Goal: Task Accomplishment & Management: Use online tool/utility

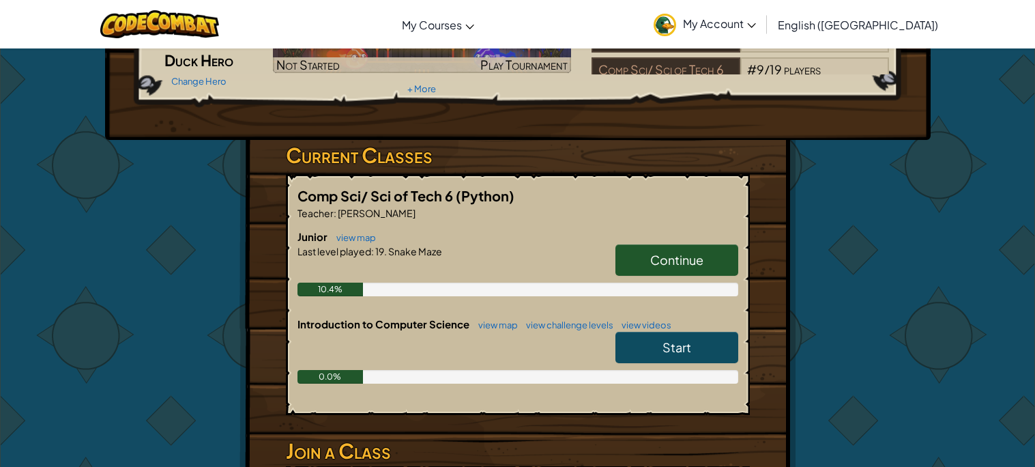
scroll to position [136, 0]
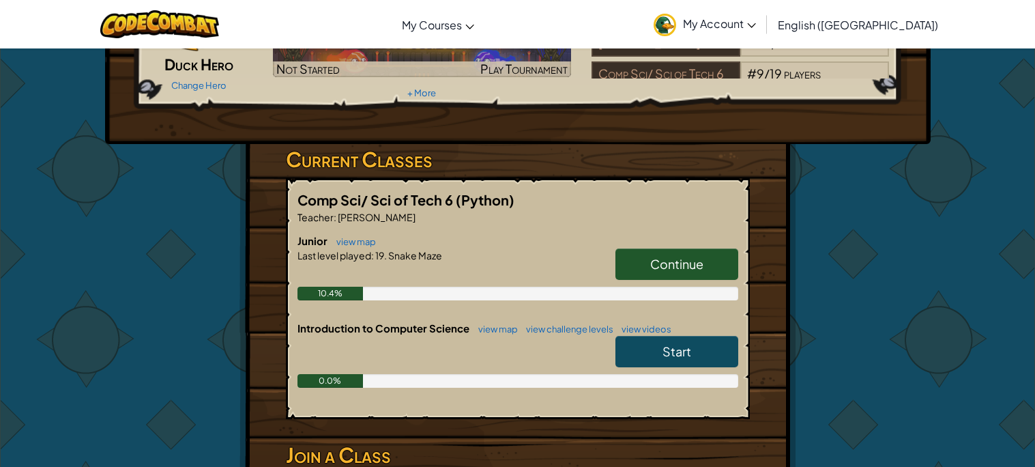
click at [643, 349] on link "Start" at bounding box center [676, 351] width 123 height 31
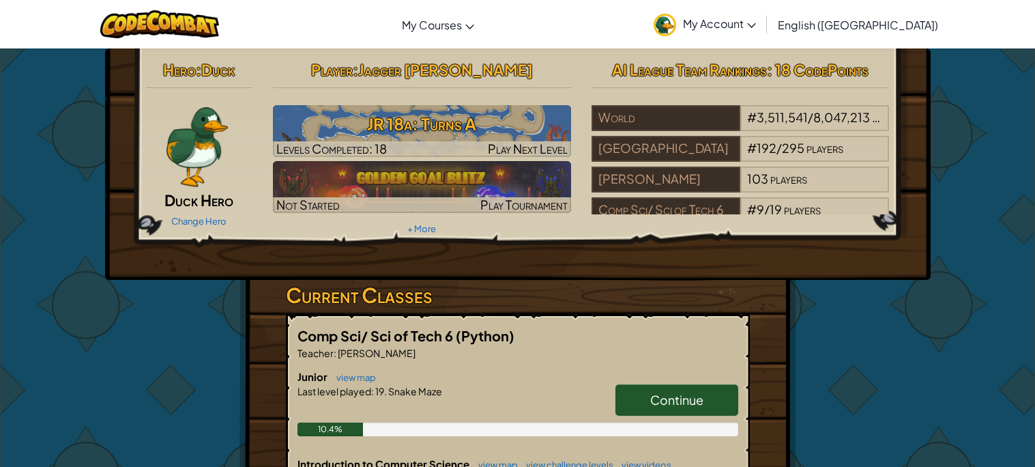
scroll to position [57, 0]
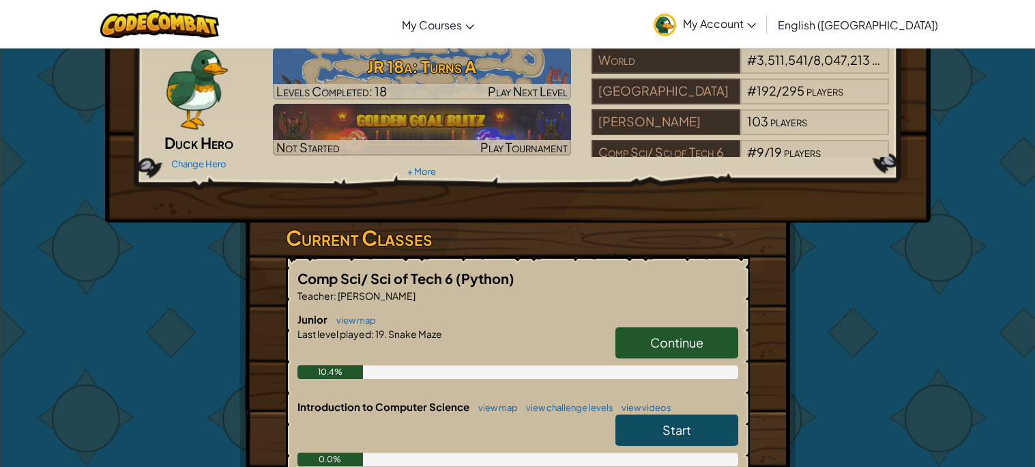
click at [637, 336] on link "Continue" at bounding box center [676, 342] width 123 height 31
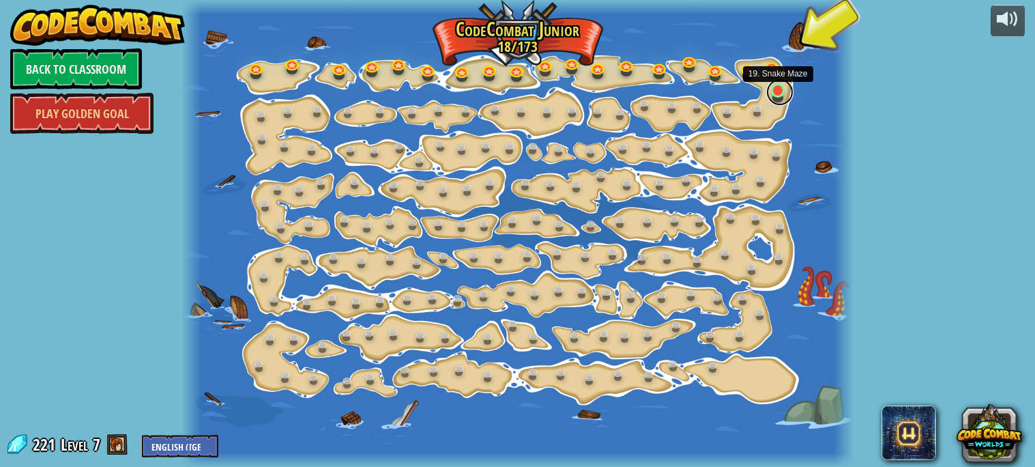
click at [783, 84] on link at bounding box center [779, 91] width 27 height 27
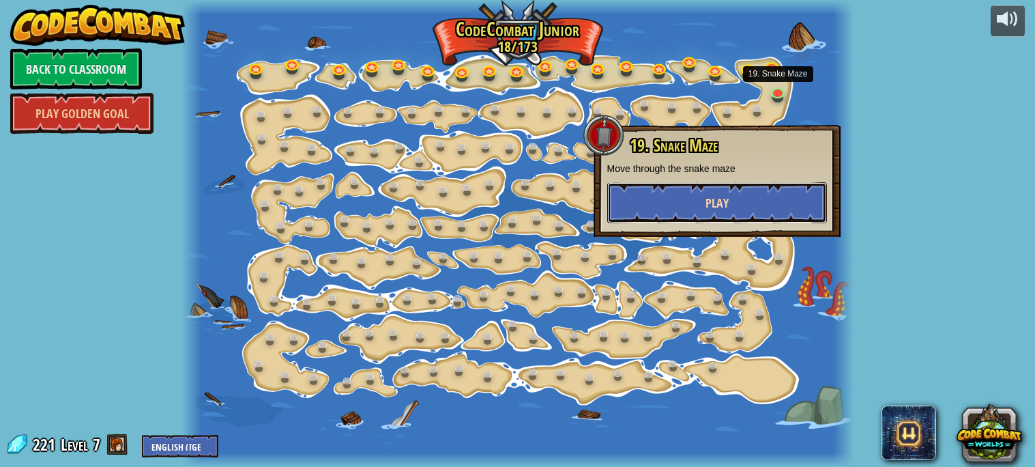
click at [705, 209] on span "Play" at bounding box center [716, 202] width 23 height 17
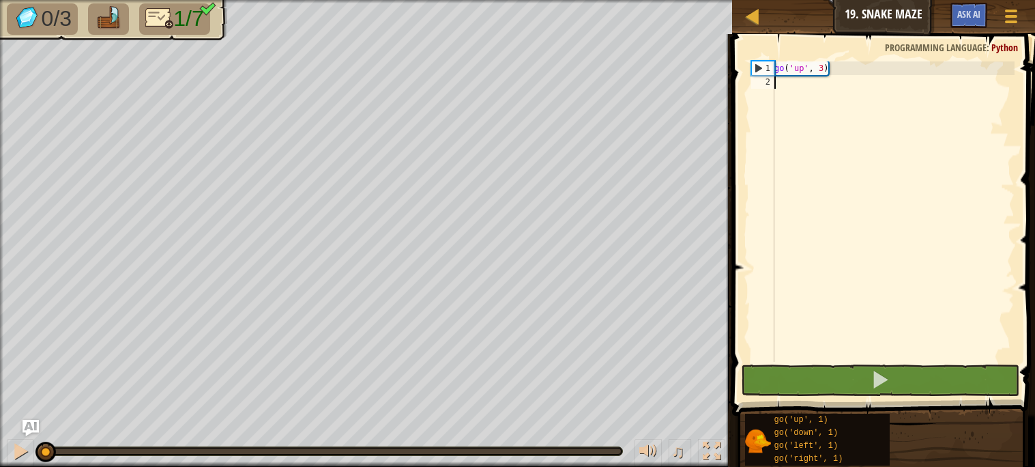
type textarea "g"
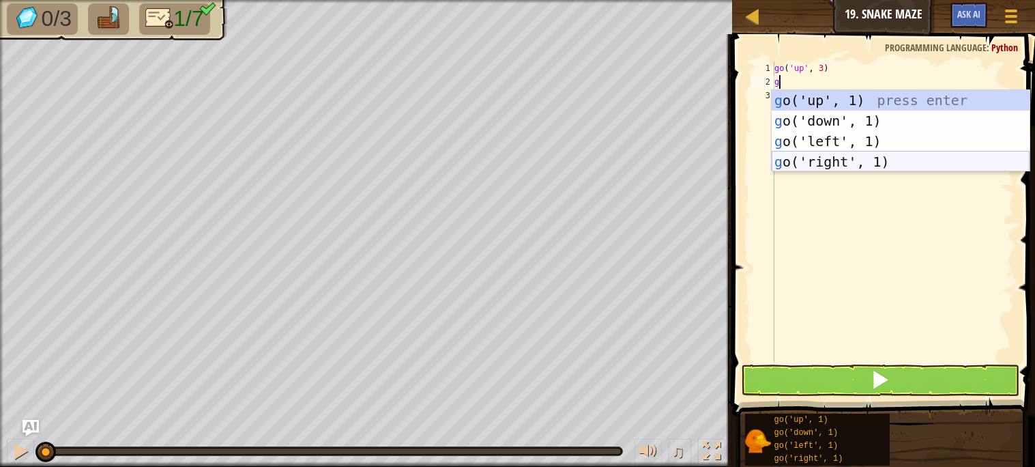
click at [829, 158] on div "g o('up', 1) press enter g o('down', 1) press enter g o('left', 1) press enter …" at bounding box center [900, 151] width 258 height 123
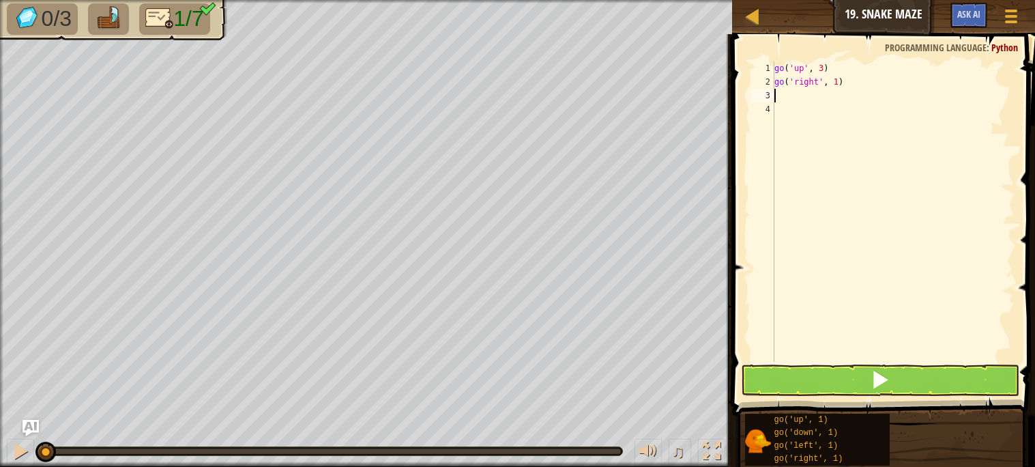
click at [837, 82] on div "go ( 'up' , 3 ) go ( 'right' , 1 )" at bounding box center [892, 224] width 243 height 327
click at [861, 372] on button at bounding box center [880, 379] width 278 height 31
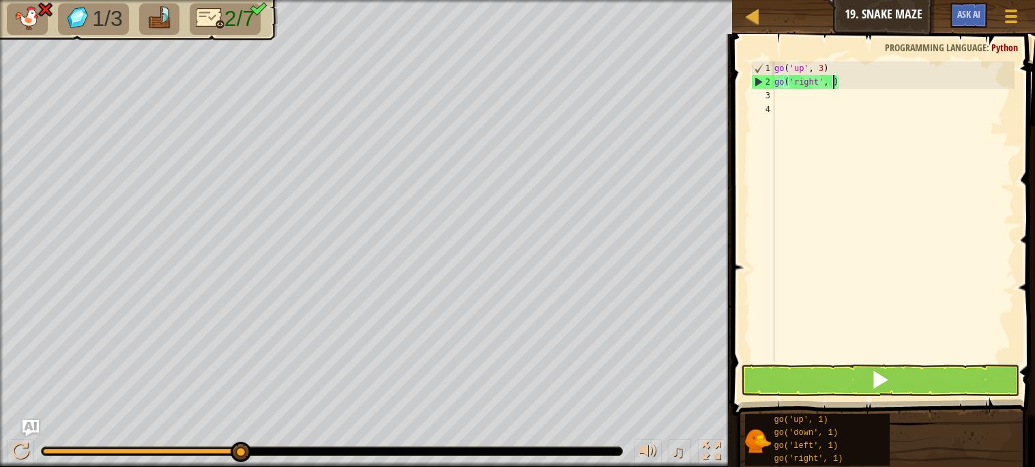
type textarea "go('right', 2)"
click at [817, 98] on div "go ( 'up' , 3 ) go ( 'right' , 2 )" at bounding box center [892, 224] width 243 height 327
type textarea "g"
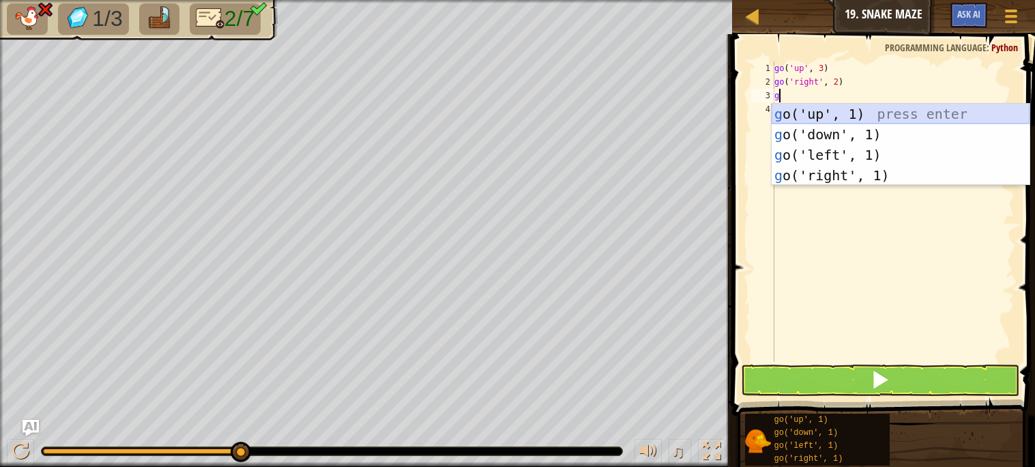
click at [823, 112] on div "g o('up', 1) press enter g o('down', 1) press enter g o('left', 1) press enter …" at bounding box center [900, 165] width 258 height 123
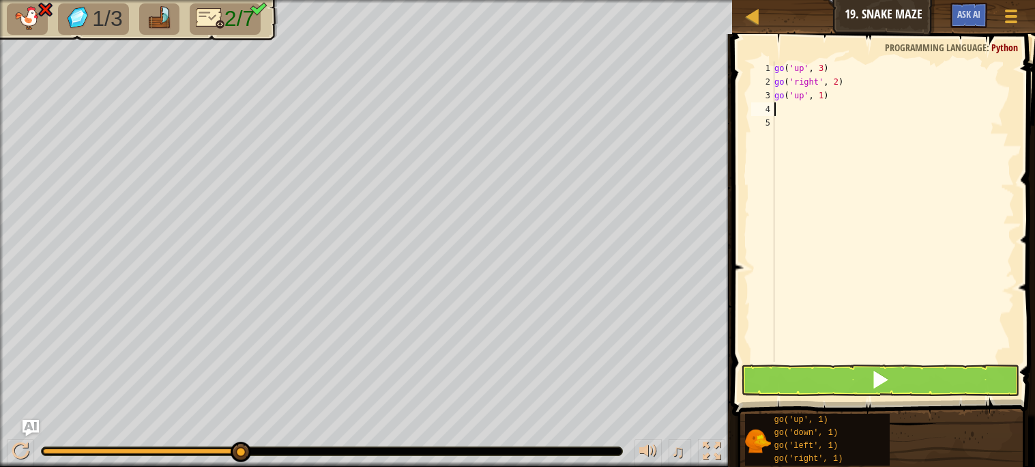
type textarea "g"
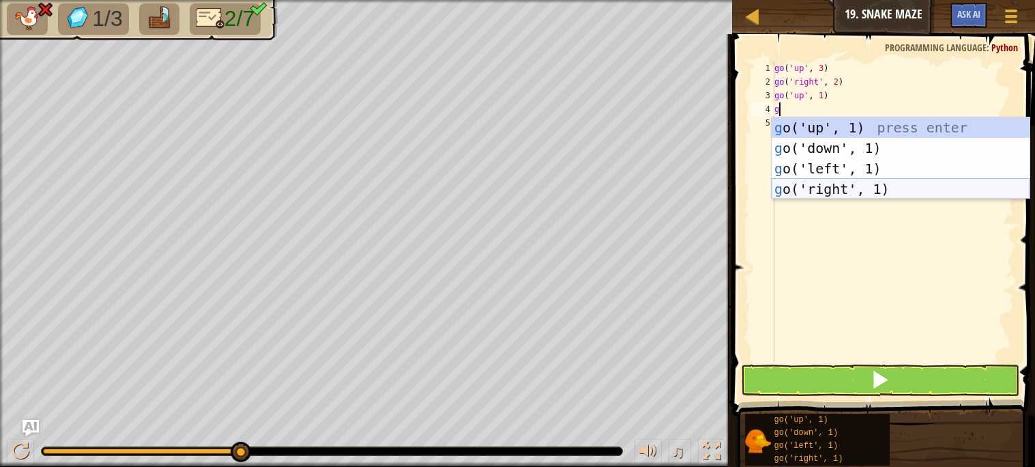
click at [818, 185] on div "g o('up', 1) press enter g o('down', 1) press enter g o('left', 1) press enter …" at bounding box center [900, 178] width 258 height 123
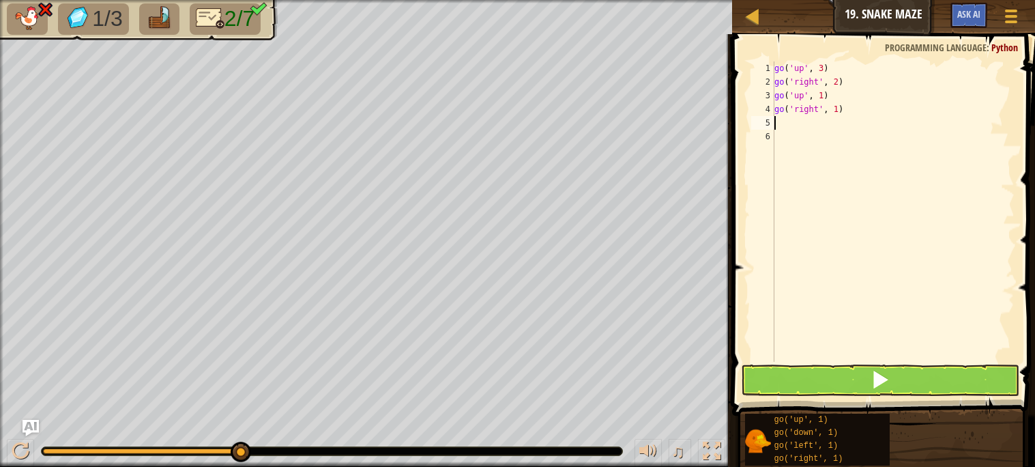
click at [837, 109] on div "go ( 'up' , 3 ) go ( 'right' , 2 ) go ( 'up' , 1 ) go ( 'right' , 1 )" at bounding box center [892, 224] width 243 height 327
type textarea "go('right', 2)"
click at [848, 387] on button at bounding box center [880, 379] width 278 height 31
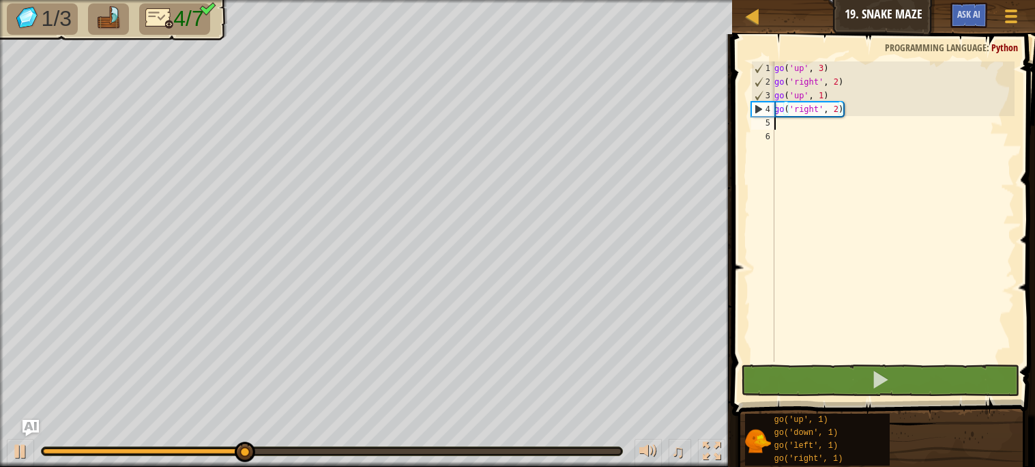
click at [785, 122] on div "go ( 'up' , 3 ) go ( 'right' , 2 ) go ( 'up' , 1 ) go ( 'right' , 2 )" at bounding box center [892, 224] width 243 height 327
type textarea "g"
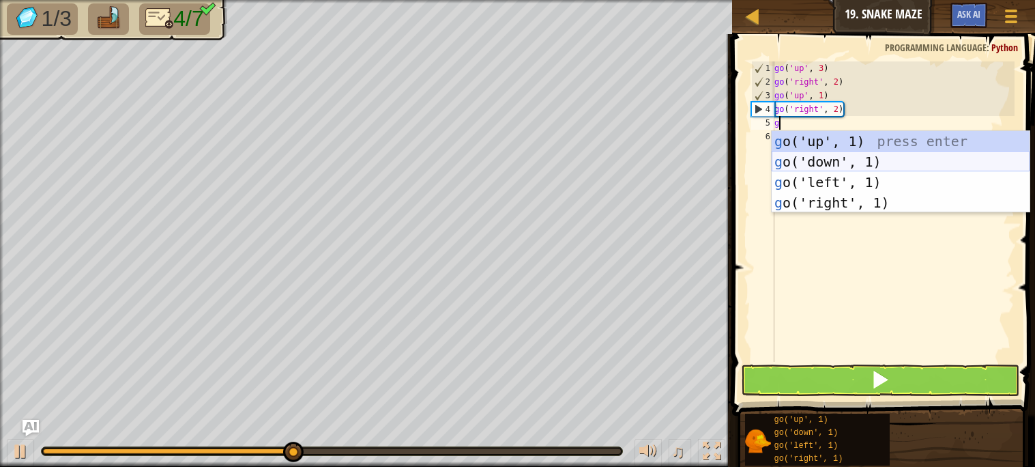
click at [803, 161] on div "g o('up', 1) press enter g o('down', 1) press enter g o('left', 1) press enter …" at bounding box center [900, 192] width 258 height 123
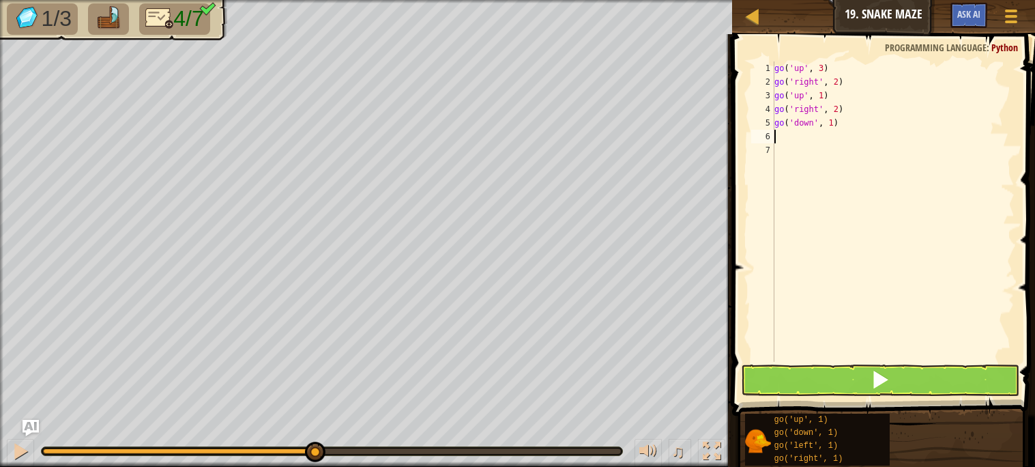
click at [833, 124] on div "go ( 'up' , 3 ) go ( 'right' , 2 ) go ( 'up' , 1 ) go ( 'right' , 2 ) go ( 'dow…" at bounding box center [892, 224] width 243 height 327
type textarea "go('down', 2)"
click at [795, 137] on div "go ( 'up' , 3 ) go ( 'right' , 2 ) go ( 'up' , 1 ) go ( 'right' , 2 ) go ( 'dow…" at bounding box center [892, 224] width 243 height 327
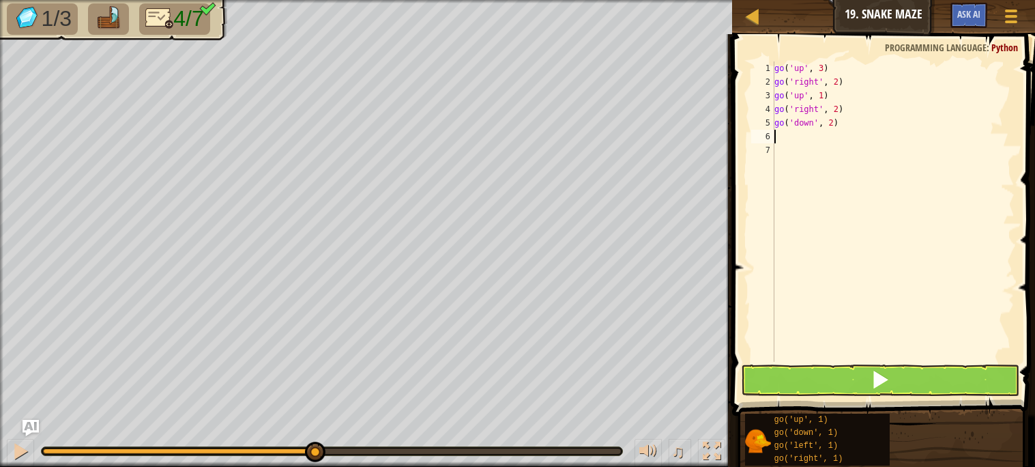
type textarea "g"
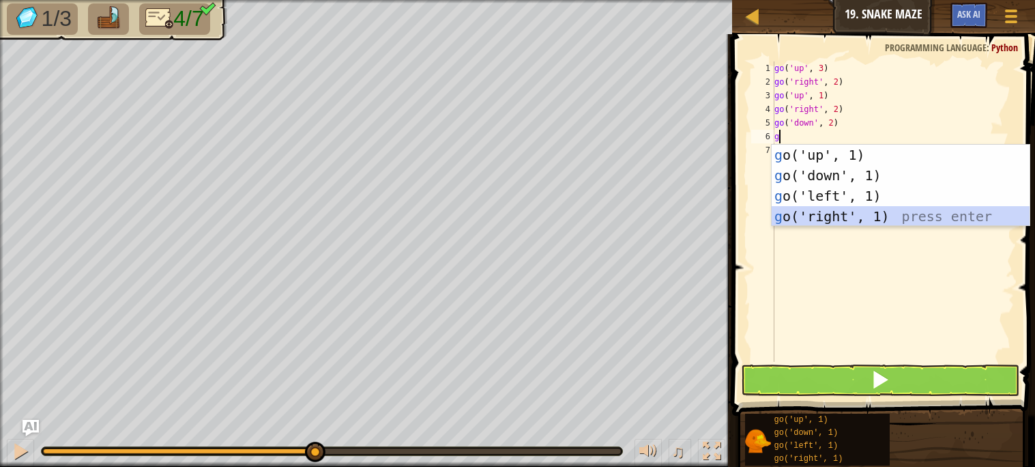
click at [815, 213] on div "g o('up', 1) press enter g o('down', 1) press enter g o('left', 1) press enter …" at bounding box center [900, 206] width 258 height 123
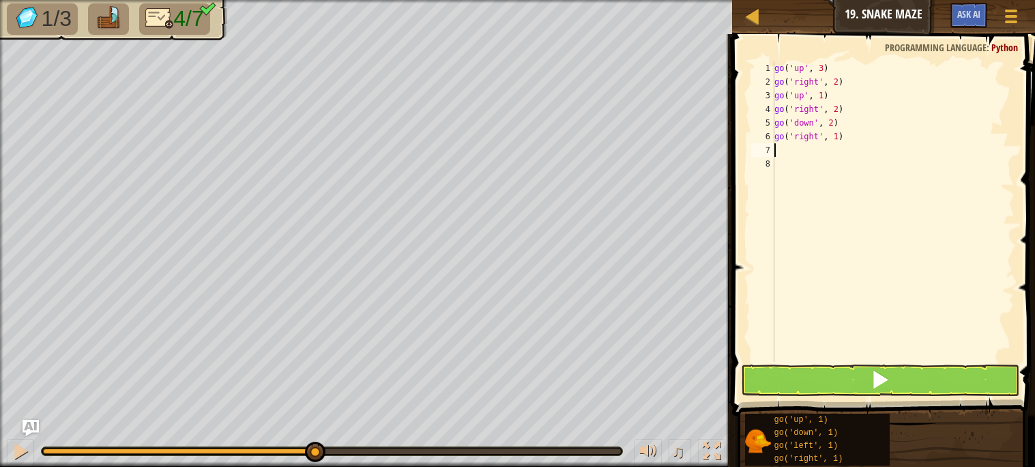
click at [840, 138] on div "go ( 'up' , 3 ) go ( 'right' , 2 ) go ( 'up' , 1 ) go ( 'right' , 2 ) go ( 'dow…" at bounding box center [892, 224] width 243 height 327
type textarea "go('right', 2)"
click at [828, 383] on button at bounding box center [880, 379] width 278 height 31
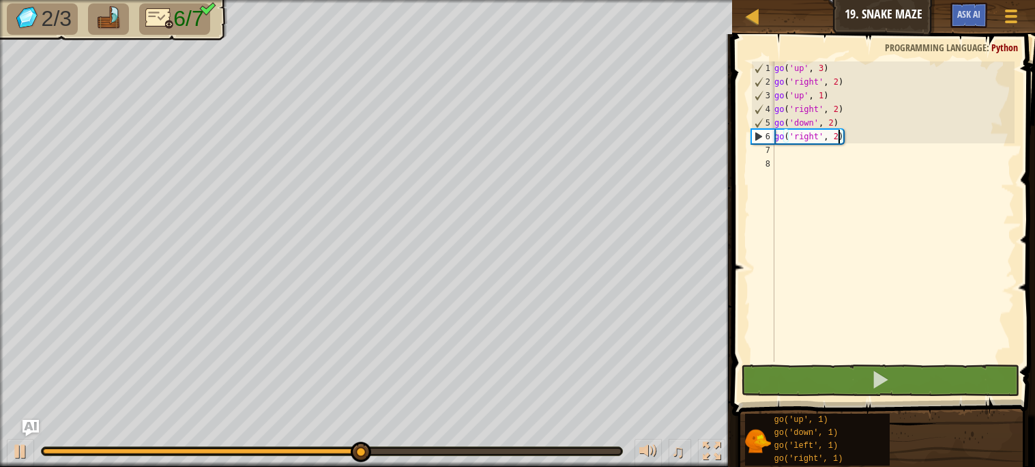
click at [792, 151] on div "go ( 'up' , 3 ) go ( 'right' , 2 ) go ( 'up' , 1 ) go ( 'right' , 2 ) go ( 'dow…" at bounding box center [892, 224] width 243 height 327
type textarea "g"
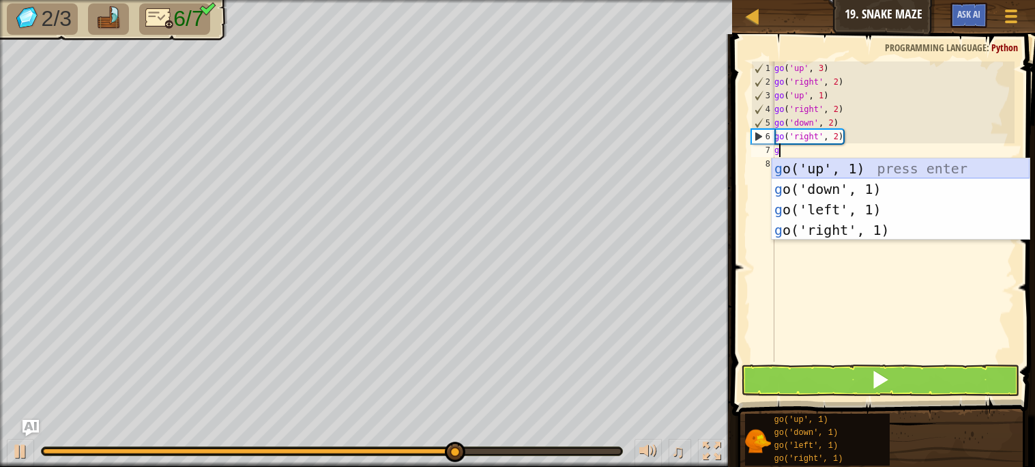
click at [808, 168] on div "g o('up', 1) press enter g o('down', 1) press enter g o('left', 1) press enter …" at bounding box center [900, 219] width 258 height 123
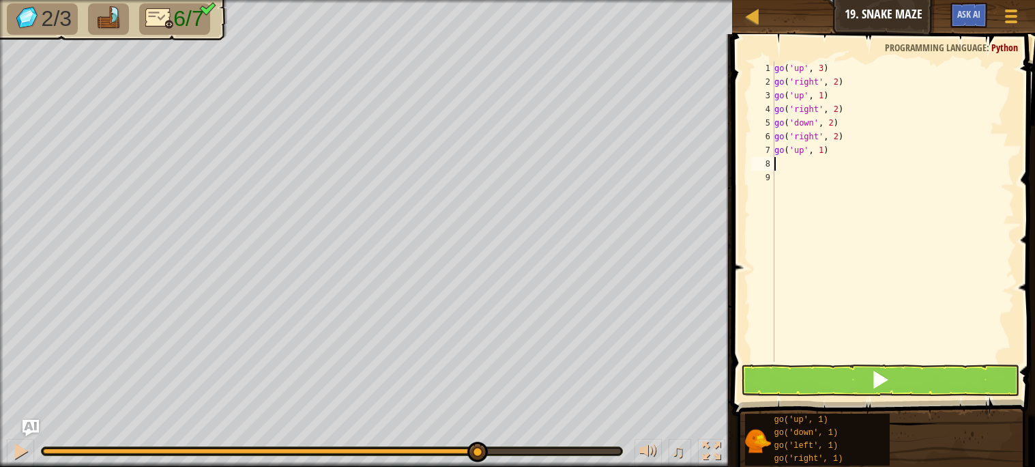
click at [820, 151] on div "go ( 'up' , 3 ) go ( 'right' , 2 ) go ( 'up' , 1 ) go ( 'right' , 2 ) go ( 'dow…" at bounding box center [892, 224] width 243 height 327
click at [823, 153] on div "go ( 'up' , 3 ) go ( 'right' , 2 ) go ( 'up' , 1 ) go ( 'right' , 2 ) go ( 'dow…" at bounding box center [892, 224] width 243 height 327
click at [892, 383] on button at bounding box center [880, 379] width 278 height 31
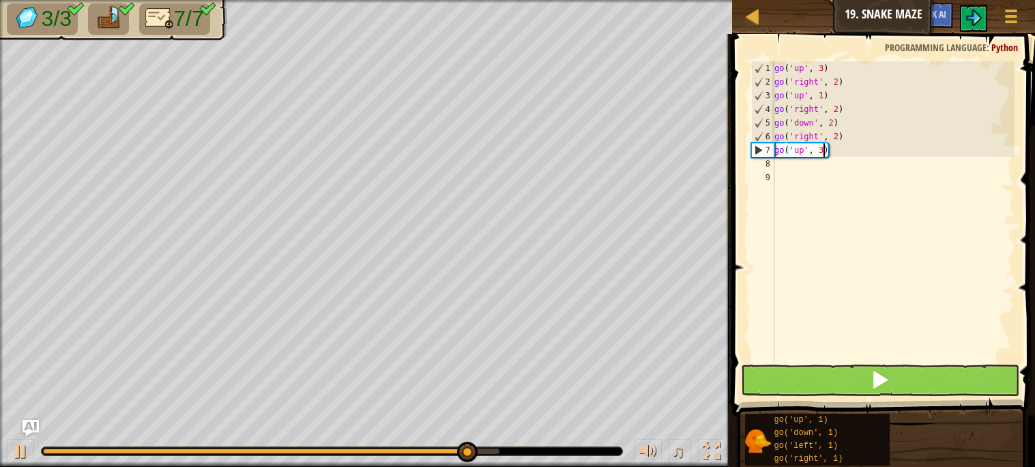
type textarea "go('up', 3)"
click at [928, 386] on button at bounding box center [880, 379] width 278 height 31
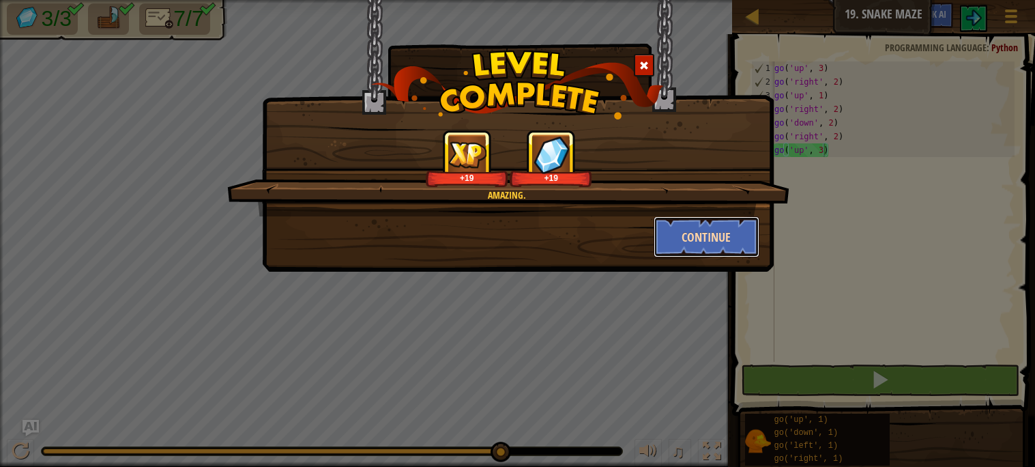
click at [757, 242] on button "Continue" at bounding box center [706, 236] width 106 height 41
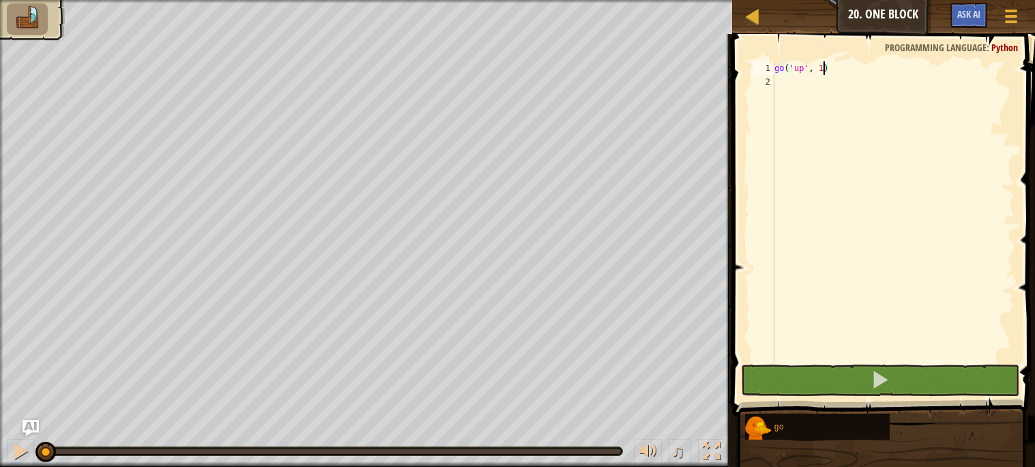
click at [823, 70] on div "go ( 'up' , 1 )" at bounding box center [892, 224] width 243 height 327
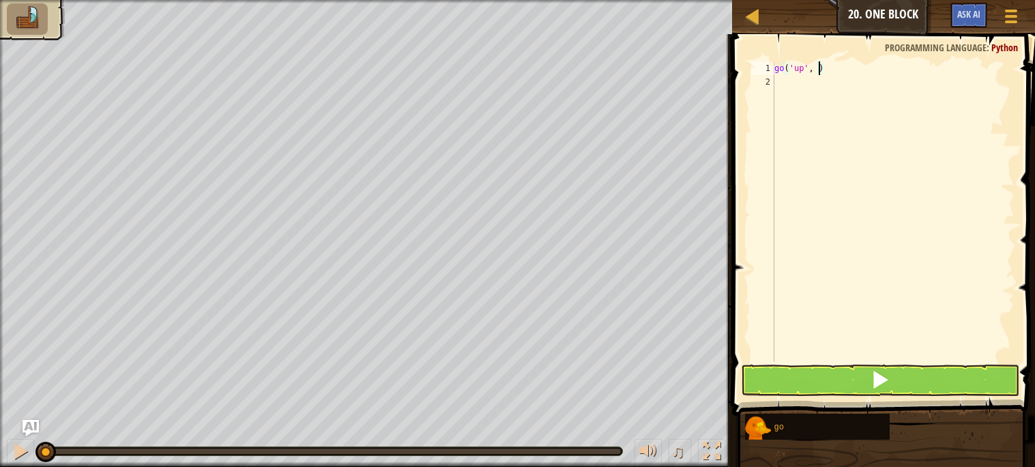
scroll to position [5, 3]
click at [899, 377] on button at bounding box center [880, 379] width 278 height 31
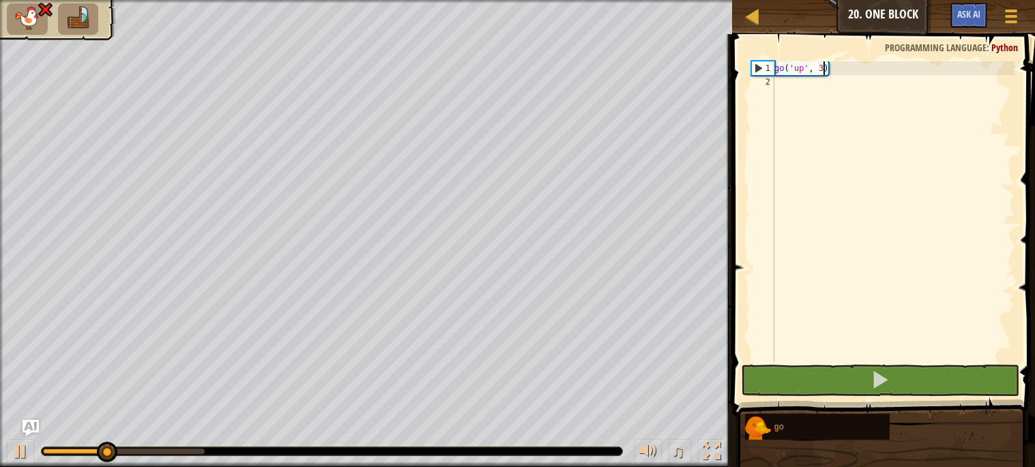
type textarea "go('up', 2)"
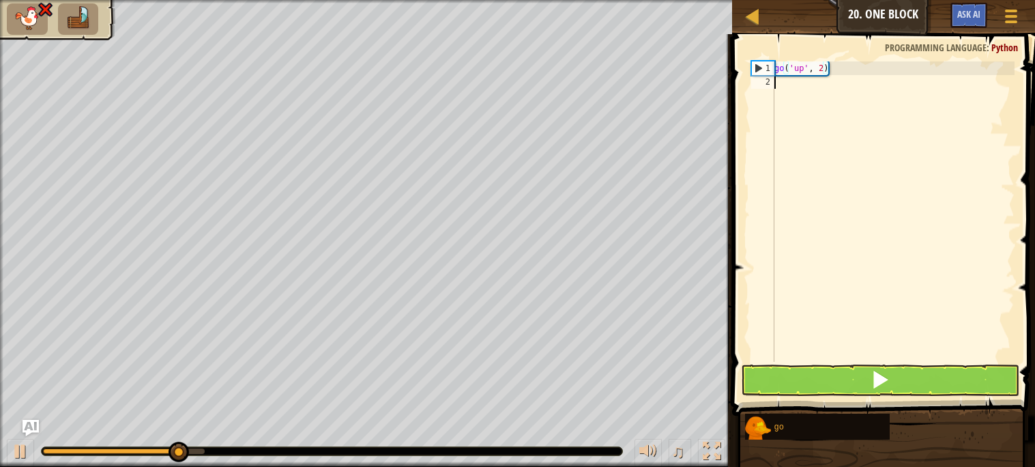
click at [796, 85] on div "go ( 'up' , 2 )" at bounding box center [892, 224] width 243 height 327
type textarea "go"
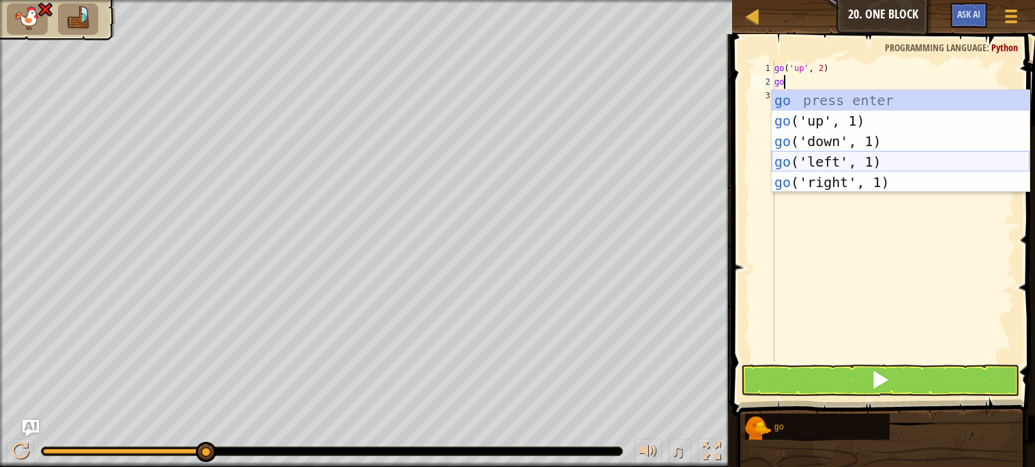
click at [822, 164] on div "go press enter go ('up', 1) press enter go ('down', 1) press enter go ('left', …" at bounding box center [900, 161] width 258 height 143
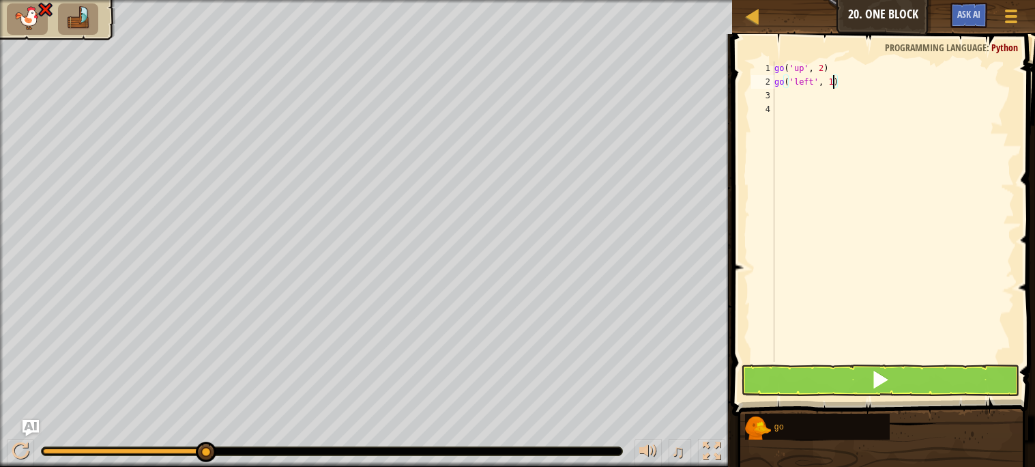
click at [835, 81] on div "go ( 'up' , 2 ) go ( 'left' , 1 )" at bounding box center [892, 224] width 243 height 327
type textarea "go('left', 3)"
click at [785, 97] on div "go ( 'up' , 2 ) go ( 'left' , 3 )" at bounding box center [892, 224] width 243 height 327
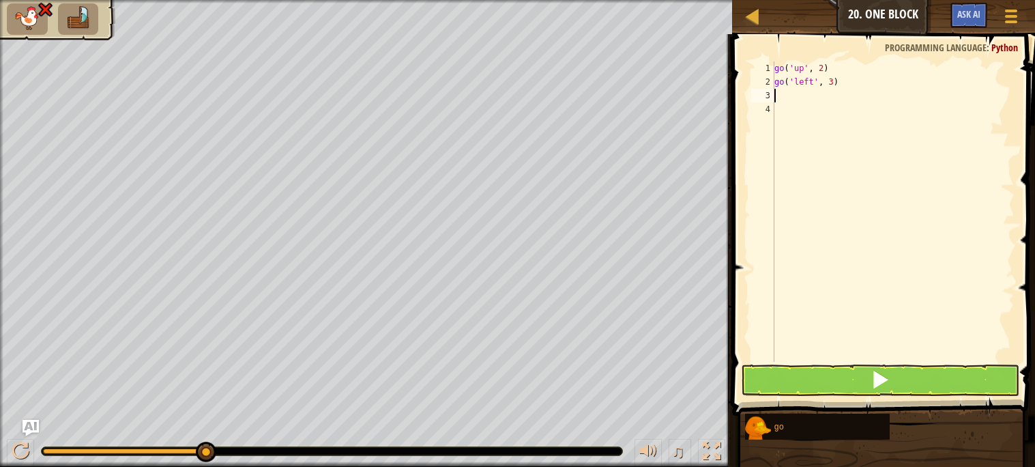
type textarea "g"
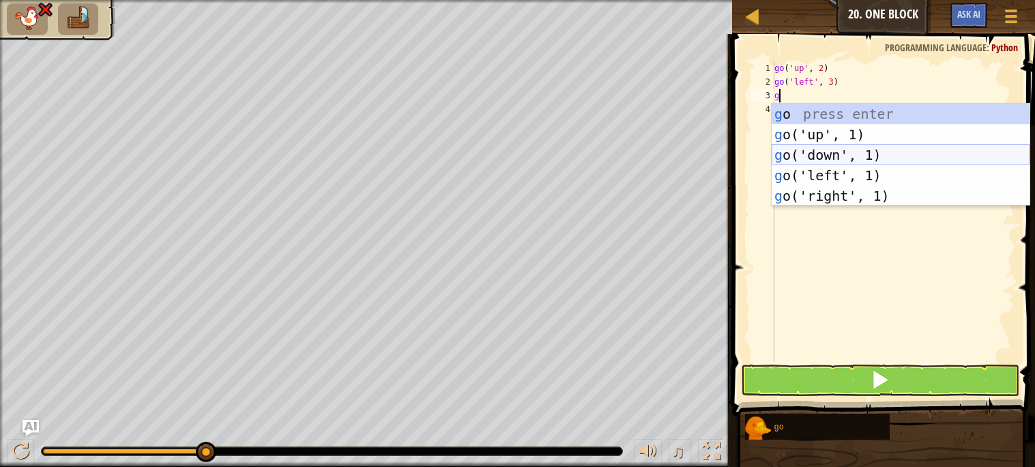
click at [812, 151] on div "g o press enter g o('up', 1) press enter g o('down', 1) press enter g o('left',…" at bounding box center [900, 175] width 258 height 143
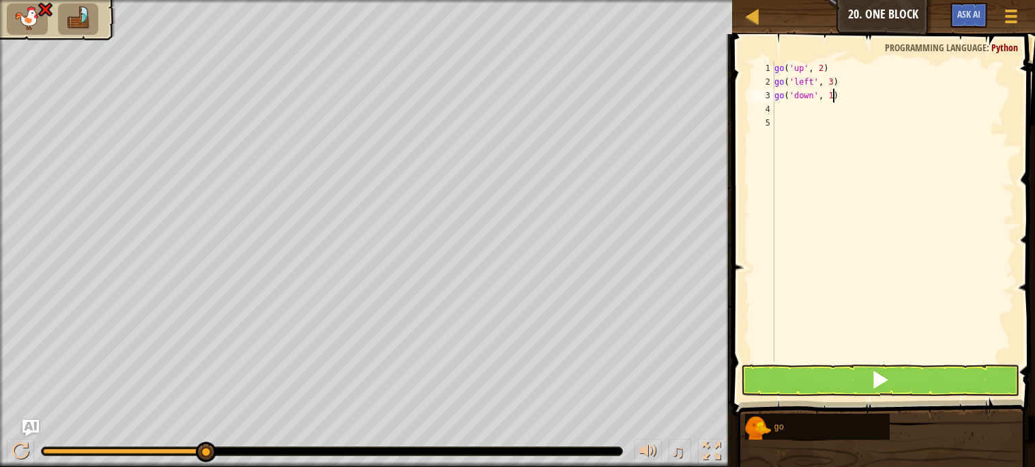
click at [835, 102] on div "go ( 'up' , 2 ) go ( 'left' , 3 ) go ( 'down' , 1 )" at bounding box center [892, 224] width 243 height 327
type textarea "go('down', 2)"
click at [803, 118] on div "go ( 'up' , 2 ) go ( 'left' , 3 ) go ( 'down' , 2 )" at bounding box center [892, 224] width 243 height 327
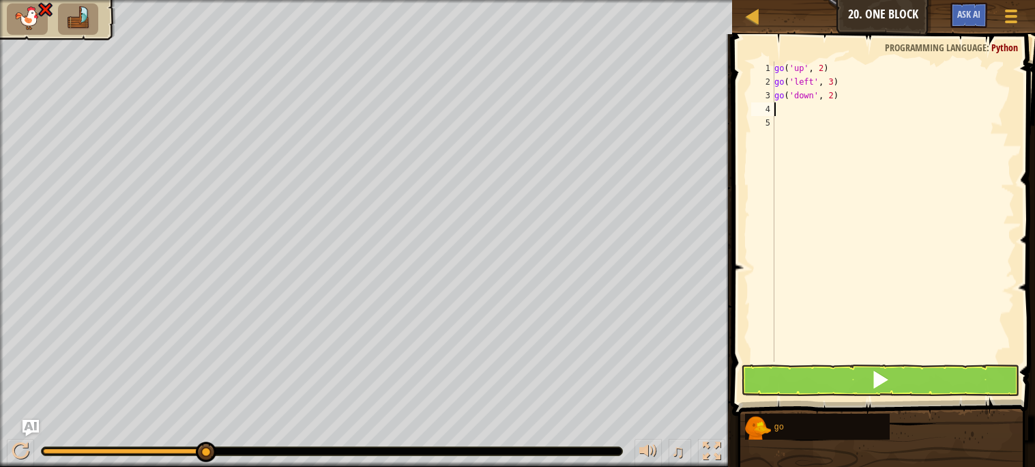
click at [798, 108] on div "go ( 'up' , 2 ) go ( 'left' , 3 ) go ( 'down' , 2 )" at bounding box center [892, 224] width 243 height 327
type textarea "g"
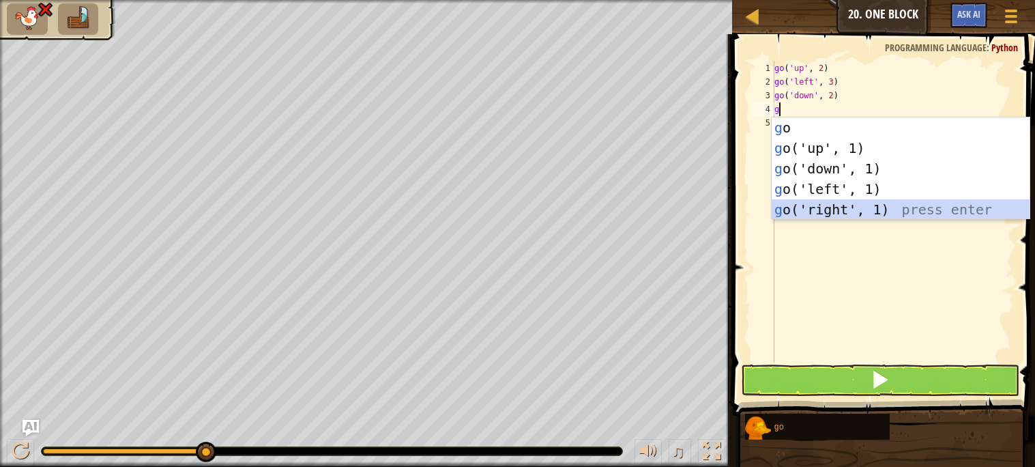
click at [823, 203] on div "g o press enter g o('up', 1) press enter g o('down', 1) press enter g o('left',…" at bounding box center [900, 188] width 258 height 143
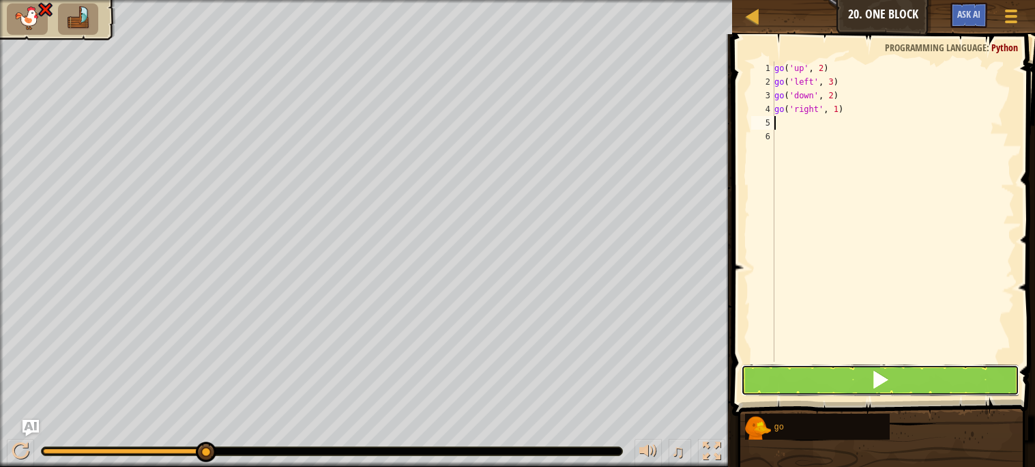
click at [866, 375] on button at bounding box center [880, 379] width 278 height 31
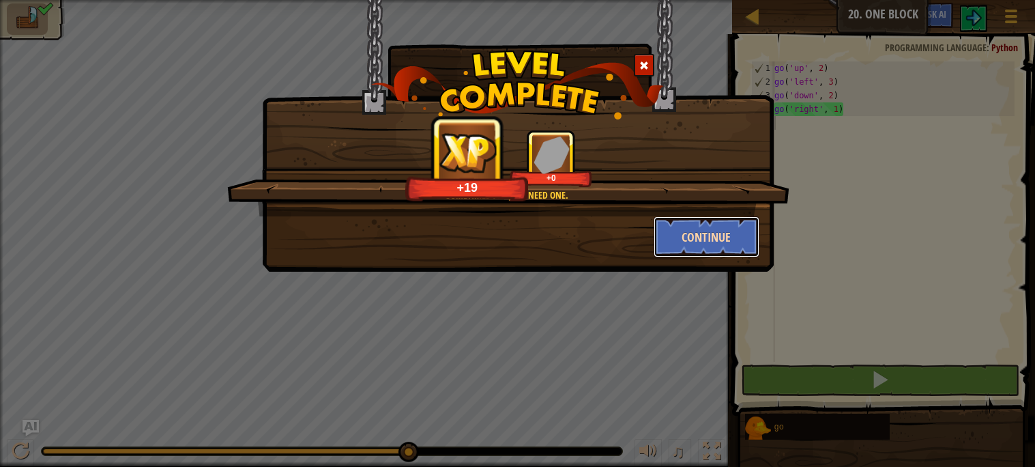
click at [714, 235] on button "Continue" at bounding box center [706, 236] width 106 height 41
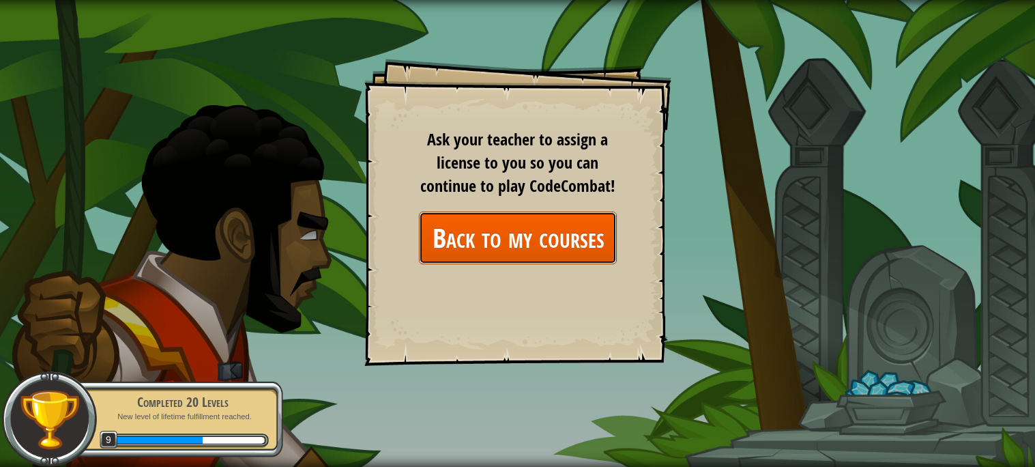
click at [512, 222] on link "Back to my courses" at bounding box center [518, 237] width 198 height 53
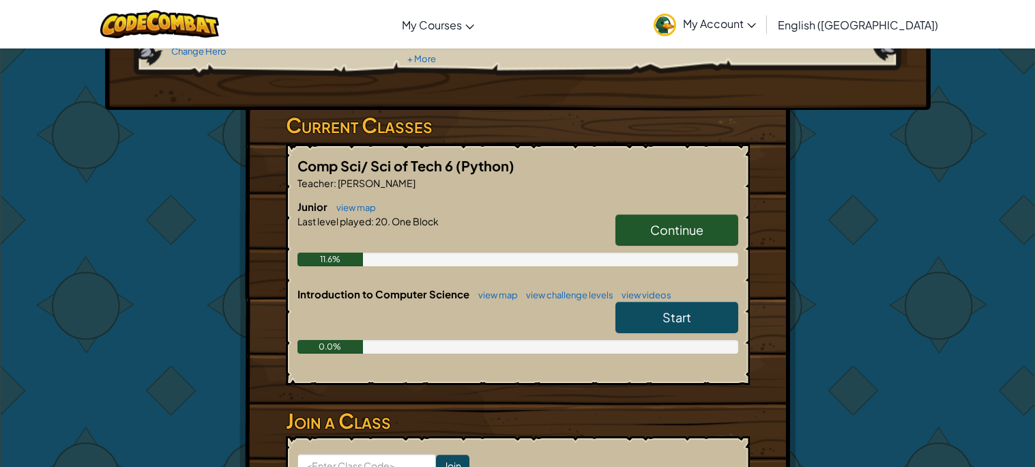
scroll to position [168, 0]
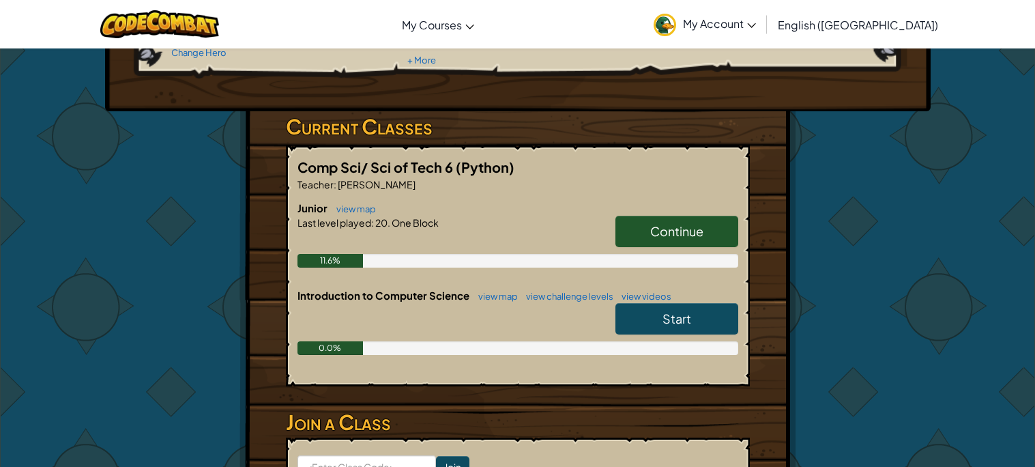
click at [656, 235] on span "Continue" at bounding box center [676, 231] width 53 height 16
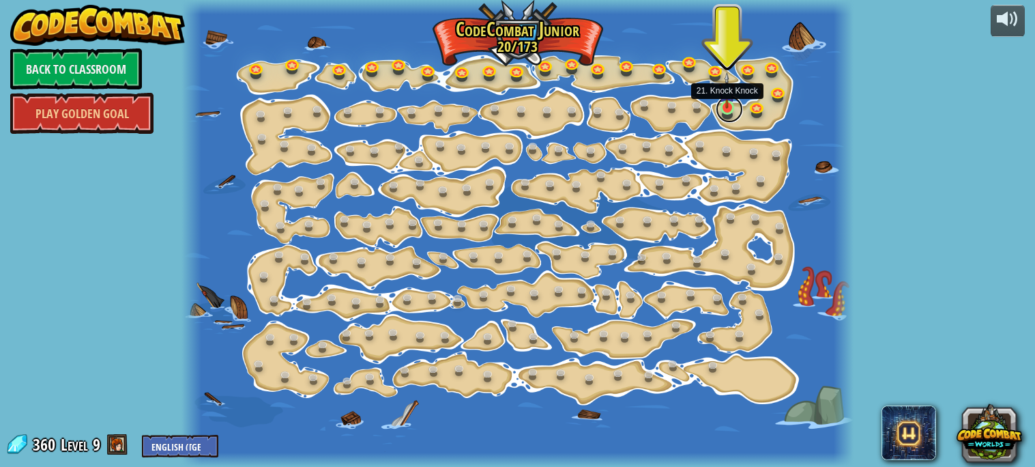
click at [733, 109] on link at bounding box center [728, 108] width 27 height 27
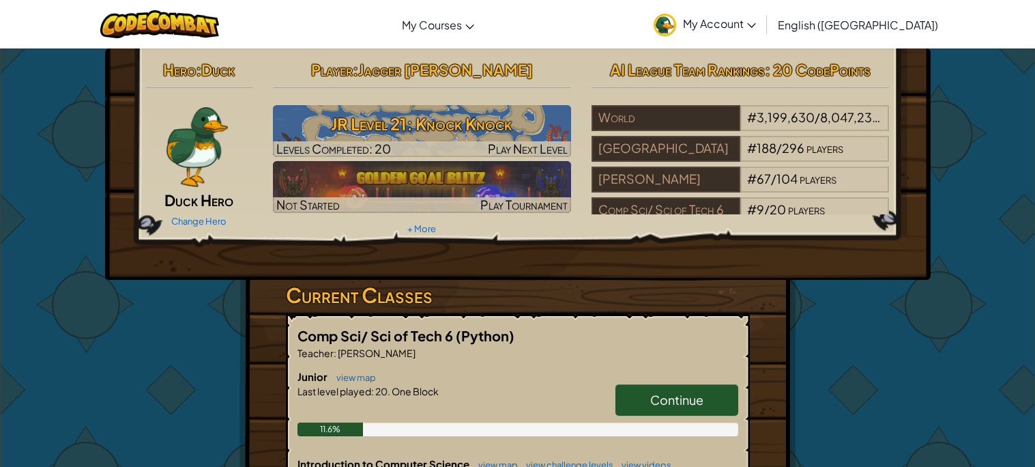
scroll to position [420, 0]
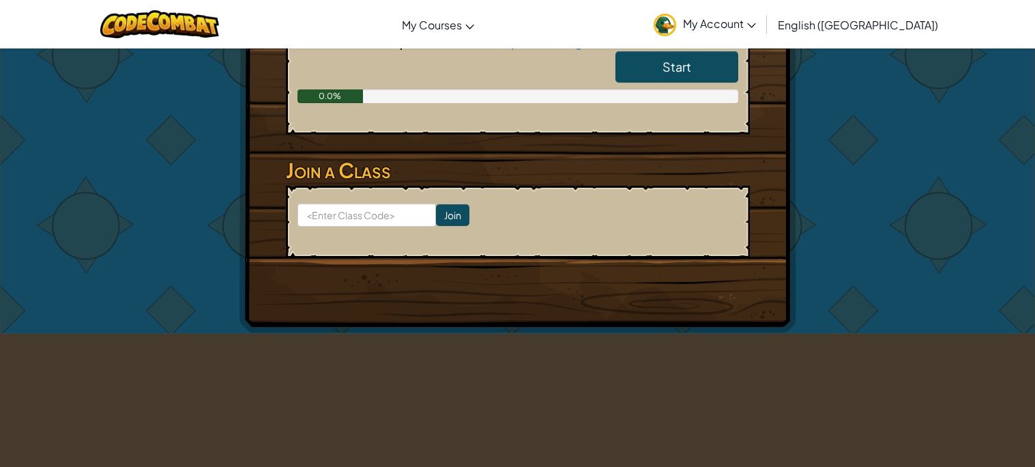
click at [383, 215] on input at bounding box center [366, 214] width 138 height 23
type input "jumptreesink"
click at [444, 224] on form "jumptreesink Join" at bounding box center [518, 222] width 464 height 72
click at [452, 218] on input "Join" at bounding box center [452, 215] width 33 height 22
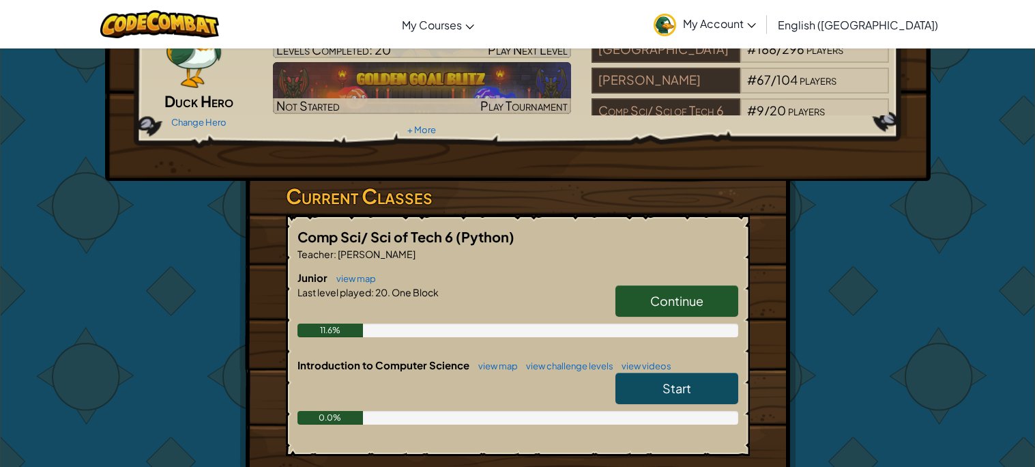
scroll to position [101, 0]
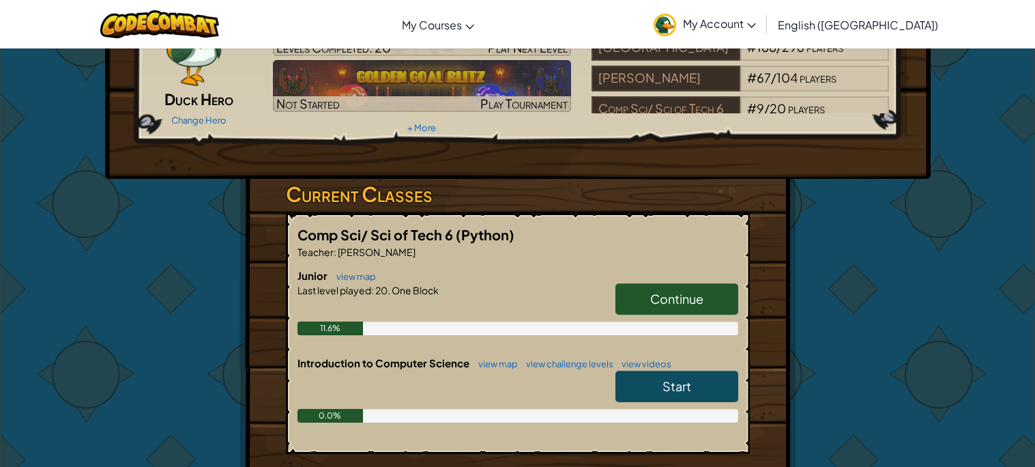
click at [681, 310] on link "Continue" at bounding box center [676, 298] width 123 height 31
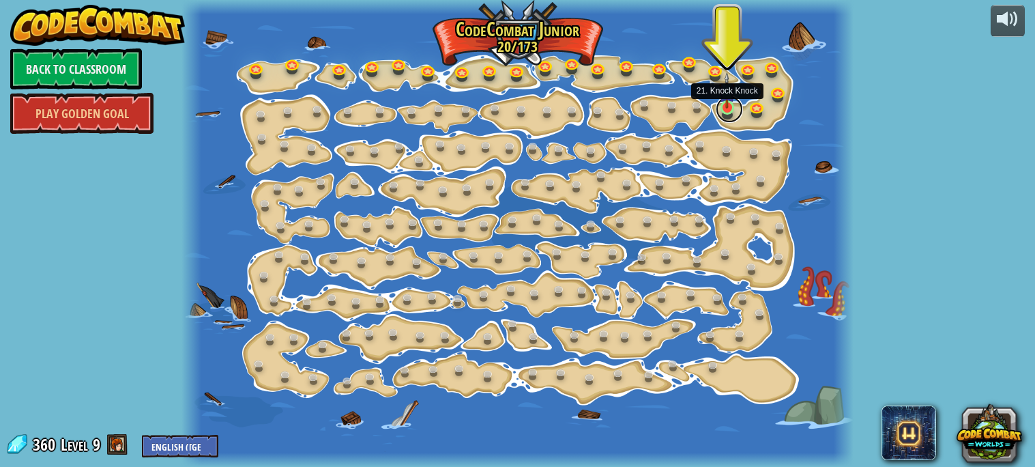
click at [728, 108] on link at bounding box center [728, 108] width 27 height 27
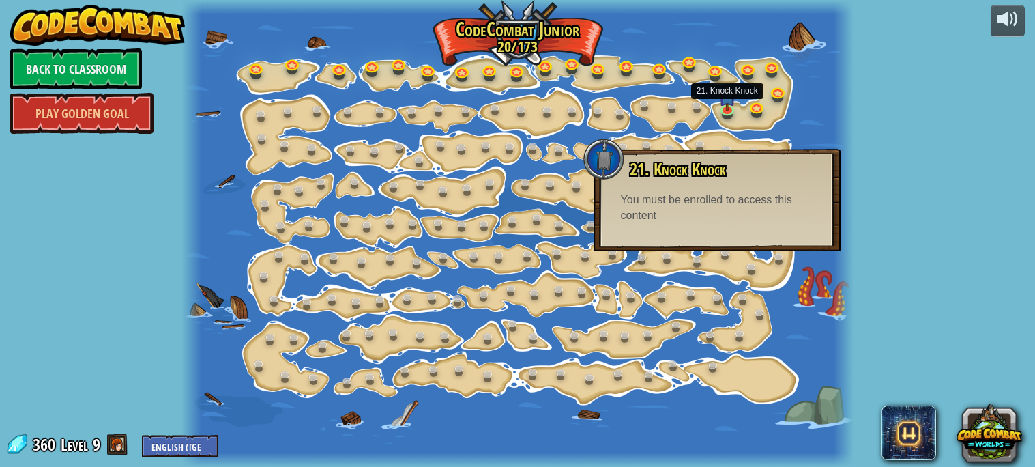
click at [682, 197] on div "You must be enrolled to access this content" at bounding box center [717, 207] width 192 height 31
click at [98, 66] on link "Back to Classroom" at bounding box center [76, 68] width 132 height 41
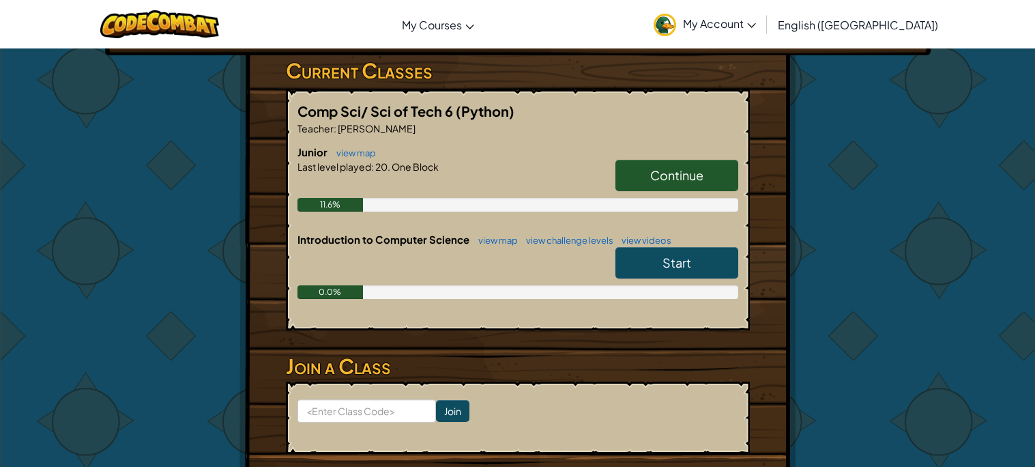
scroll to position [225, 0]
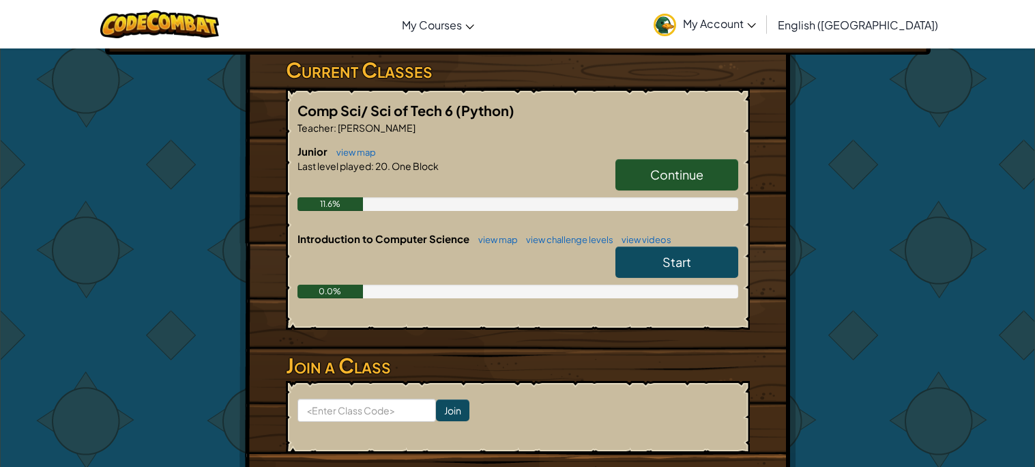
click at [632, 270] on link "Start" at bounding box center [676, 261] width 123 height 31
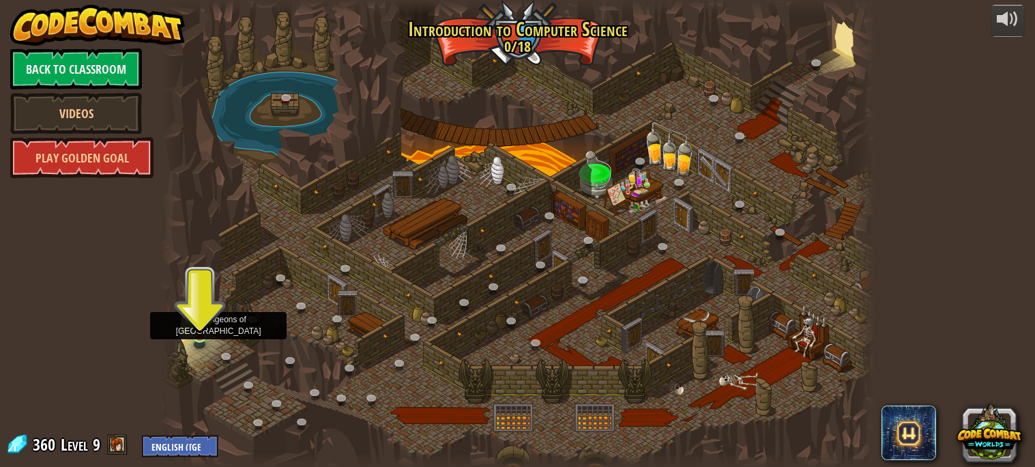
click at [196, 335] on img at bounding box center [199, 317] width 17 height 40
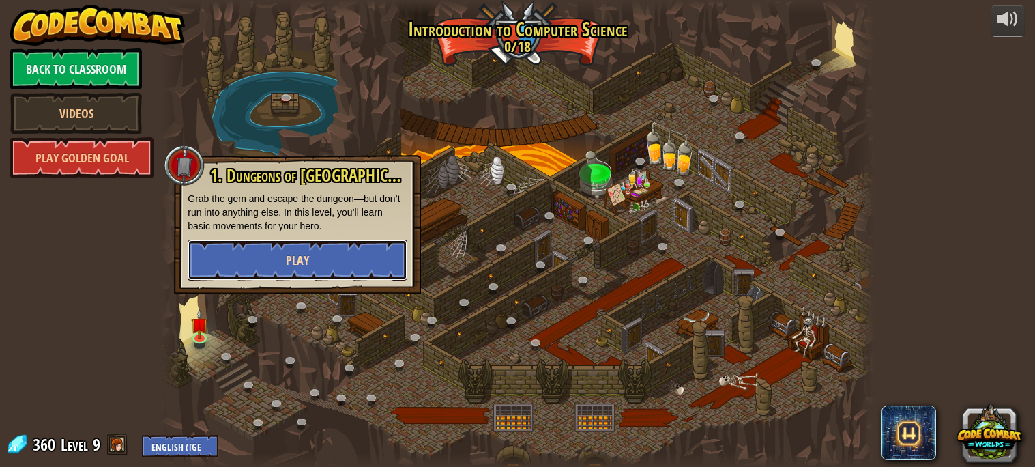
click at [282, 269] on button "Play" at bounding box center [298, 259] width 220 height 41
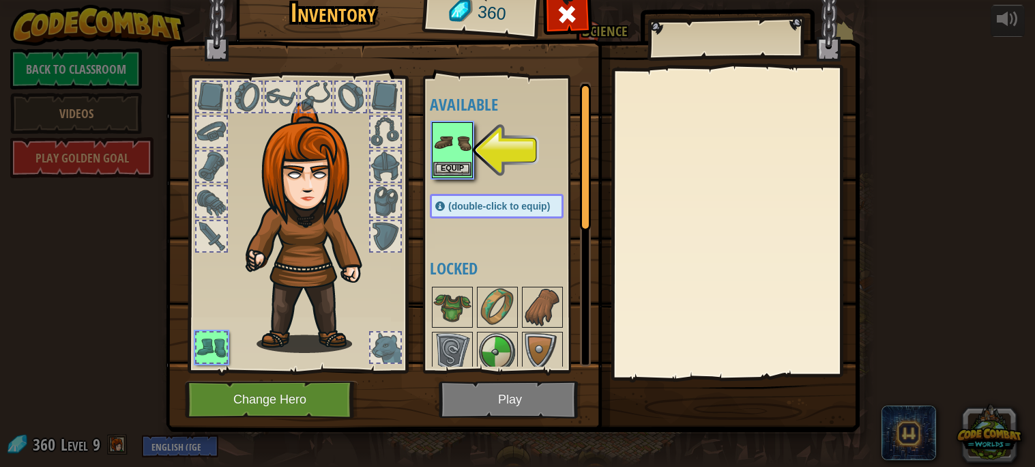
click at [448, 144] on img at bounding box center [452, 142] width 38 height 38
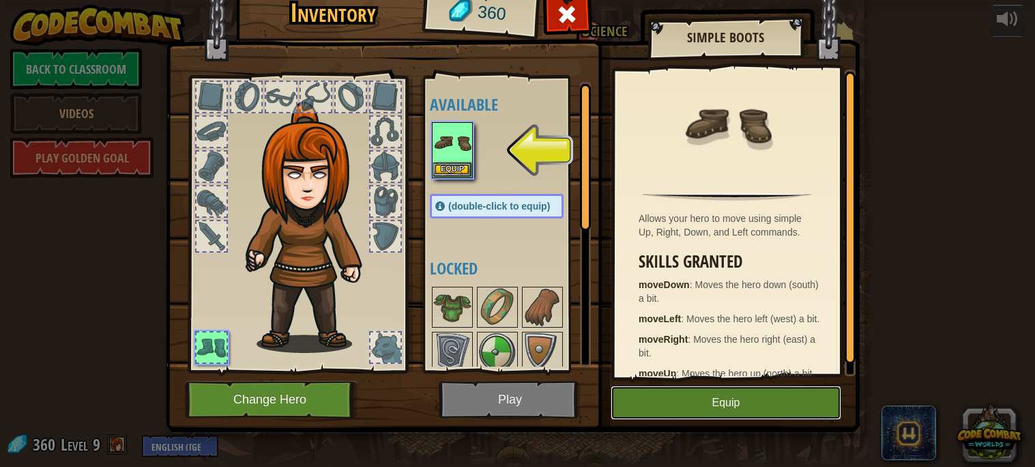
click at [735, 396] on button "Equip" at bounding box center [725, 402] width 231 height 34
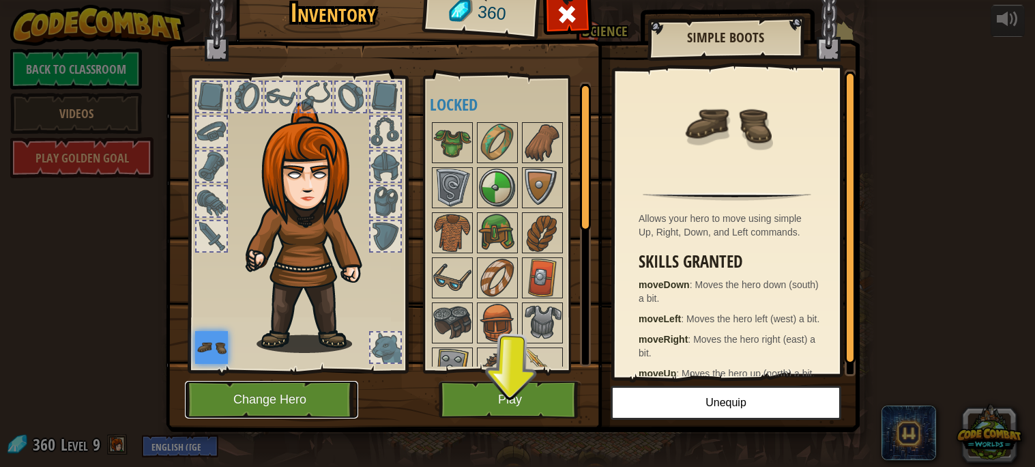
click at [330, 390] on button "Change Hero" at bounding box center [271, 400] width 173 height 38
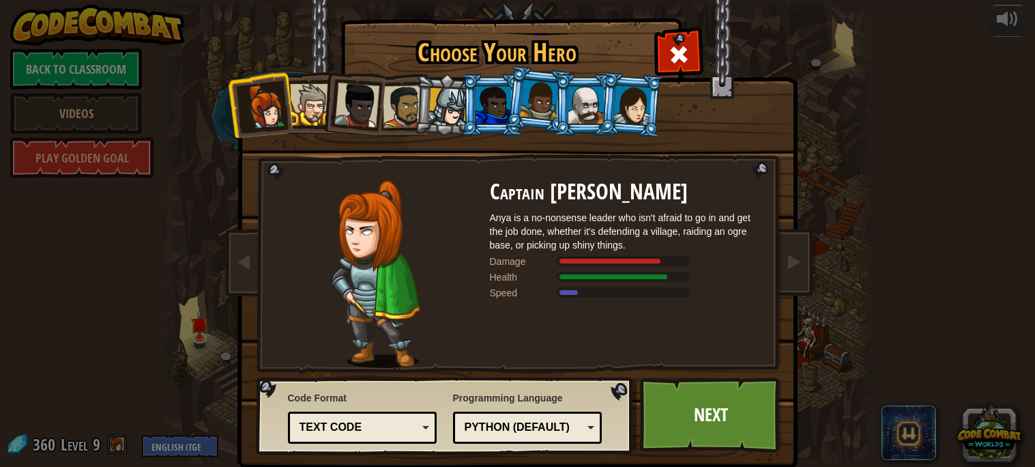
click at [321, 91] on div at bounding box center [311, 105] width 42 height 42
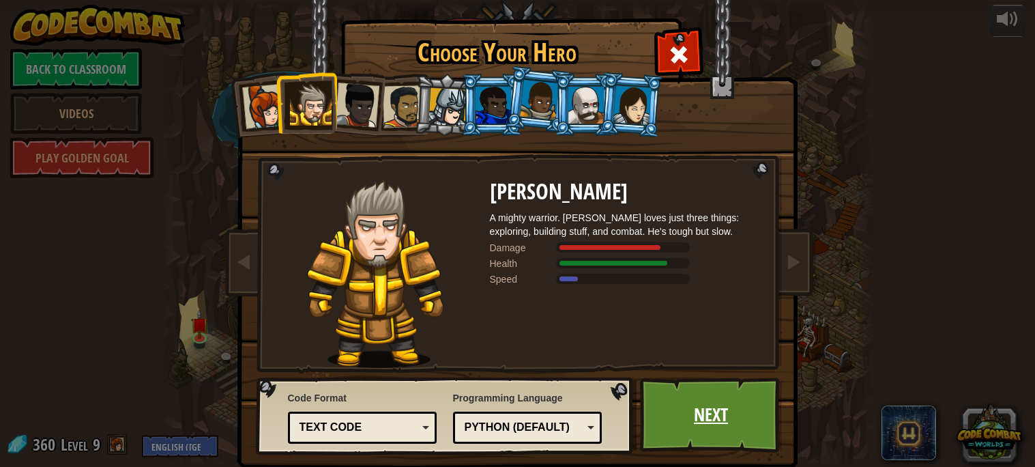
click at [664, 385] on link "Next" at bounding box center [711, 414] width 143 height 75
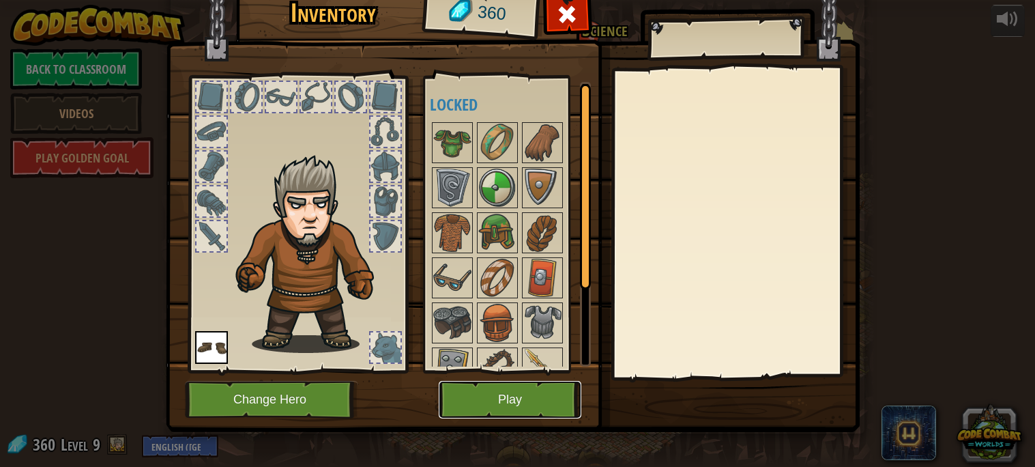
click at [504, 402] on button "Play" at bounding box center [510, 400] width 143 height 38
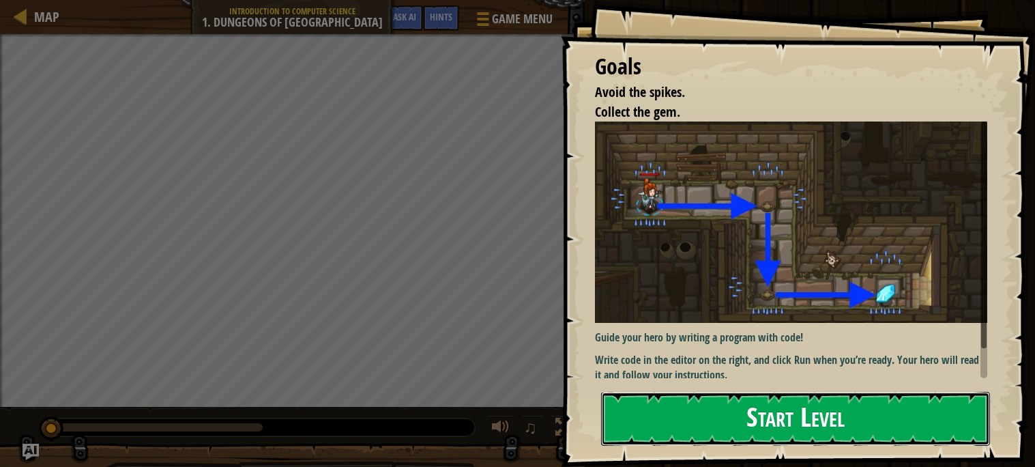
click at [644, 419] on button "Start Level" at bounding box center [795, 418] width 389 height 54
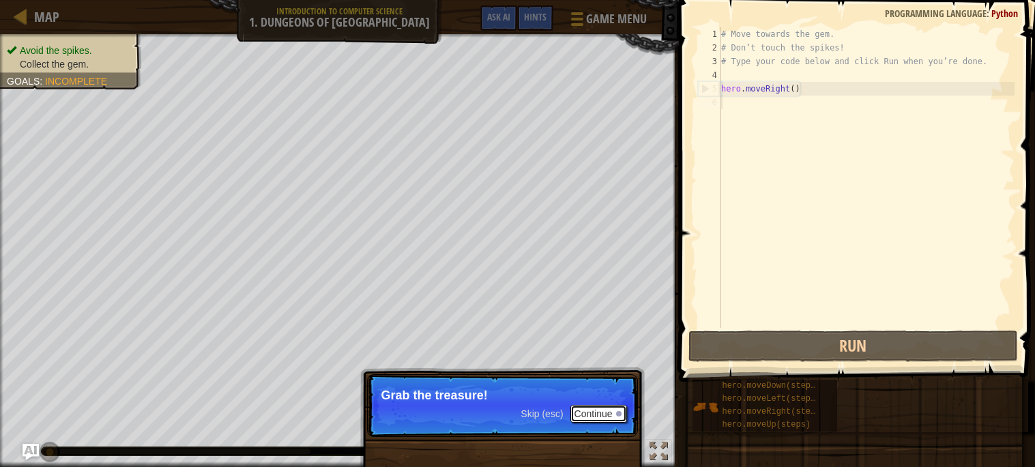
click at [615, 409] on button "Continue" at bounding box center [598, 413] width 57 height 18
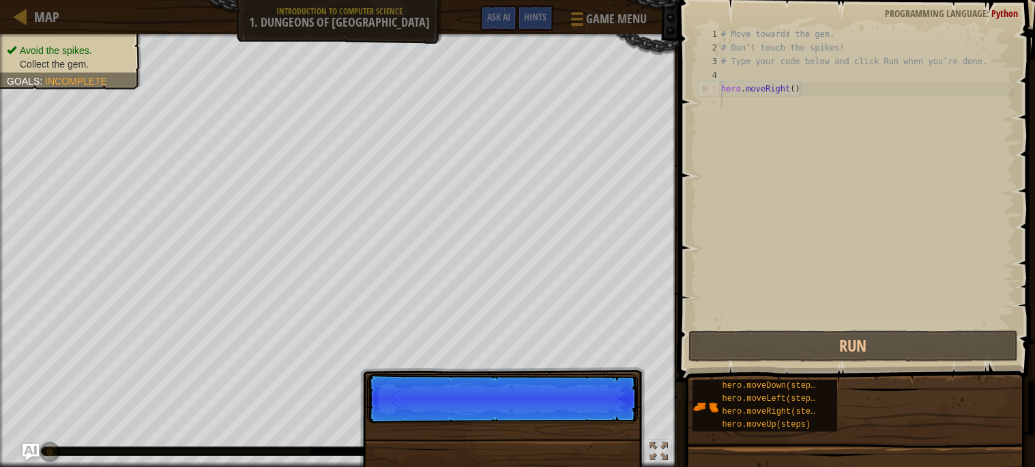
scroll to position [6, 0]
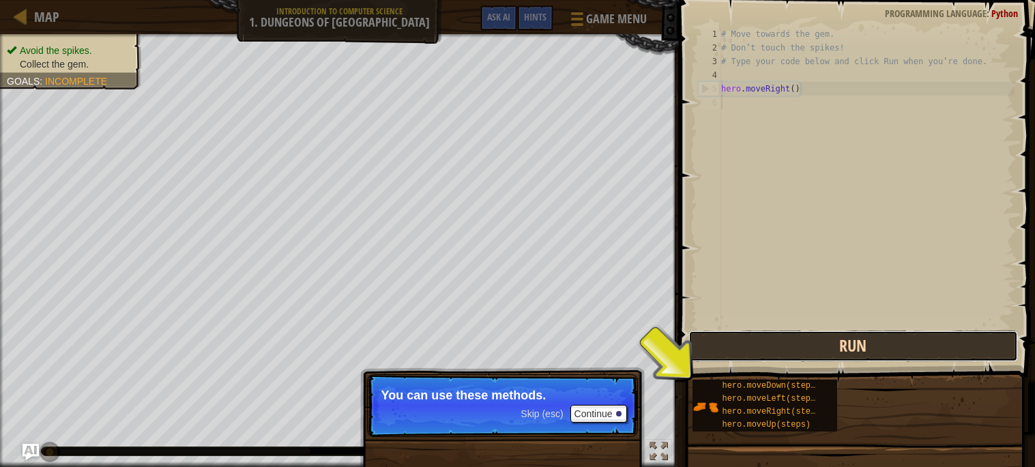
click at [785, 351] on button "Run" at bounding box center [852, 345] width 329 height 31
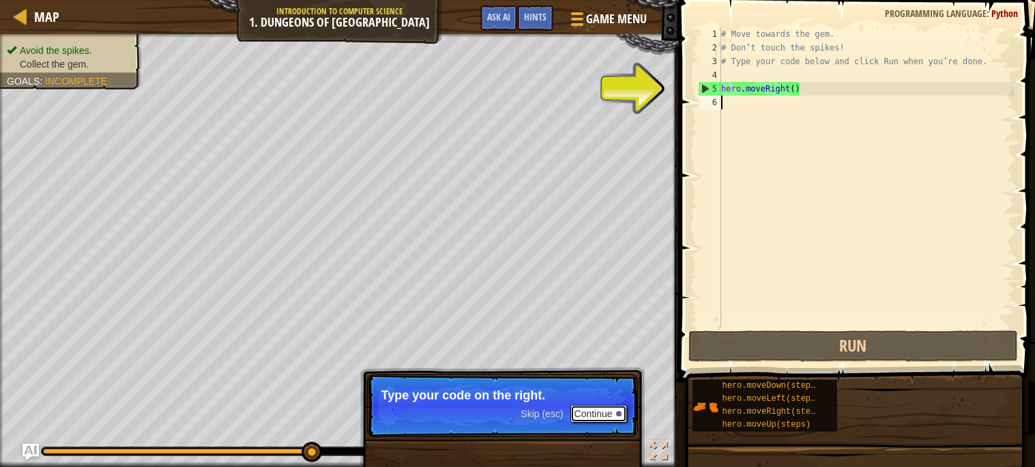
click at [600, 413] on button "Continue" at bounding box center [598, 413] width 57 height 18
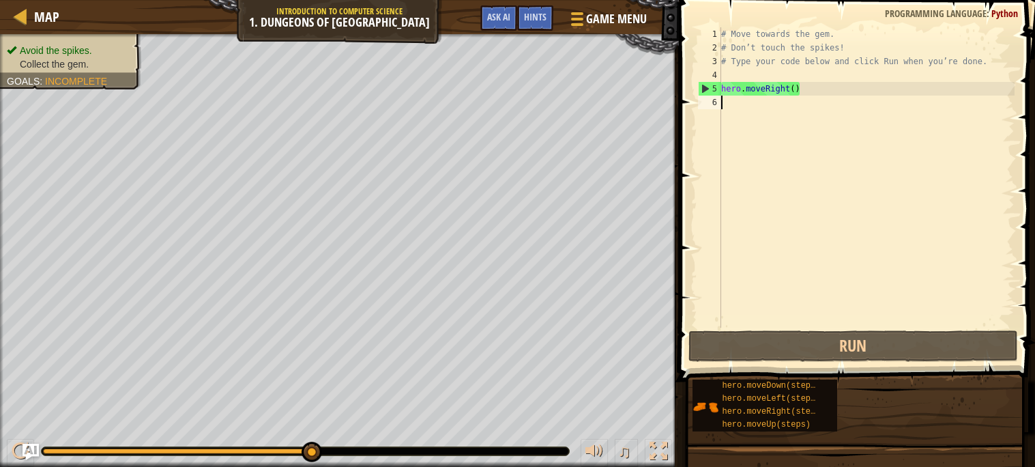
type textarea "h"
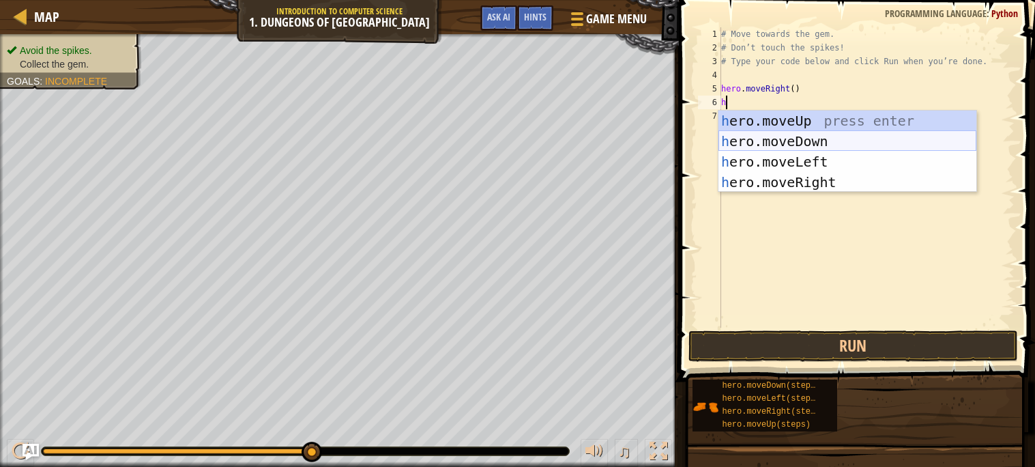
click at [857, 142] on div "h ero.moveUp press enter h ero.moveDown press enter h ero.moveLeft press enter …" at bounding box center [847, 171] width 258 height 123
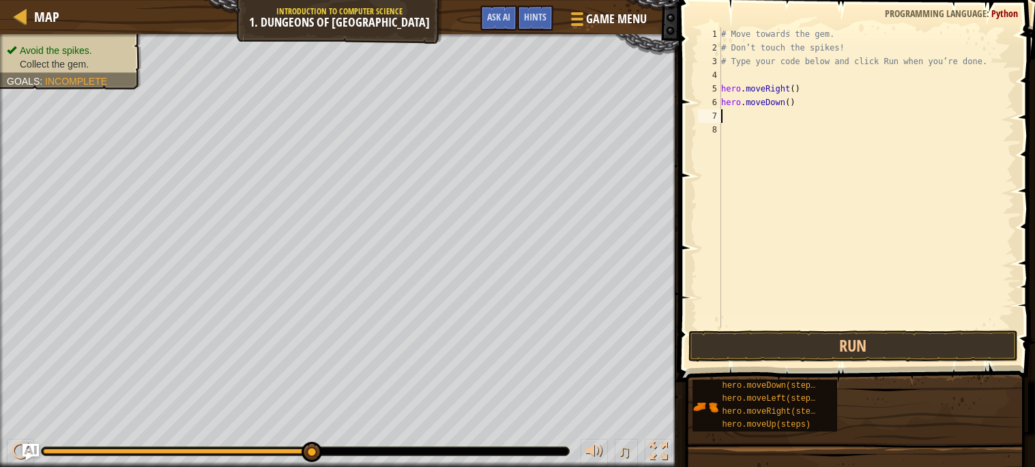
type textarea "h"
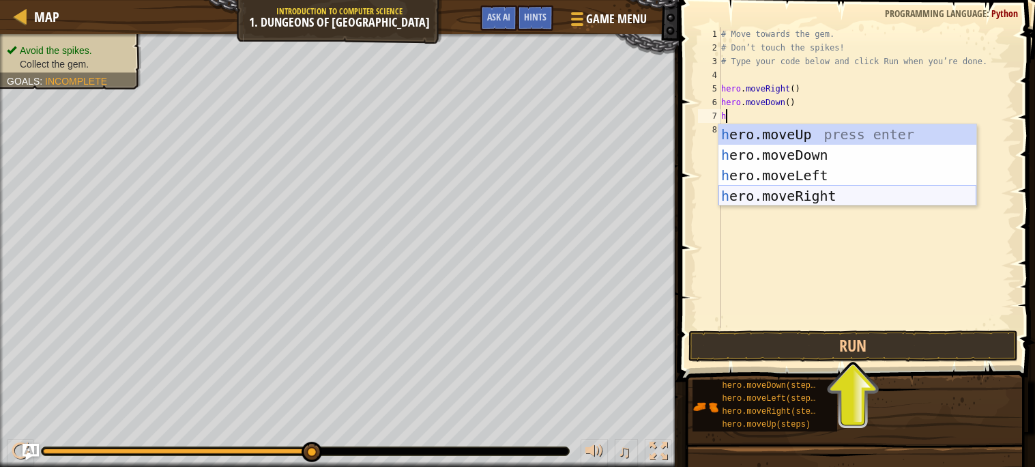
click at [817, 194] on div "h ero.moveUp press enter h ero.moveDown press enter h ero.moveLeft press enter …" at bounding box center [847, 185] width 258 height 123
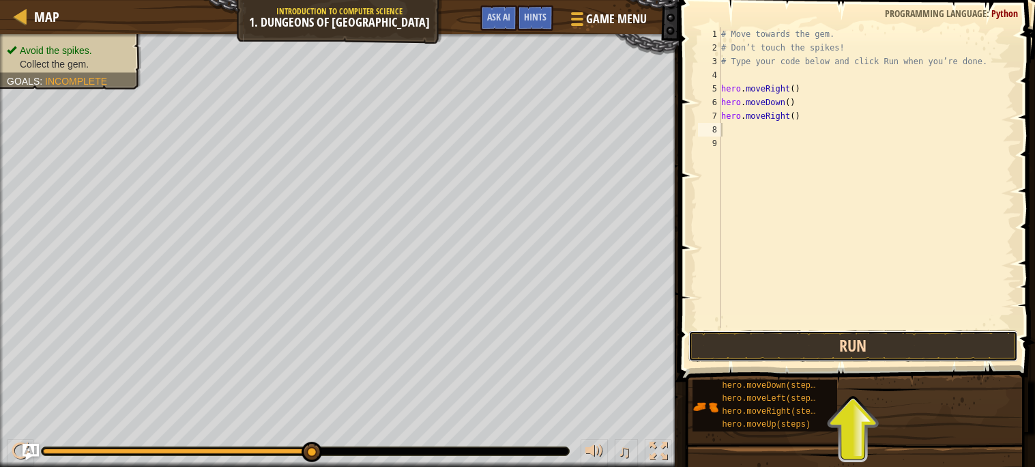
click at [866, 351] on button "Run" at bounding box center [852, 345] width 329 height 31
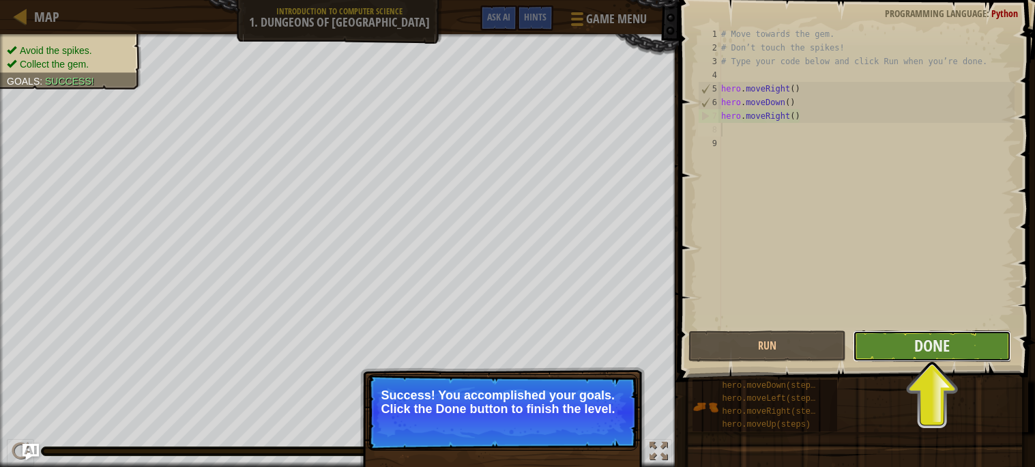
click at [866, 350] on button "Done" at bounding box center [932, 345] width 158 height 31
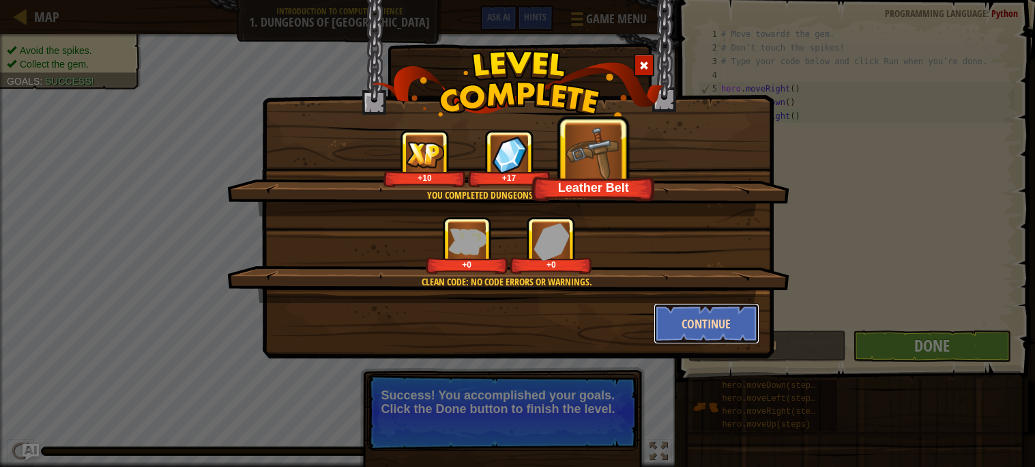
click at [718, 330] on button "Continue" at bounding box center [706, 323] width 106 height 41
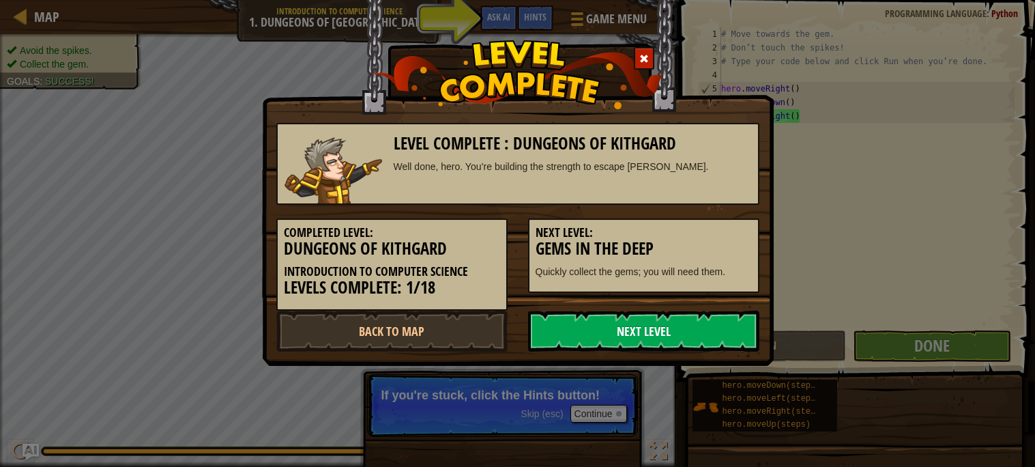
click at [732, 339] on link "Next Level" at bounding box center [643, 330] width 231 height 41
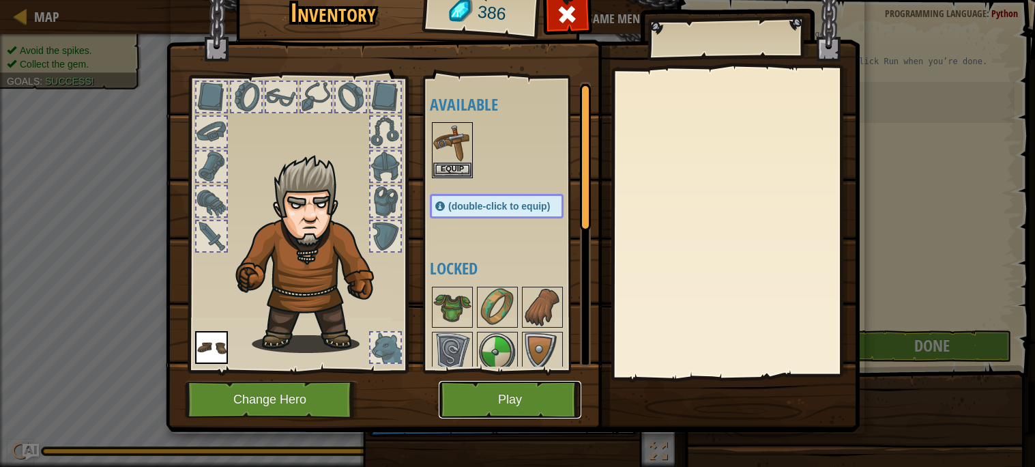
click at [546, 402] on button "Play" at bounding box center [510, 400] width 143 height 38
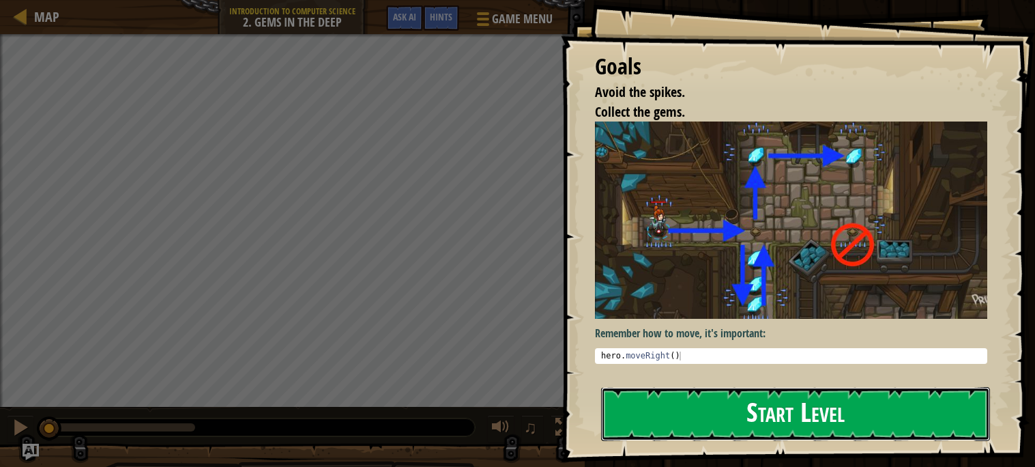
click at [773, 413] on button "Start Level" at bounding box center [795, 414] width 389 height 54
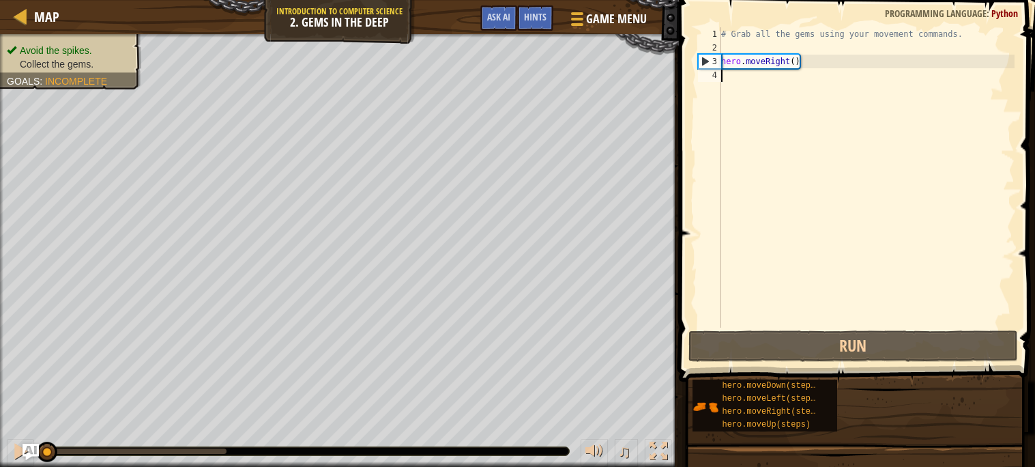
type textarea "h"
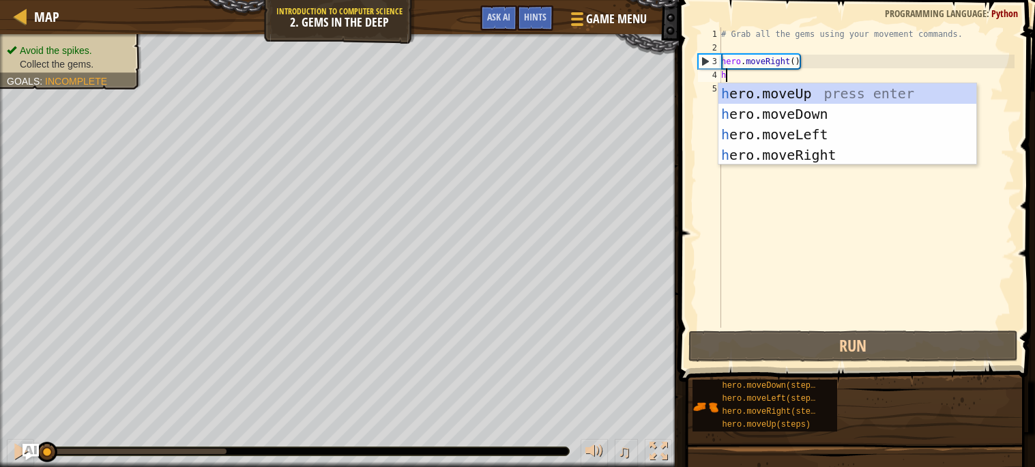
scroll to position [5, 0]
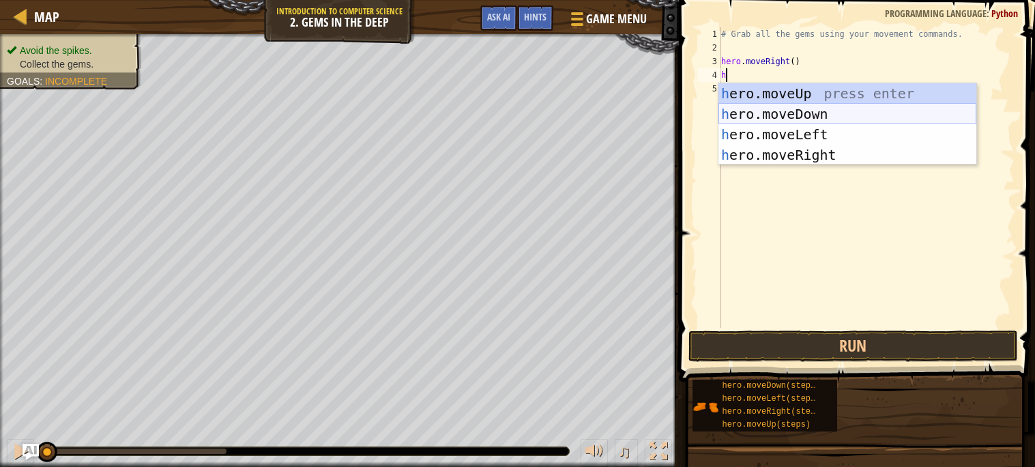
click at [764, 115] on div "h ero.moveUp press enter h ero.moveDown press enter h ero.moveLeft press enter …" at bounding box center [847, 144] width 258 height 123
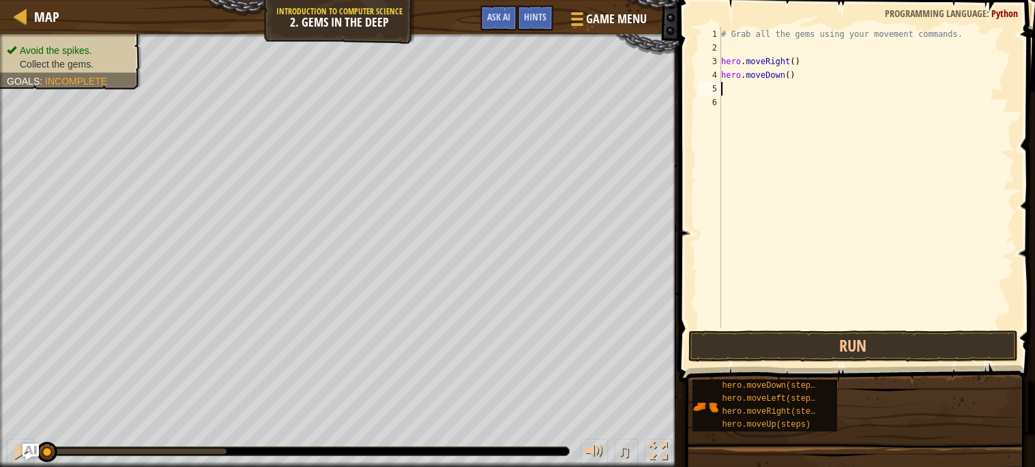
click at [743, 88] on div "# Grab all the gems using your movement commands. hero . moveRight ( ) hero . m…" at bounding box center [866, 190] width 296 height 327
type textarea "m"
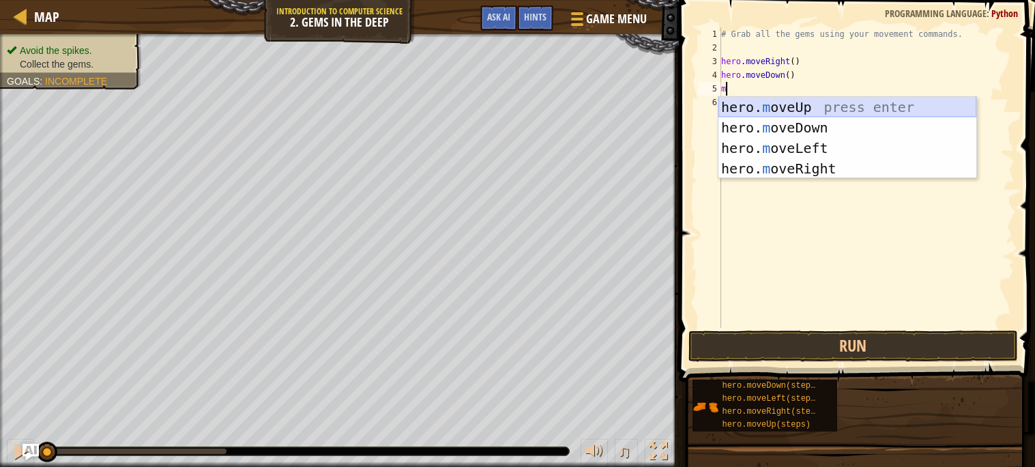
click at [780, 109] on div "hero. m oveUp press enter hero. m oveDown press enter hero. m oveLeft press ent…" at bounding box center [847, 158] width 258 height 123
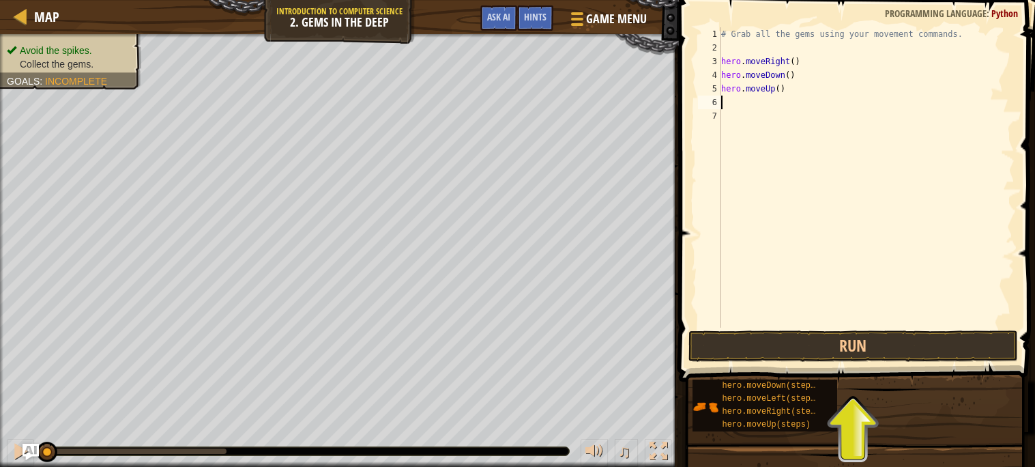
type textarea "h"
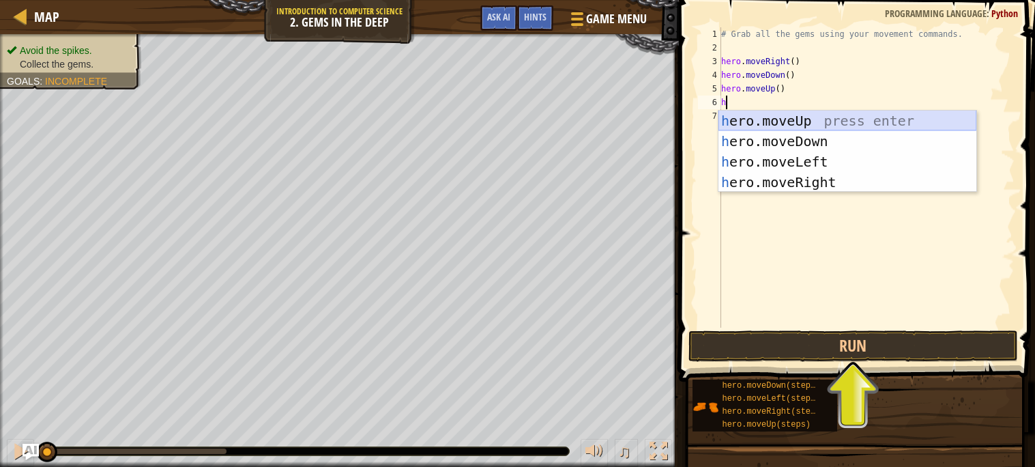
click at [778, 115] on div "h ero.moveUp press enter h ero.moveDown press enter h ero.moveLeft press enter …" at bounding box center [847, 171] width 258 height 123
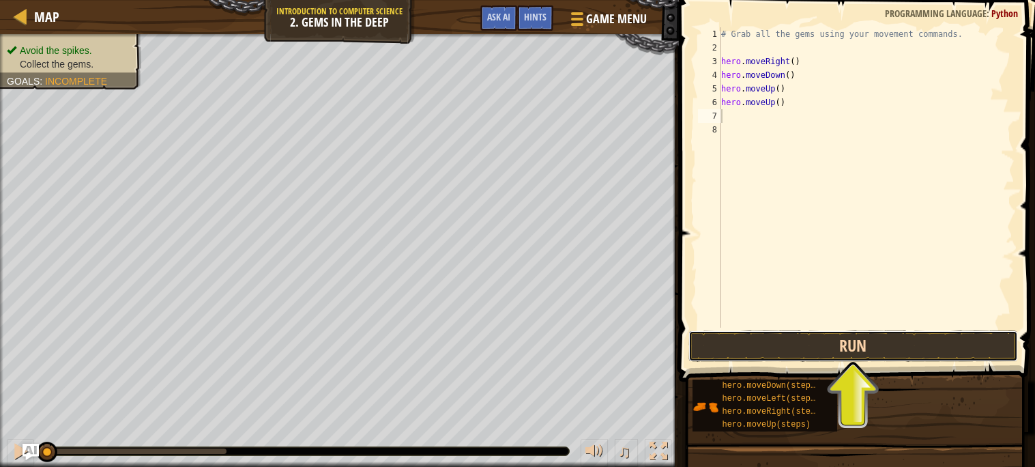
click at [806, 342] on button "Run" at bounding box center [852, 345] width 329 height 31
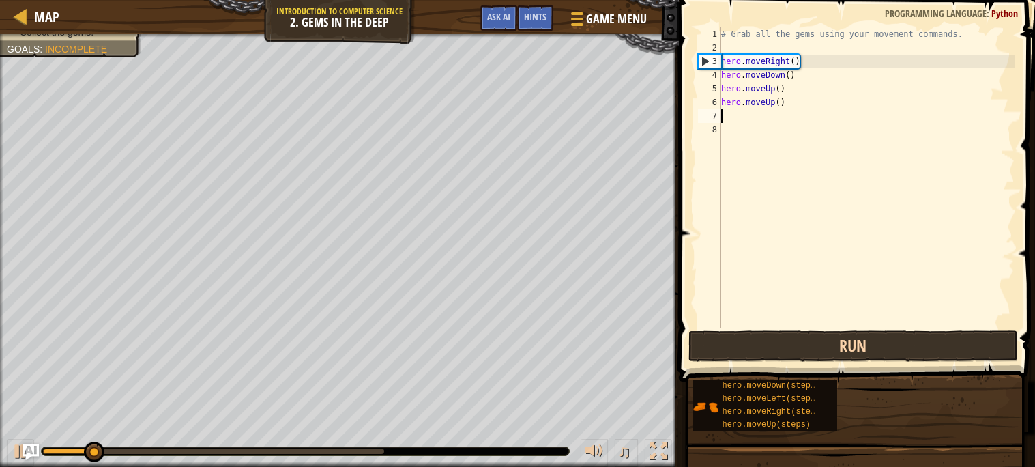
type textarea "h"
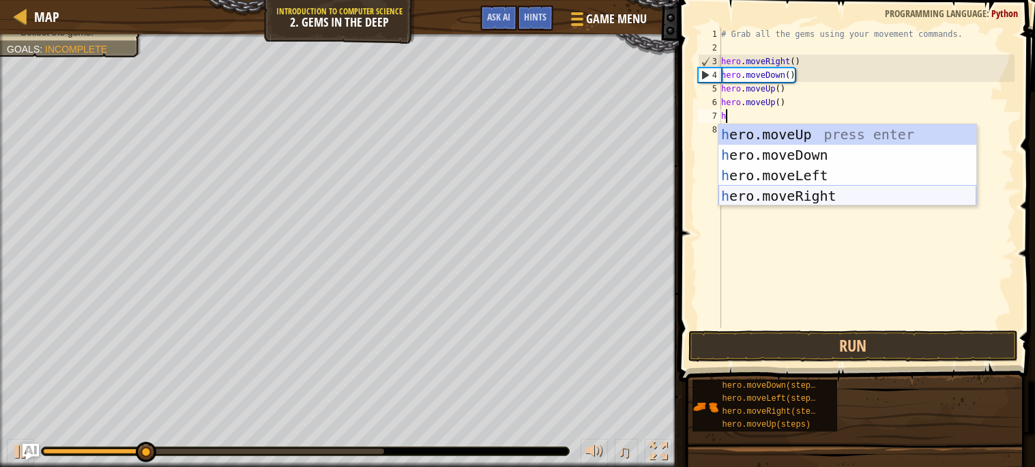
click at [818, 194] on div "h ero.moveUp press enter h ero.moveDown press enter h ero.moveLeft press enter …" at bounding box center [847, 185] width 258 height 123
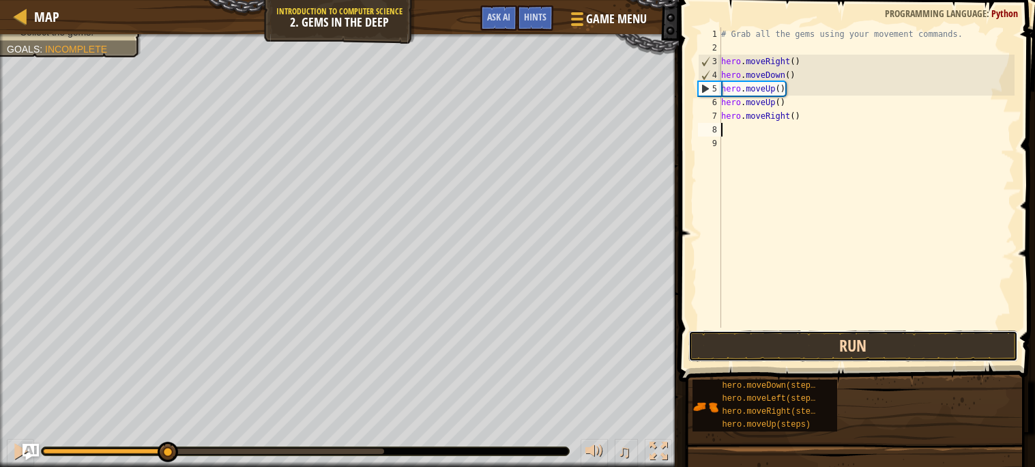
click at [842, 340] on button "Run" at bounding box center [852, 345] width 329 height 31
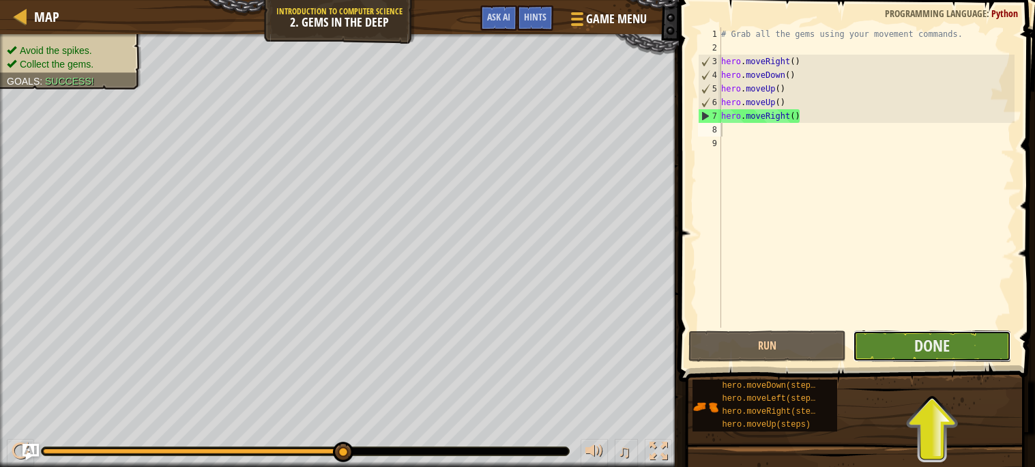
click at [881, 346] on button "Done" at bounding box center [932, 345] width 158 height 31
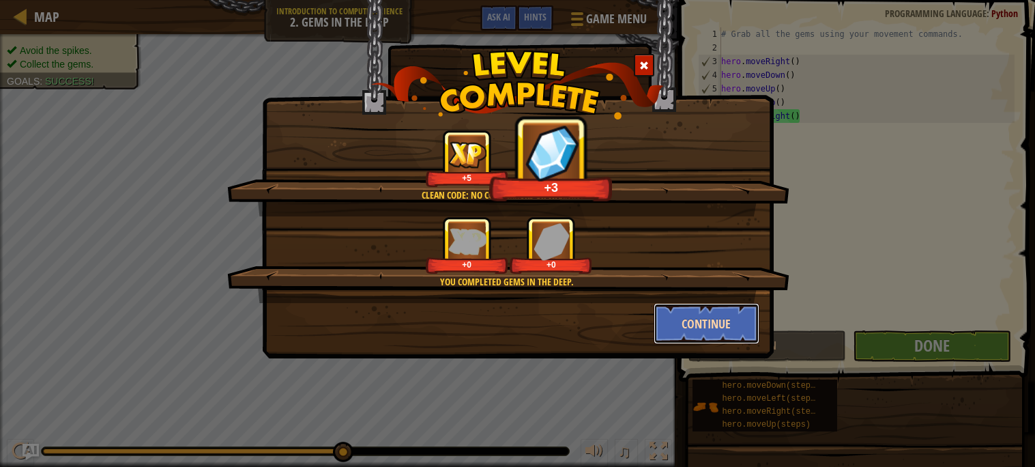
click at [746, 331] on button "Continue" at bounding box center [706, 323] width 106 height 41
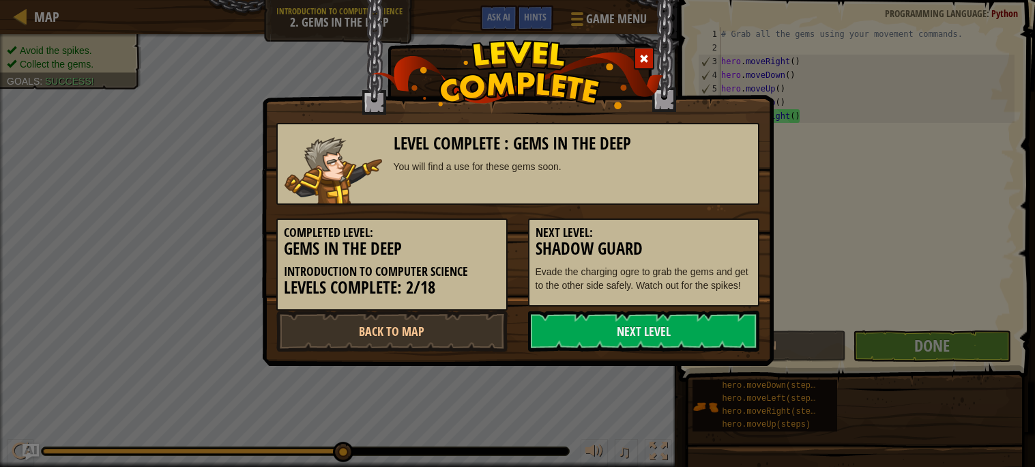
click at [746, 331] on link "Next Level" at bounding box center [643, 330] width 231 height 41
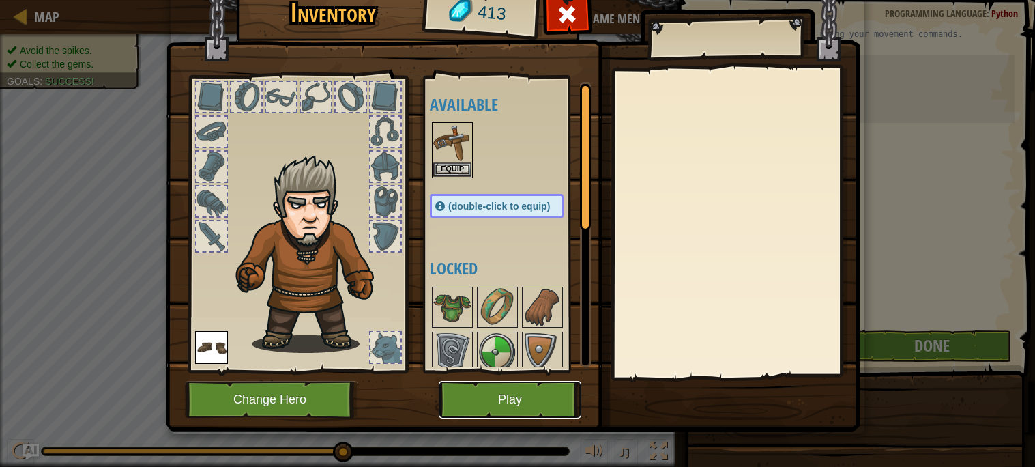
click at [535, 395] on button "Play" at bounding box center [510, 400] width 143 height 38
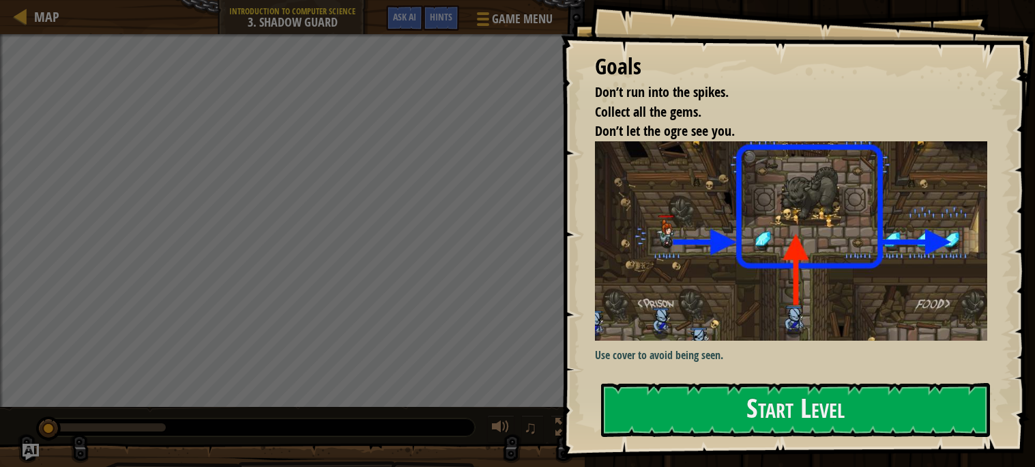
click at [745, 301] on img at bounding box center [791, 240] width 392 height 199
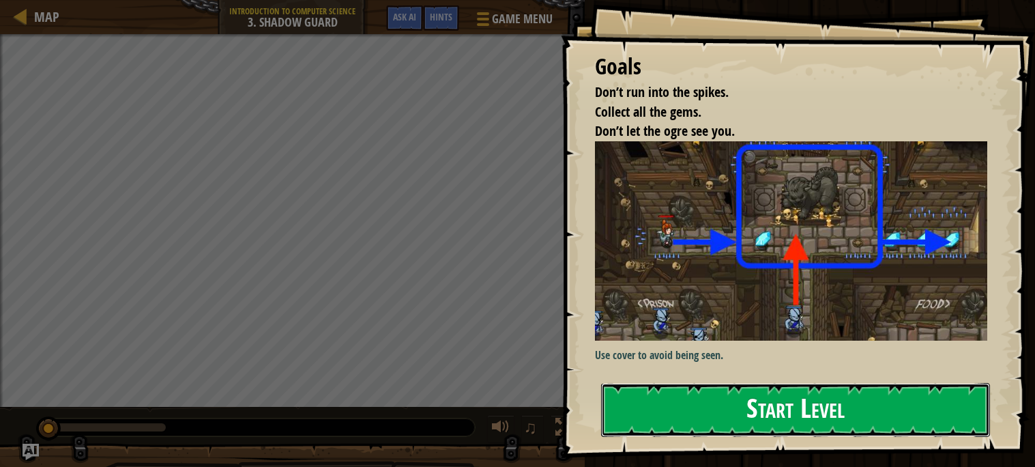
click at [759, 412] on button "Start Level" at bounding box center [795, 410] width 389 height 54
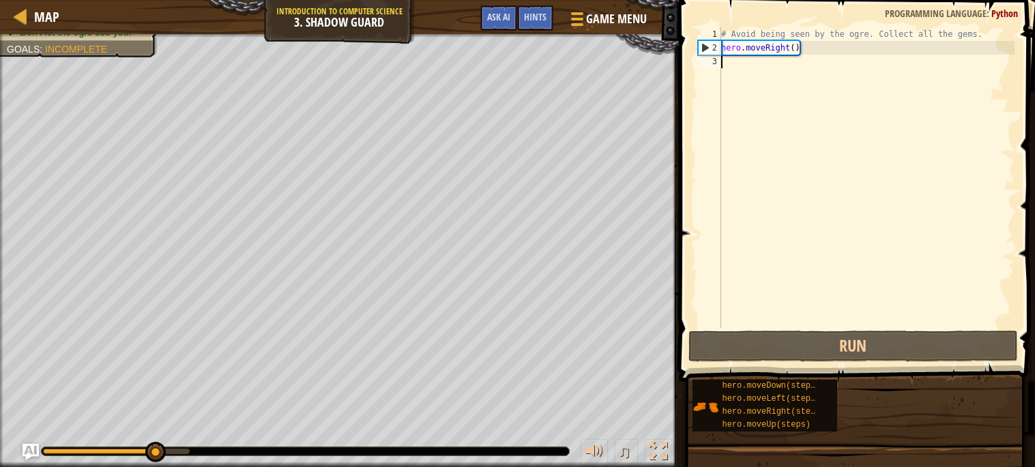
type textarea "h"
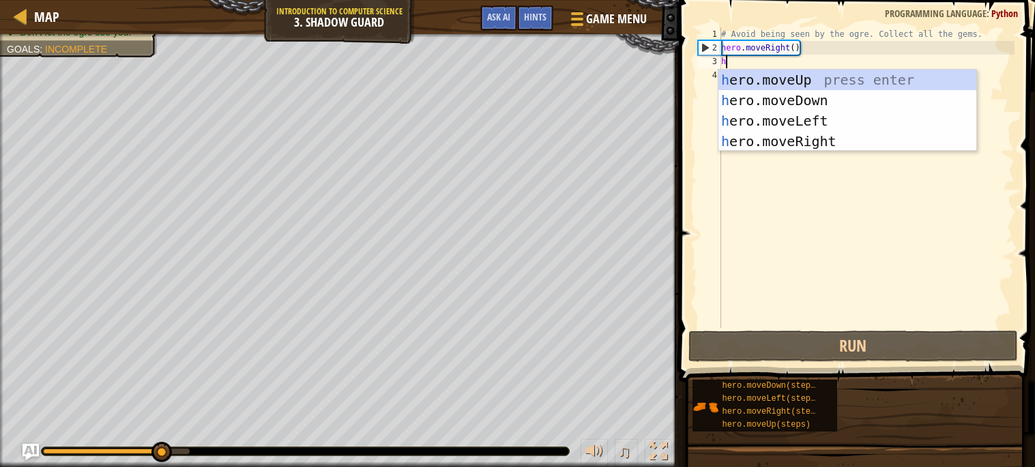
scroll to position [5, 0]
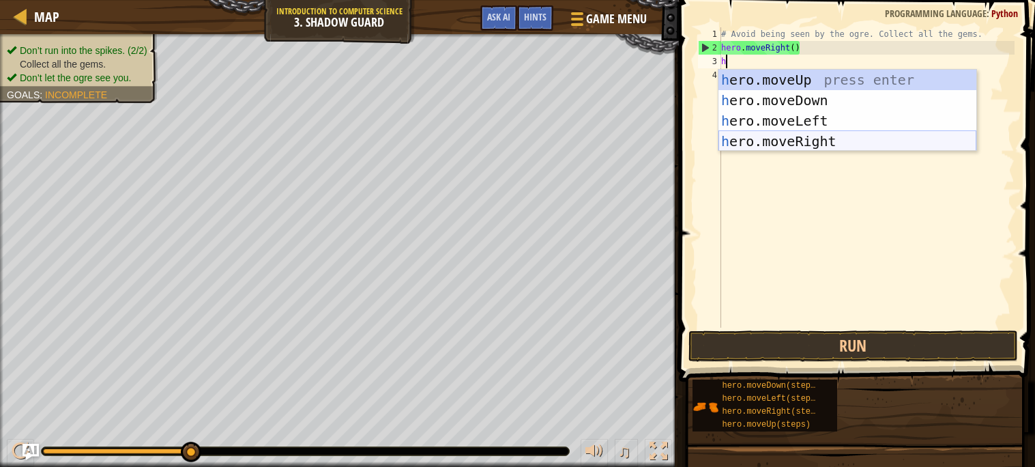
click at [851, 136] on div "h ero.moveUp press enter h ero.moveDown press enter h ero.moveLeft press enter …" at bounding box center [847, 131] width 258 height 123
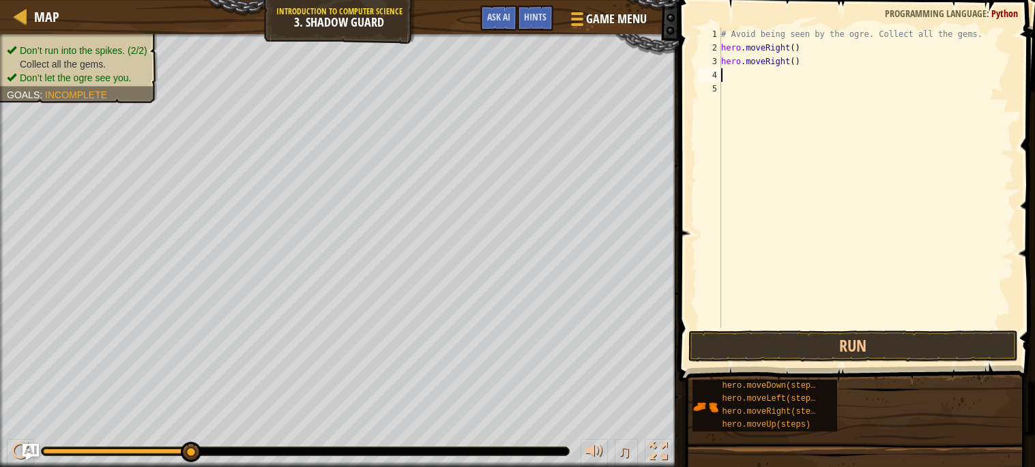
type textarea "h"
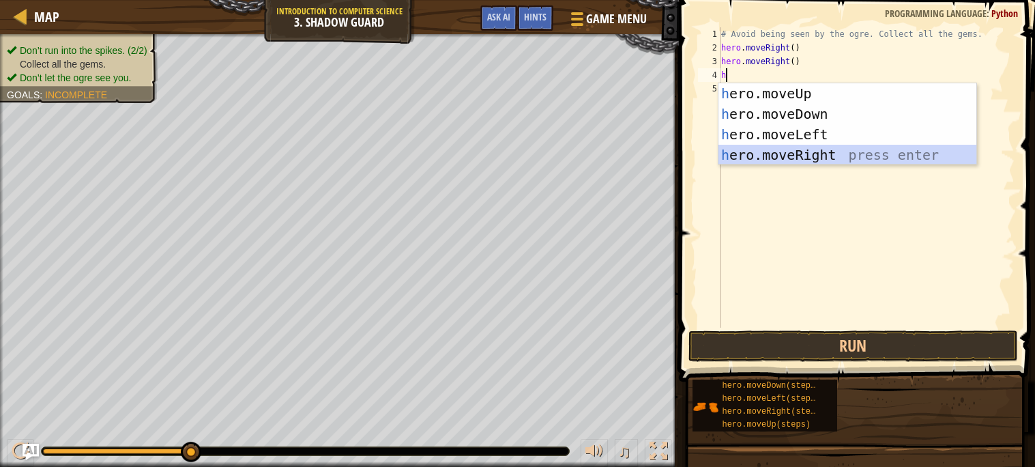
click at [808, 153] on div "h ero.moveUp press enter h ero.moveDown press enter h ero.moveLeft press enter …" at bounding box center [847, 144] width 258 height 123
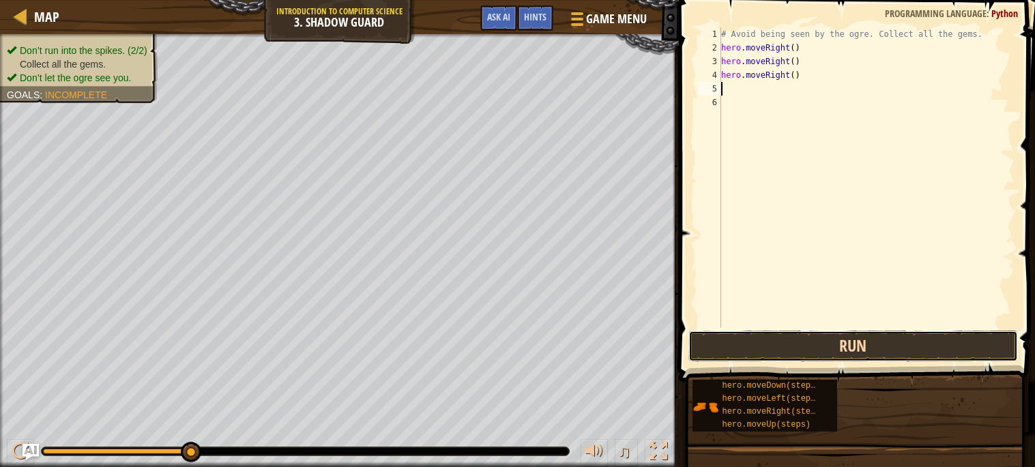
click at [815, 334] on button "Run" at bounding box center [852, 345] width 329 height 31
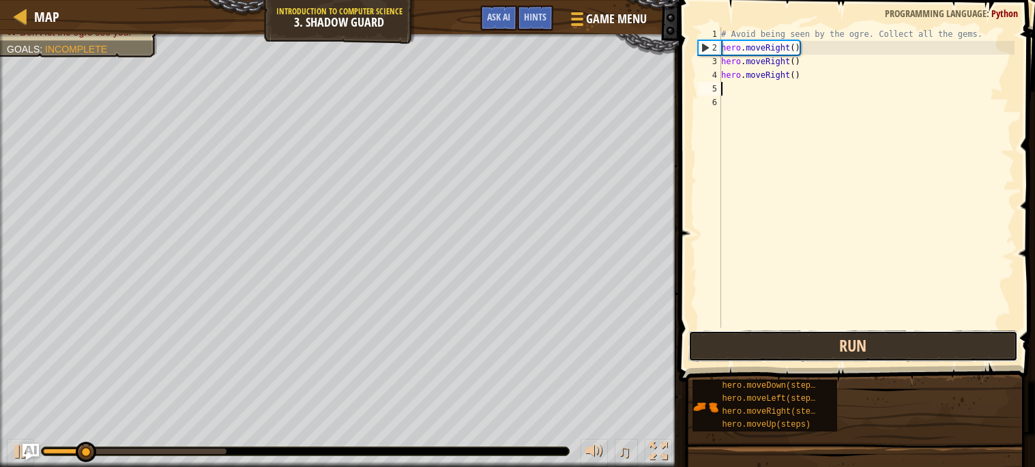
click at [815, 334] on button "Run" at bounding box center [852, 345] width 329 height 31
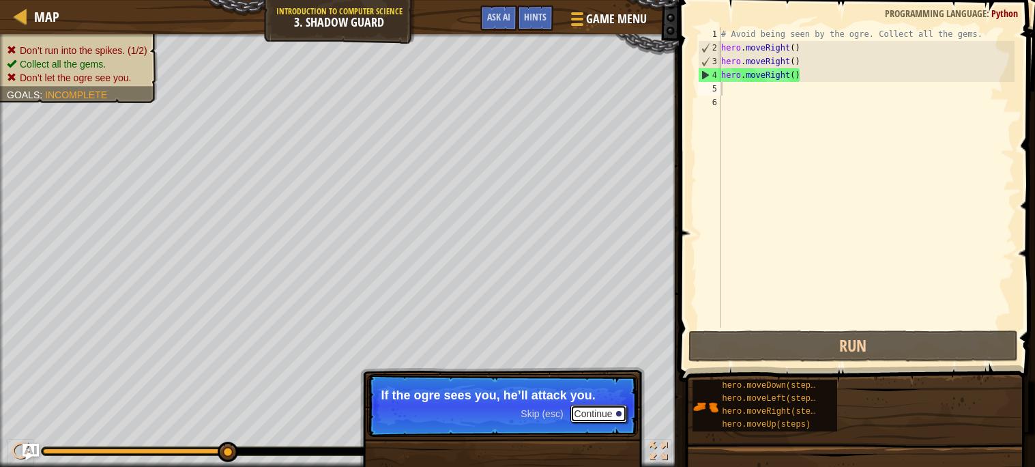
click at [596, 409] on button "Continue" at bounding box center [598, 413] width 57 height 18
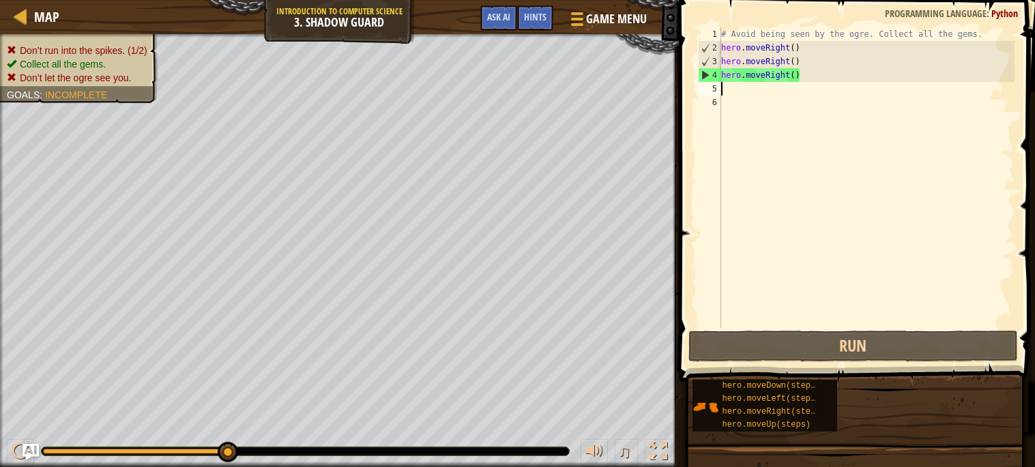
click at [814, 67] on div "# Avoid being seen by the ogre. Collect all the gems. hero . moveRight ( ) hero…" at bounding box center [866, 190] width 296 height 327
click at [807, 72] on div "# Avoid being seen by the ogre. Collect all the gems. hero . moveRight ( ) hero…" at bounding box center [866, 190] width 296 height 327
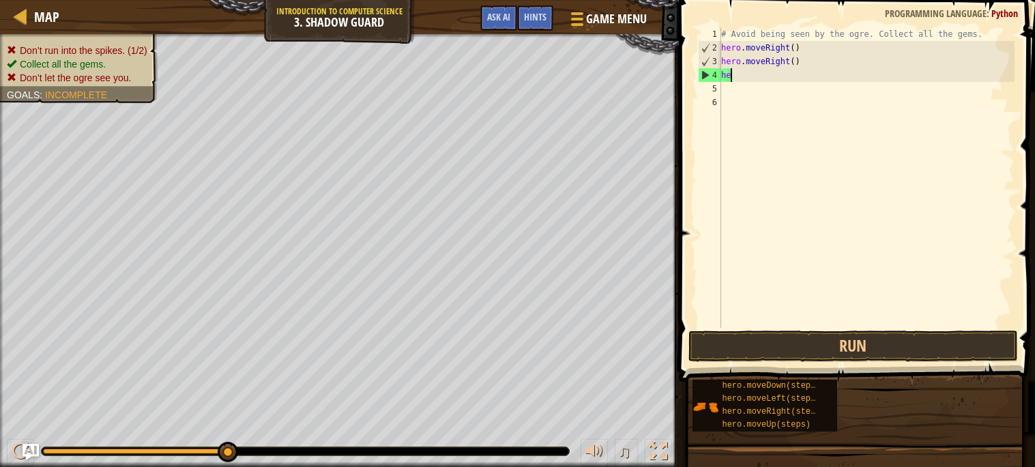
type textarea "h"
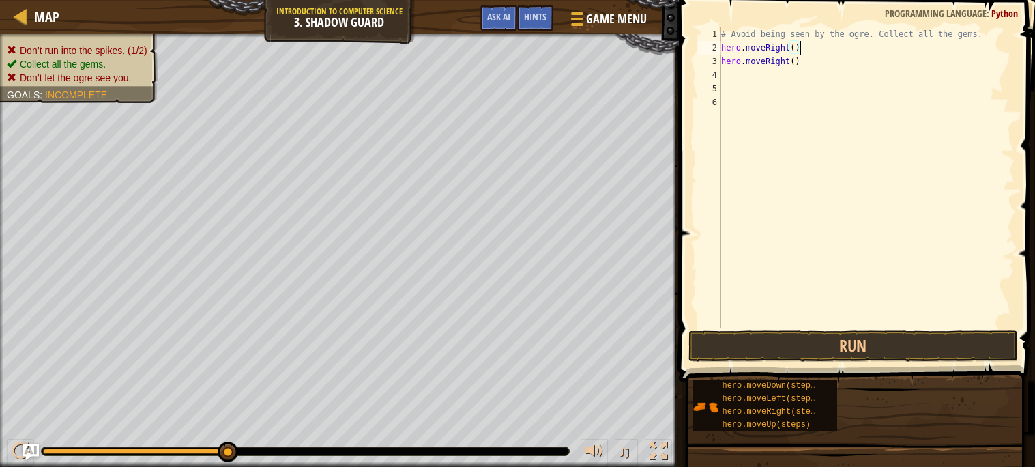
click at [830, 53] on div "# Avoid being seen by the ogre. Collect all the gems. hero . moveRight ( ) hero…" at bounding box center [866, 190] width 296 height 327
click at [829, 56] on div "# Avoid being seen by the ogre. Collect all the gems. hero . moveRight ( ) hero…" at bounding box center [866, 190] width 296 height 327
type textarea "h"
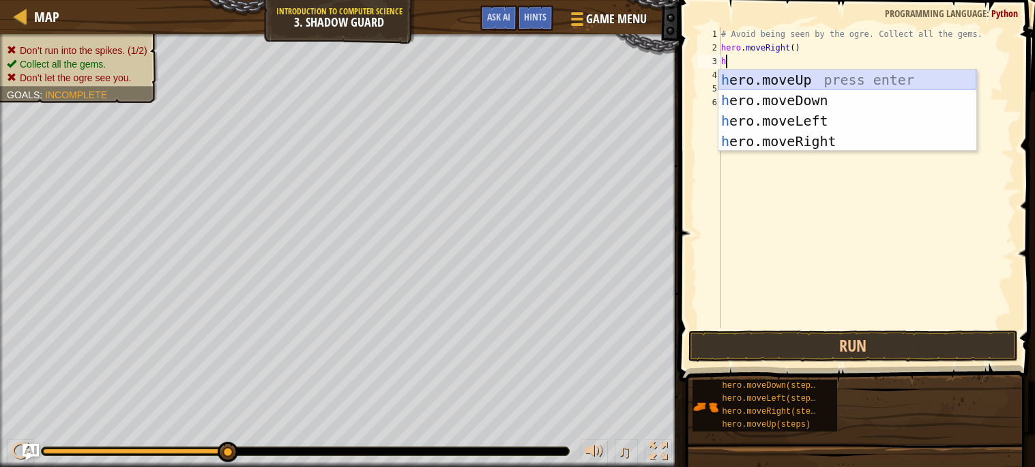
click at [842, 81] on div "h ero.moveUp press enter h ero.moveDown press enter h ero.moveLeft press enter …" at bounding box center [847, 131] width 258 height 123
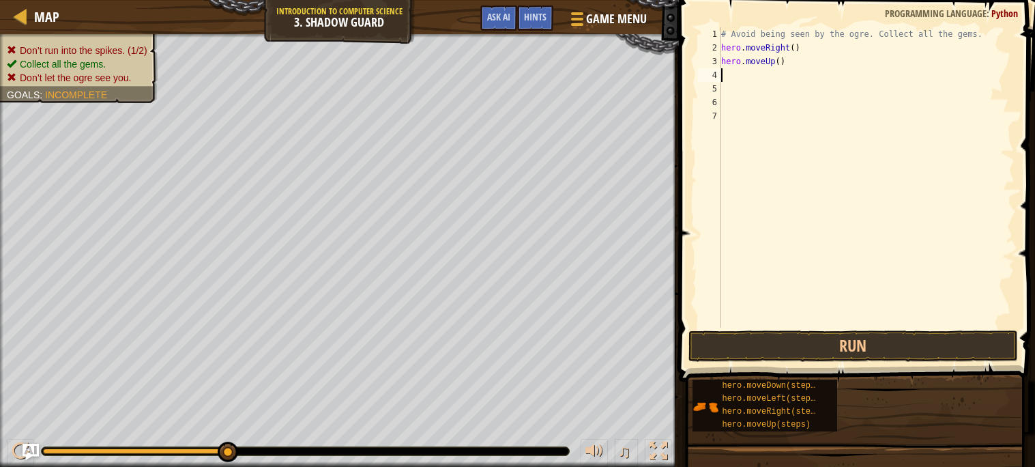
type textarea "h"
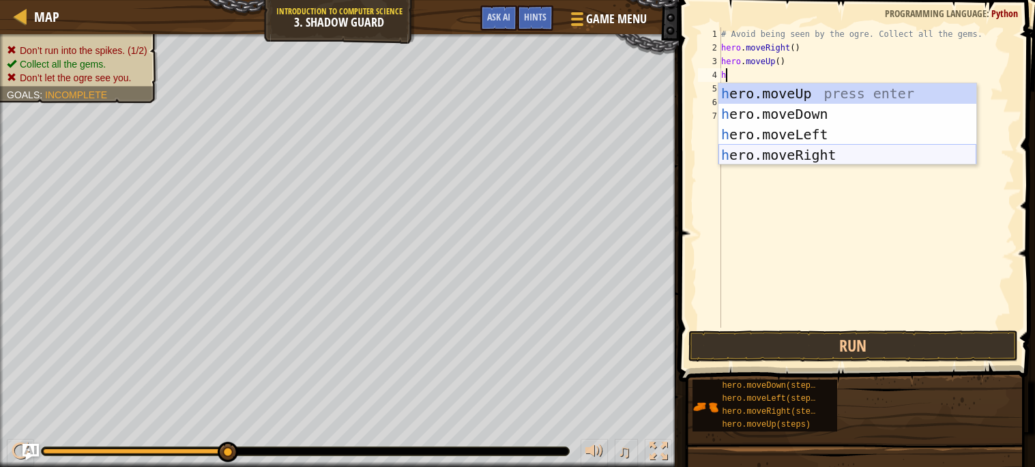
click at [782, 153] on div "h ero.moveUp press enter h ero.moveDown press enter h ero.moveLeft press enter …" at bounding box center [847, 144] width 258 height 123
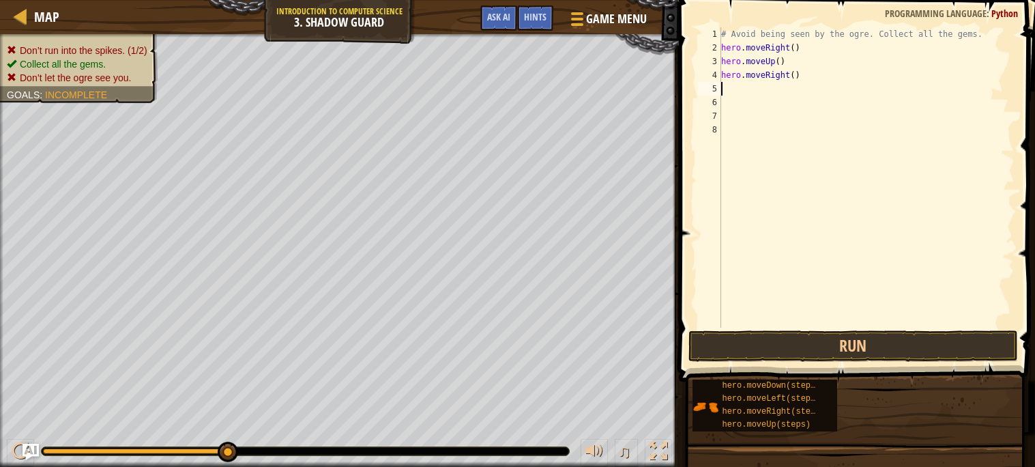
type textarea "h"
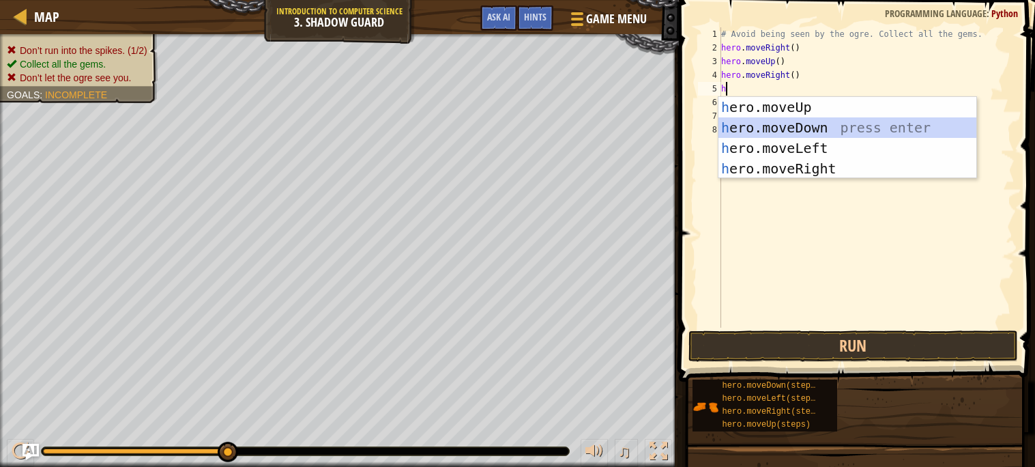
click at [766, 129] on div "h ero.moveUp press enter h ero.moveDown press enter h ero.moveLeft press enter …" at bounding box center [847, 158] width 258 height 123
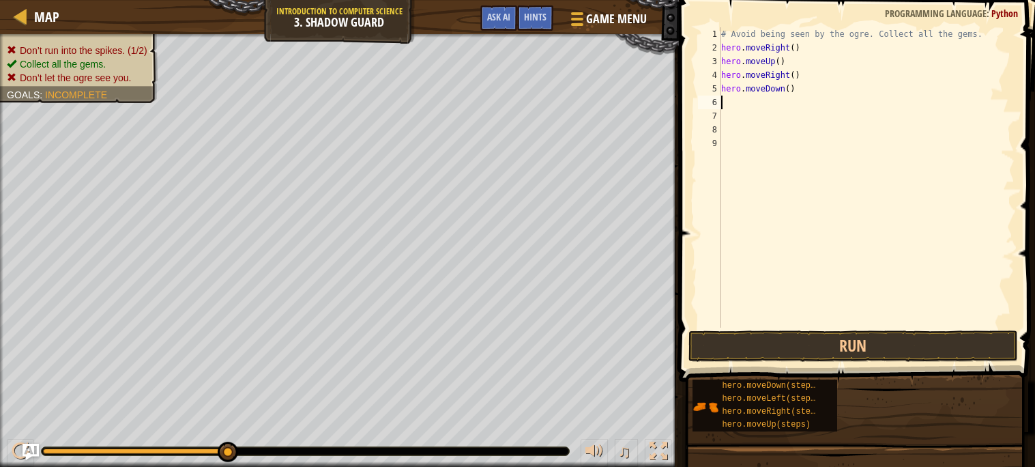
type textarea "h"
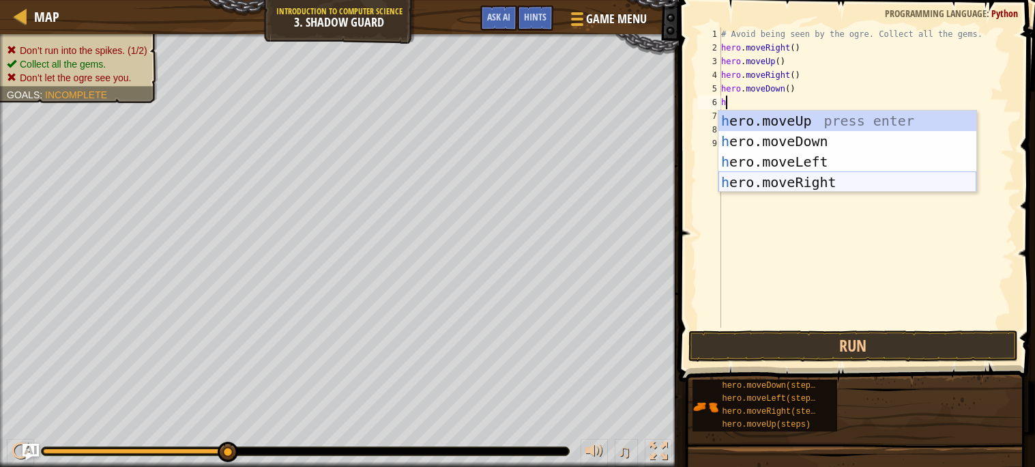
click at [769, 177] on div "h ero.moveUp press enter h ero.moveDown press enter h ero.moveLeft press enter …" at bounding box center [847, 171] width 258 height 123
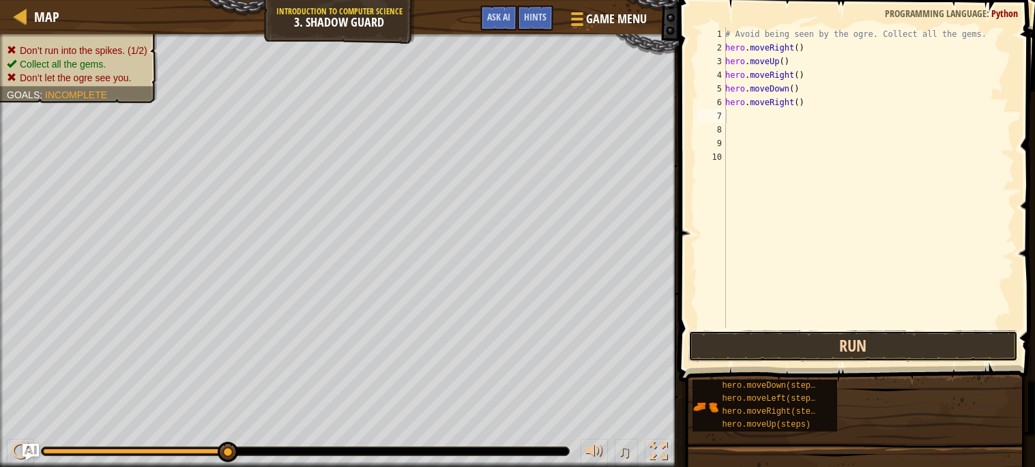
click at [822, 344] on button "Run" at bounding box center [852, 345] width 329 height 31
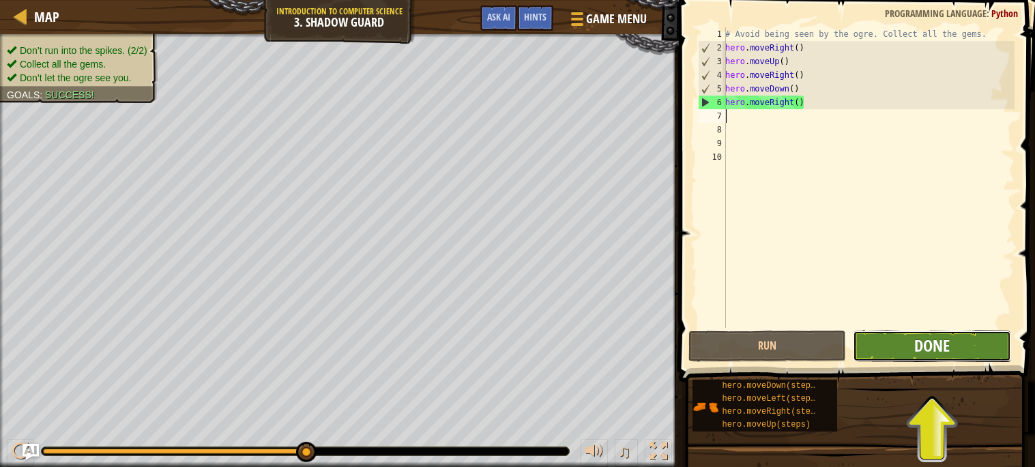
click at [949, 354] on span "Done" at bounding box center [931, 345] width 35 height 22
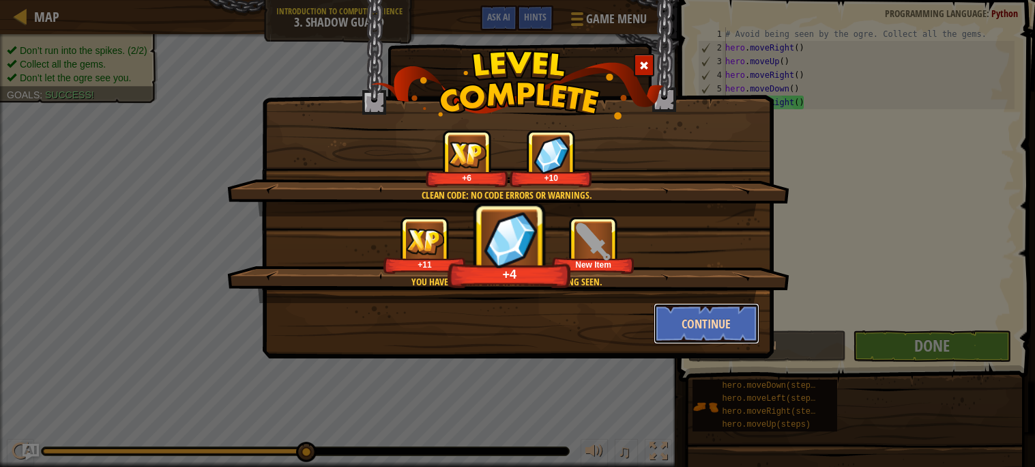
click at [723, 323] on button "Continue" at bounding box center [706, 323] width 106 height 41
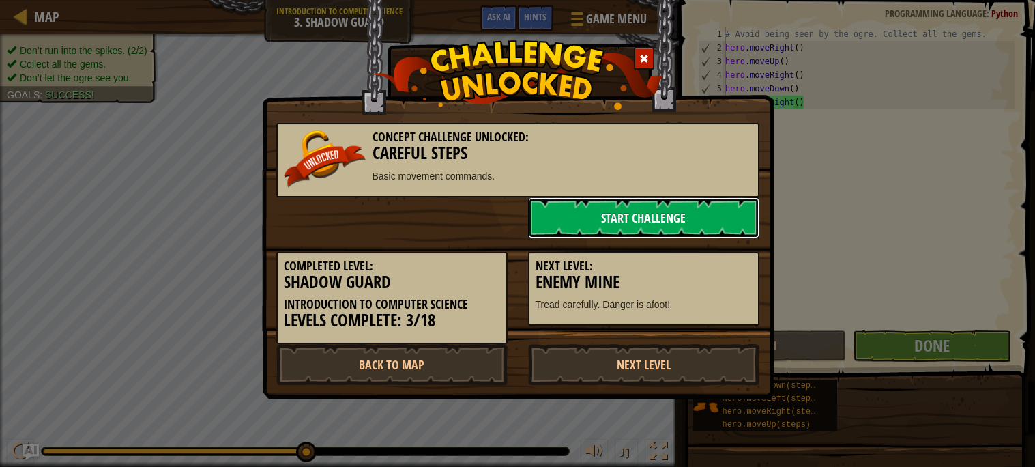
click at [685, 211] on link "Start Challenge" at bounding box center [643, 217] width 231 height 41
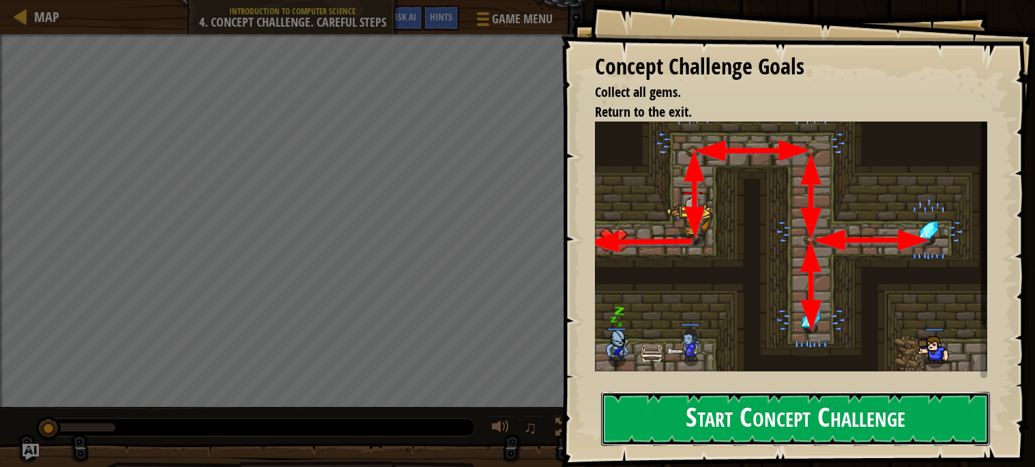
click at [804, 398] on button "Start Concept Challenge" at bounding box center [795, 418] width 389 height 54
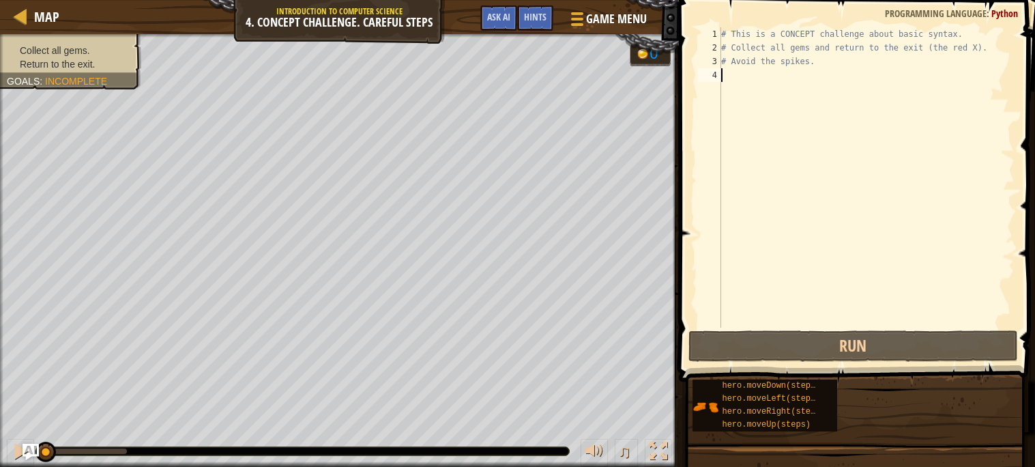
type textarea "h"
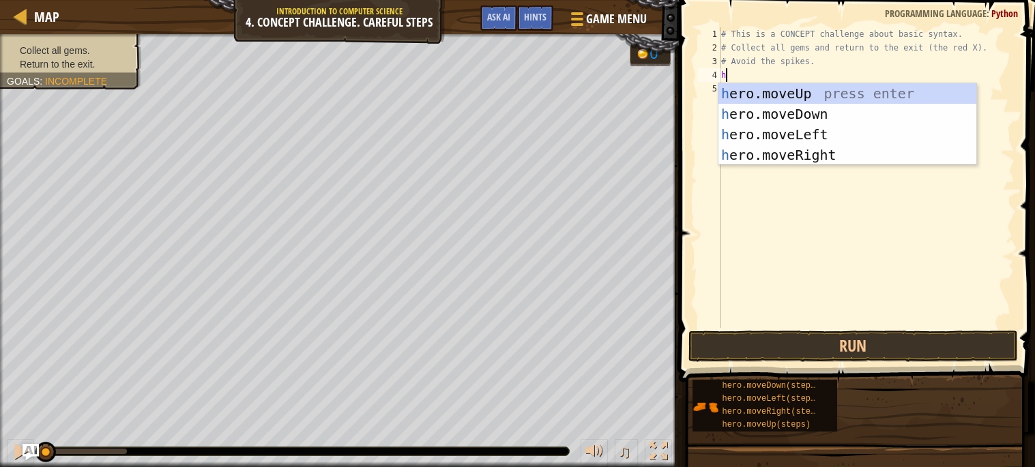
scroll to position [5, 0]
click at [845, 93] on div "h ero.moveUp press enter h ero.moveDown press enter h ero.moveLeft press enter …" at bounding box center [847, 144] width 258 height 123
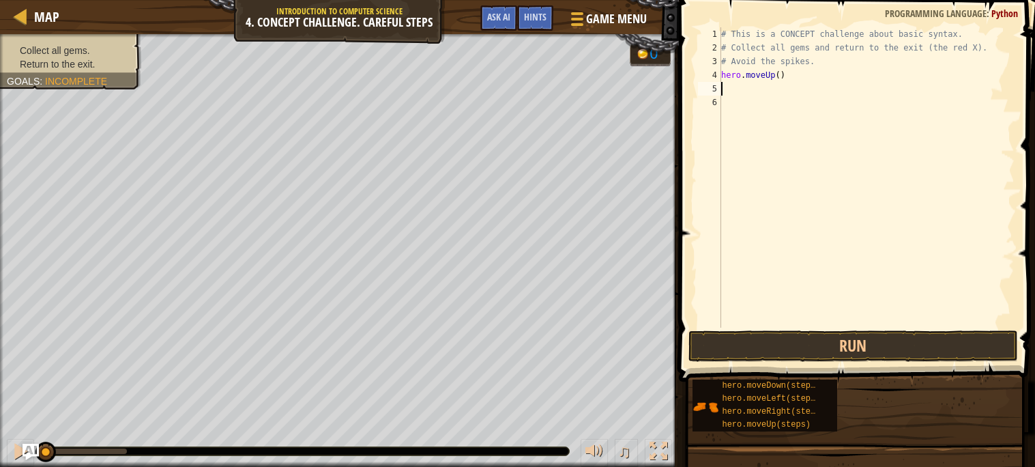
type textarea "h"
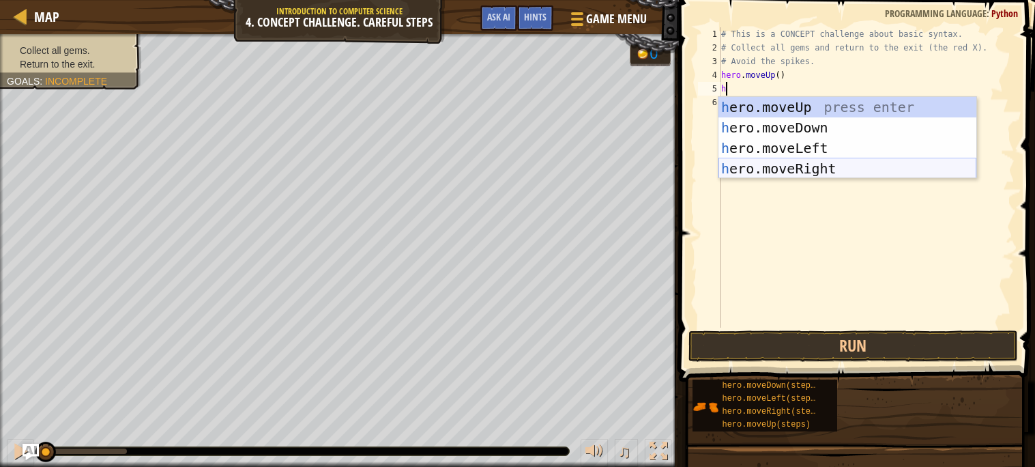
click at [852, 163] on div "h ero.moveUp press enter h ero.moveDown press enter h ero.moveLeft press enter …" at bounding box center [847, 158] width 258 height 123
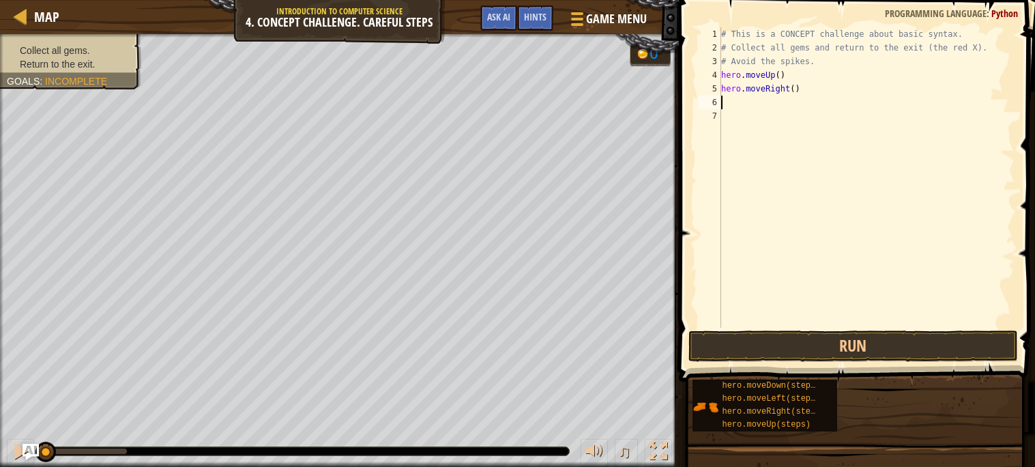
type textarea "h"
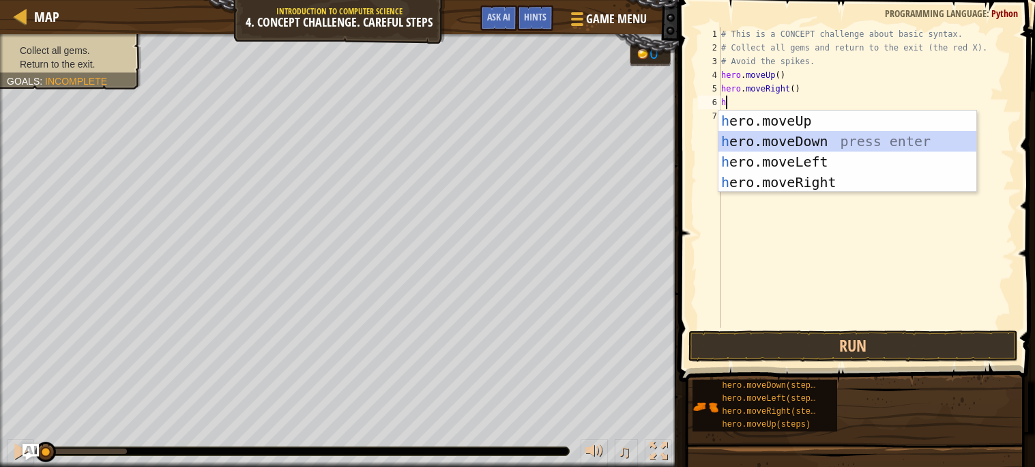
click at [827, 140] on div "h ero.moveUp press enter h ero.moveDown press enter h ero.moveLeft press enter …" at bounding box center [847, 171] width 258 height 123
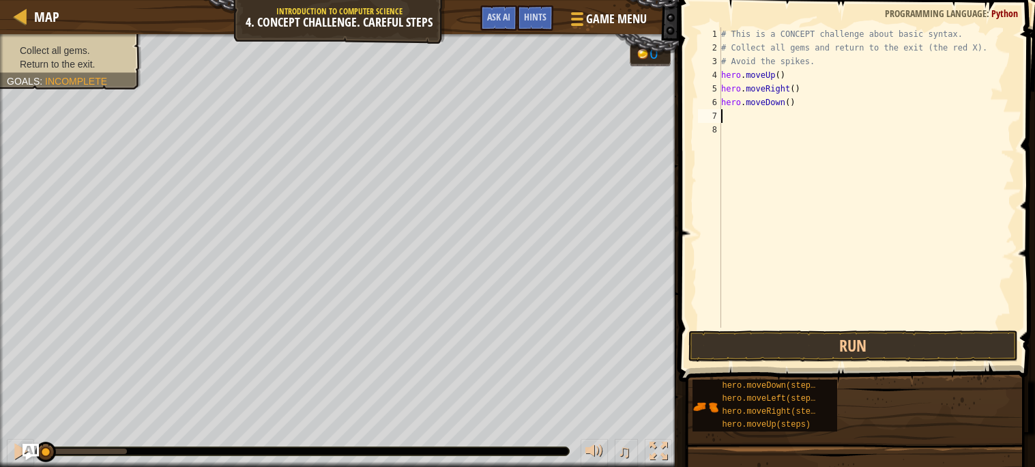
type textarea "m"
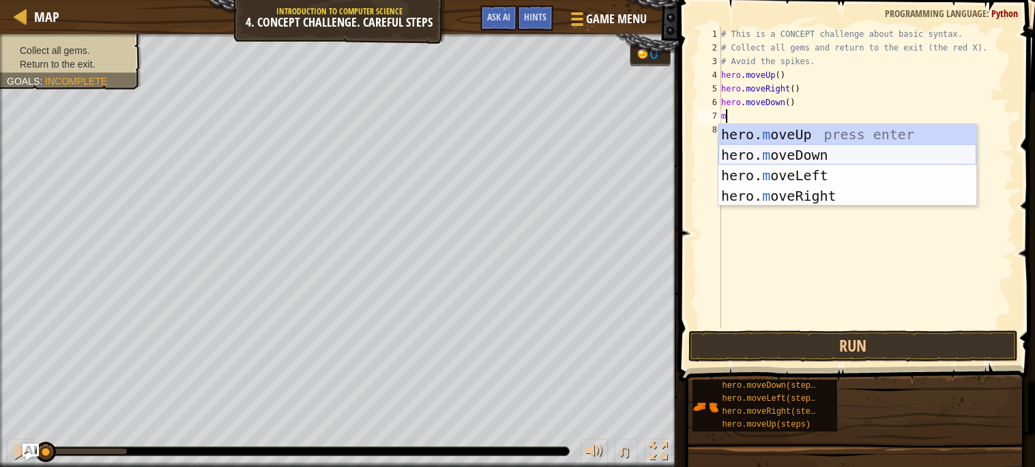
click at [774, 151] on div "hero. m oveUp press enter hero. m oveDown press enter hero. m oveLeft press ent…" at bounding box center [847, 185] width 258 height 123
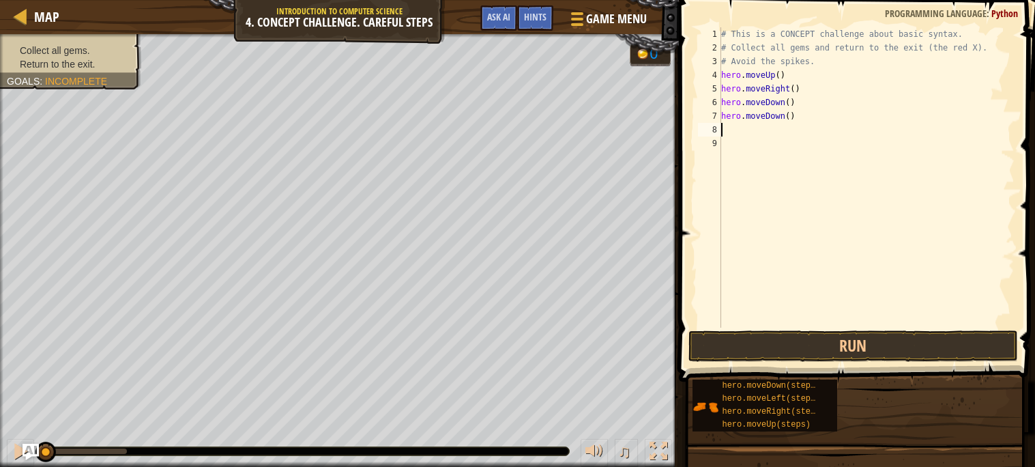
type textarea "h"
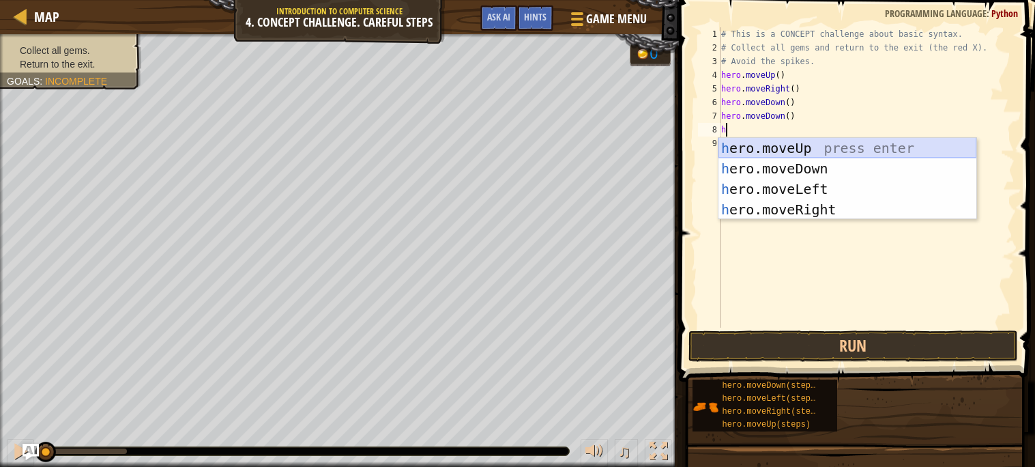
click at [773, 146] on div "h ero.moveUp press enter h ero.moveDown press enter h ero.moveLeft press enter …" at bounding box center [847, 199] width 258 height 123
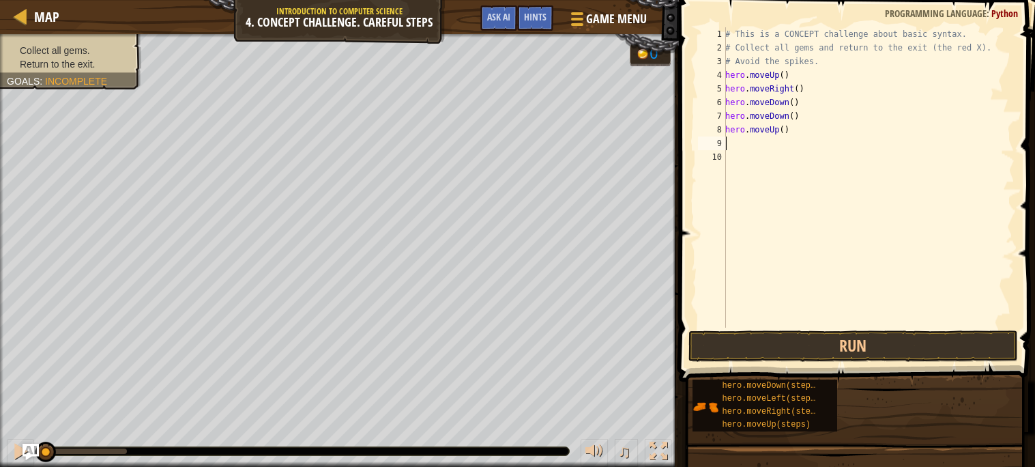
type textarea "h"
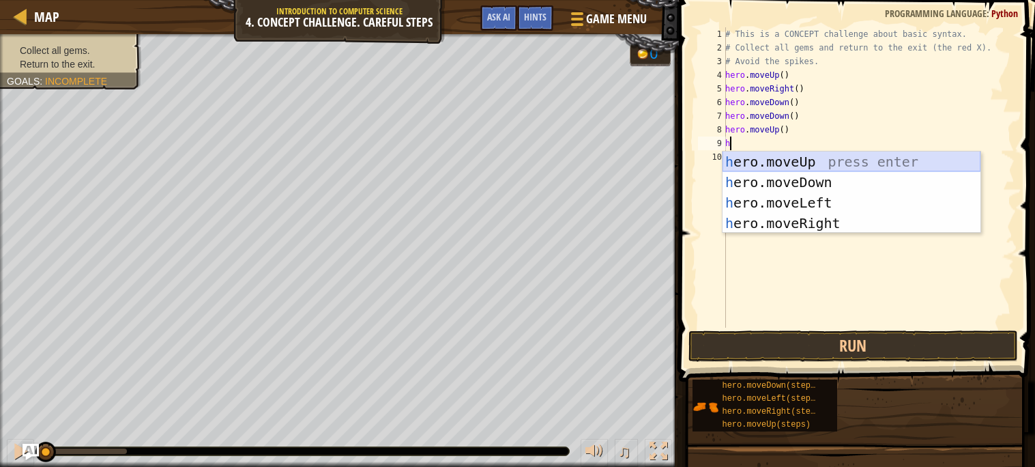
click at [773, 164] on div "h ero.moveUp press enter h ero.moveDown press enter h ero.moveLeft press enter …" at bounding box center [851, 212] width 258 height 123
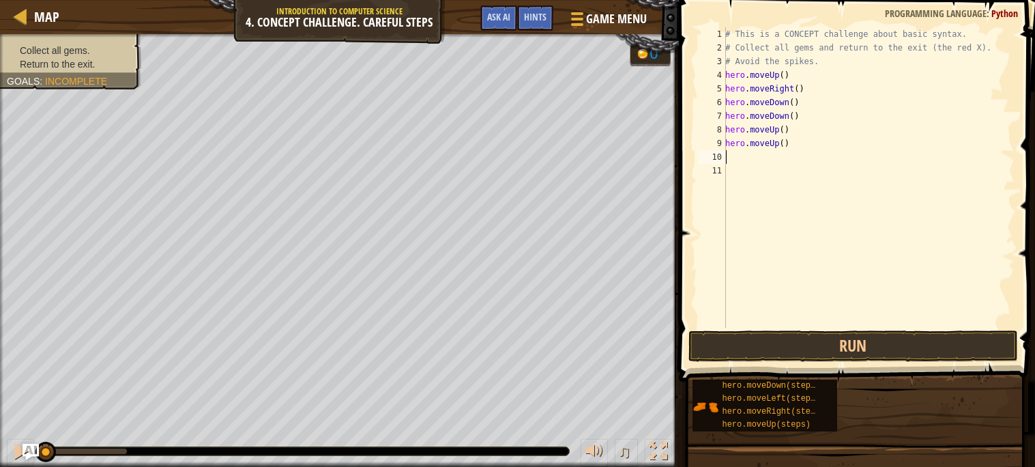
type textarea "h"
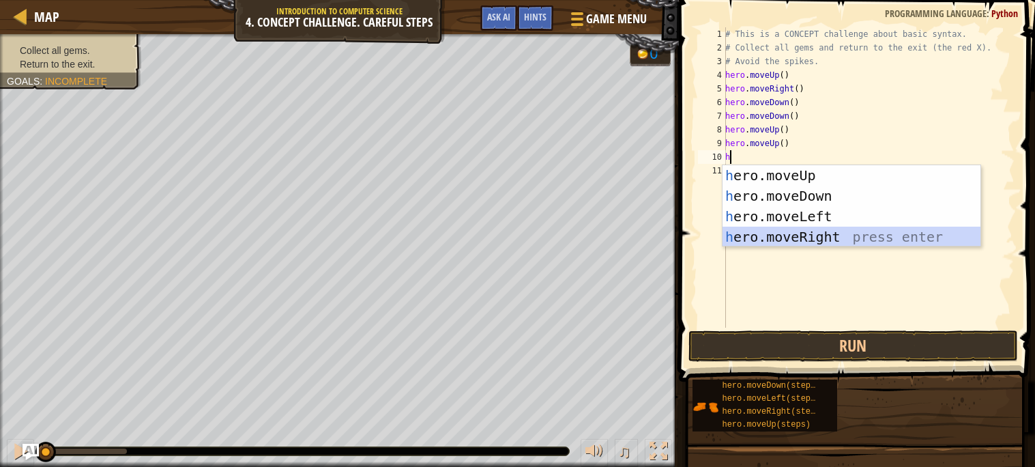
click at [803, 234] on div "h ero.moveUp press enter h ero.moveDown press enter h ero.moveLeft press enter …" at bounding box center [851, 226] width 258 height 123
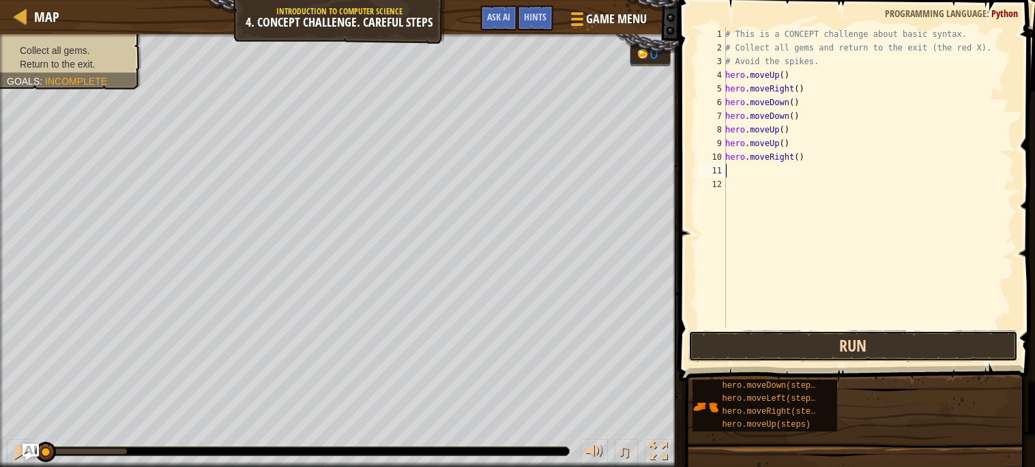
click at [859, 332] on button "Run" at bounding box center [852, 345] width 329 height 31
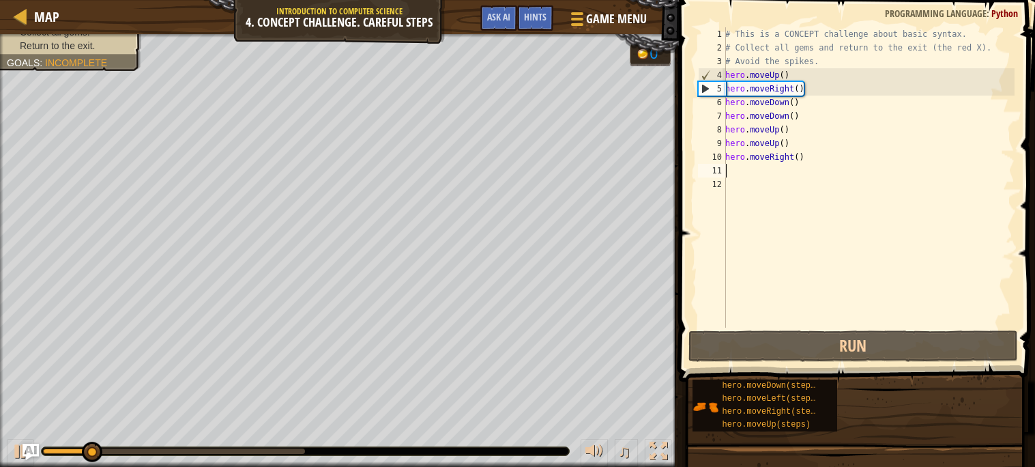
click at [805, 134] on div "# This is a CONCEPT challenge about basic syntax. # Collect all gems and return…" at bounding box center [868, 190] width 292 height 327
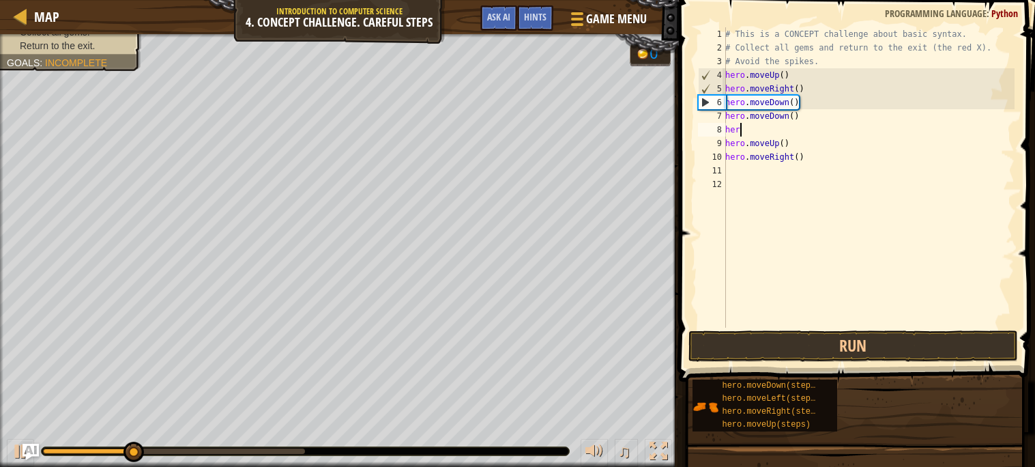
type textarea "h"
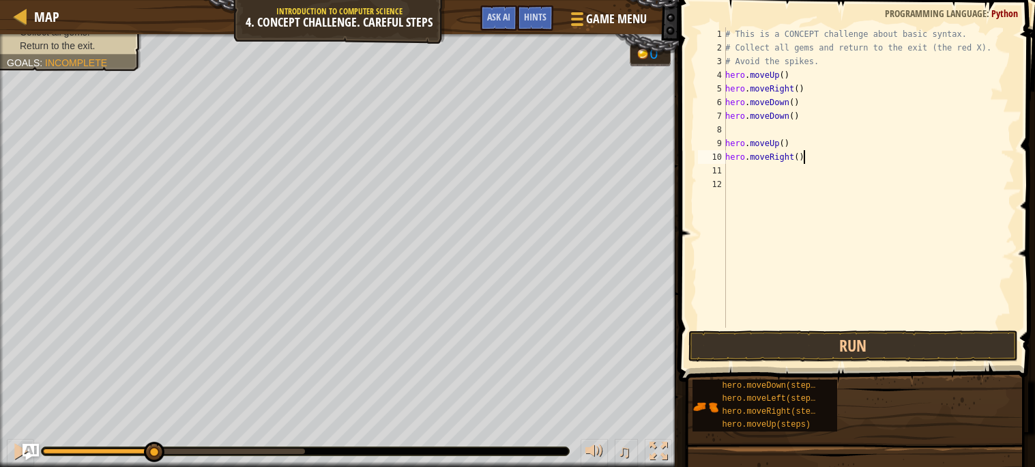
click at [822, 155] on div "# This is a CONCEPT challenge about basic syntax. # Collect all gems and return…" at bounding box center [868, 190] width 292 height 327
type textarea "h"
click at [830, 133] on div "# This is a CONCEPT challenge about basic syntax. # Collect all gems and return…" at bounding box center [868, 190] width 292 height 327
click at [831, 139] on div "# This is a CONCEPT challenge about basic syntax. # Collect all gems and return…" at bounding box center [868, 190] width 292 height 327
type textarea "h"
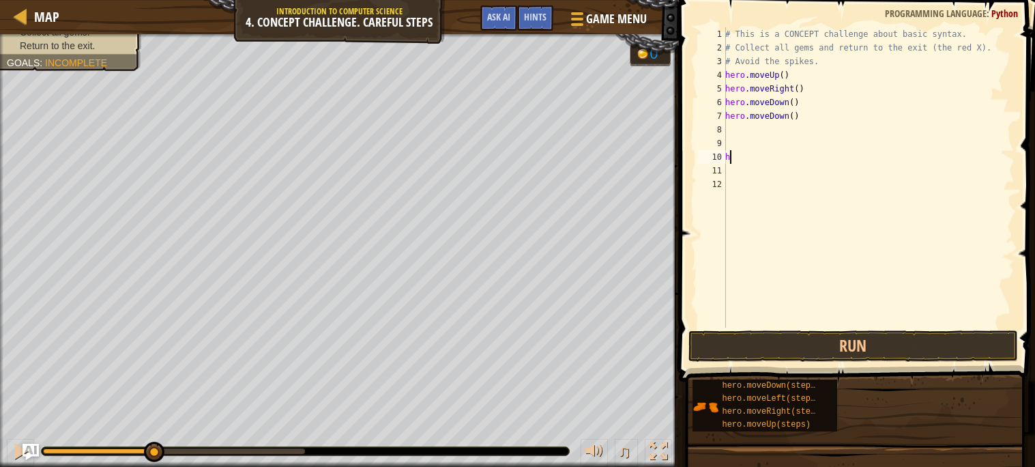
click at [820, 156] on div "# This is a CONCEPT challenge about basic syntax. # Collect all gems and return…" at bounding box center [868, 190] width 292 height 327
type textarea "h"
click at [846, 339] on button "Run" at bounding box center [852, 345] width 329 height 31
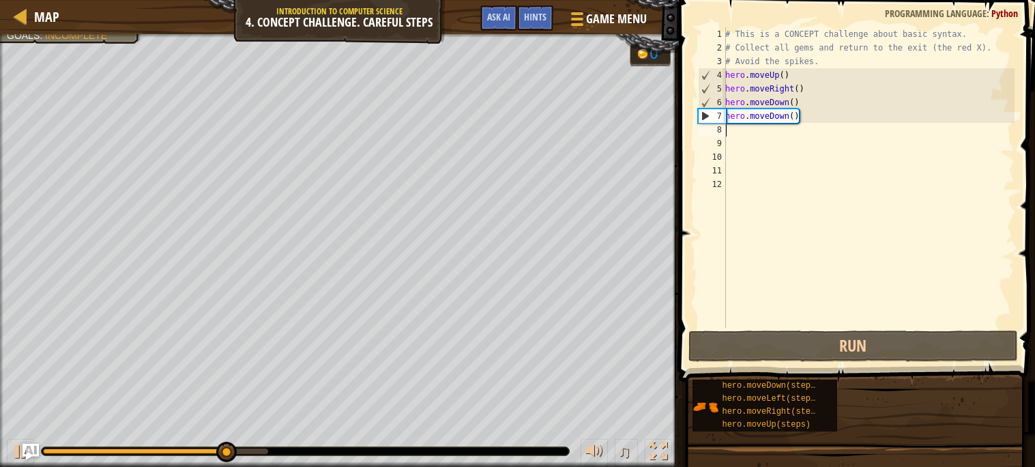
click at [746, 131] on div "# This is a CONCEPT challenge about basic syntax. # Collect all gems and return…" at bounding box center [868, 190] width 292 height 327
type textarea "h"
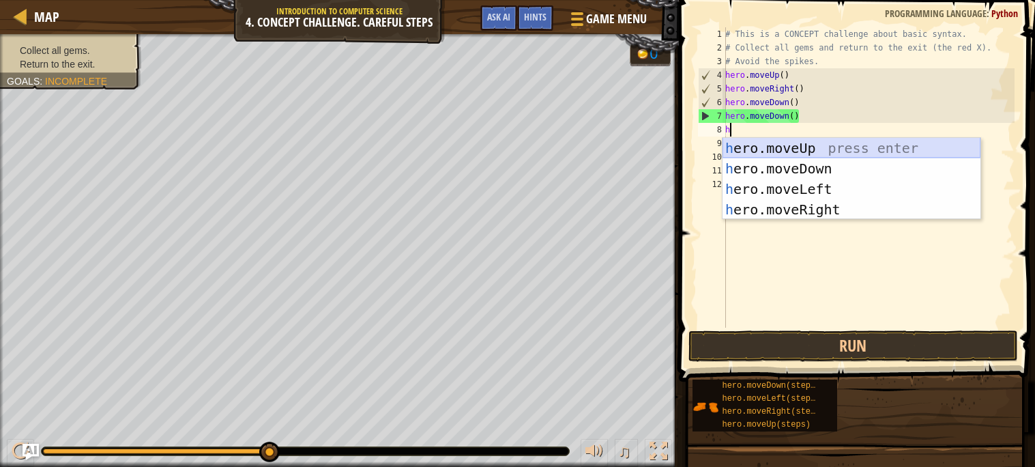
click at [759, 150] on div "h ero.moveUp press enter h ero.moveDown press enter h ero.moveLeft press enter …" at bounding box center [851, 199] width 258 height 123
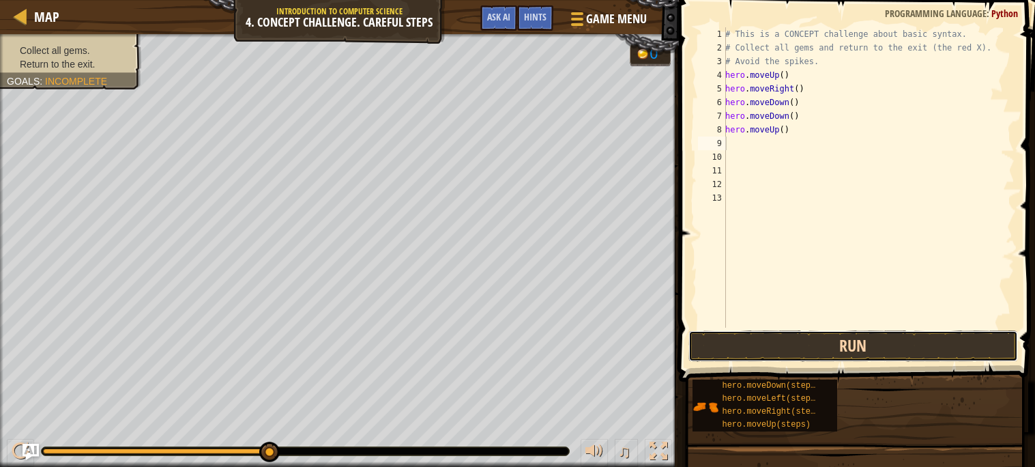
click at [808, 352] on button "Run" at bounding box center [852, 345] width 329 height 31
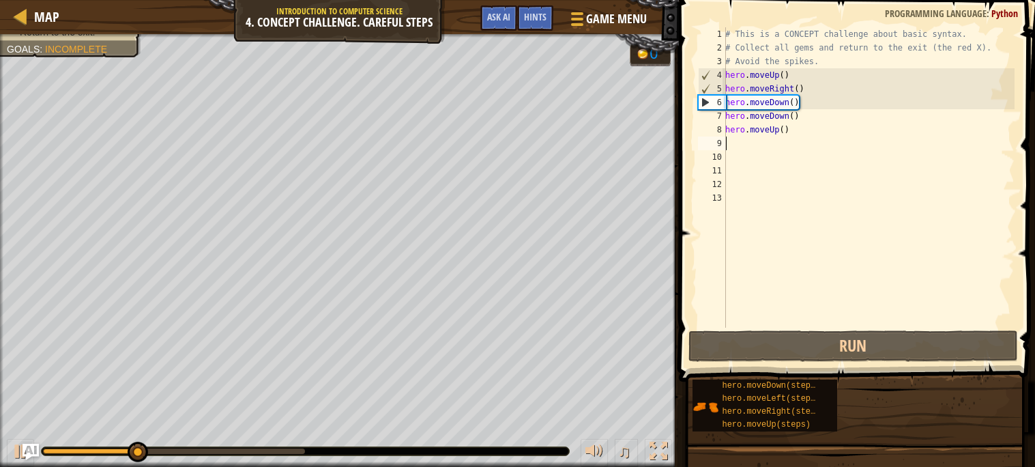
type textarea "h"
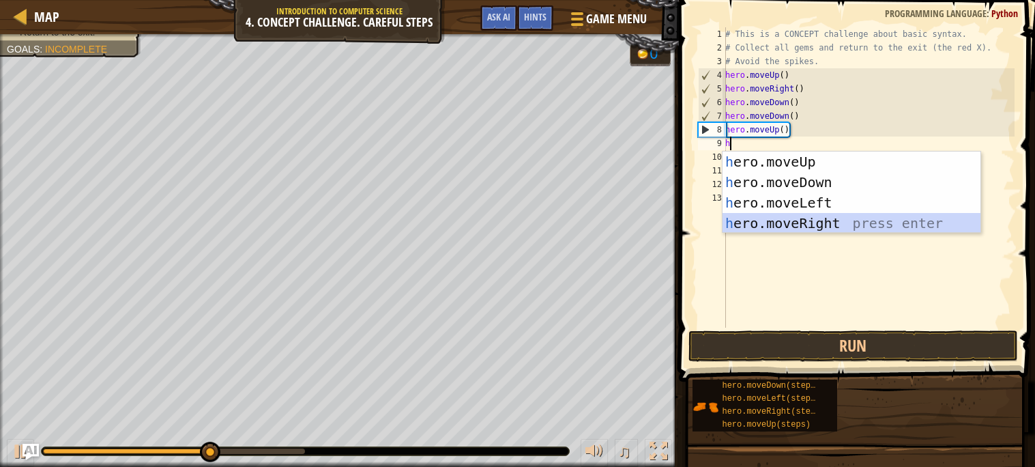
click at [790, 227] on div "h ero.moveUp press enter h ero.moveDown press enter h ero.moveLeft press enter …" at bounding box center [851, 212] width 258 height 123
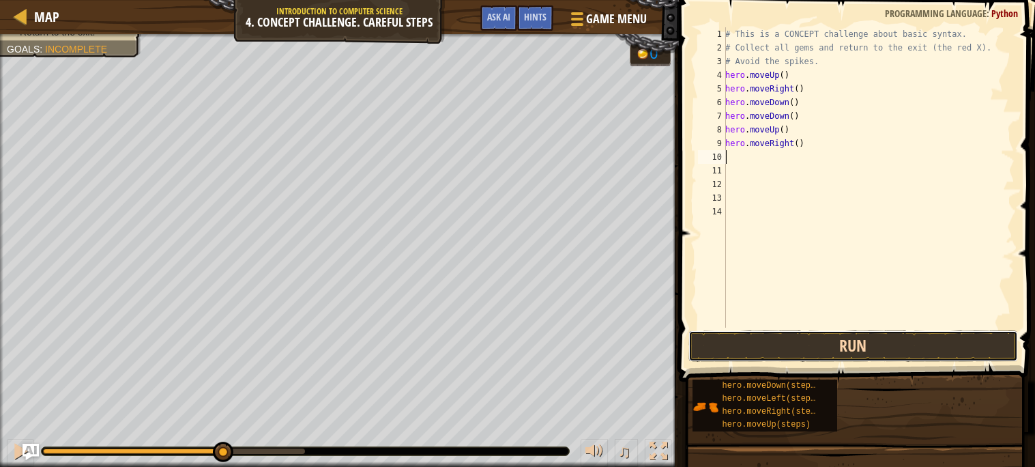
click at [829, 341] on button "Run" at bounding box center [852, 345] width 329 height 31
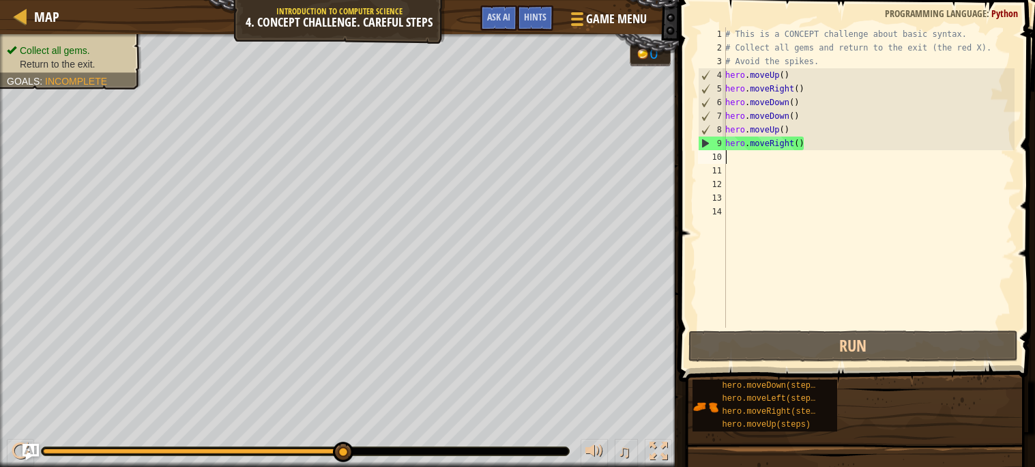
type textarea "h"
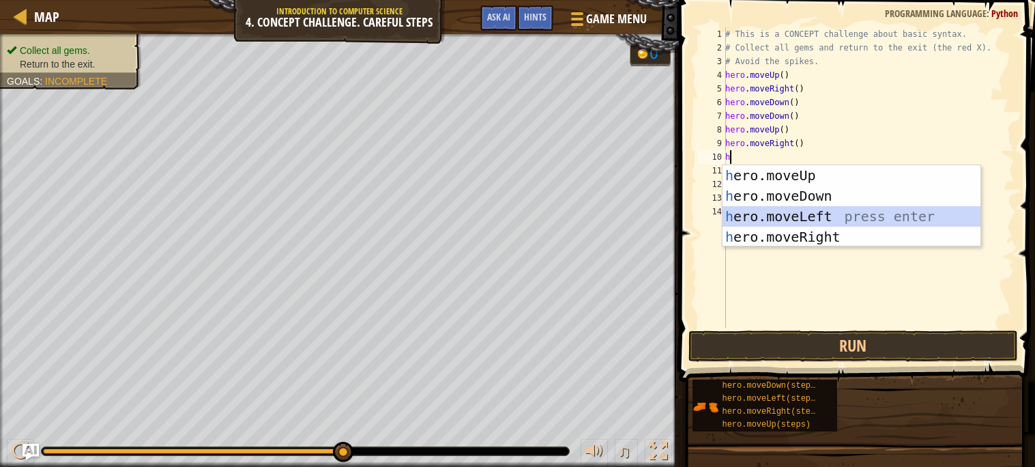
click at [835, 218] on div "h ero.moveUp press enter h ero.moveDown press enter h ero.moveLeft press enter …" at bounding box center [851, 226] width 258 height 123
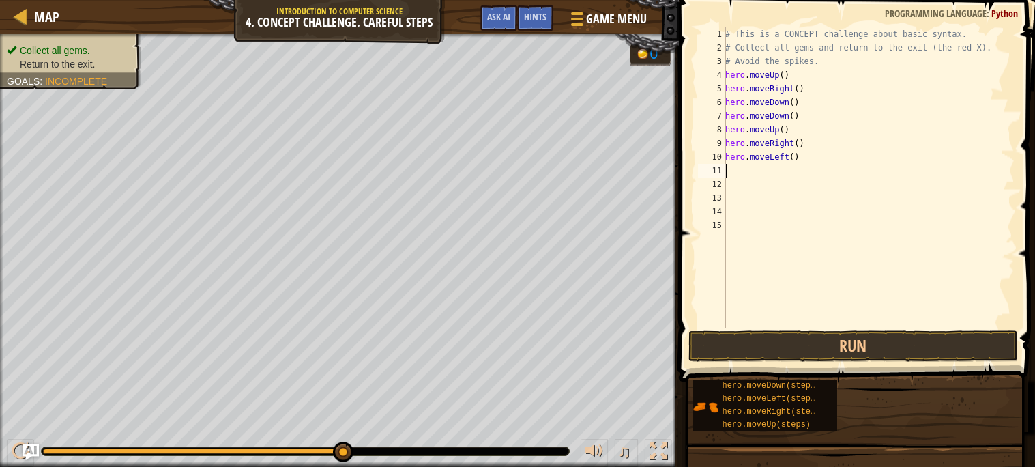
type textarea "h"
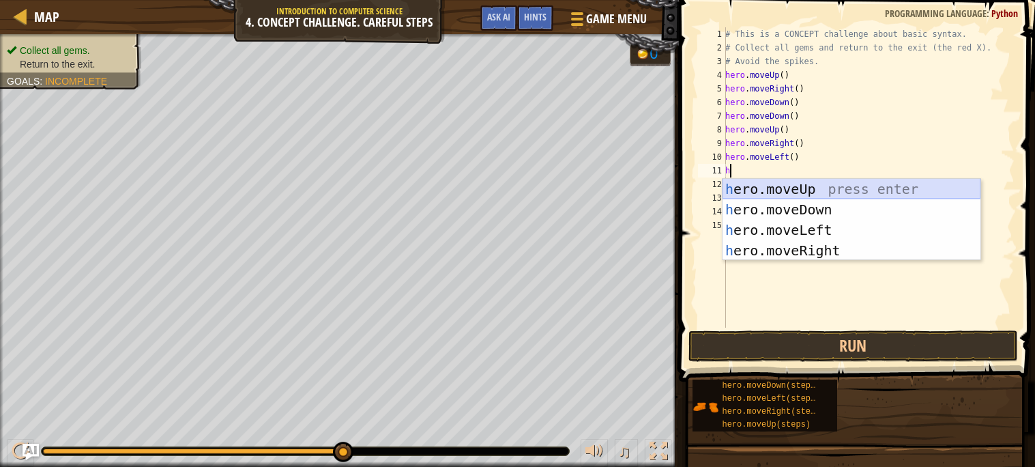
click at [793, 185] on div "h ero.moveUp press enter h ero.moveDown press enter h ero.moveLeft press enter …" at bounding box center [851, 240] width 258 height 123
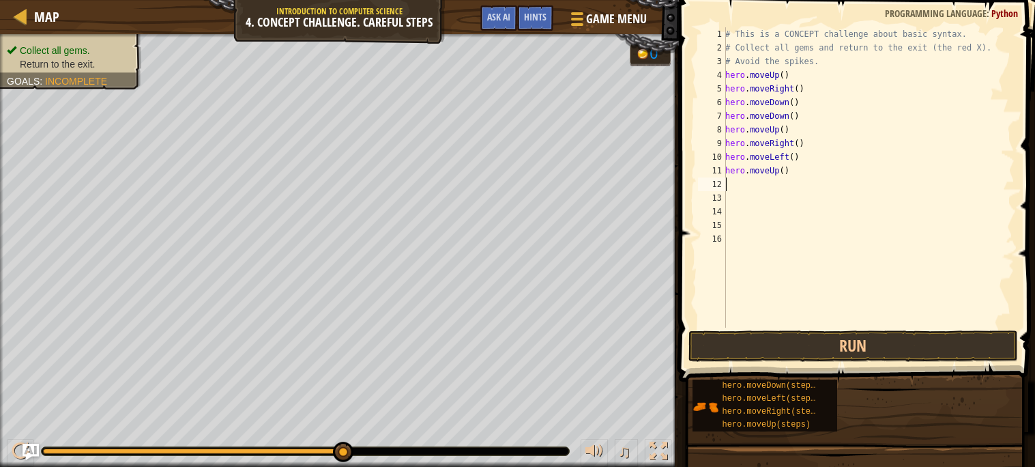
type textarea "h"
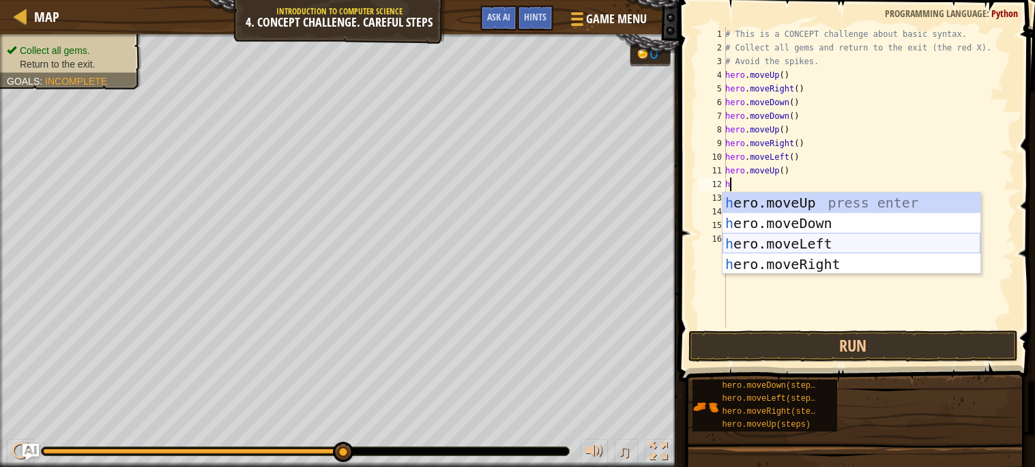
click at [808, 239] on div "h ero.moveUp press enter h ero.moveDown press enter h ero.moveLeft press enter …" at bounding box center [851, 253] width 258 height 123
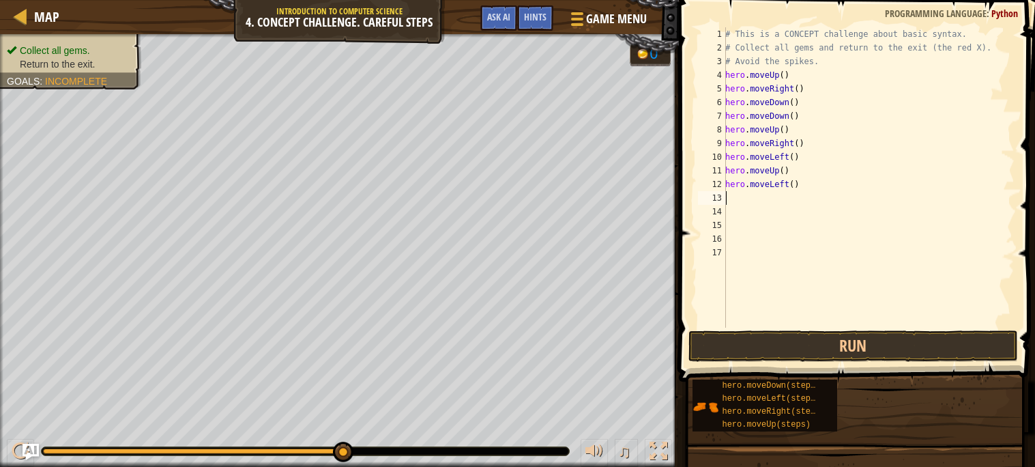
type textarea "h"
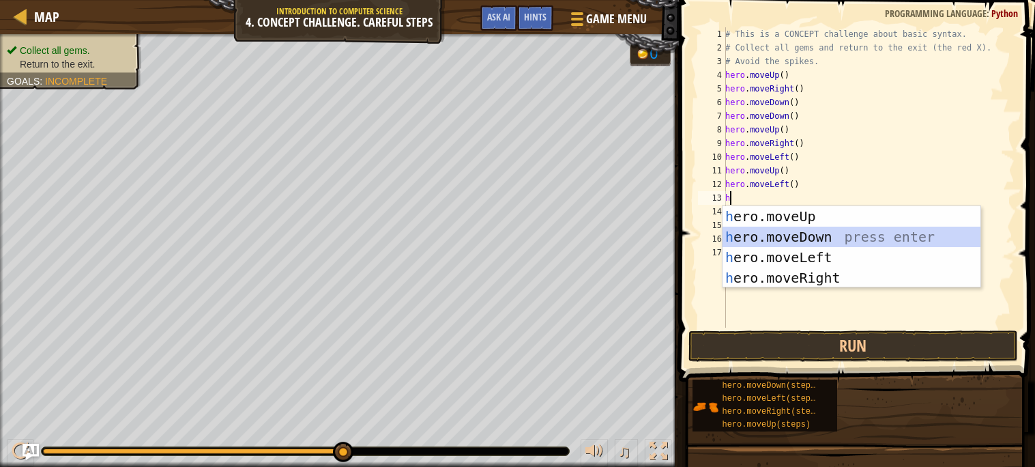
click at [793, 235] on div "h ero.moveUp press enter h ero.moveDown press enter h ero.moveLeft press enter …" at bounding box center [851, 267] width 258 height 123
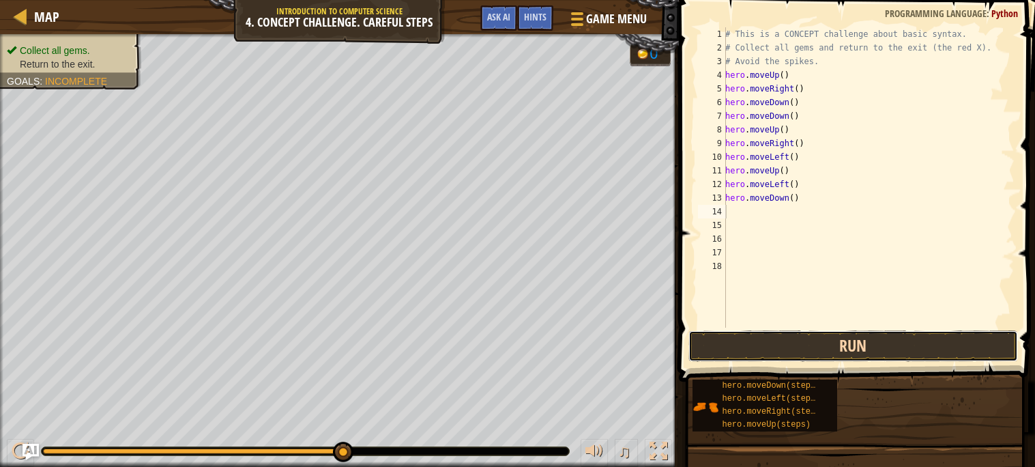
click at [833, 338] on button "Run" at bounding box center [852, 345] width 329 height 31
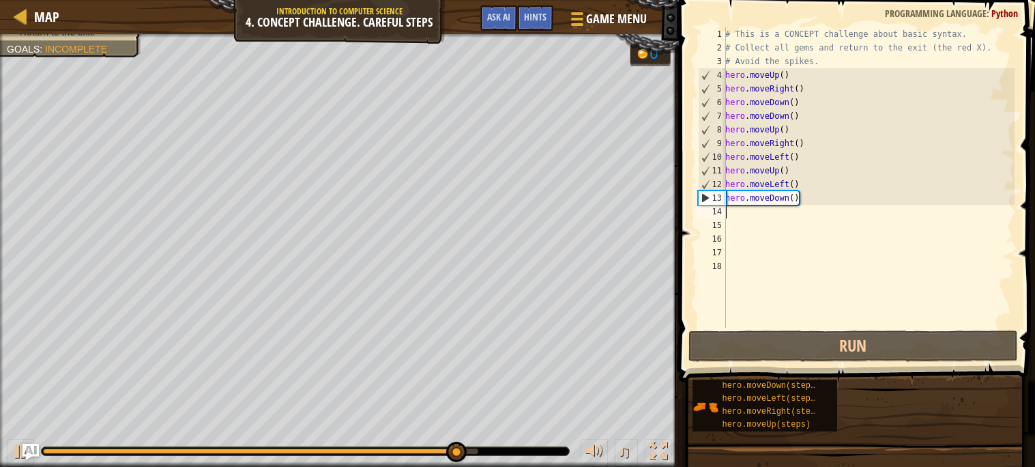
type textarea "h"
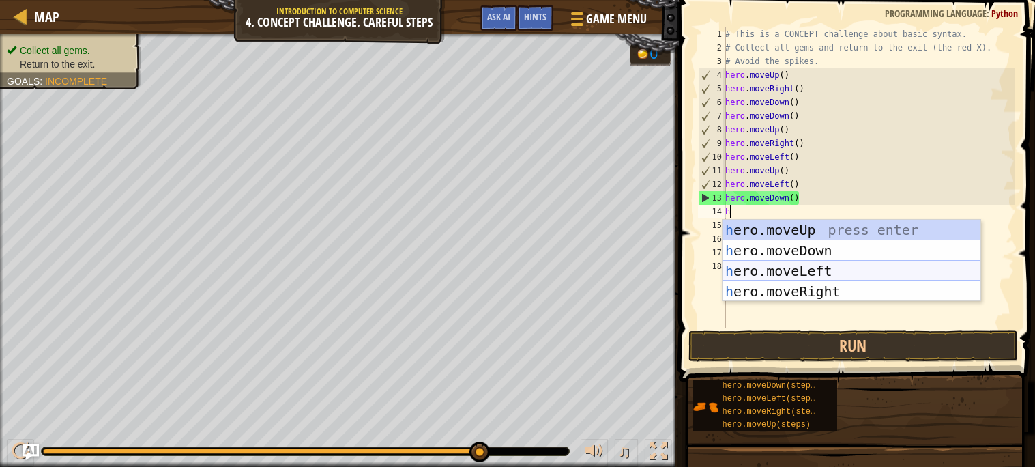
click at [803, 271] on div "h ero.moveUp press enter h ero.moveDown press enter h ero.moveLeft press enter …" at bounding box center [851, 281] width 258 height 123
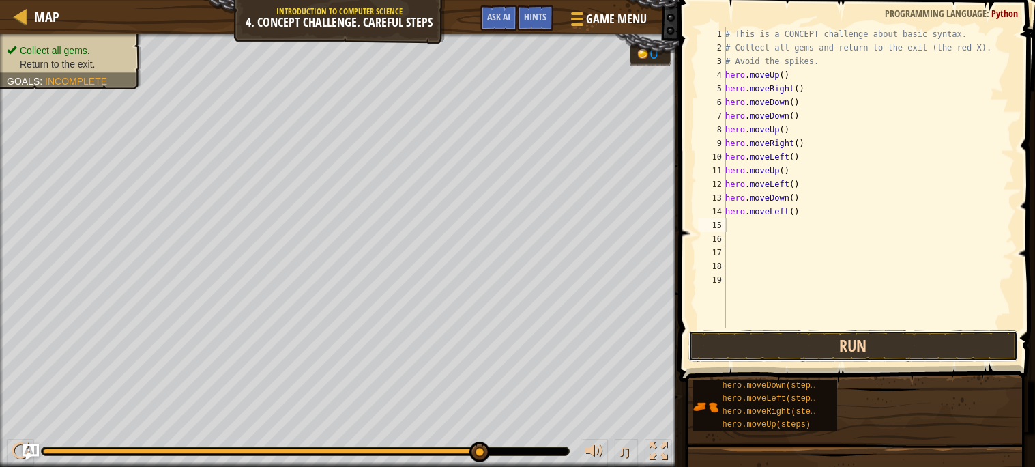
click at [799, 349] on button "Run" at bounding box center [852, 345] width 329 height 31
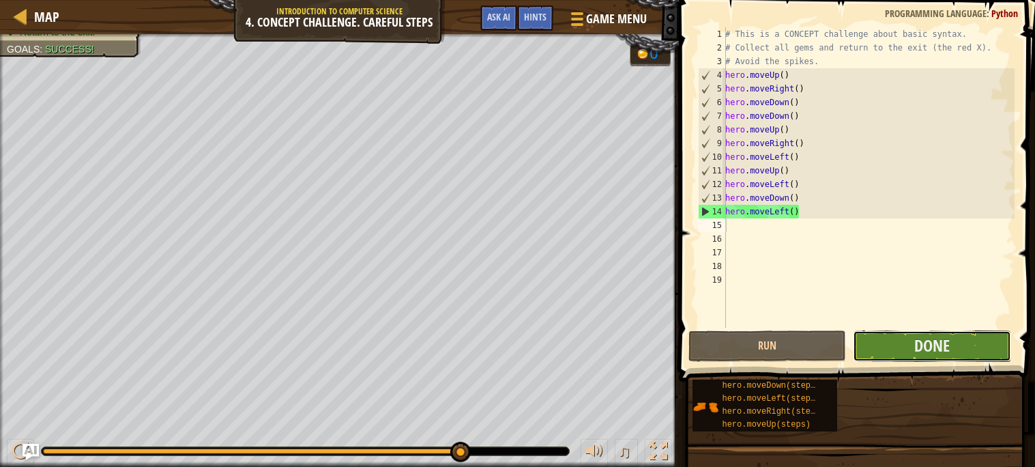
click at [878, 353] on button "Done" at bounding box center [932, 345] width 158 height 31
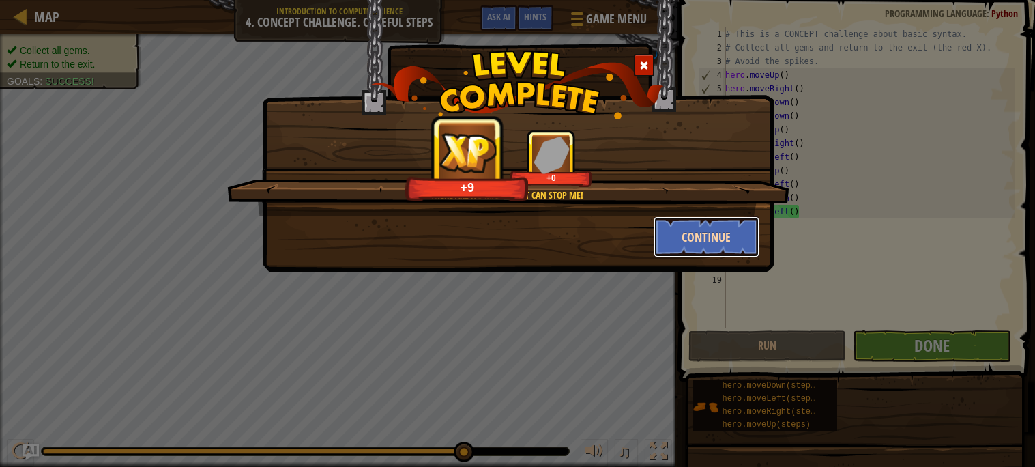
click at [735, 237] on button "Continue" at bounding box center [706, 236] width 106 height 41
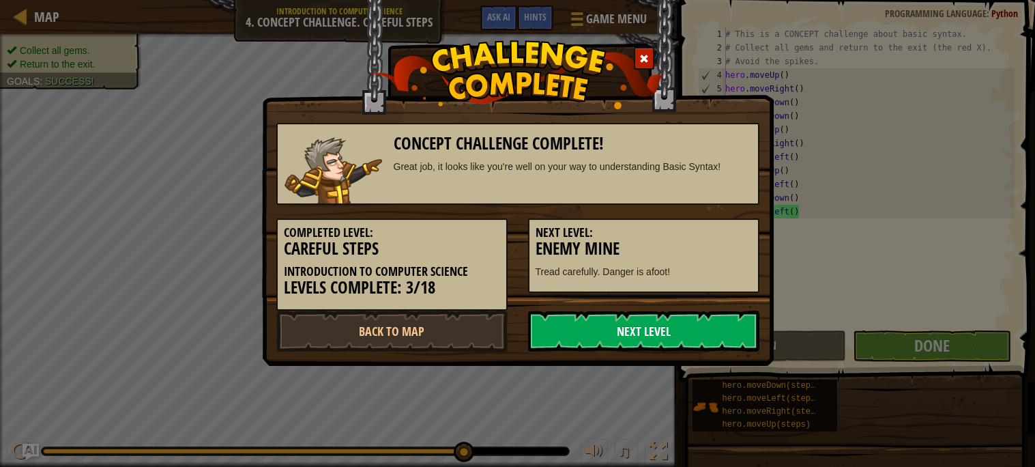
click at [695, 318] on link "Next Level" at bounding box center [643, 330] width 231 height 41
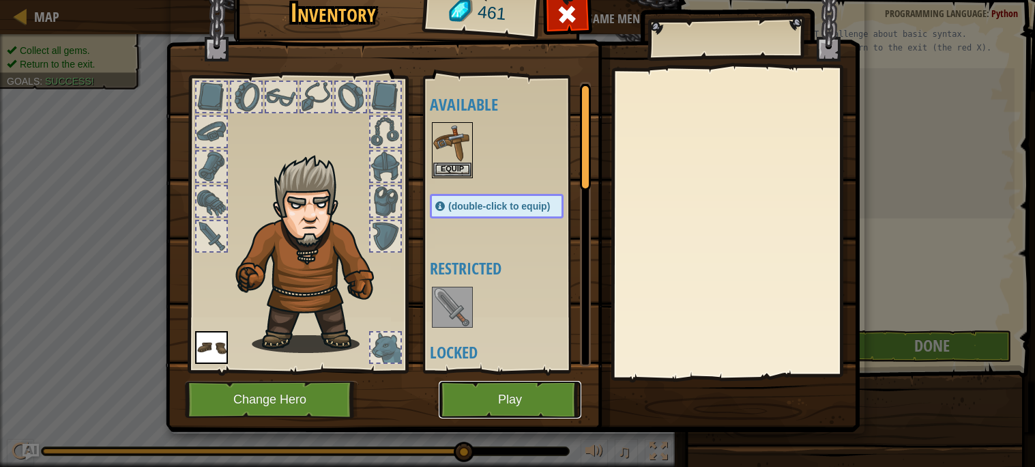
click at [520, 409] on button "Play" at bounding box center [510, 400] width 143 height 38
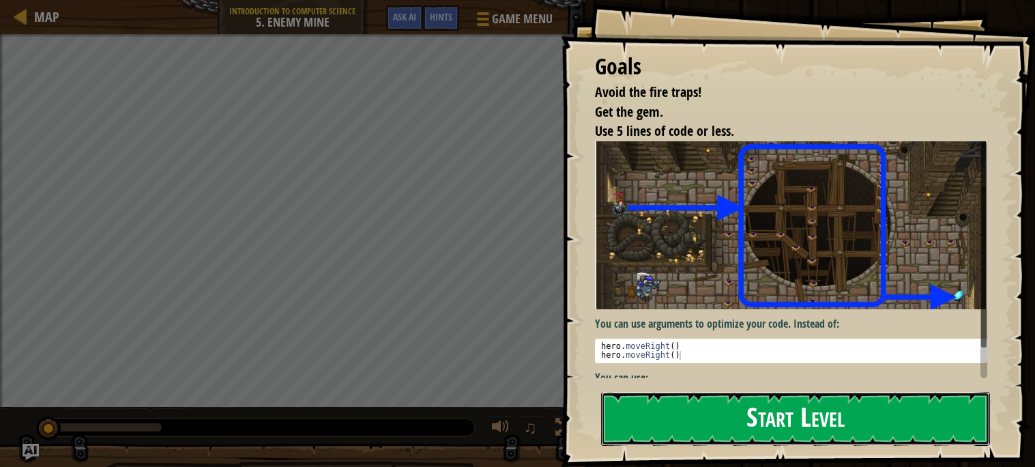
click at [696, 441] on button "Start Level" at bounding box center [795, 418] width 389 height 54
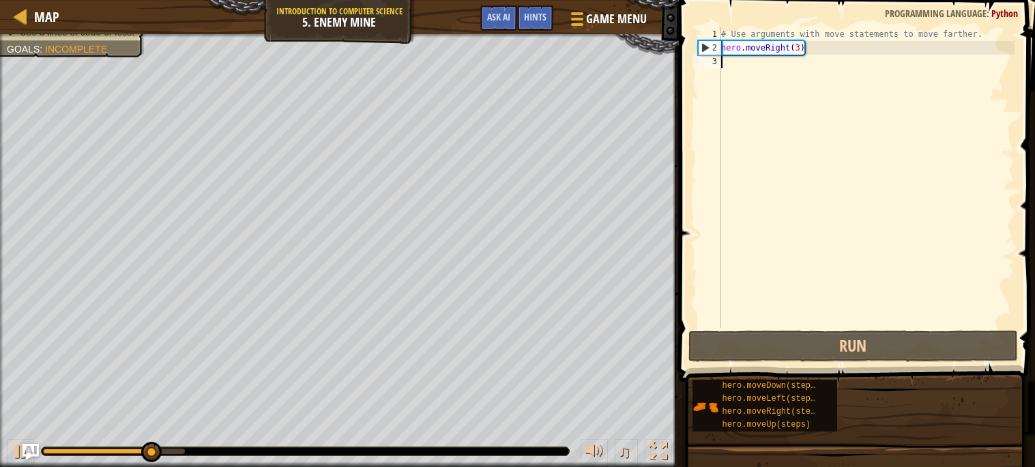
type textarea "h"
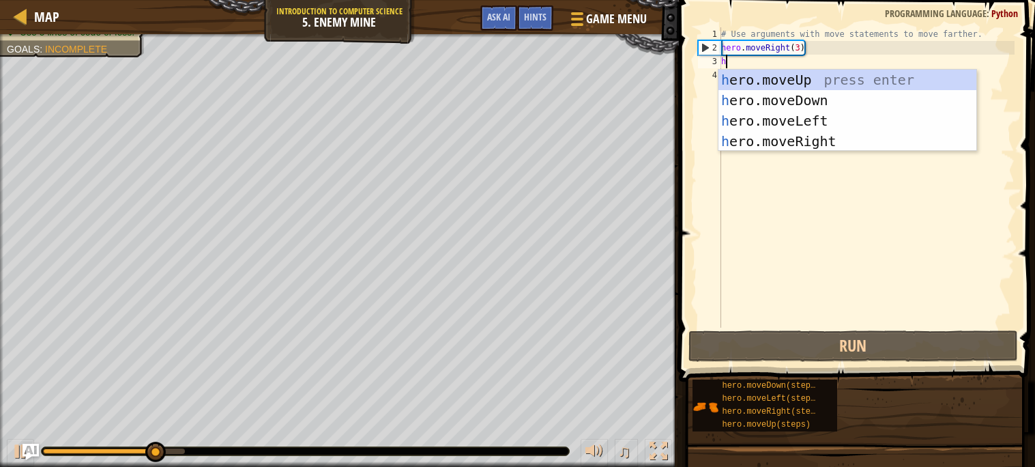
scroll to position [5, 0]
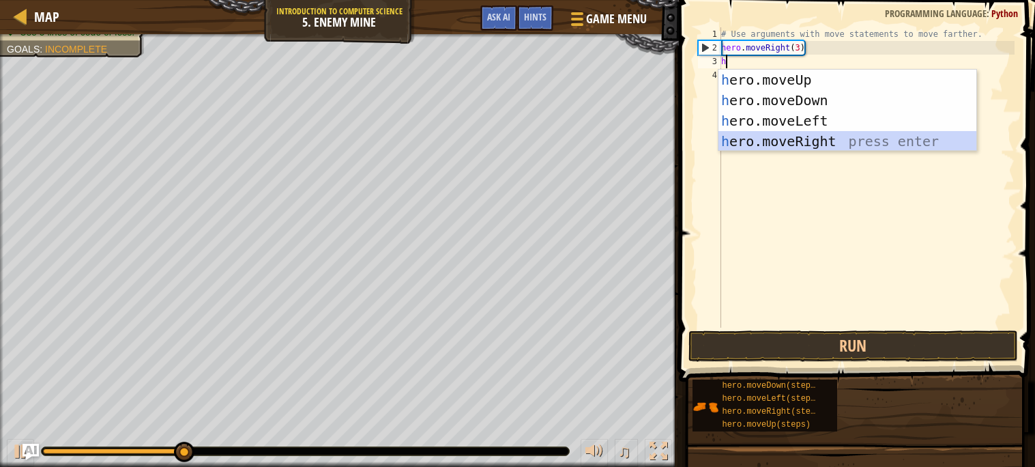
click at [829, 147] on div "h ero.moveUp press enter h ero.moveDown press enter h ero.moveLeft press enter …" at bounding box center [847, 131] width 258 height 123
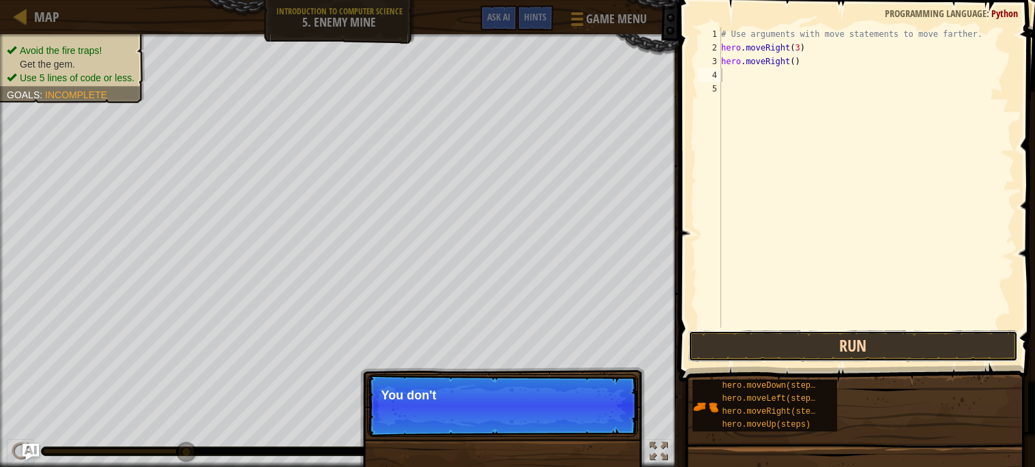
click at [804, 355] on button "Run" at bounding box center [852, 345] width 329 height 31
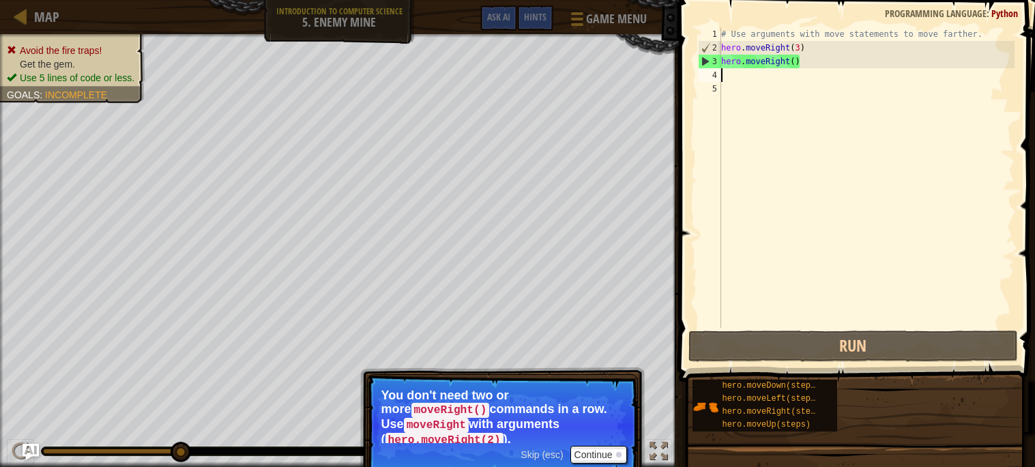
click at [805, 61] on div "# Use arguments with move statements to move farther. hero . moveRight ( 3 ) he…" at bounding box center [866, 190] width 296 height 327
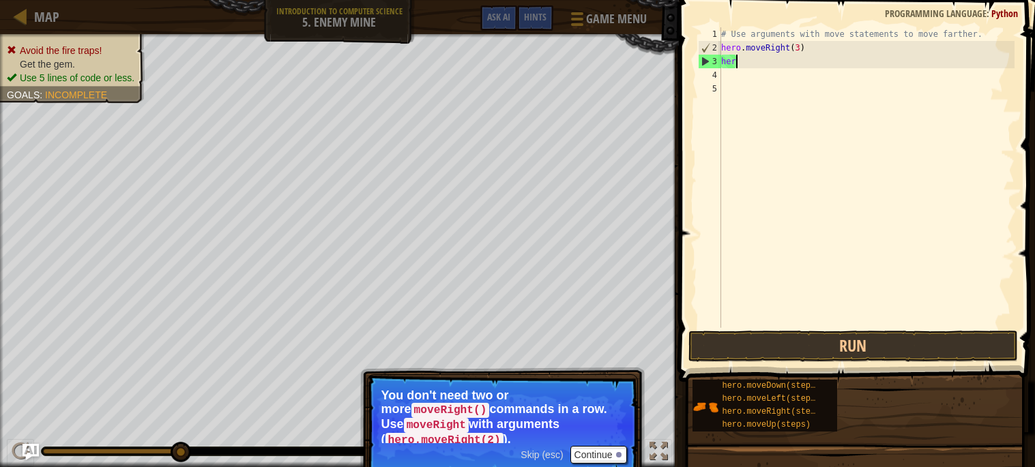
type textarea "h"
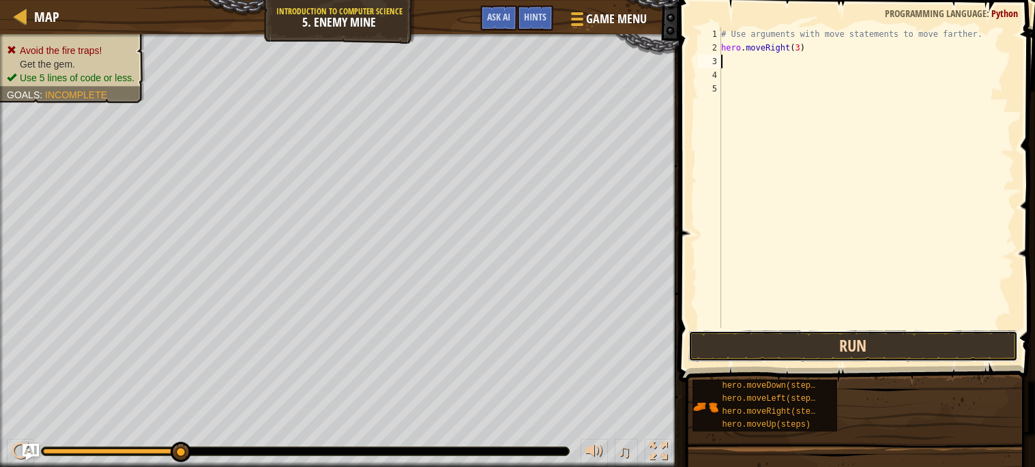
click at [812, 360] on button "Run" at bounding box center [852, 345] width 329 height 31
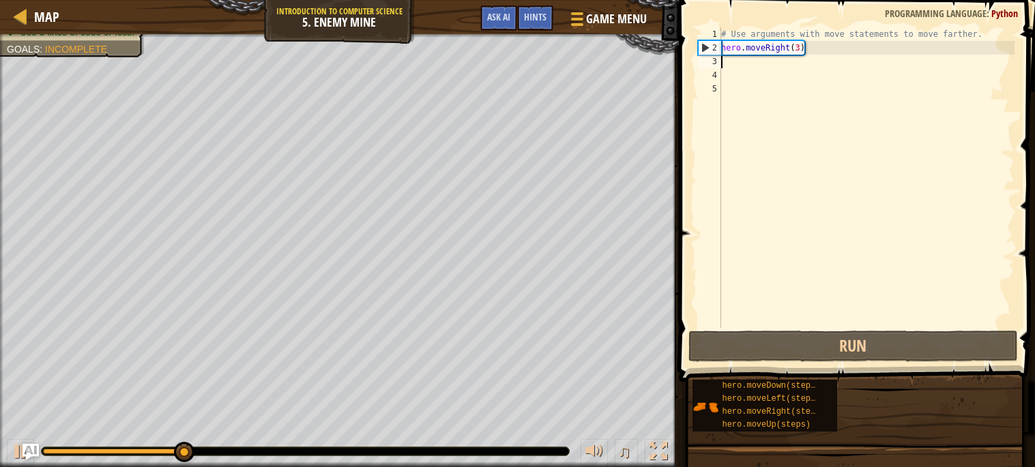
type textarea "h"
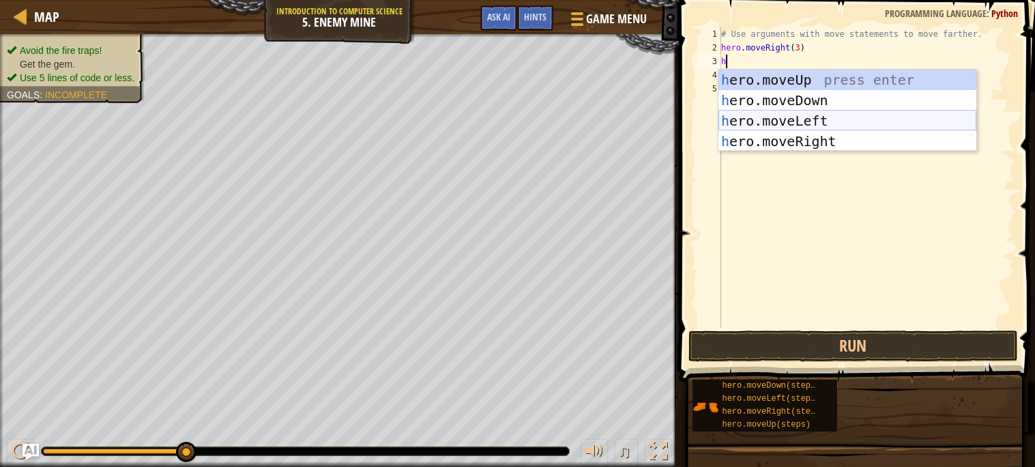
click at [825, 113] on div "h ero.moveUp press enter h ero.moveDown press enter h ero.moveLeft press enter …" at bounding box center [847, 131] width 258 height 123
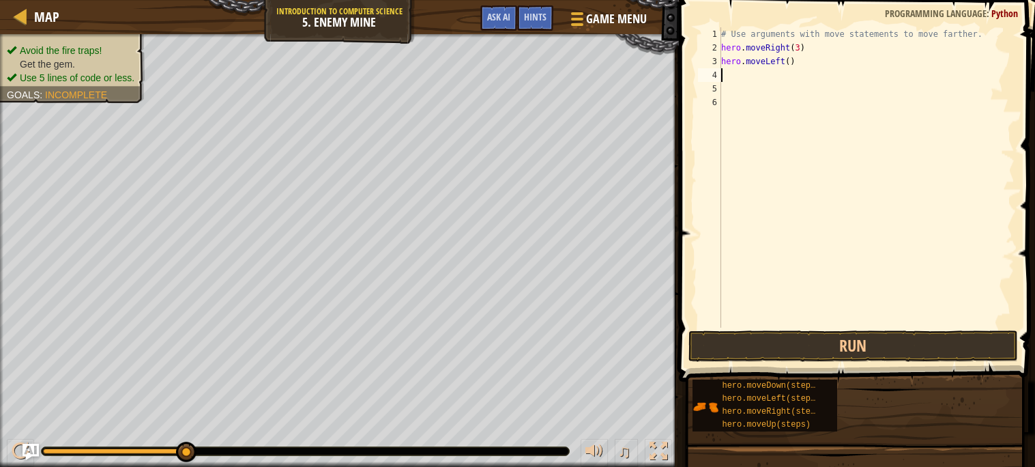
click at [793, 61] on div "# Use arguments with move statements to move farther. hero . moveRight ( 3 ) he…" at bounding box center [866, 190] width 296 height 327
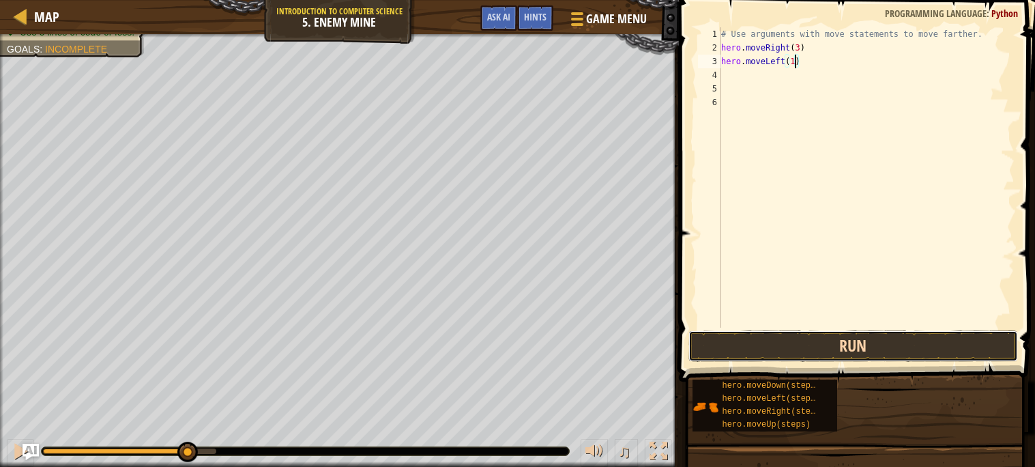
click at [828, 350] on button "Run" at bounding box center [852, 345] width 329 height 31
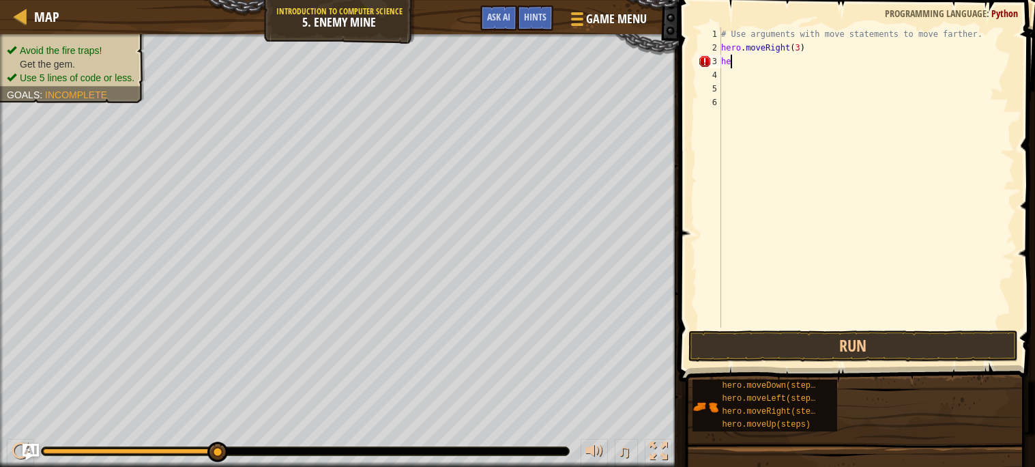
scroll to position [5, 0]
type textarea "h"
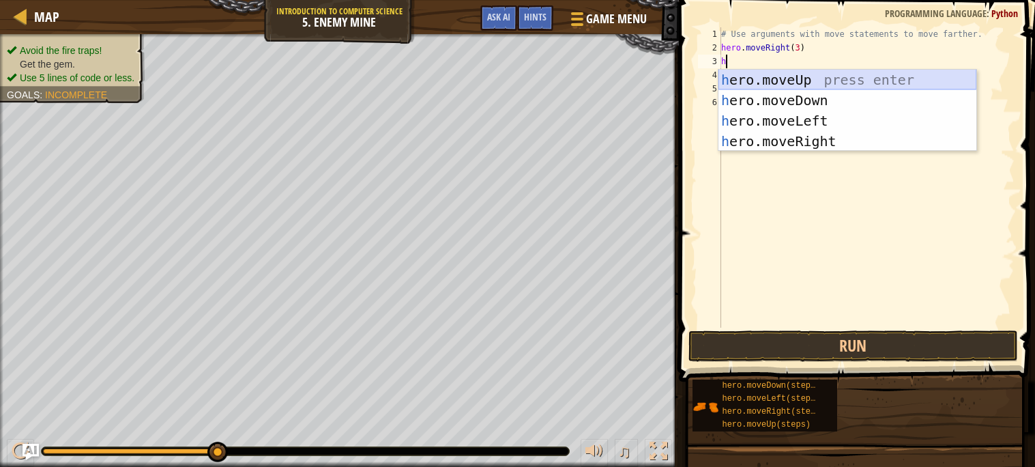
click at [816, 79] on div "h ero.moveUp press enter h ero.moveDown press enter h ero.moveLeft press enter …" at bounding box center [847, 131] width 258 height 123
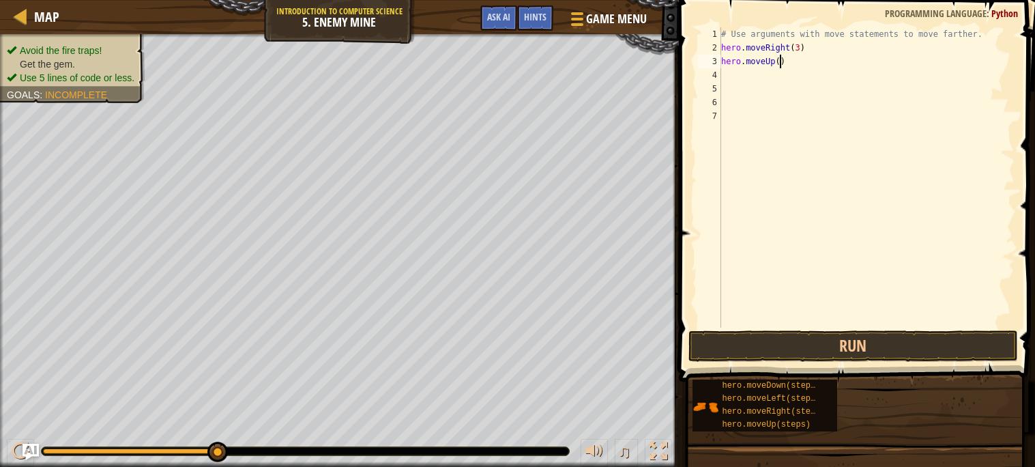
click at [782, 60] on div "# Use arguments with move statements to move farther. hero . moveRight ( 3 ) he…" at bounding box center [866, 190] width 296 height 327
type textarea "hero.moveUp(1)"
click at [872, 349] on button "Run" at bounding box center [852, 345] width 329 height 31
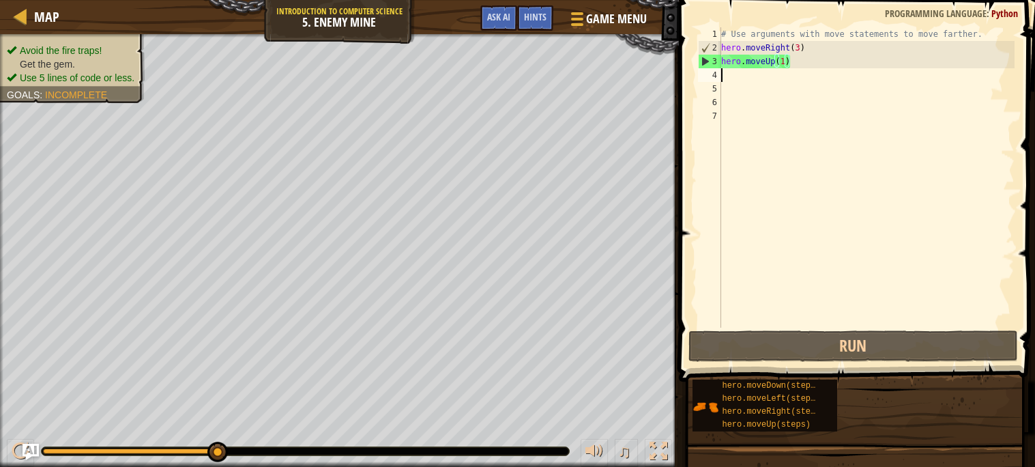
click at [724, 76] on div "# Use arguments with move statements to move farther. hero . moveRight ( 3 ) he…" at bounding box center [866, 190] width 296 height 327
type textarea "h"
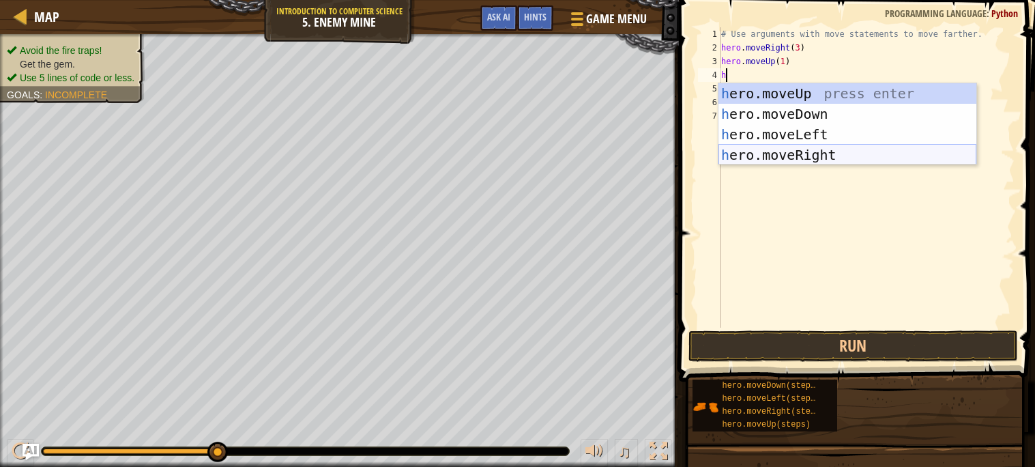
click at [749, 147] on div "h ero.moveUp press enter h ero.moveDown press enter h ero.moveLeft press enter …" at bounding box center [847, 144] width 258 height 123
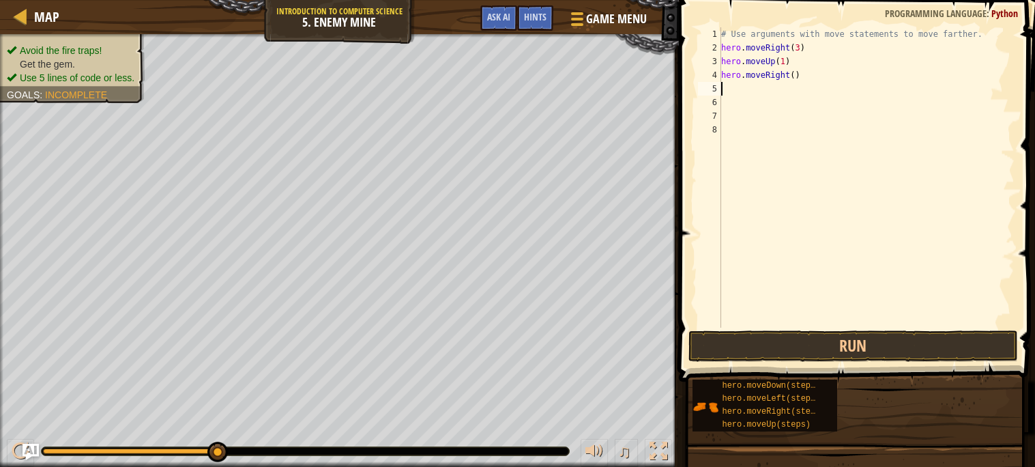
click at [797, 76] on div "# Use arguments with move statements to move farther. hero . moveRight ( 3 ) he…" at bounding box center [866, 190] width 296 height 327
type textarea "hero.moveRight(1)"
click at [848, 340] on button "Run" at bounding box center [852, 345] width 329 height 31
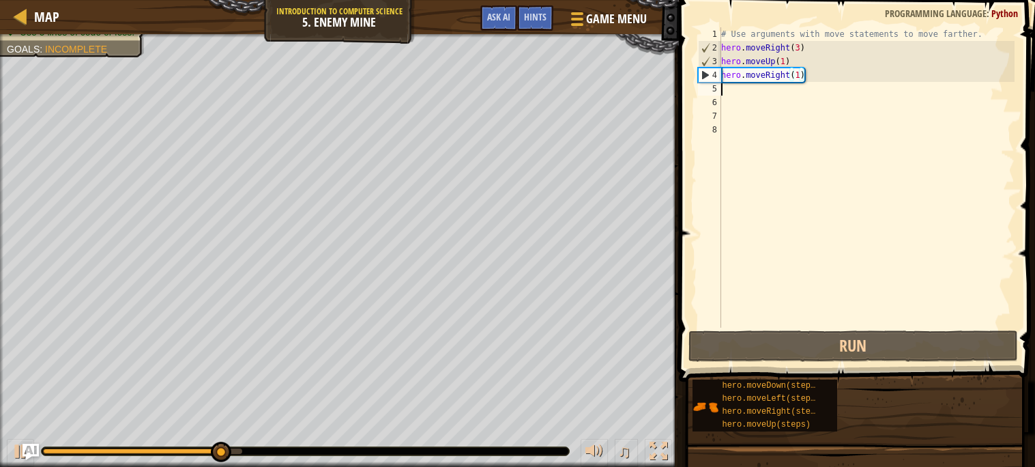
click at [733, 94] on div "# Use arguments with move statements to move farther. hero . moveRight ( 3 ) he…" at bounding box center [866, 190] width 296 height 327
type textarea "h"
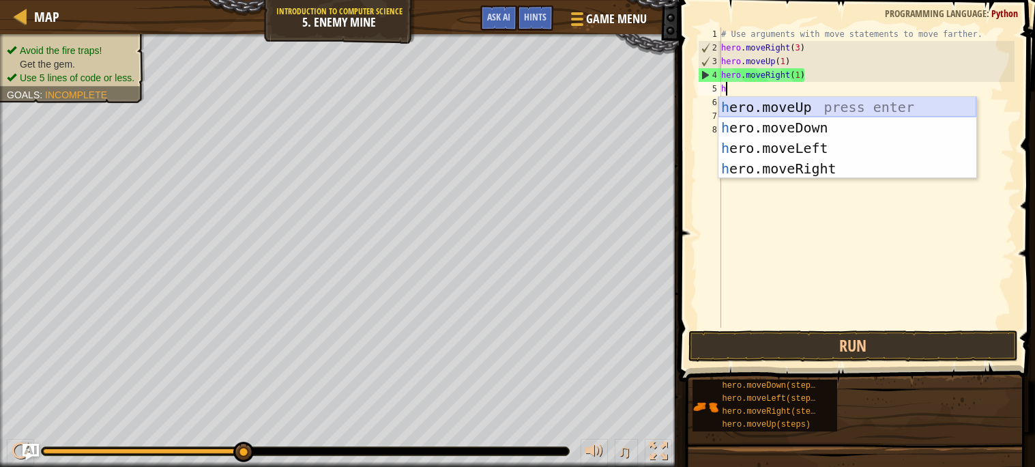
click at [736, 114] on div "h ero.moveUp press enter h ero.moveDown press enter h ero.moveLeft press enter …" at bounding box center [847, 158] width 258 height 123
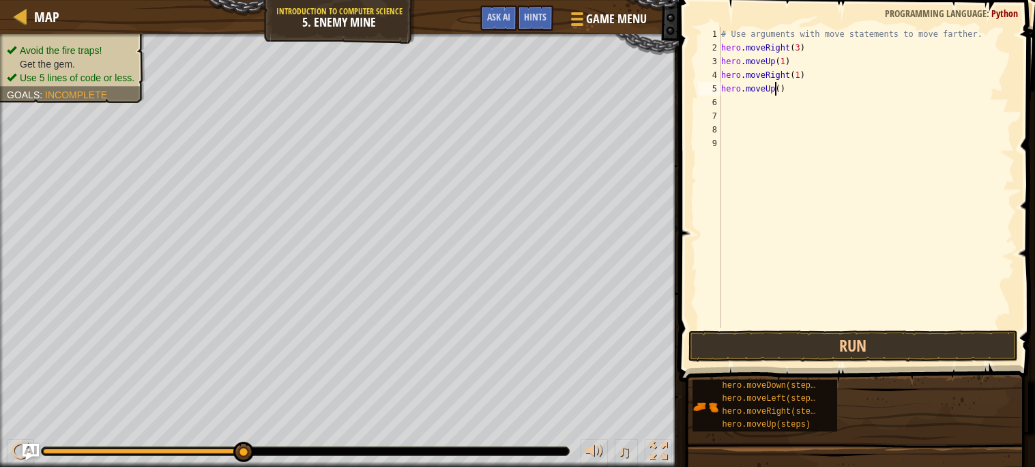
click at [777, 85] on div "# Use arguments with move statements to move farther. hero . moveRight ( 3 ) he…" at bounding box center [866, 190] width 296 height 327
click at [782, 89] on div "# Use arguments with move statements to move farther. hero . moveRight ( 3 ) he…" at bounding box center [866, 190] width 296 height 327
click at [776, 350] on button "Run" at bounding box center [852, 345] width 329 height 31
type textarea "hero.moveUp(2)"
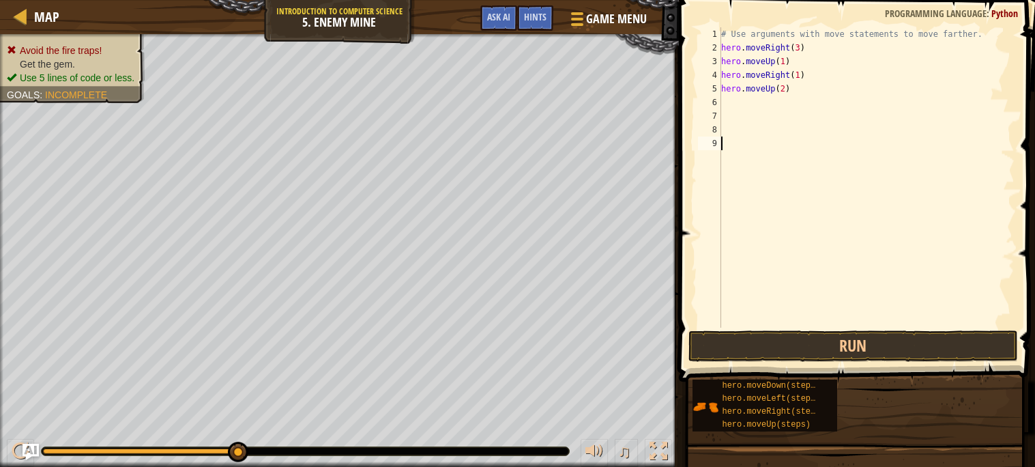
click at [861, 327] on div "# Use arguments with move statements to move farther. hero . moveRight ( 3 ) he…" at bounding box center [866, 190] width 296 height 327
click at [868, 340] on button "Run" at bounding box center [852, 345] width 329 height 31
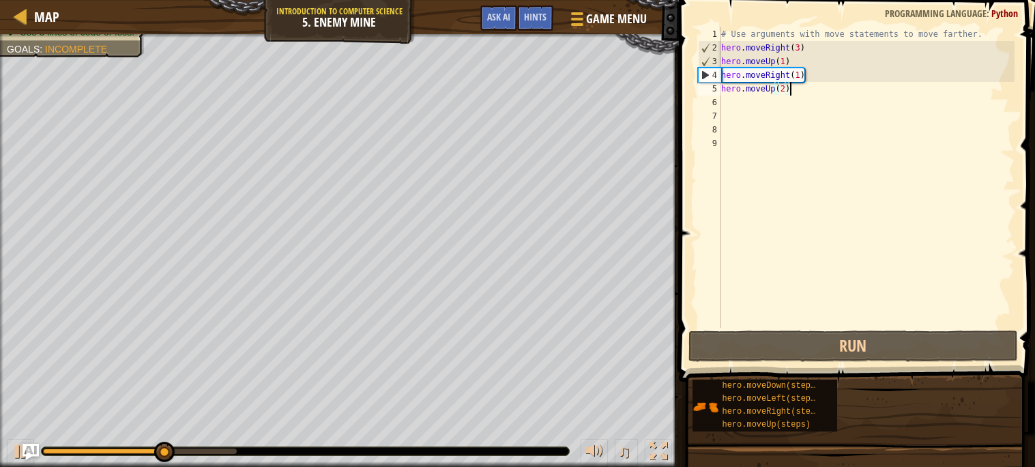
click at [799, 82] on div "# Use arguments with move statements to move farther. hero . moveRight ( 3 ) he…" at bounding box center [866, 190] width 296 height 327
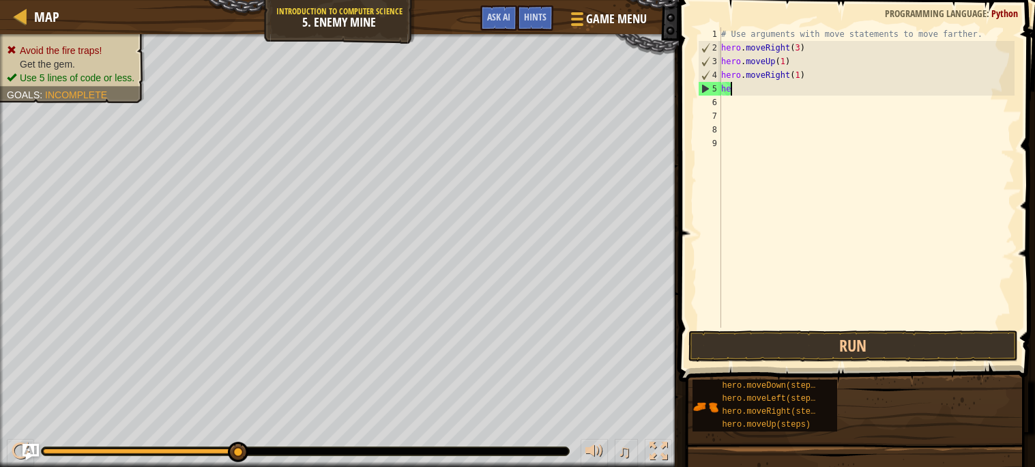
type textarea "h"
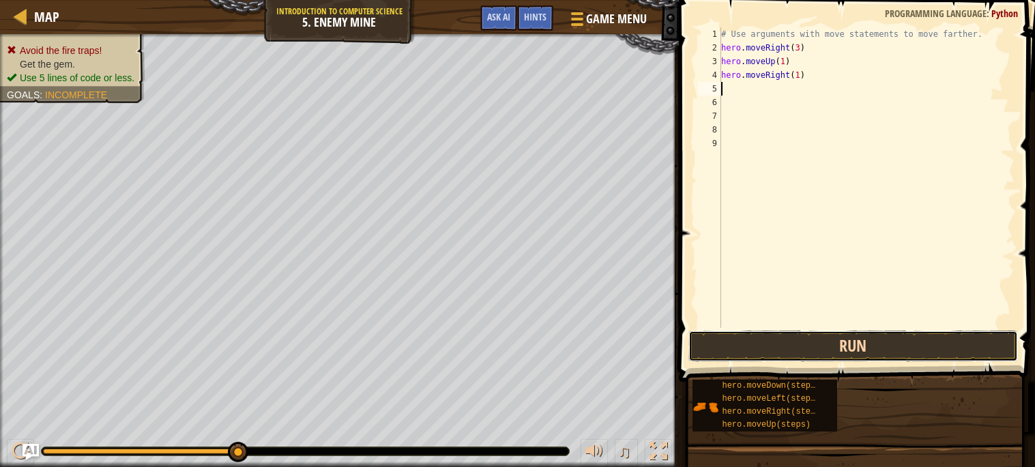
click at [799, 334] on button "Run" at bounding box center [852, 345] width 329 height 31
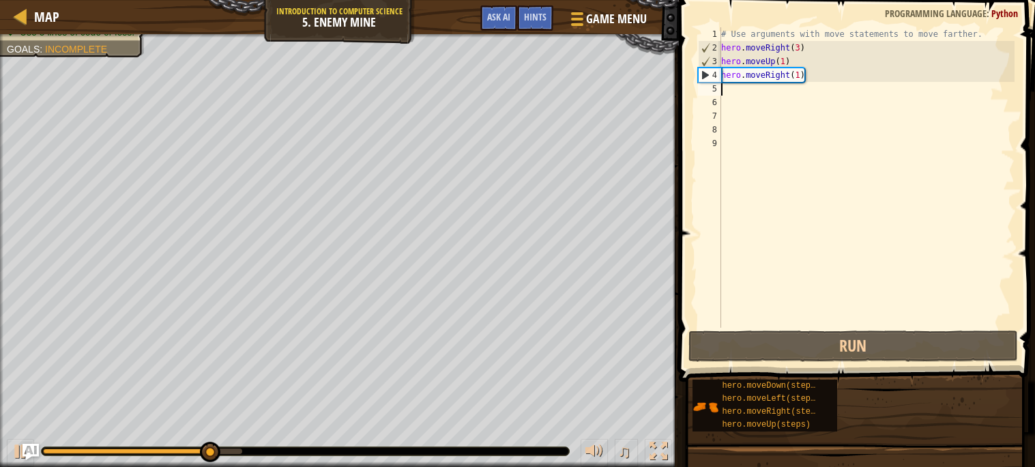
type textarea "h"
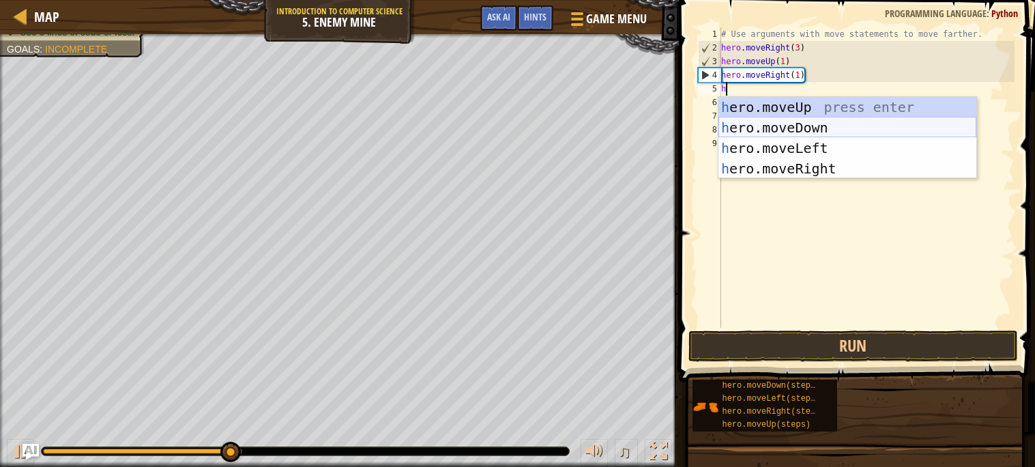
click at [754, 121] on div "h ero.moveUp press enter h ero.moveDown press enter h ero.moveLeft press enter …" at bounding box center [847, 158] width 258 height 123
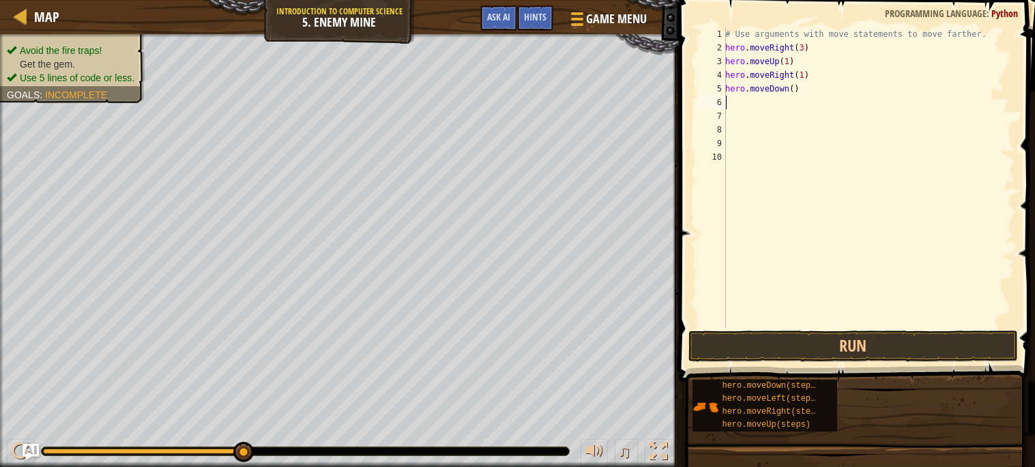
click at [793, 88] on div "# Use arguments with move statements to move farther. hero . moveRight ( 3 ) he…" at bounding box center [868, 190] width 292 height 327
click at [872, 342] on button "Run" at bounding box center [852, 345] width 329 height 31
click at [857, 340] on button "Run" at bounding box center [852, 345] width 329 height 31
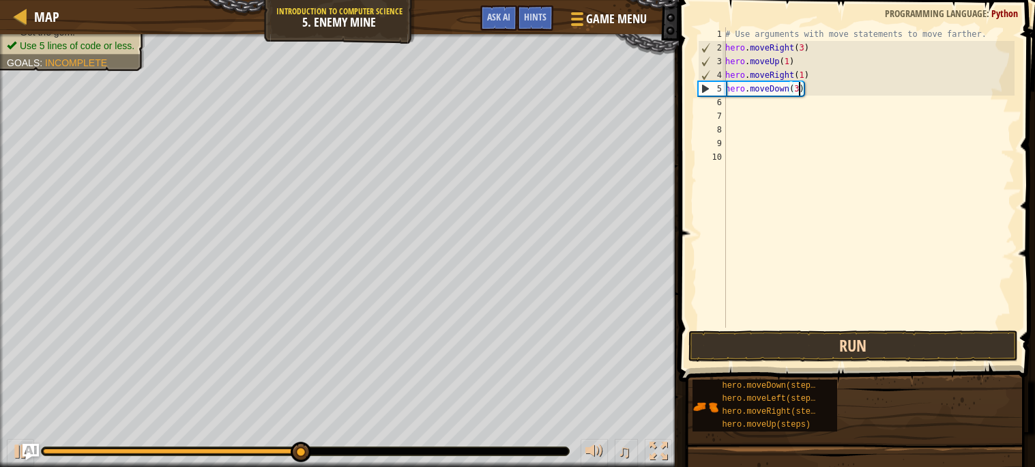
type textarea "hero.moveDown(3)"
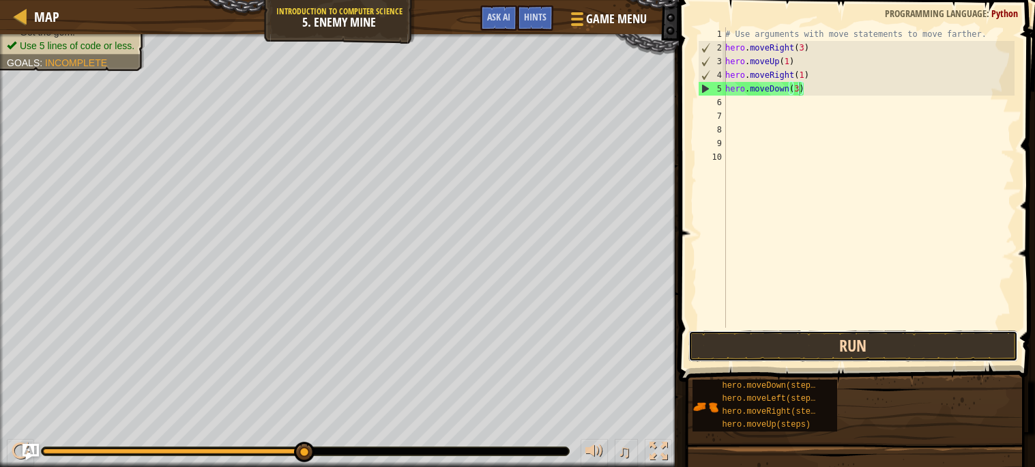
click at [769, 350] on button "Run" at bounding box center [852, 345] width 329 height 31
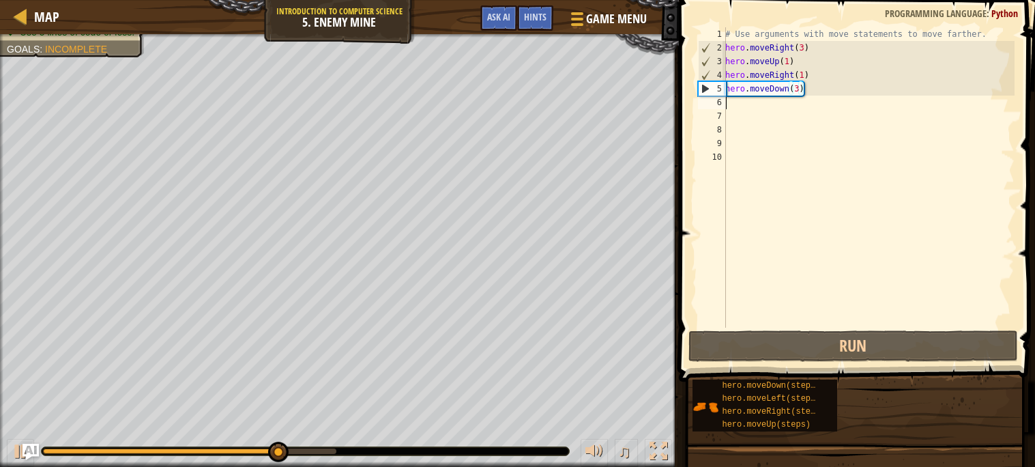
click at [745, 105] on div "# Use arguments with move statements to move farther. hero . moveRight ( 3 ) he…" at bounding box center [868, 190] width 292 height 327
type textarea "h"
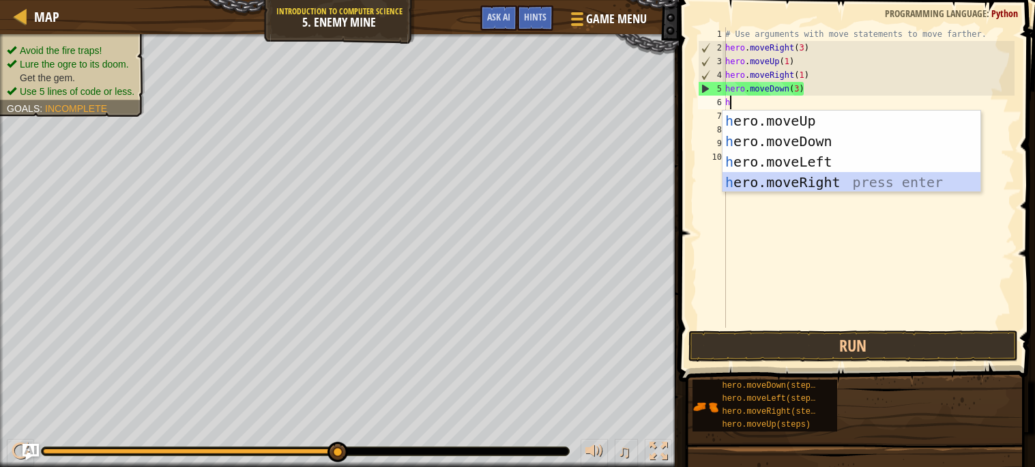
click at [790, 177] on div "h ero.moveUp press enter h ero.moveDown press enter h ero.moveLeft press enter …" at bounding box center [851, 171] width 258 height 123
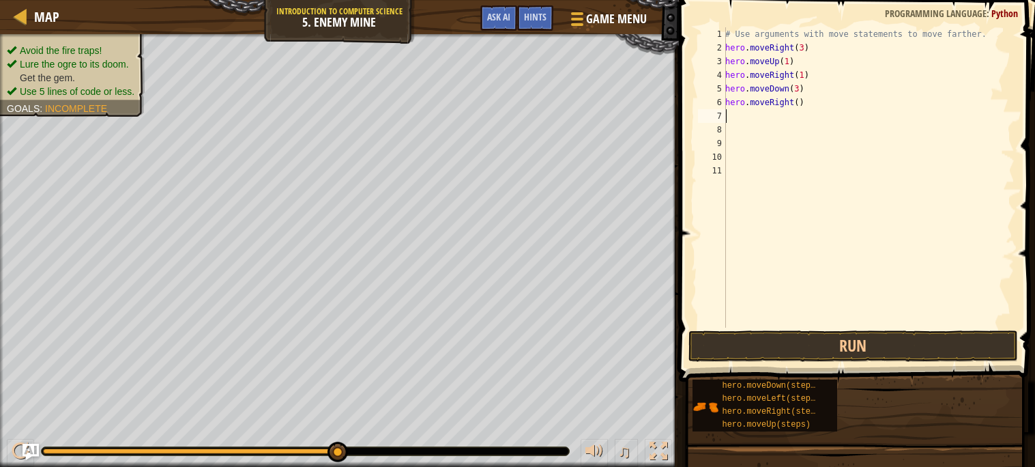
click at [800, 98] on div "# Use arguments with move statements to move farther. hero . moveRight ( 3 ) he…" at bounding box center [868, 190] width 292 height 327
type textarea "hero.moveRight(2)"
click at [863, 332] on button "Run" at bounding box center [852, 345] width 329 height 31
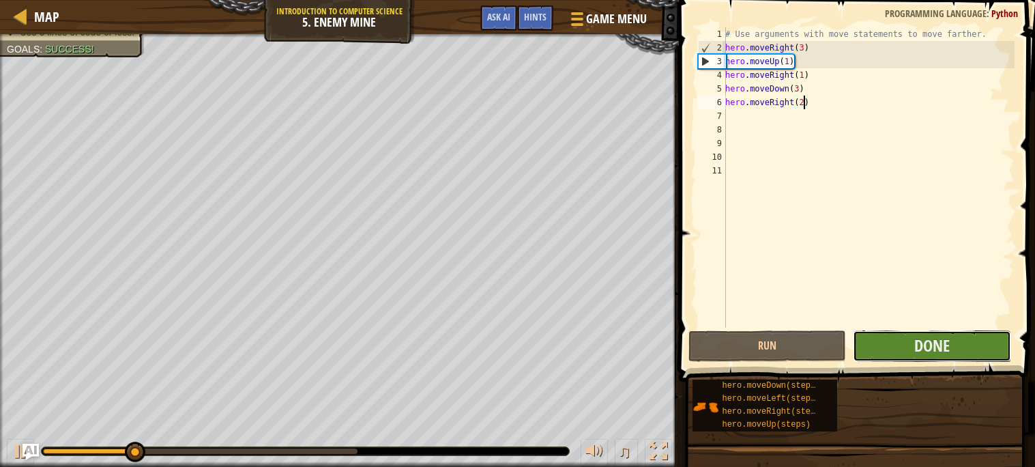
click at [887, 338] on button "Done" at bounding box center [932, 345] width 158 height 31
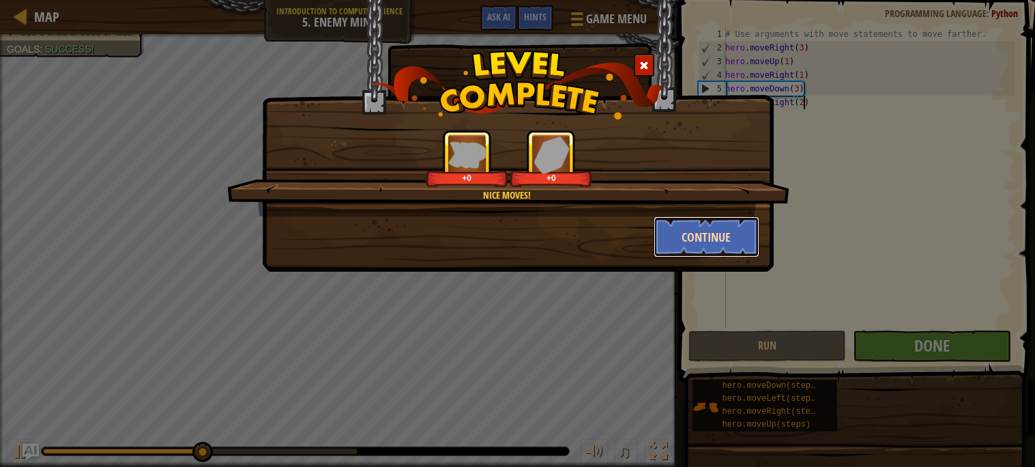
click at [718, 235] on button "Continue" at bounding box center [706, 236] width 106 height 41
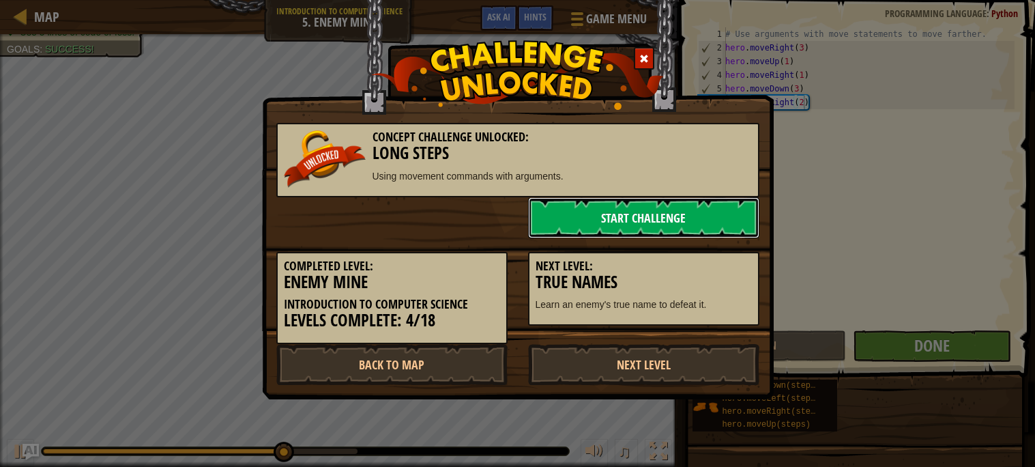
click at [670, 210] on link "Start Challenge" at bounding box center [643, 217] width 231 height 41
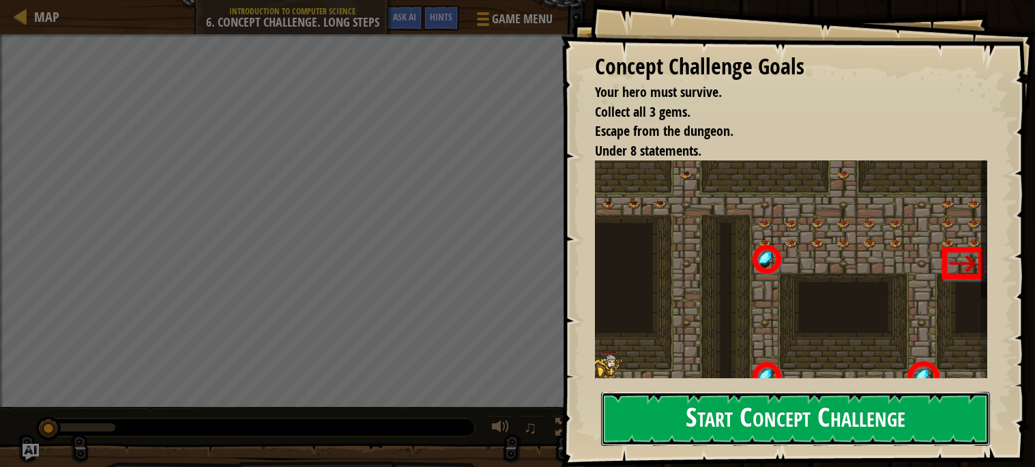
click at [895, 404] on button "Start Concept Challenge" at bounding box center [795, 418] width 389 height 54
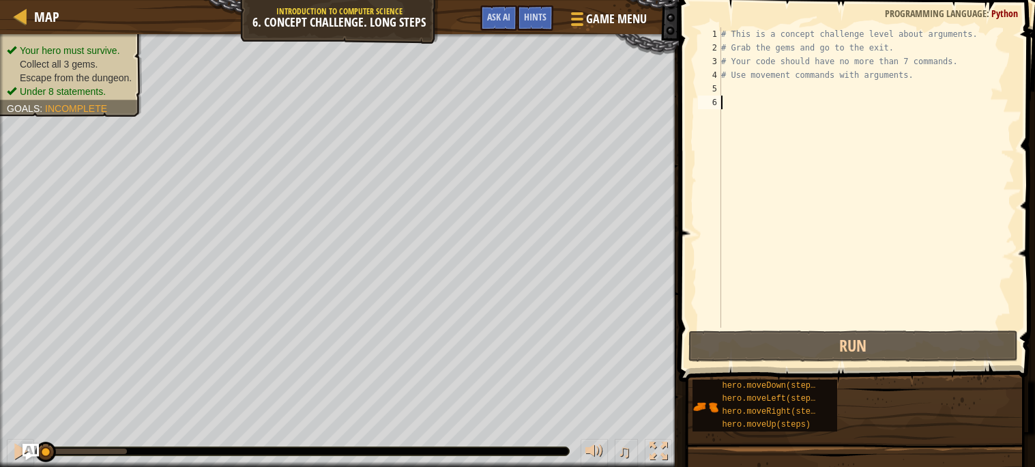
type textarea "h"
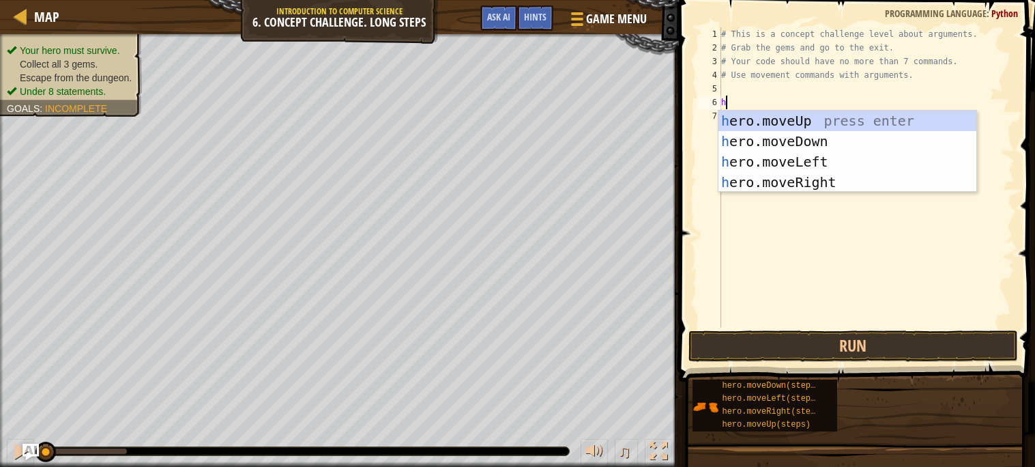
scroll to position [5, 0]
click at [773, 186] on div "h ero.moveUp press enter h ero.moveDown press enter h ero.moveLeft press enter …" at bounding box center [847, 171] width 258 height 123
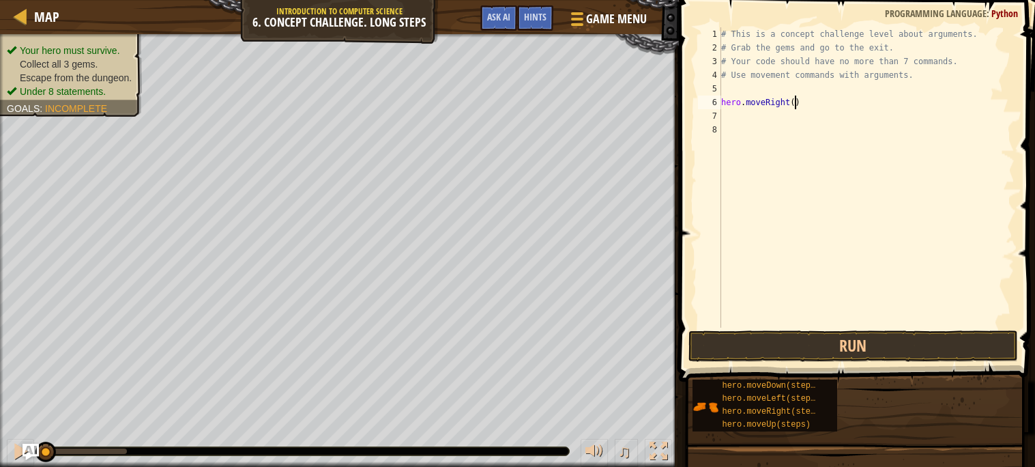
click at [795, 103] on div "# This is a concept challenge level about arguments. # Grab the gems and go to …" at bounding box center [866, 190] width 296 height 327
type textarea "hero.moveRight(1)"
click at [743, 121] on div "# This is a concept challenge level about arguments. # Grab the gems and go to …" at bounding box center [866, 190] width 296 height 327
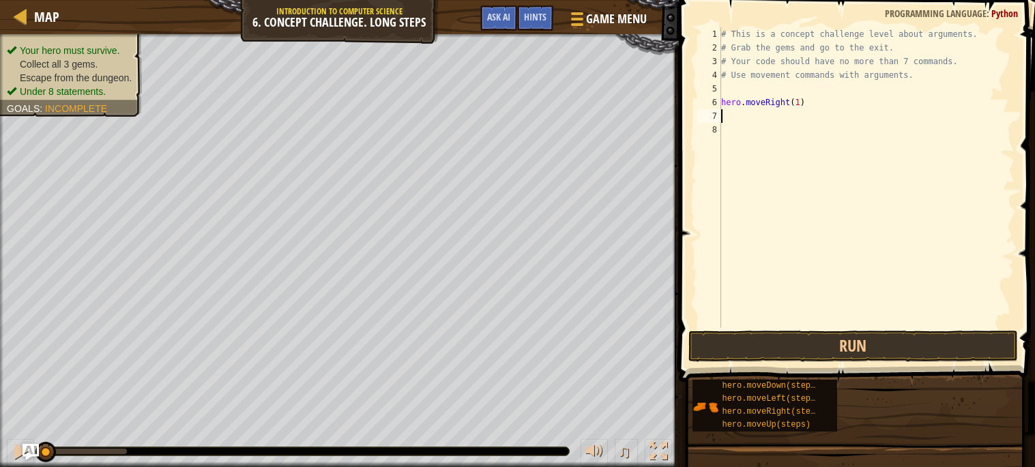
type textarea "h"
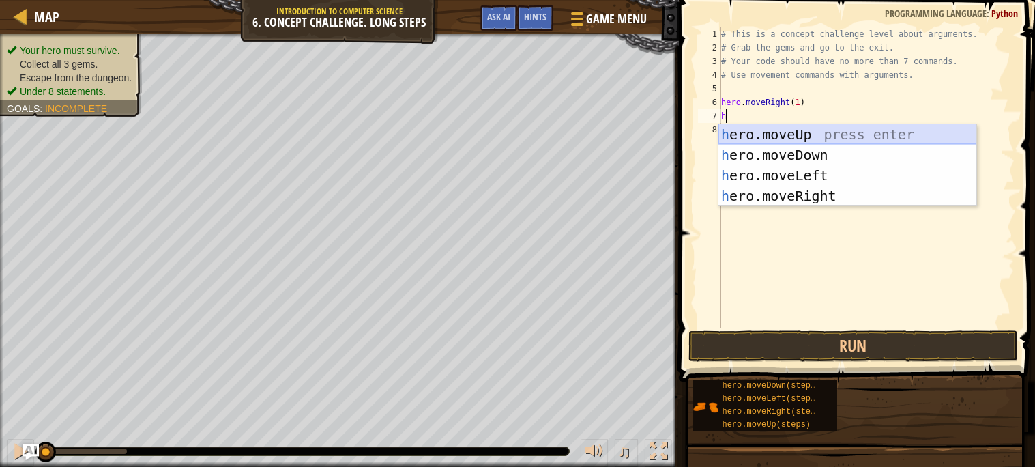
click at [735, 136] on div "h ero.moveUp press enter h ero.moveDown press enter h ero.moveLeft press enter …" at bounding box center [847, 185] width 258 height 123
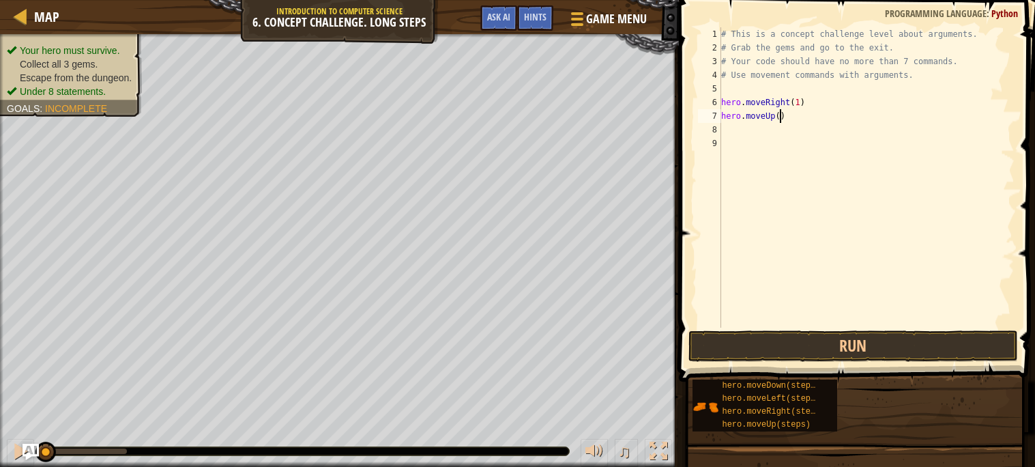
click at [780, 117] on div "# This is a concept challenge level about arguments. # Grab the gems and go to …" at bounding box center [866, 190] width 296 height 327
type textarea "hero.moveUp(3)"
click at [736, 121] on div "# This is a concept challenge level about arguments. # Grab the gems and go to …" at bounding box center [866, 190] width 296 height 327
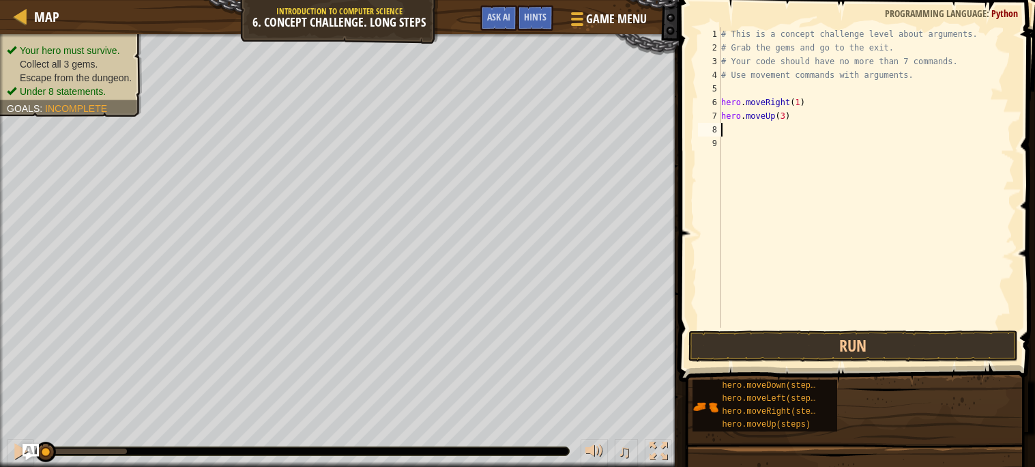
click at [741, 129] on div "# This is a concept challenge level about arguments. # Grab the gems and go to …" at bounding box center [866, 190] width 296 height 327
type textarea "h"
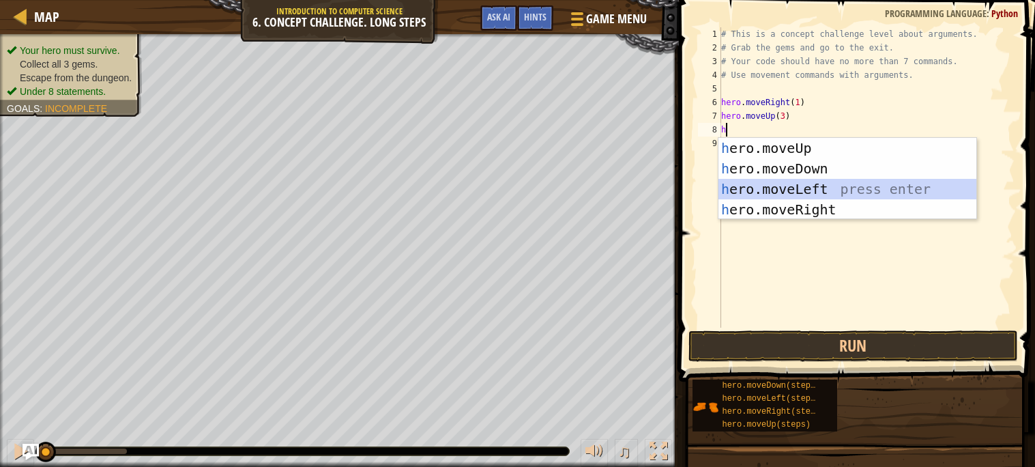
click at [771, 199] on div "h ero.moveUp press enter h ero.moveDown press enter h ero.moveLeft press enter …" at bounding box center [847, 199] width 258 height 123
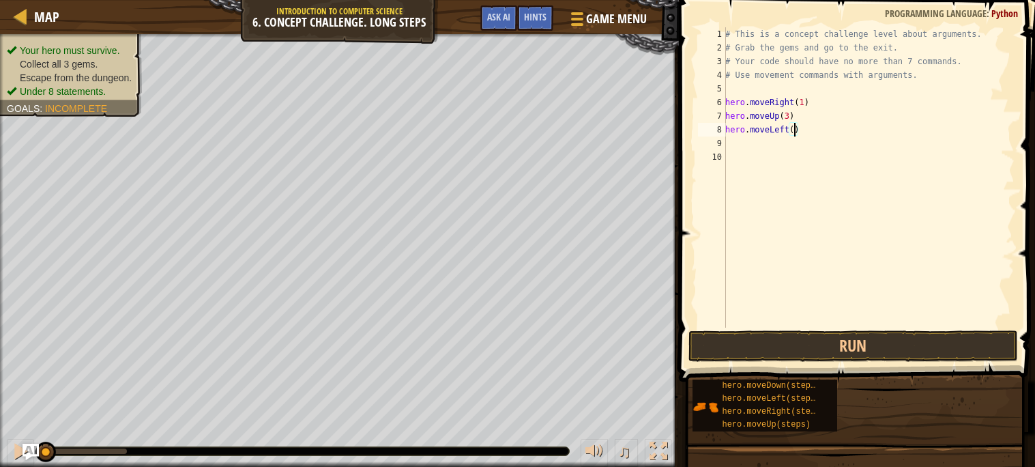
click at [793, 130] on div "# This is a concept challenge level about arguments. # Grab the gems and go to …" at bounding box center [868, 190] width 292 height 327
type textarea "hero.moveLeft(2)"
click at [757, 142] on div "# This is a concept challenge level about arguments. # Grab the gems and go to …" at bounding box center [868, 190] width 292 height 327
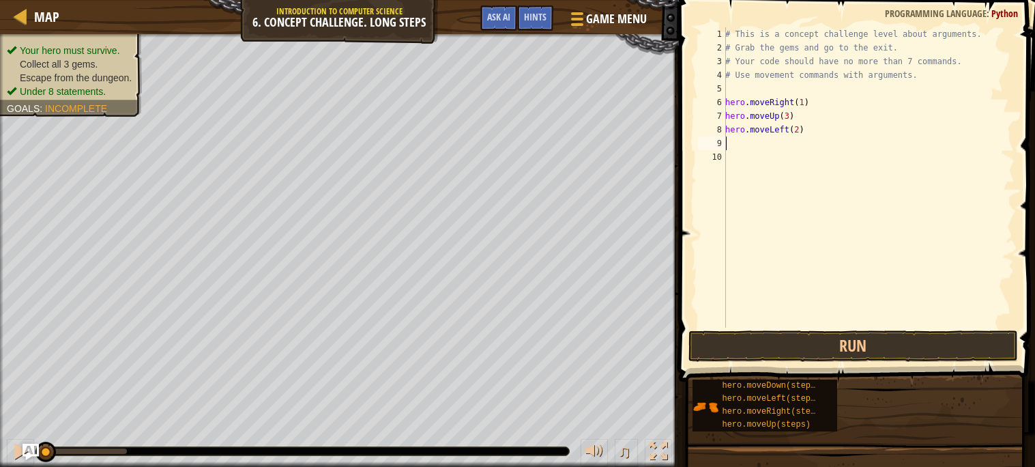
type textarea "h"
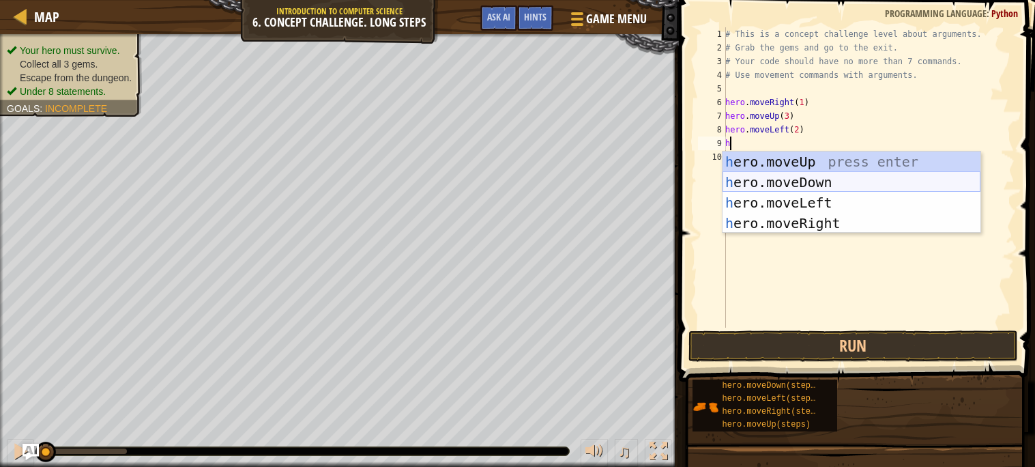
click at [762, 178] on div "h ero.moveUp press enter h ero.moveDown press enter h ero.moveLeft press enter …" at bounding box center [851, 212] width 258 height 123
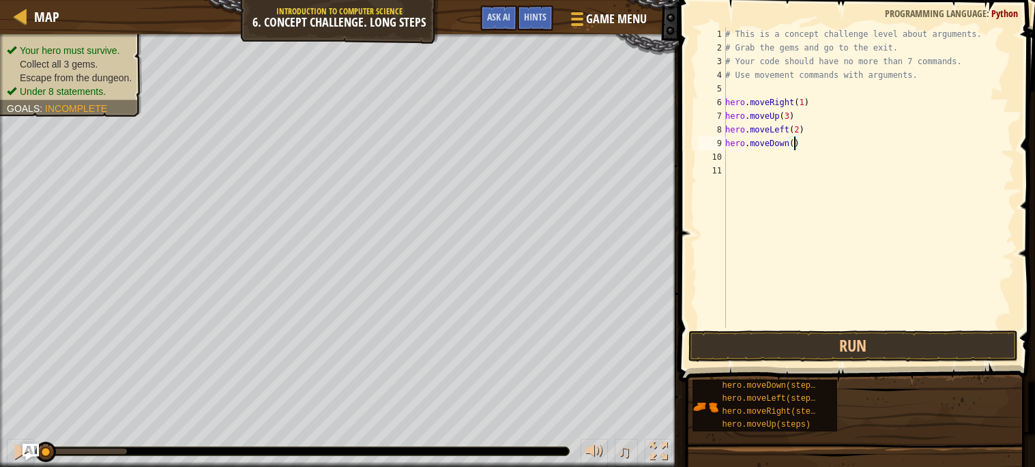
click at [793, 144] on div "# This is a concept challenge level about arguments. # Grab the gems and go to …" at bounding box center [868, 190] width 292 height 327
type textarea "hero.moveDown(2)"
click at [757, 156] on div "# This is a concept challenge level about arguments. # Grab the gems and go to …" at bounding box center [868, 190] width 292 height 327
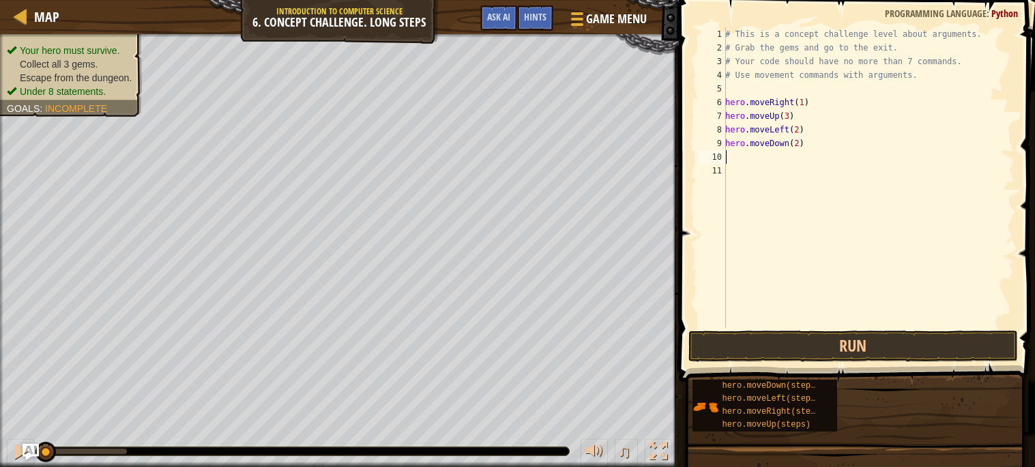
type textarea "h"
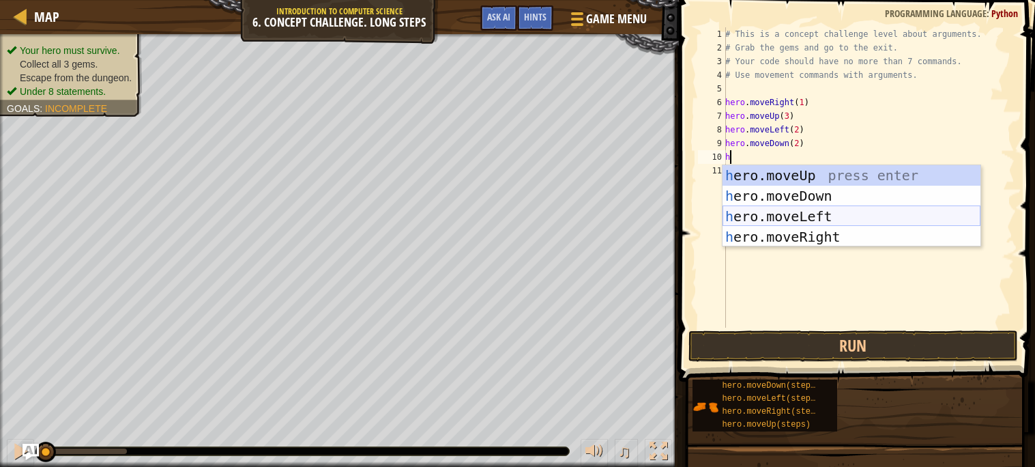
click at [775, 221] on div "h ero.moveUp press enter h ero.moveDown press enter h ero.moveLeft press enter …" at bounding box center [851, 226] width 258 height 123
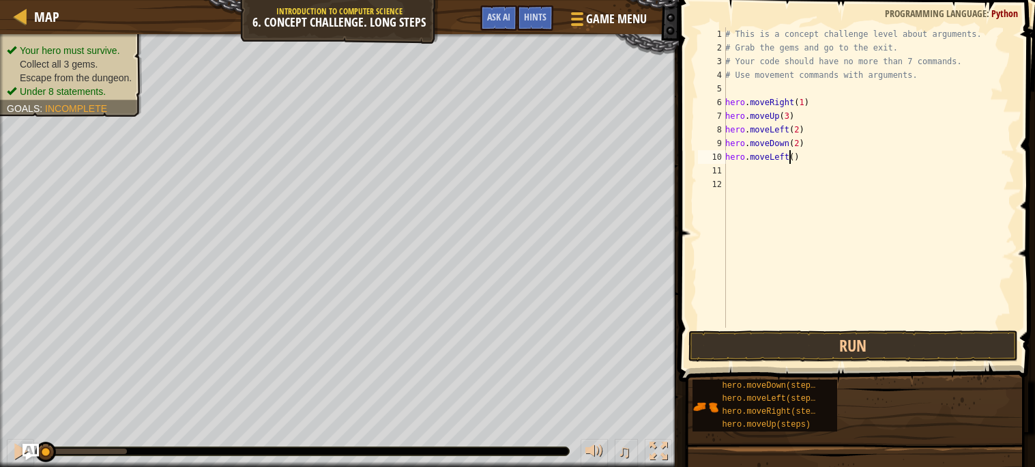
click at [791, 160] on div "# This is a concept challenge level about arguments. # Grab the gems and go to …" at bounding box center [868, 190] width 292 height 327
click at [797, 160] on div "# This is a concept challenge level about arguments. # Grab the gems and go to …" at bounding box center [868, 190] width 292 height 327
click at [794, 158] on div "# This is a concept challenge level about arguments. # Grab the gems and go to …" at bounding box center [868, 190] width 292 height 327
type textarea "hero.moveLeft(1)"
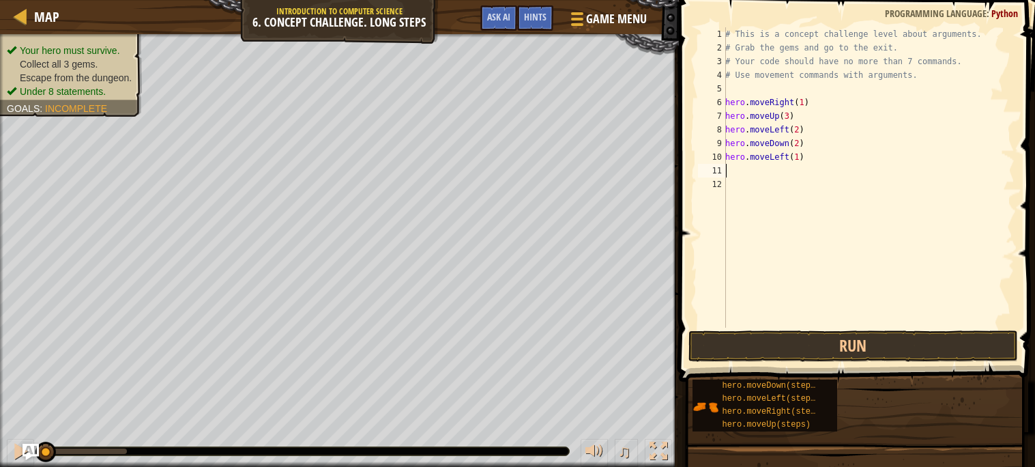
click at [755, 172] on div "# This is a concept challenge level about arguments. # Grab the gems and go to …" at bounding box center [868, 190] width 292 height 327
type textarea "h"
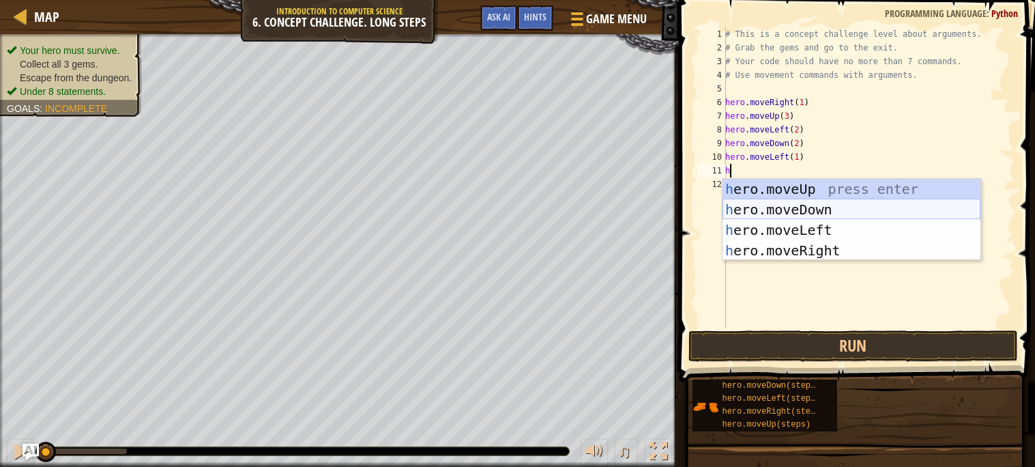
click at [769, 209] on div "h ero.moveUp press enter h ero.moveDown press enter h ero.moveLeft press enter …" at bounding box center [851, 240] width 258 height 123
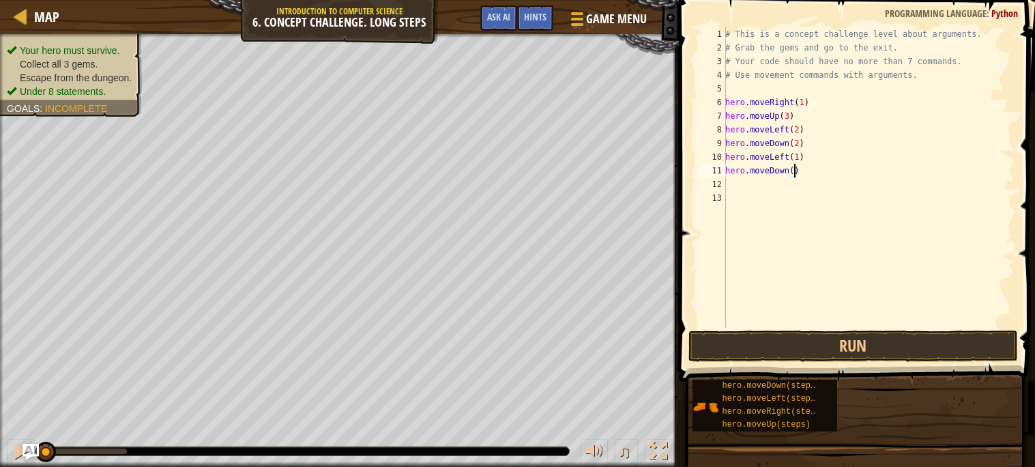
click at [792, 175] on div "# This is a concept challenge level about arguments. # Grab the gems and go to …" at bounding box center [868, 190] width 292 height 327
type textarea "hero.moveDown(2)"
click at [766, 190] on div "# This is a concept challenge level about arguments. # Grab the gems and go to …" at bounding box center [868, 190] width 292 height 327
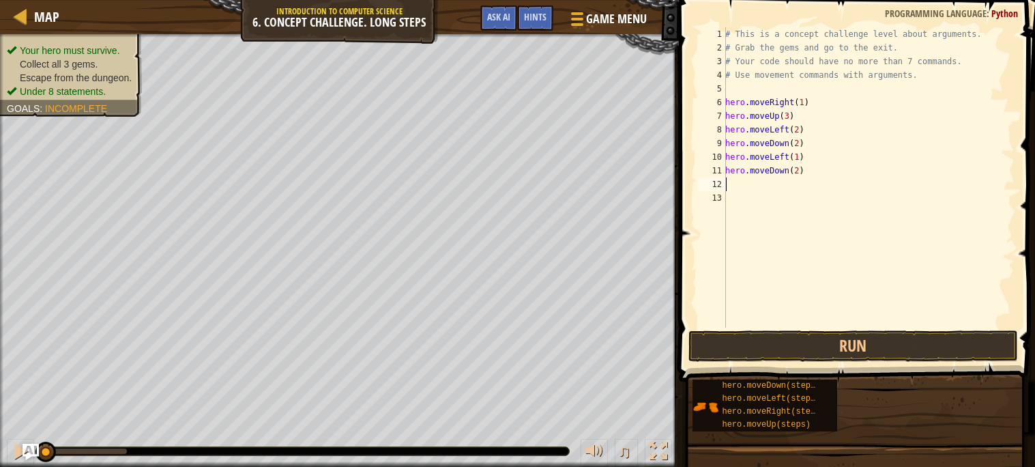
type textarea "h"
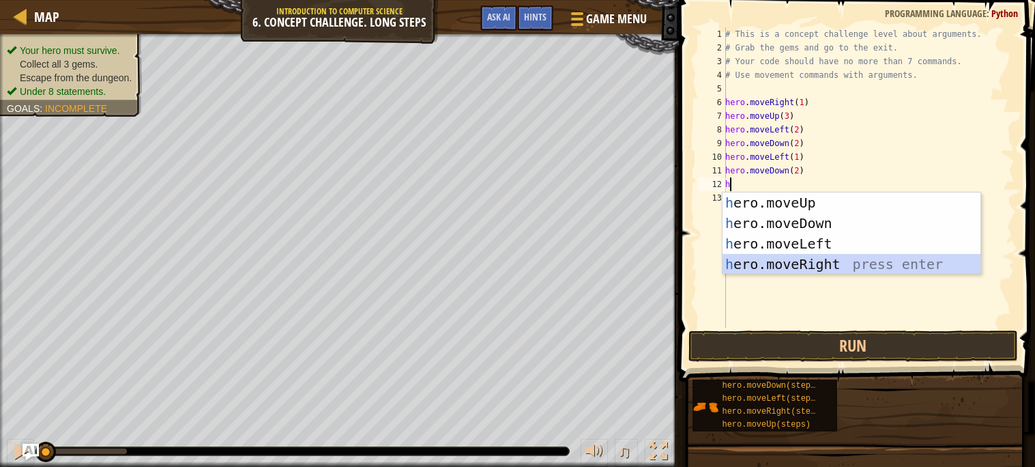
click at [825, 260] on div "h ero.moveUp press enter h ero.moveDown press enter h ero.moveLeft press enter …" at bounding box center [851, 253] width 258 height 123
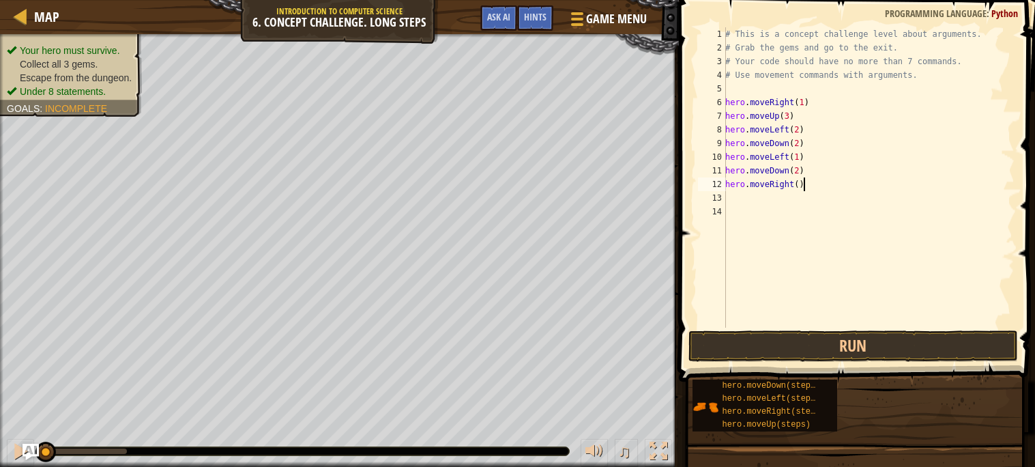
click at [802, 185] on div "# This is a concept challenge level about arguments. # Grab the gems and go to …" at bounding box center [868, 190] width 292 height 327
click at [801, 186] on div "# This is a concept challenge level about arguments. # Grab the gems and go to …" at bounding box center [868, 190] width 292 height 327
click at [801, 188] on div "# This is a concept challenge level about arguments. # Grab the gems and go to …" at bounding box center [868, 190] width 292 height 327
type textarea "hero.moveRight(2)"
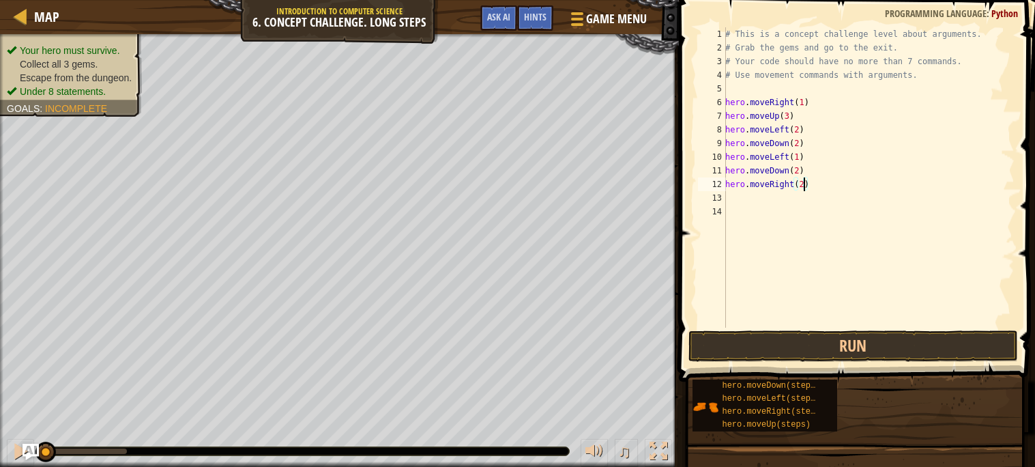
click at [741, 197] on div "# This is a concept challenge level about arguments. # Grab the gems and go to …" at bounding box center [868, 190] width 292 height 327
type textarea "h"
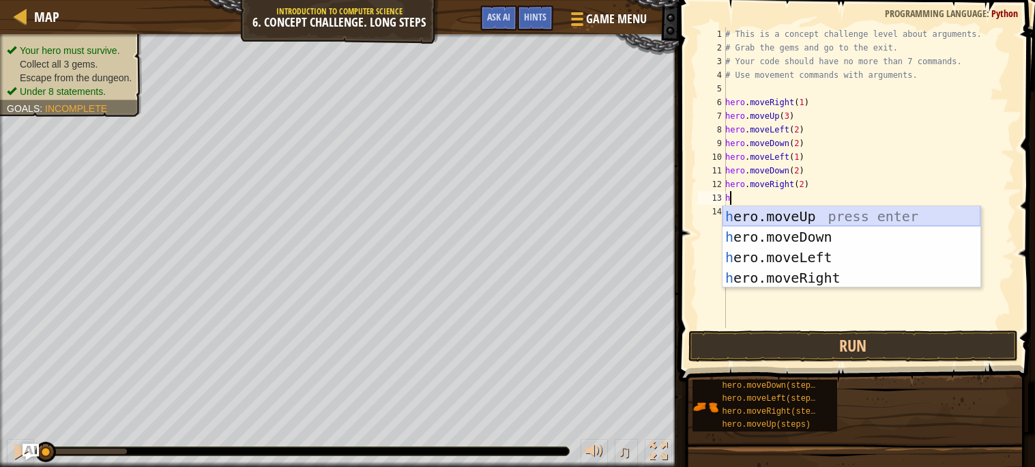
click at [768, 222] on div "h ero.moveUp press enter h ero.moveDown press enter h ero.moveLeft press enter …" at bounding box center [851, 267] width 258 height 123
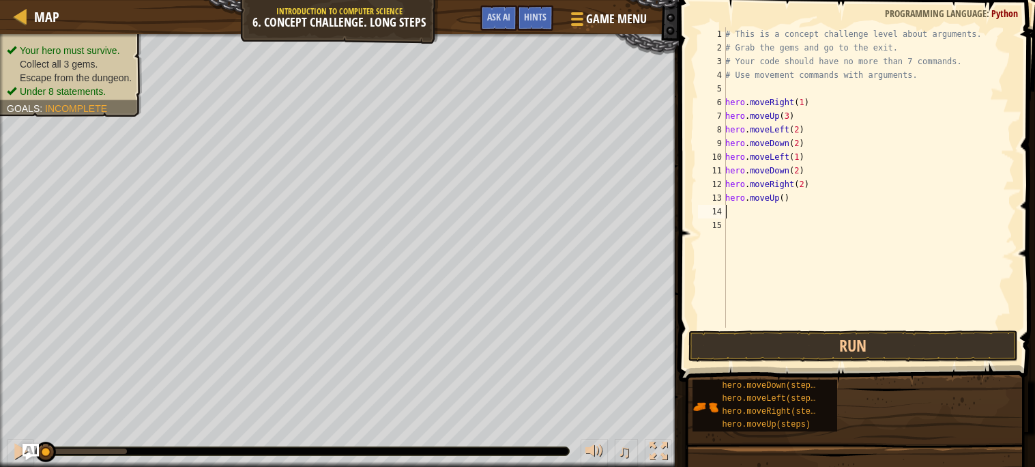
click at [784, 201] on div "# This is a concept challenge level about arguments. # Grab the gems and go to …" at bounding box center [868, 190] width 292 height 327
type textarea "hero.moveUp(2)"
click at [758, 209] on div "# This is a concept challenge level about arguments. # Grab the gems and go to …" at bounding box center [868, 190] width 292 height 327
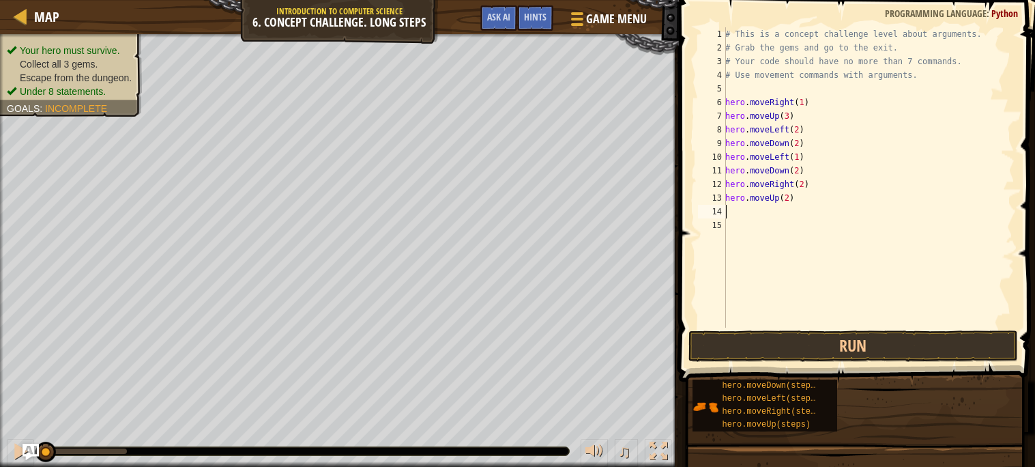
type textarea "h"
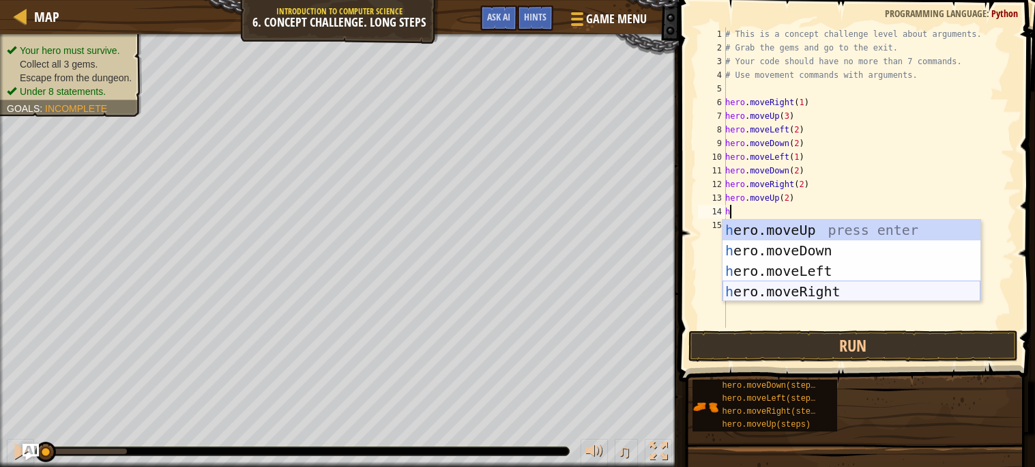
click at [795, 289] on div "h ero.moveUp press enter h ero.moveDown press enter h ero.moveLeft press enter …" at bounding box center [851, 281] width 258 height 123
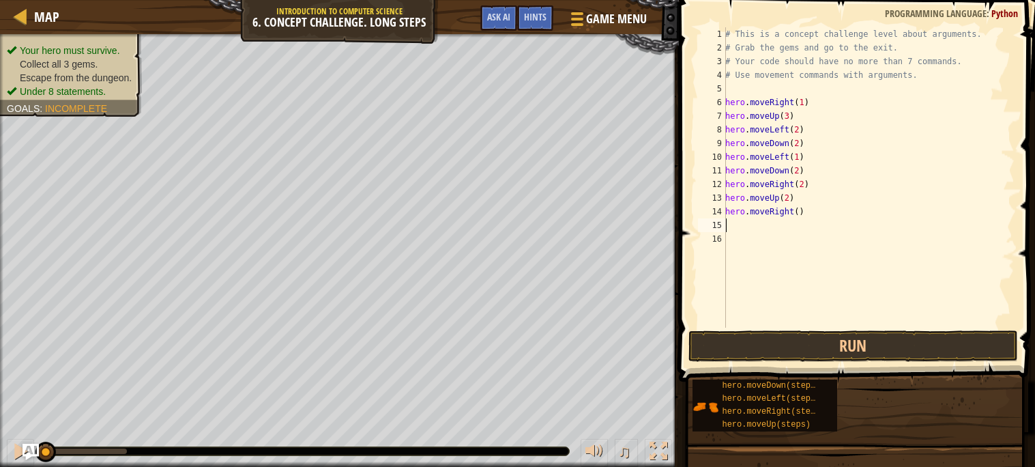
click at [801, 216] on div "# This is a concept challenge level about arguments. # Grab the gems and go to …" at bounding box center [868, 190] width 292 height 327
click at [799, 211] on div "# This is a concept challenge level about arguments. # Grab the gems and go to …" at bounding box center [868, 190] width 292 height 327
click at [833, 332] on button "Run" at bounding box center [852, 345] width 329 height 31
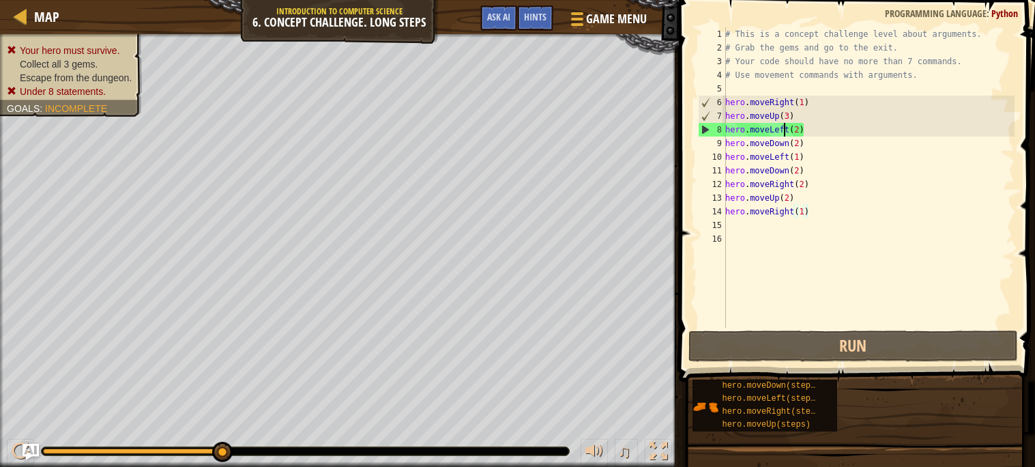
click at [784, 125] on div "# This is a concept challenge level about arguments. # Grab the gems and go to …" at bounding box center [868, 190] width 292 height 327
click at [790, 128] on div "# This is a concept challenge level about arguments. # Grab the gems and go to …" at bounding box center [868, 190] width 292 height 327
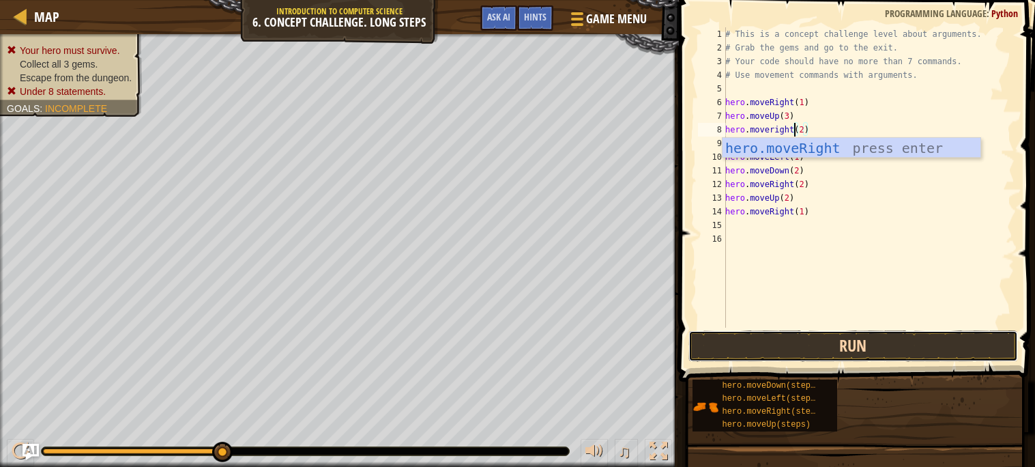
click at [876, 351] on button "Run" at bounding box center [852, 345] width 329 height 31
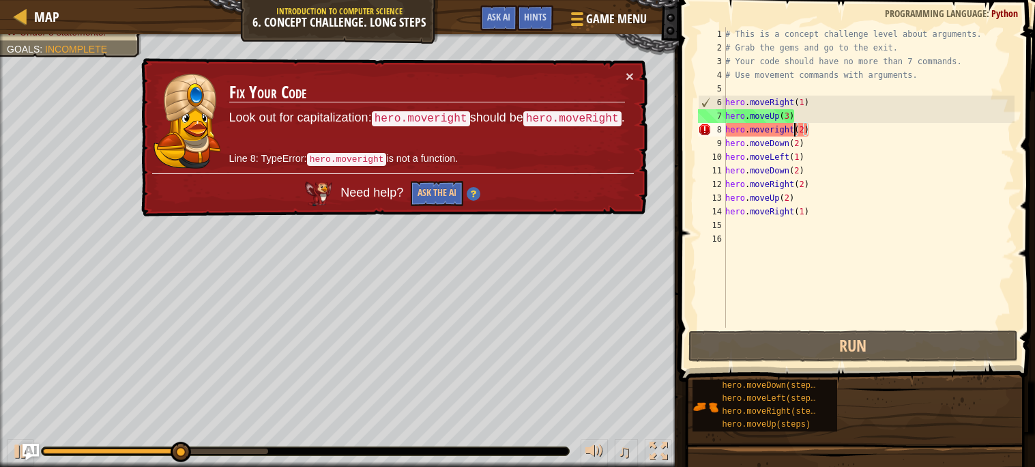
click at [849, 130] on div "# This is a concept challenge level about arguments. # Grab the gems and go to …" at bounding box center [868, 190] width 292 height 327
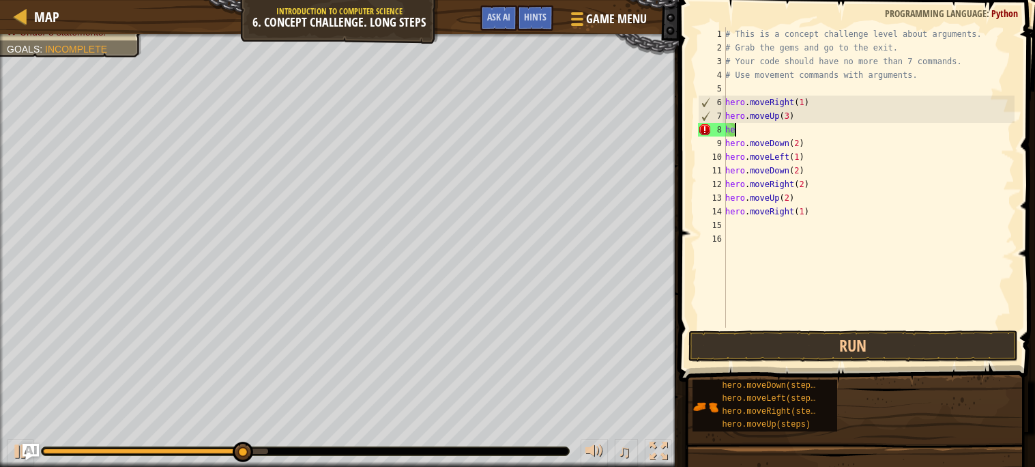
scroll to position [5, 0]
type textarea "h"
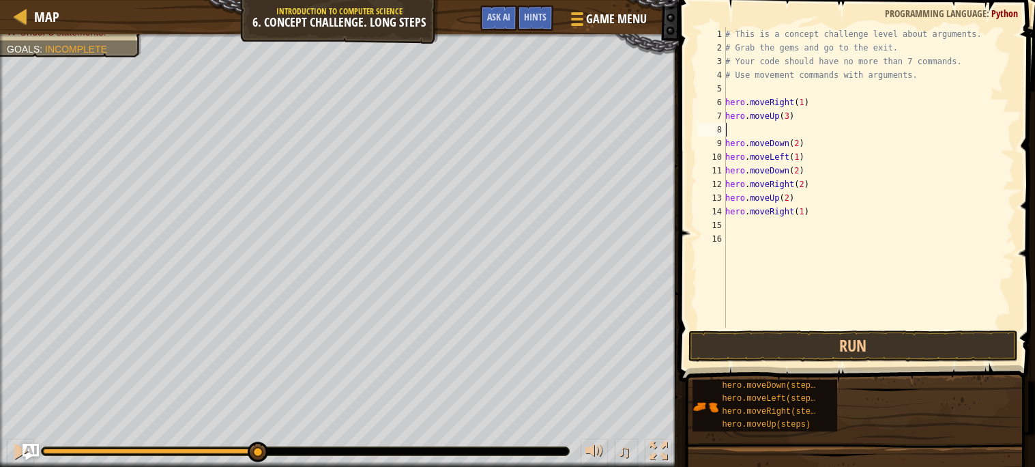
type textarea "h"
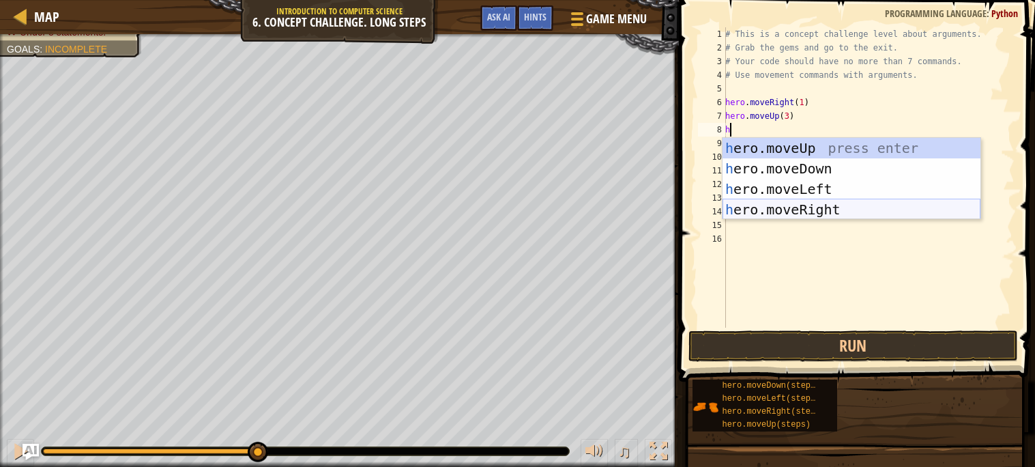
click at [885, 210] on div "h ero.moveUp press enter h ero.moveDown press enter h ero.moveLeft press enter …" at bounding box center [851, 199] width 258 height 123
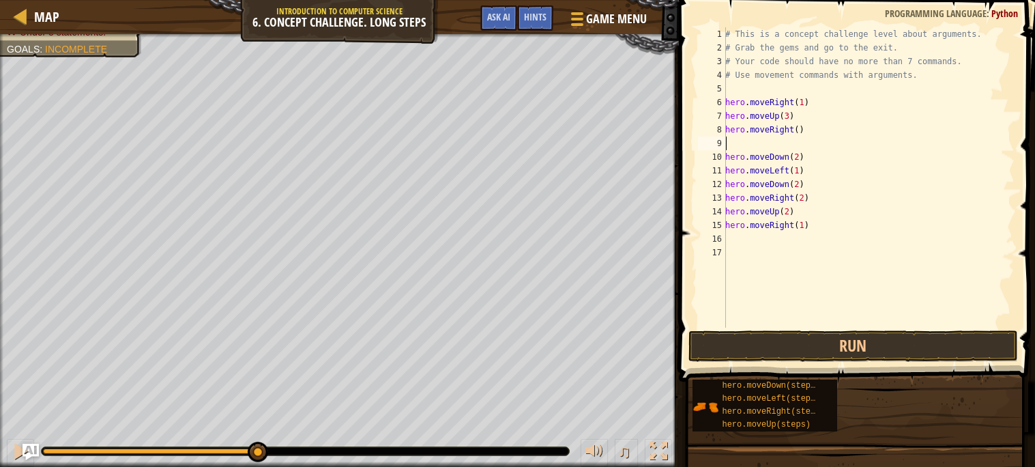
click at [796, 129] on div "# This is a concept challenge level about arguments. # Grab the gems and go to …" at bounding box center [868, 190] width 292 height 327
click at [799, 130] on div "# This is a concept challenge level about arguments. # Grab the gems and go to …" at bounding box center [868, 190] width 292 height 327
type textarea "hero.moveRight(2)"
click at [805, 345] on button "Run" at bounding box center [852, 345] width 329 height 31
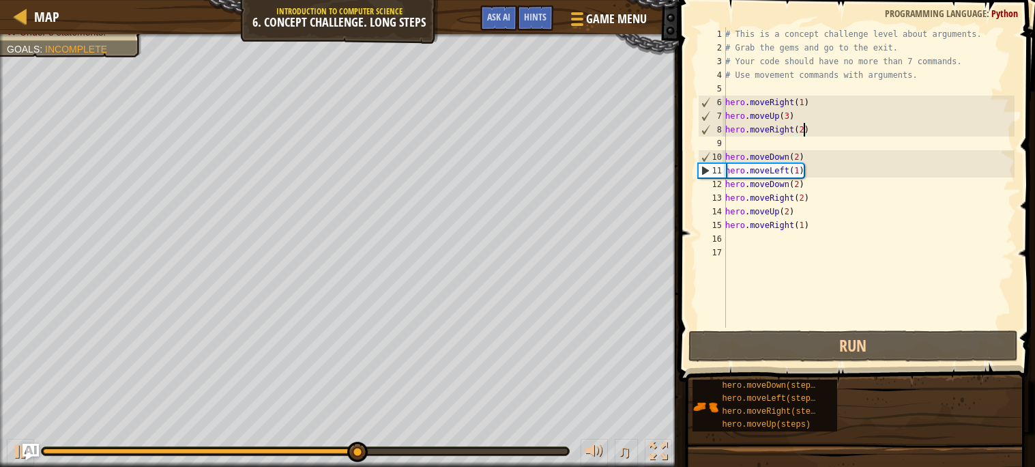
click at [732, 138] on div "# This is a concept challenge level about arguments. # Grab the gems and go to …" at bounding box center [868, 190] width 292 height 327
type textarea "h"
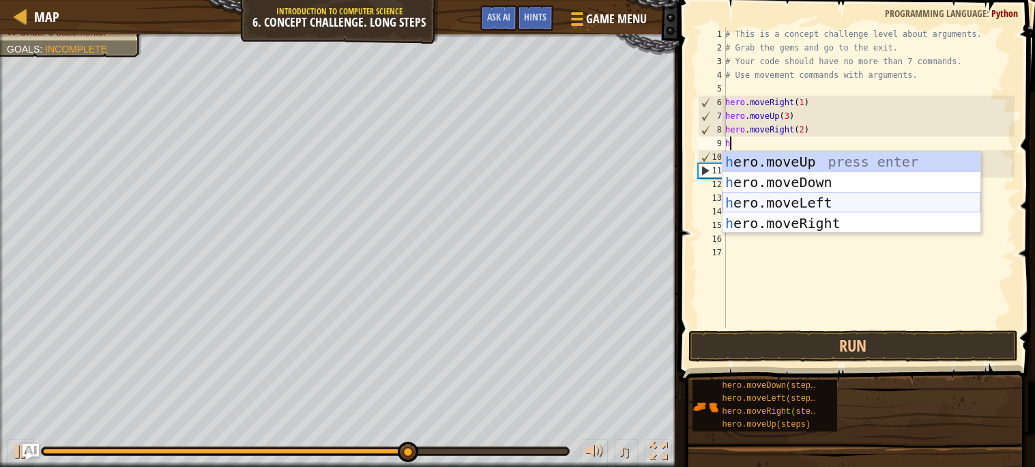
click at [771, 200] on div "h ero.moveUp press enter h ero.moveDown press enter h ero.moveLeft press enter …" at bounding box center [851, 212] width 258 height 123
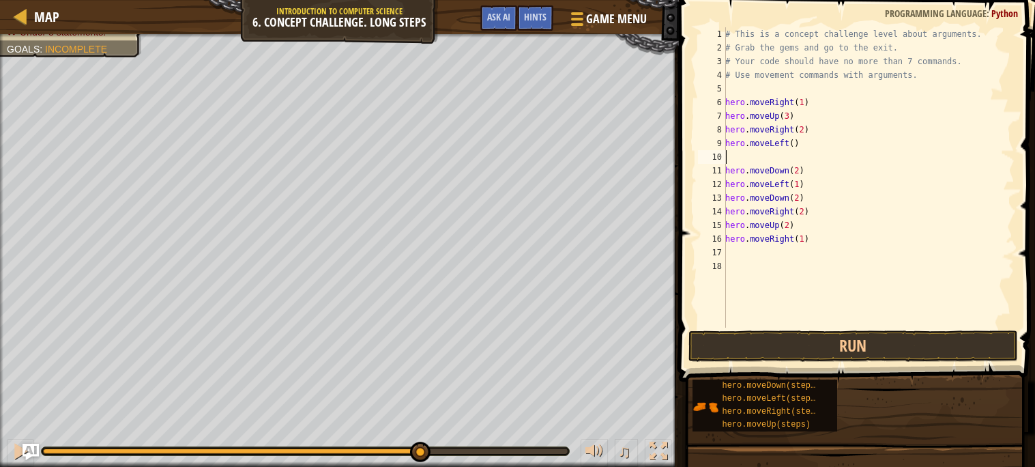
click at [793, 143] on div "# This is a concept challenge level about arguments. # Grab the gems and go to …" at bounding box center [868, 190] width 292 height 327
click at [820, 348] on button "Run" at bounding box center [852, 345] width 329 height 31
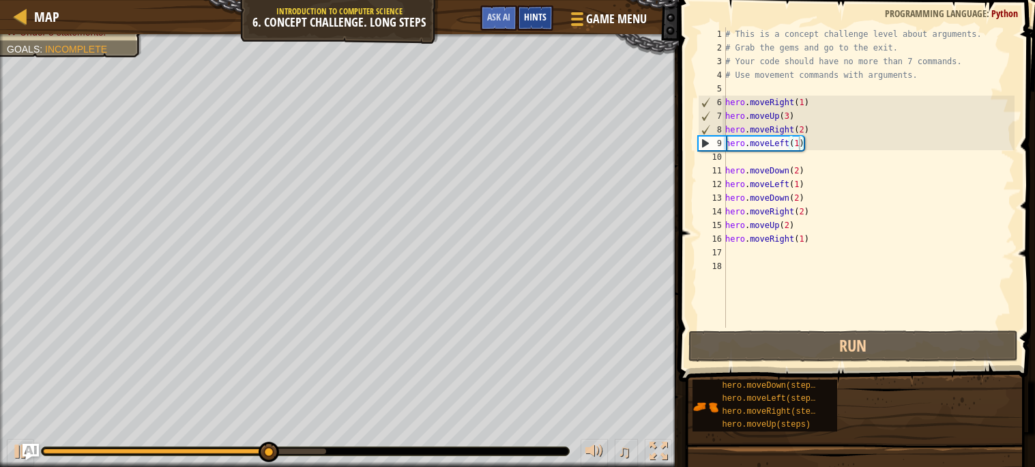
click at [536, 27] on div "Hints" at bounding box center [535, 17] width 36 height 25
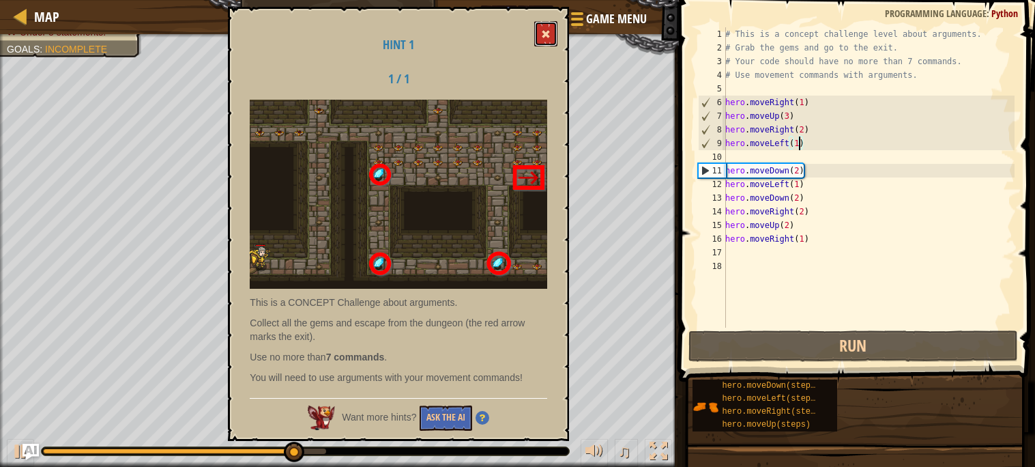
click at [546, 36] on span at bounding box center [546, 34] width 10 height 10
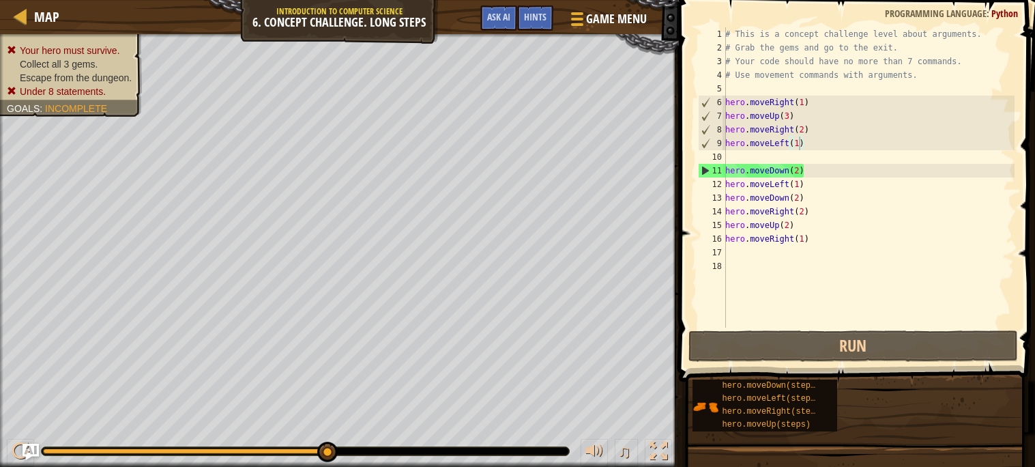
click at [773, 168] on div "# This is a concept challenge level about arguments. # Grab the gems and go to …" at bounding box center [868, 190] width 292 height 327
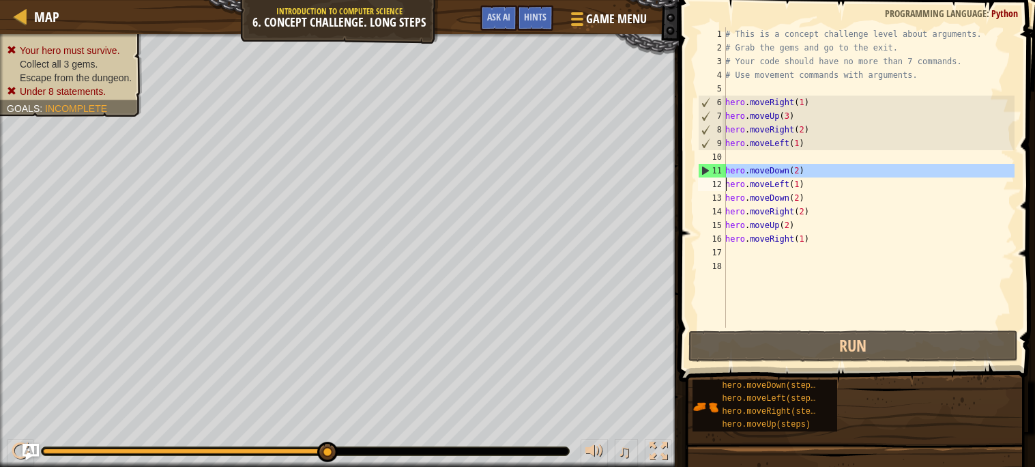
click at [773, 168] on div "# This is a concept challenge level about arguments. # Grab the gems and go to …" at bounding box center [868, 177] width 292 height 300
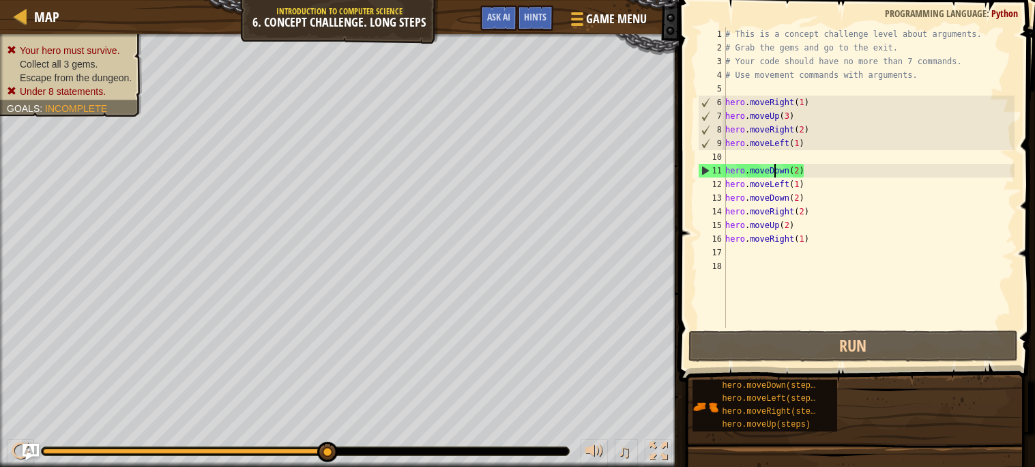
click at [773, 168] on div "# This is a concept challenge level about arguments. # Grab the gems and go to …" at bounding box center [868, 190] width 292 height 327
drag, startPoint x: 826, startPoint y: 205, endPoint x: 813, endPoint y: 227, distance: 25.4
click at [813, 227] on div "# This is a concept challenge level about arguments. # Grab the gems and go to …" at bounding box center [868, 190] width 292 height 327
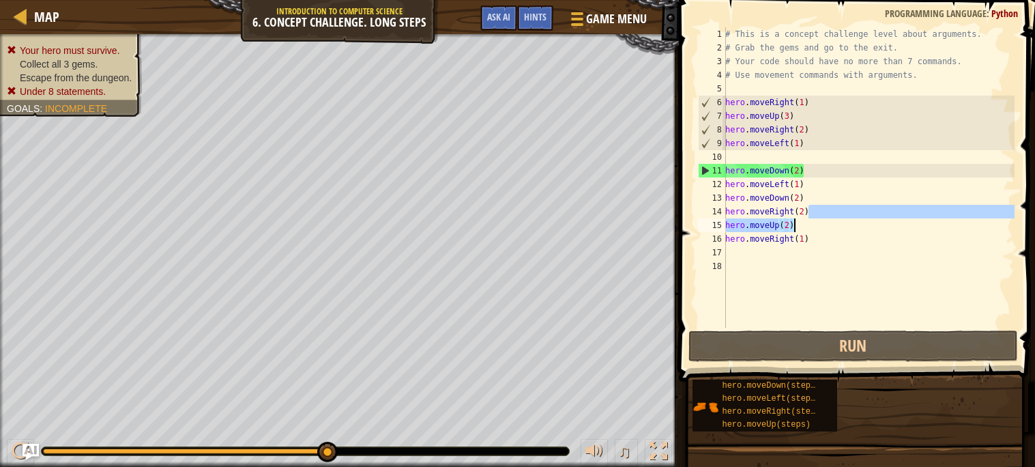
click at [813, 226] on div "# This is a concept challenge level about arguments. # Grab the gems and go to …" at bounding box center [868, 177] width 292 height 300
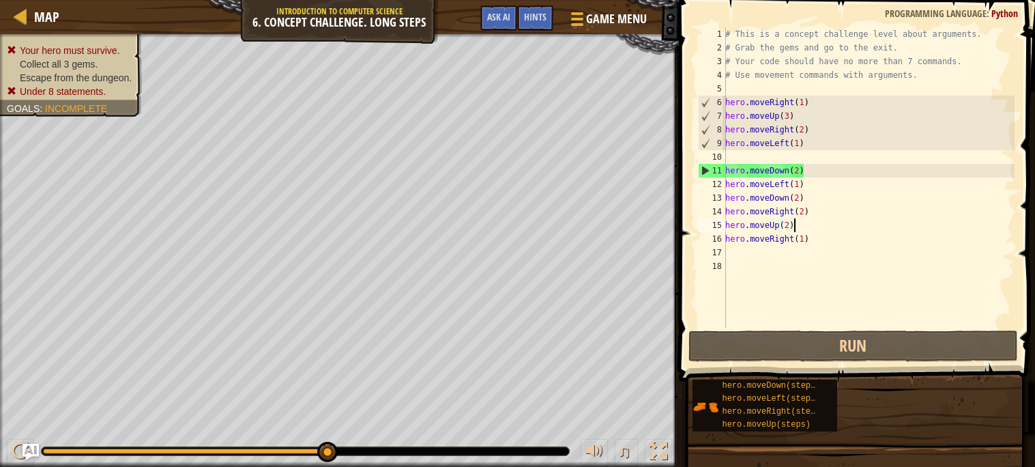
scroll to position [5, 4]
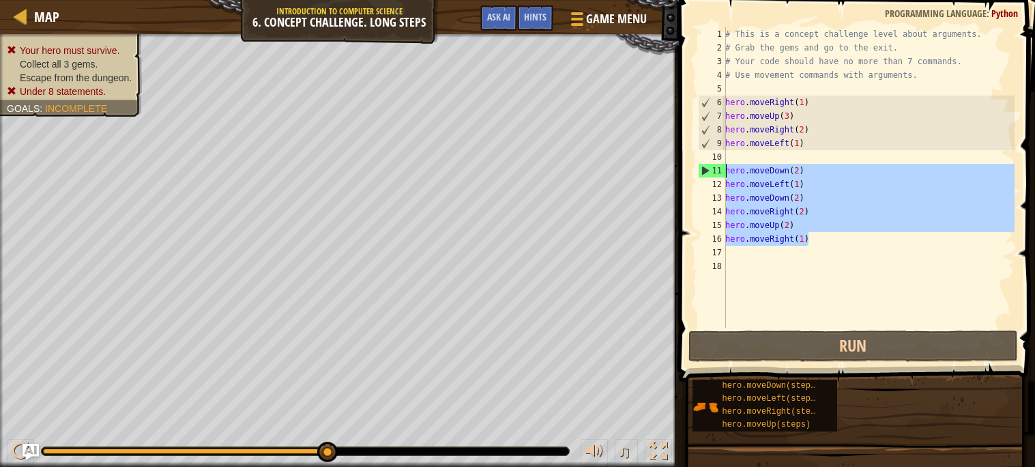
drag, startPoint x: 811, startPoint y: 234, endPoint x: 711, endPoint y: 156, distance: 126.9
click at [711, 156] on div "hero.moveUp(2) 1 2 3 4 5 6 7 8 9 10 11 12 13 14 15 16 17 18 # This is a concept…" at bounding box center [854, 177] width 319 height 300
type textarea "hero.moveDown(2)"
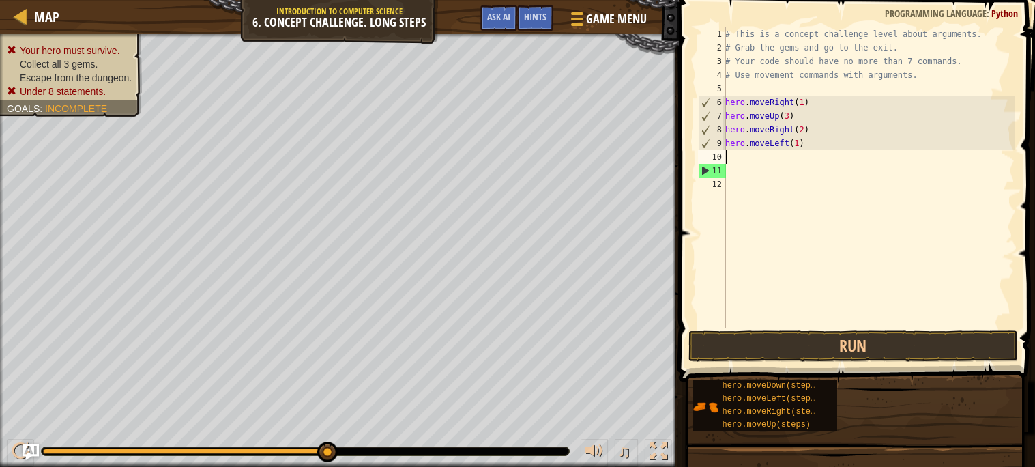
scroll to position [5, 0]
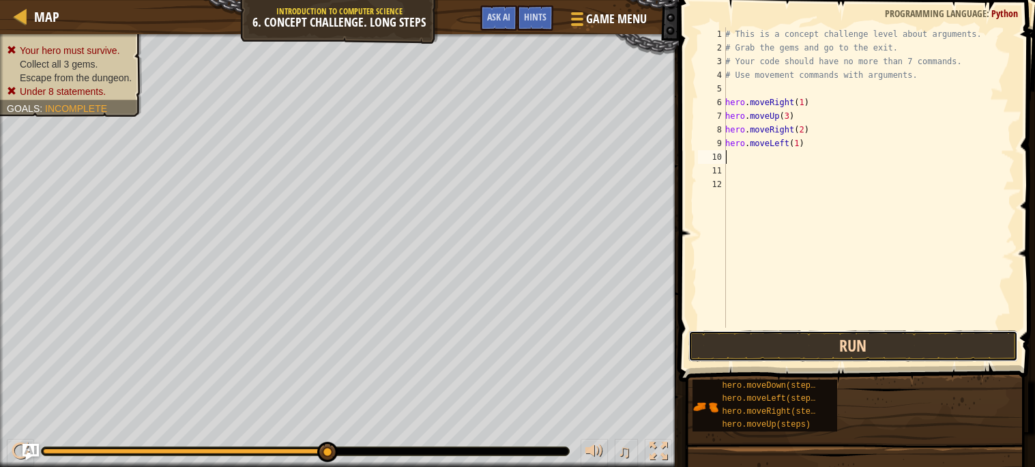
click at [725, 340] on button "Run" at bounding box center [852, 345] width 329 height 31
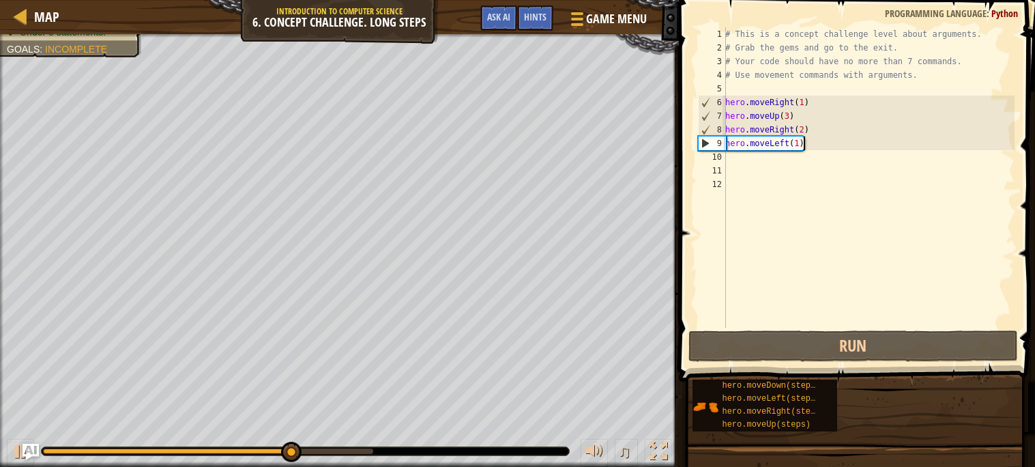
click at [809, 141] on div "# This is a concept challenge level about arguments. # Grab the gems and go to …" at bounding box center [868, 190] width 292 height 327
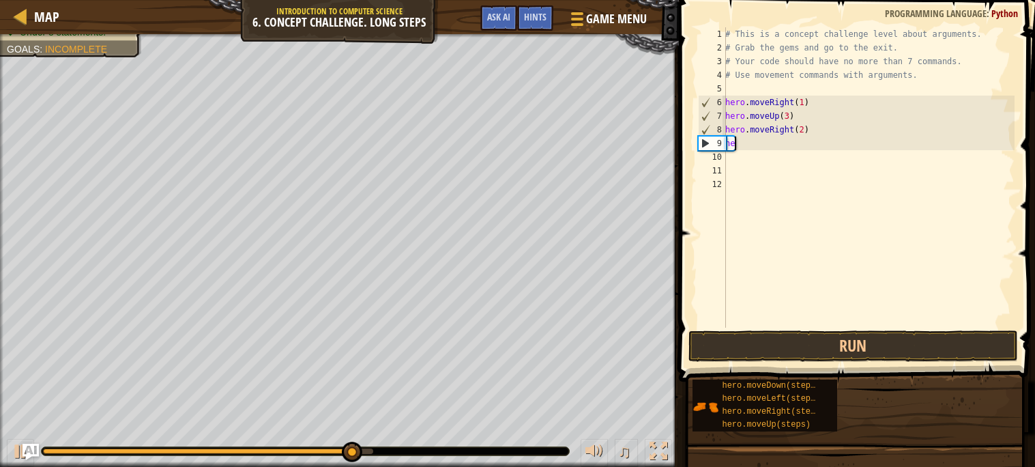
type textarea "h"
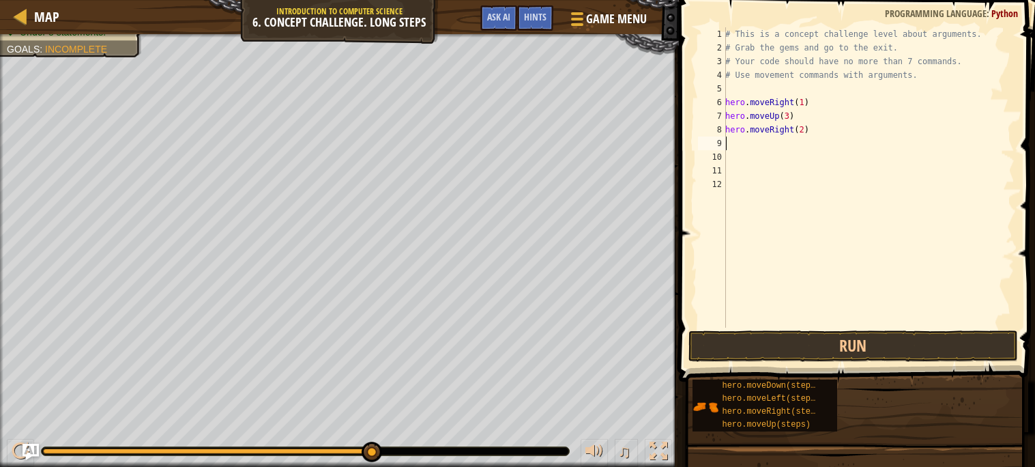
type textarea "g"
type textarea "h"
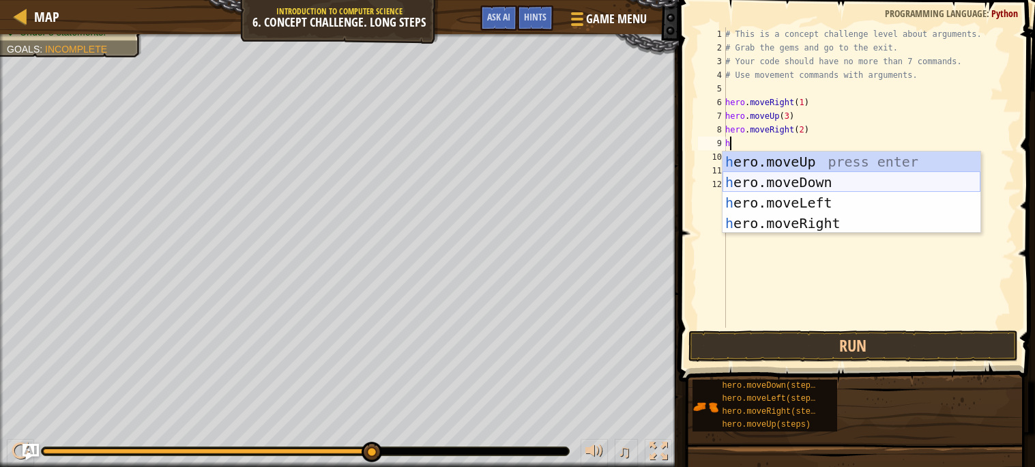
click at [844, 182] on div "h ero.moveUp press enter h ero.moveDown press enter h ero.moveLeft press enter …" at bounding box center [851, 212] width 258 height 123
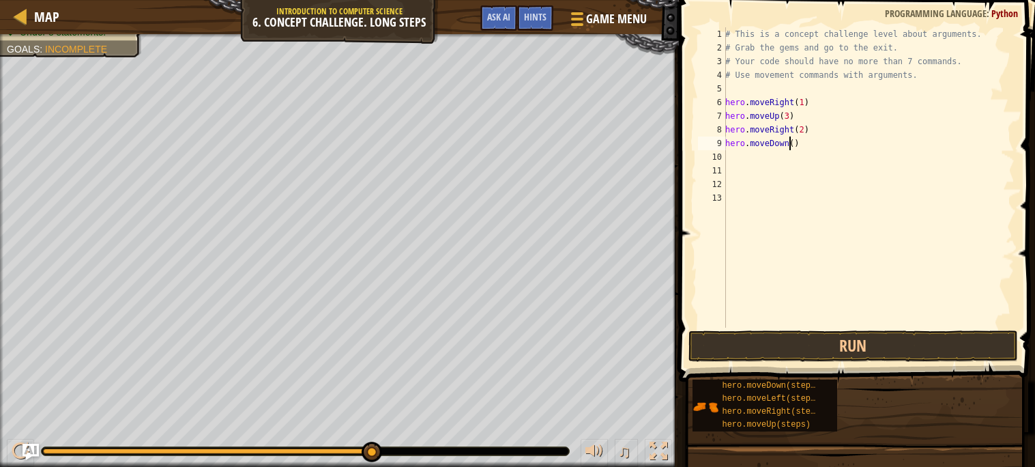
click at [791, 142] on div "# This is a concept challenge level about arguments. # Grab the gems and go to …" at bounding box center [868, 190] width 292 height 327
click at [792, 140] on div "# This is a concept challenge level about arguments. # Grab the gems and go to …" at bounding box center [868, 190] width 292 height 327
type textarea "hero.moveDown(1)"
click at [758, 152] on div "# This is a concept challenge level about arguments. # Grab the gems and go to …" at bounding box center [868, 190] width 292 height 327
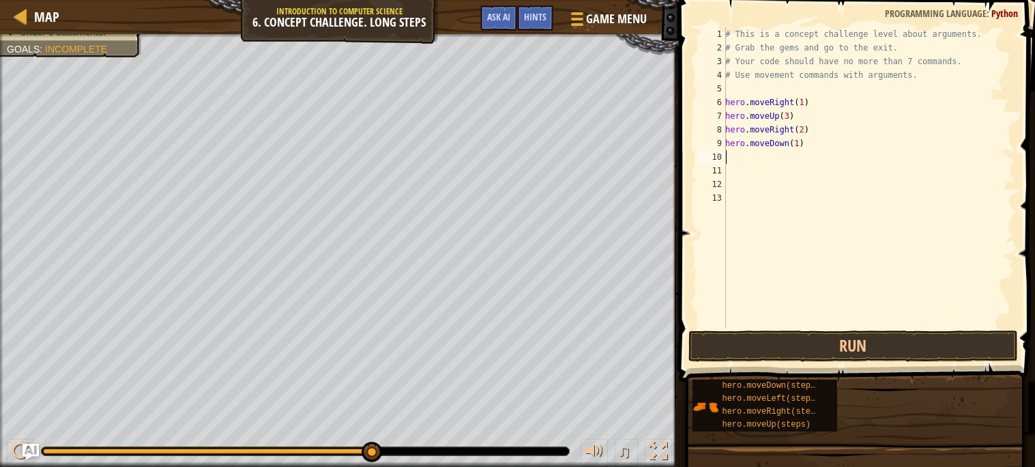
scroll to position [5, 0]
type textarea "h"
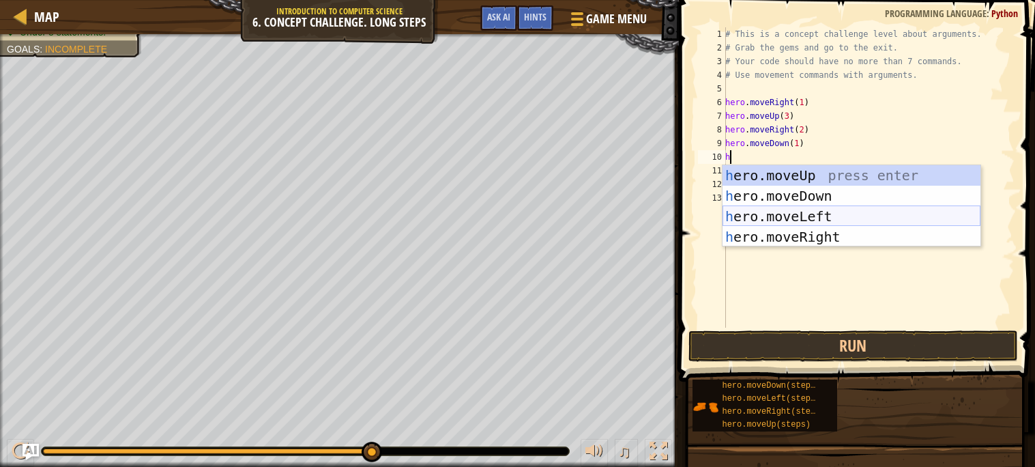
click at [777, 217] on div "h ero.moveUp press enter h ero.moveDown press enter h ero.moveLeft press enter …" at bounding box center [851, 226] width 258 height 123
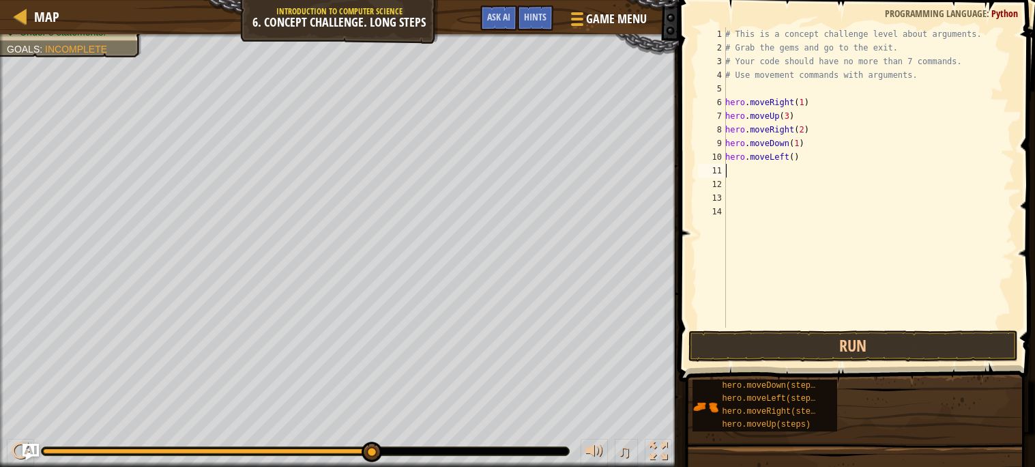
click at [793, 156] on div "# This is a concept challenge level about arguments. # Grab the gems and go to …" at bounding box center [868, 190] width 292 height 327
type textarea "hero.moveLeft(1)"
click at [737, 169] on div "# This is a concept challenge level about arguments. # Grab the gems and go to …" at bounding box center [868, 190] width 292 height 327
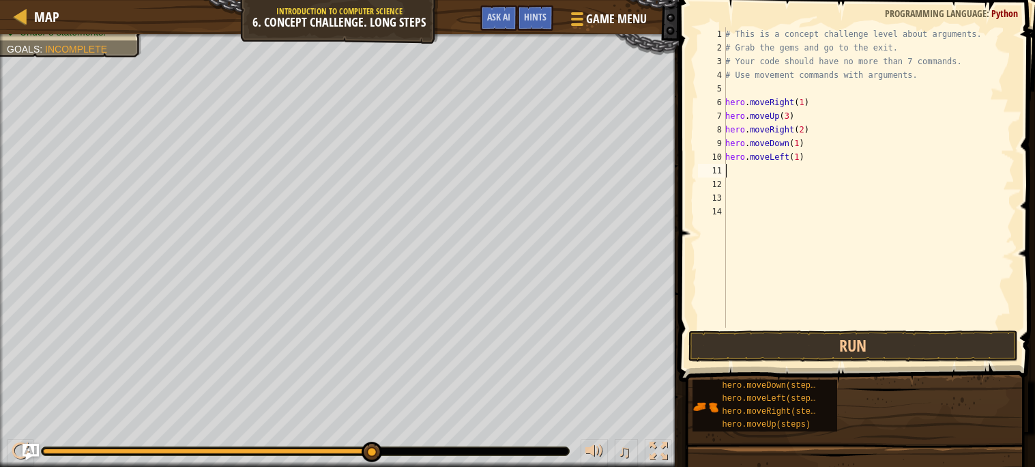
type textarea "h"
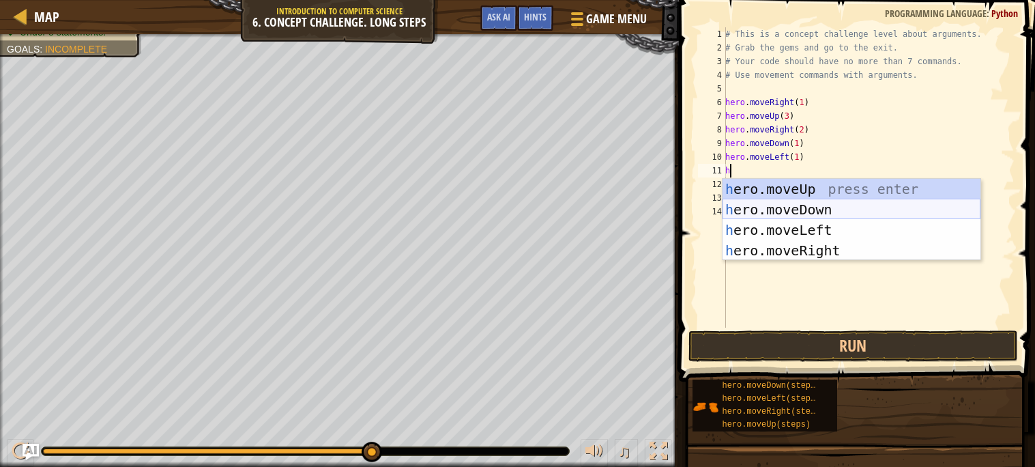
click at [758, 207] on div "h ero.moveUp press enter h ero.moveDown press enter h ero.moveLeft press enter …" at bounding box center [851, 240] width 258 height 123
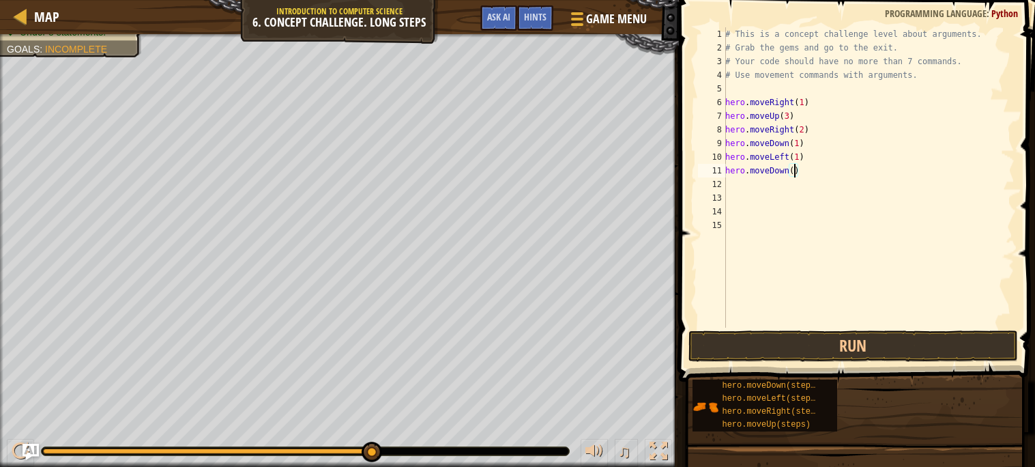
click at [795, 170] on div "# This is a concept challenge level about arguments. # Grab the gems and go to …" at bounding box center [868, 190] width 292 height 327
type textarea "hero.moveDown(2)"
click at [746, 184] on div "# This is a concept challenge level about arguments. # Grab the gems and go to …" at bounding box center [868, 190] width 292 height 327
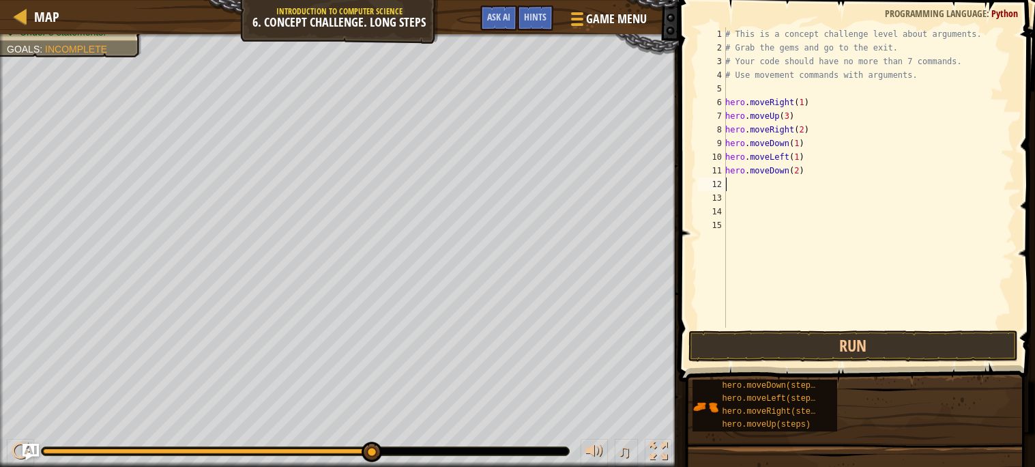
type textarea "h"
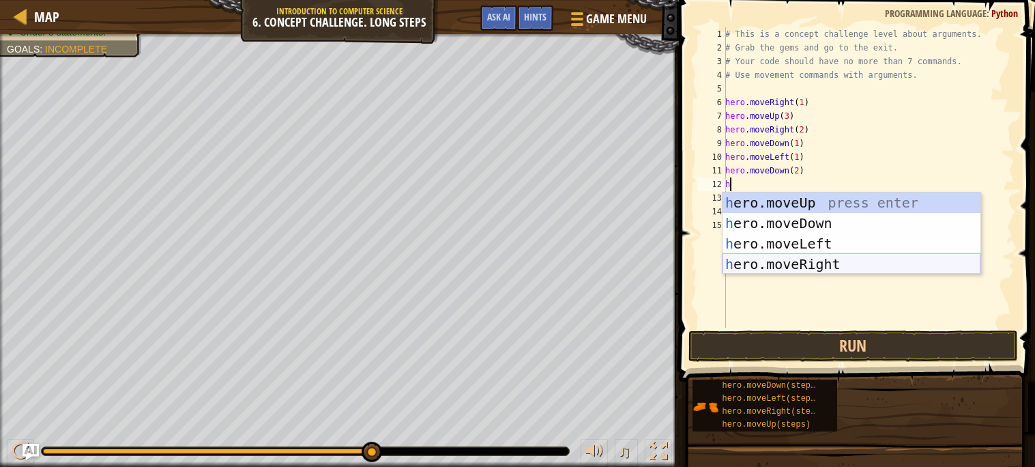
click at [793, 264] on div "h ero.moveUp press enter h ero.moveDown press enter h ero.moveLeft press enter …" at bounding box center [851, 253] width 258 height 123
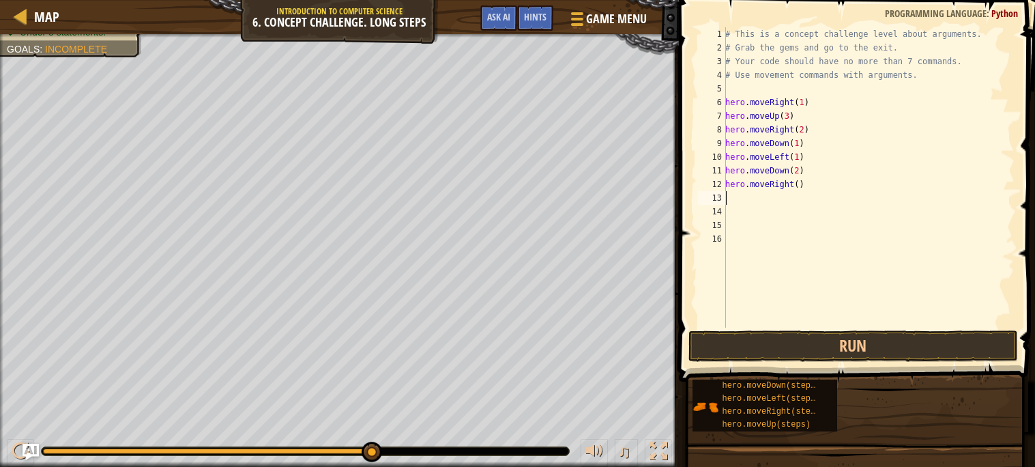
click at [797, 183] on div "# This is a concept challenge level about arguments. # Grab the gems and go to …" at bounding box center [868, 190] width 292 height 327
type textarea "hero.moveRight(2)"
click at [737, 196] on div "# This is a concept challenge level about arguments. # Grab the gems and go to …" at bounding box center [868, 190] width 292 height 327
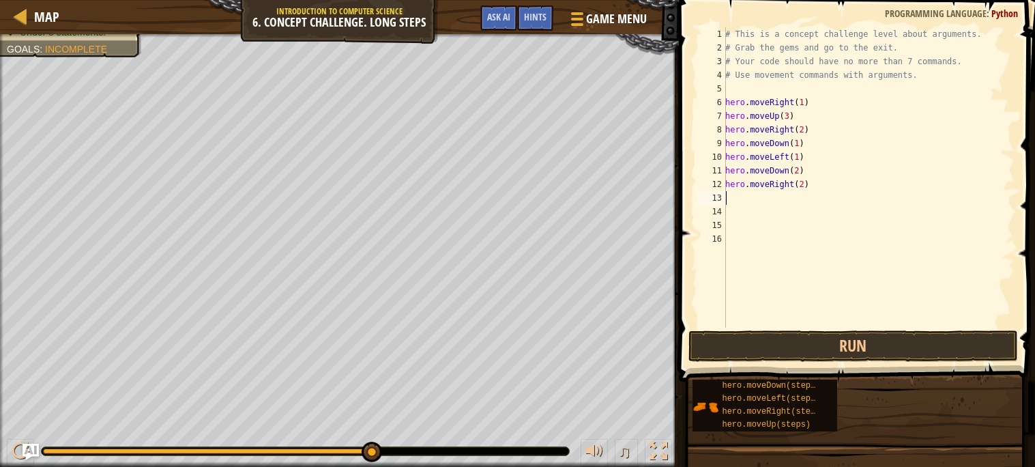
type textarea "h"
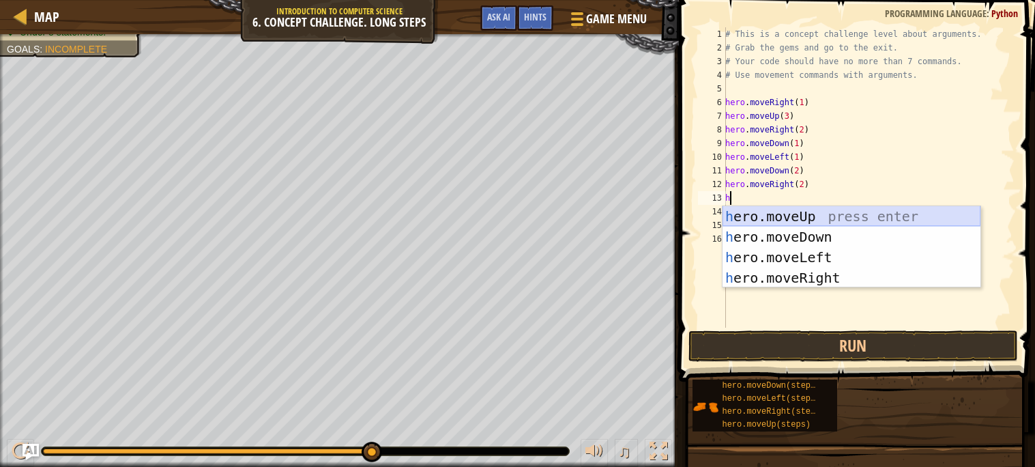
click at [745, 218] on div "h ero.moveUp press enter h ero.moveDown press enter h ero.moveLeft press enter …" at bounding box center [851, 267] width 258 height 123
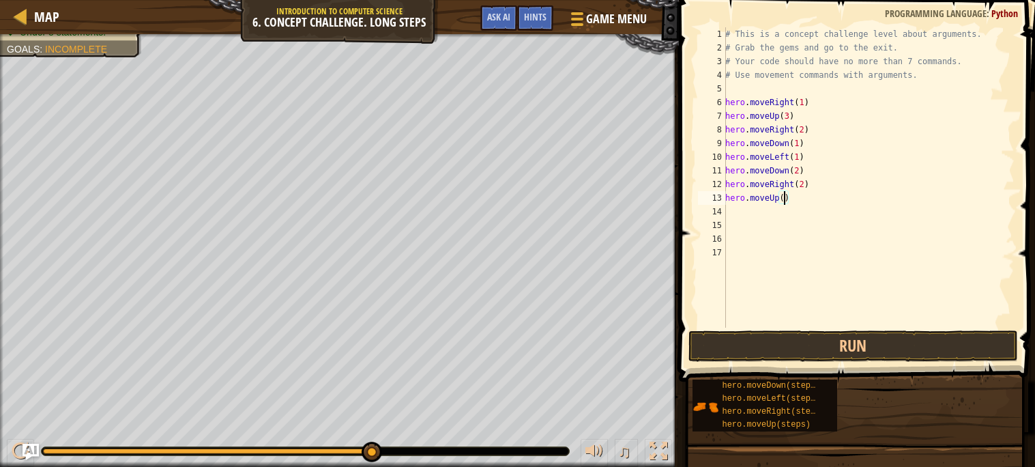
click at [782, 197] on div "# This is a concept challenge level about arguments. # Grab the gems and go to …" at bounding box center [868, 190] width 292 height 327
type textarea "hero.moveUp(2)"
click at [786, 357] on button "Run" at bounding box center [852, 345] width 329 height 31
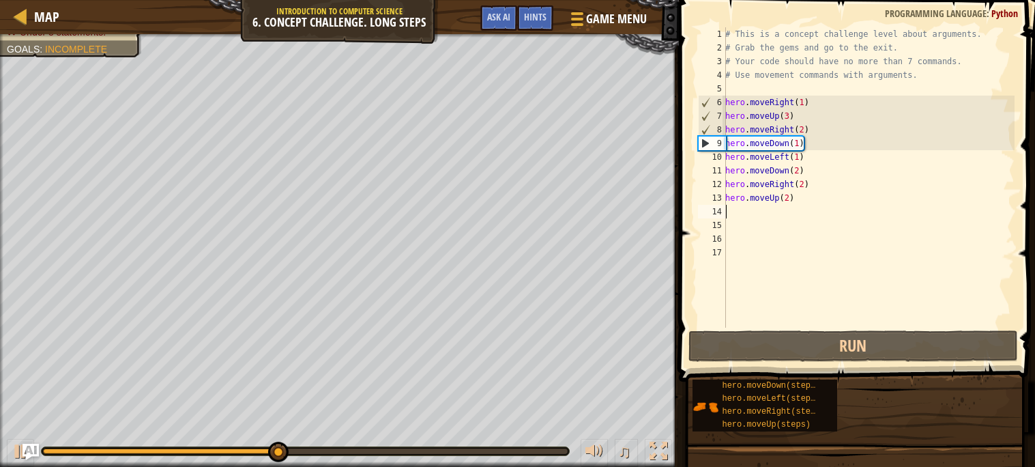
click at [735, 212] on div "# This is a concept challenge level about arguments. # Grab the gems and go to …" at bounding box center [868, 190] width 292 height 327
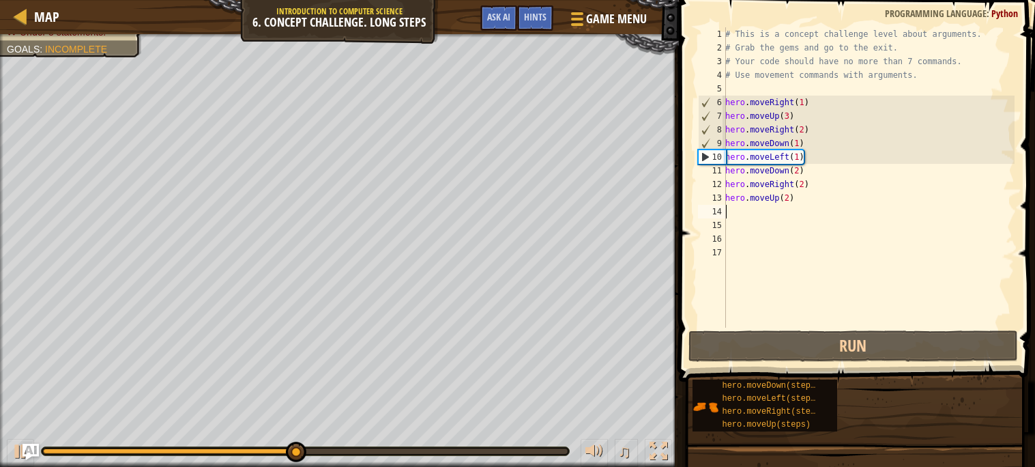
type textarea "h"
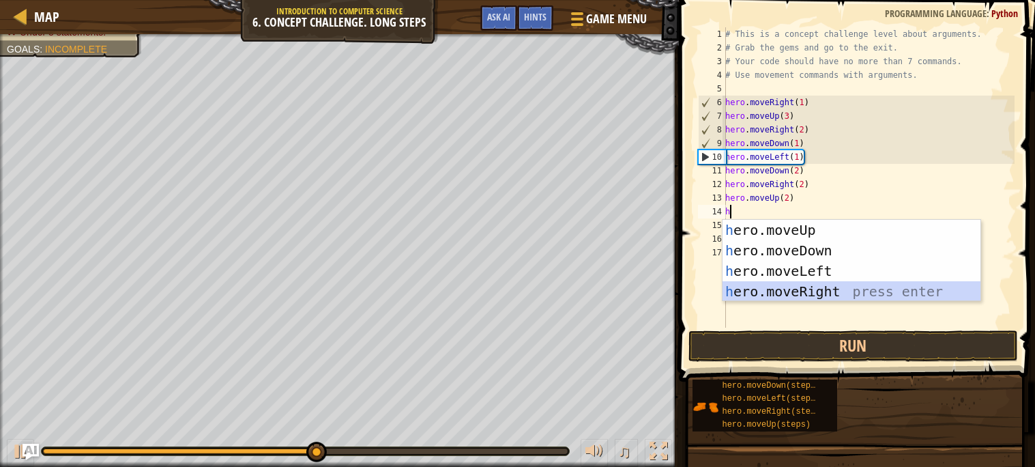
click at [772, 288] on div "h ero.moveUp press enter h ero.moveDown press enter h ero.moveLeft press enter …" at bounding box center [851, 281] width 258 height 123
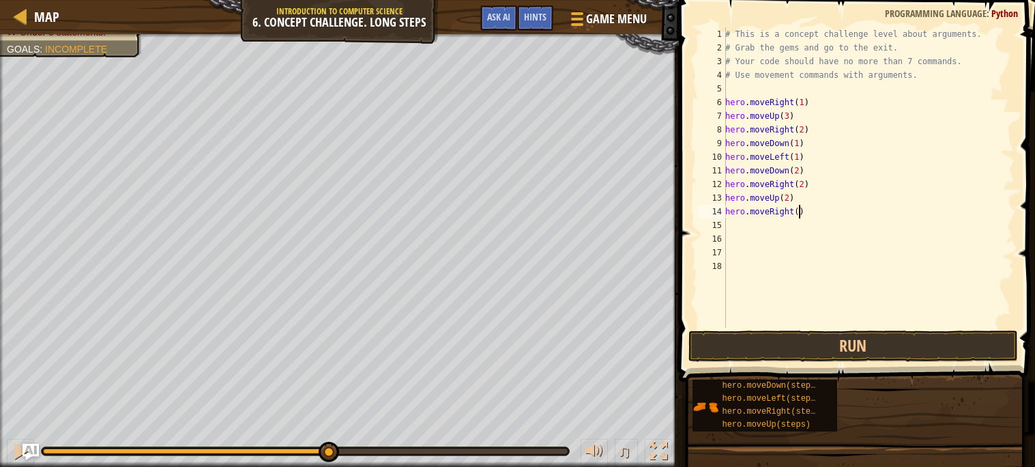
click at [797, 213] on div "# This is a concept challenge level about arguments. # Grab the gems and go to …" at bounding box center [868, 190] width 292 height 327
click at [893, 342] on button "Run" at bounding box center [852, 345] width 329 height 31
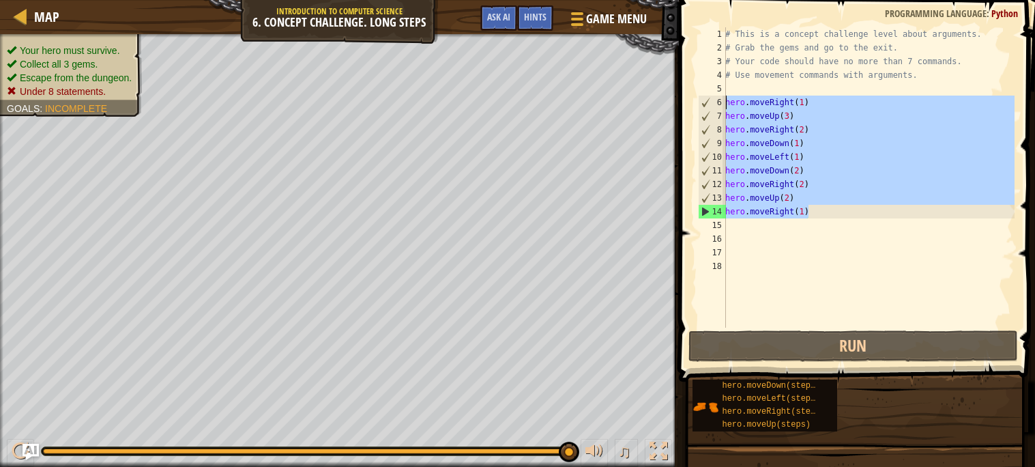
drag, startPoint x: 820, startPoint y: 205, endPoint x: 700, endPoint y: 102, distance: 158.7
click at [700, 102] on div "hero.moveRight(1) 1 2 3 4 5 6 7 8 9 10 11 12 13 14 15 16 17 18 # This is a conc…" at bounding box center [854, 177] width 319 height 300
type textarea "hero.moveRight(1) hero.moveUp(3)"
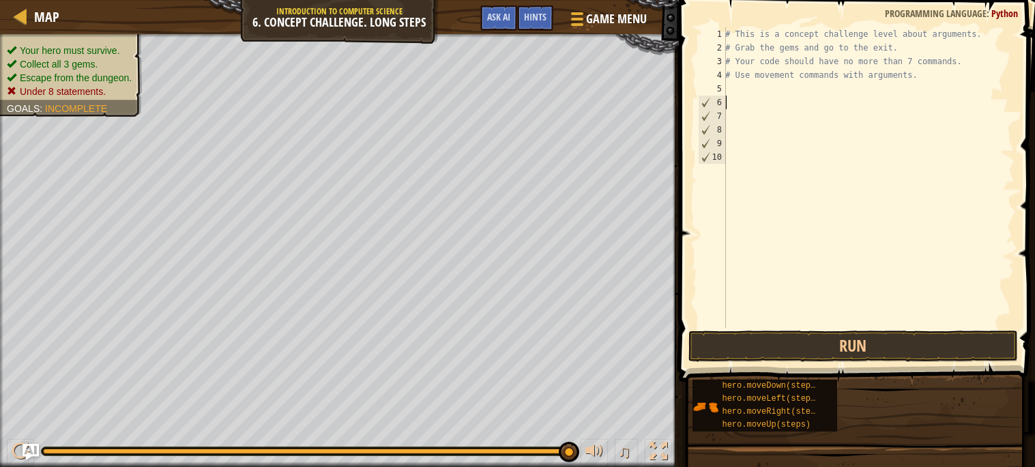
scroll to position [5, 0]
click at [844, 351] on button "Run" at bounding box center [852, 345] width 329 height 31
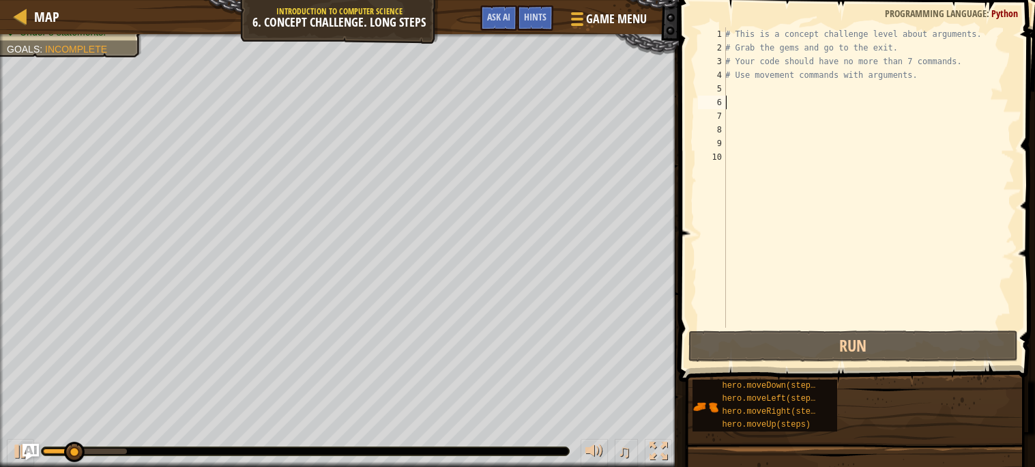
click at [740, 84] on div "# This is a concept challenge level about arguments. # Grab the gems and go to …" at bounding box center [868, 190] width 292 height 327
type textarea "h"
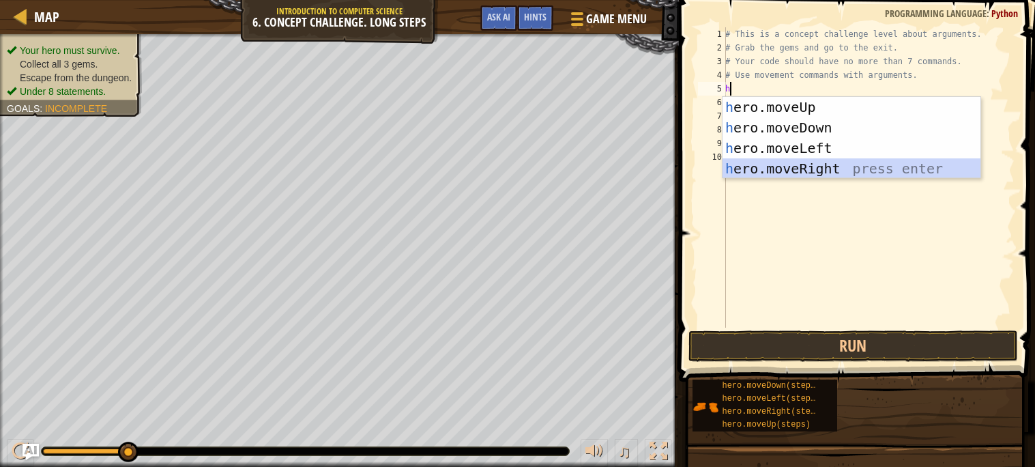
click at [788, 164] on div "h ero.moveUp press enter h ero.moveDown press enter h ero.moveLeft press enter …" at bounding box center [851, 158] width 258 height 123
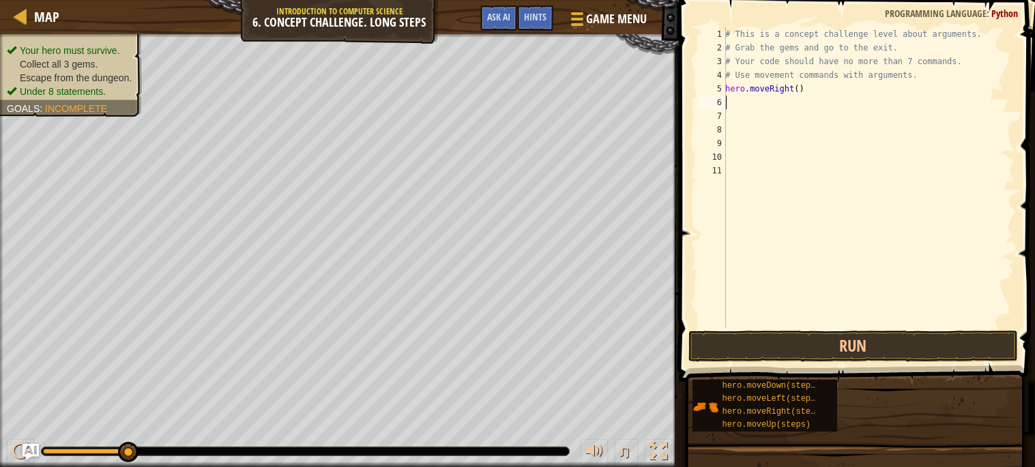
click at [800, 88] on div "# This is a concept challenge level about arguments. # Grab the gems and go to …" at bounding box center [868, 190] width 292 height 327
type textarea "hero.moveRight(1)"
click at [743, 110] on div "# This is a concept challenge level about arguments. # Grab the gems and go to …" at bounding box center [868, 190] width 292 height 327
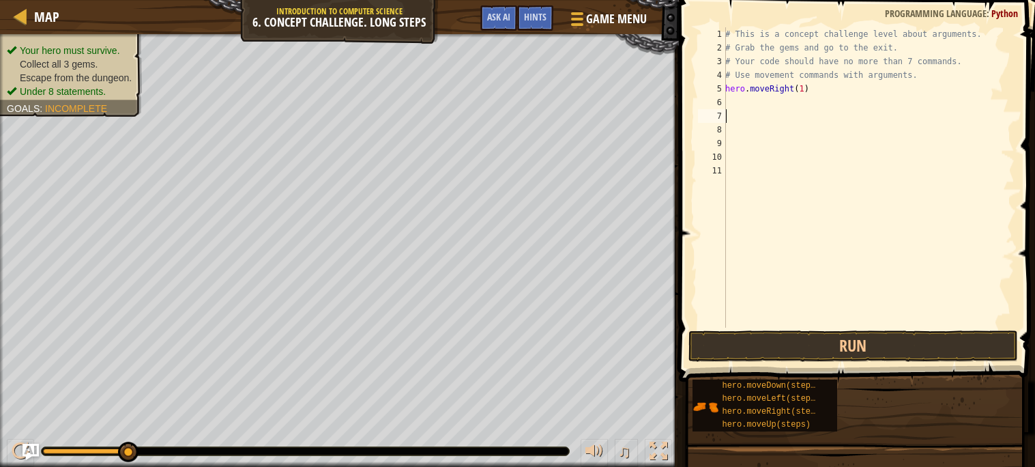
click at [741, 100] on div "# This is a concept challenge level about arguments. # Grab the gems and go to …" at bounding box center [868, 190] width 292 height 327
type textarea "h"
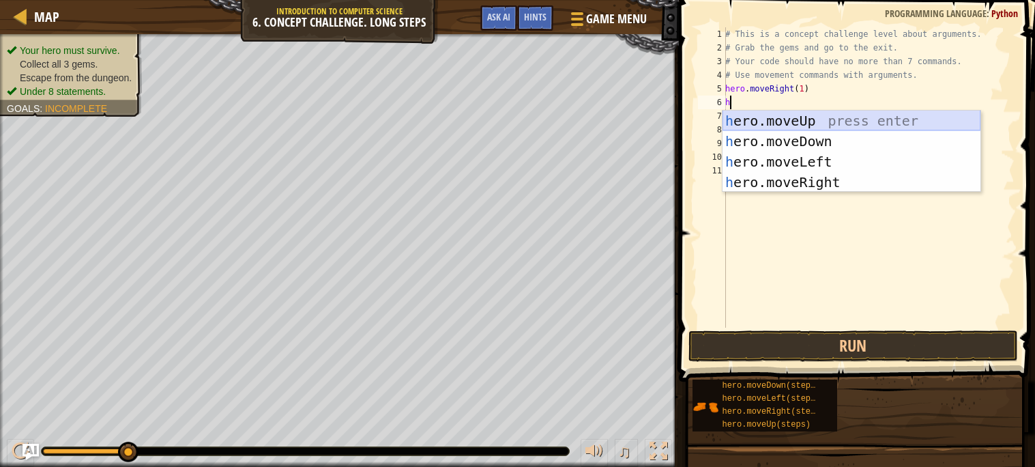
click at [765, 119] on div "h ero.moveUp press enter h ero.moveDown press enter h ero.moveLeft press enter …" at bounding box center [851, 171] width 258 height 123
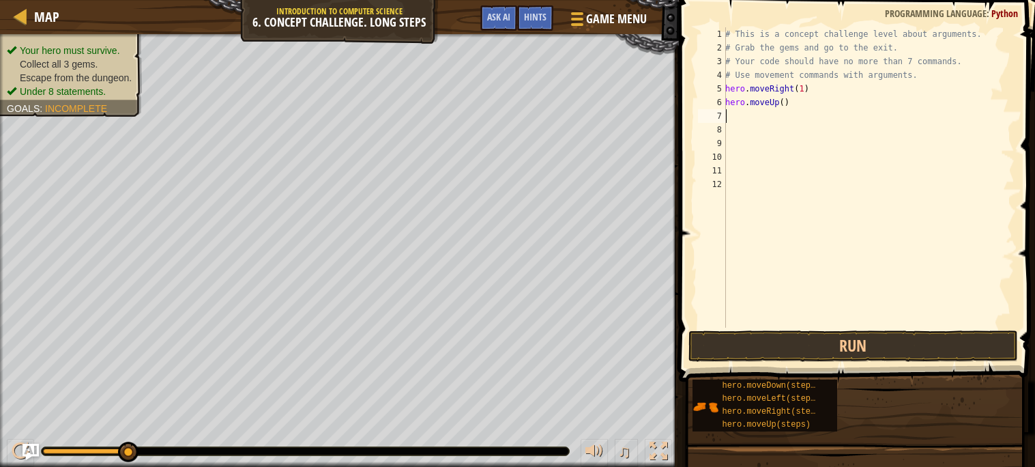
click at [784, 99] on div "# This is a concept challenge level about arguments. # Grab the gems and go to …" at bounding box center [868, 190] width 292 height 327
type textarea "hero.moveUp(2)"
click at [735, 115] on div "# This is a concept challenge level about arguments. # Grab the gems and go to …" at bounding box center [868, 190] width 292 height 327
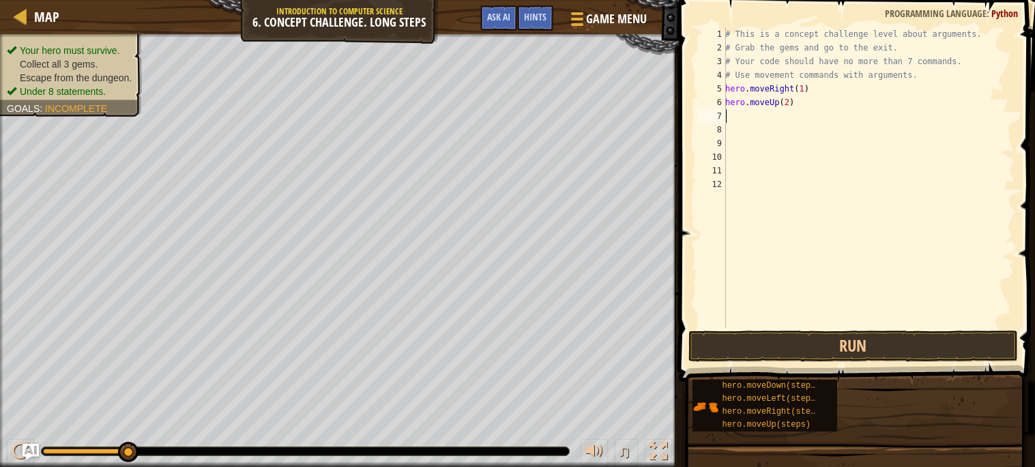
type textarea "h"
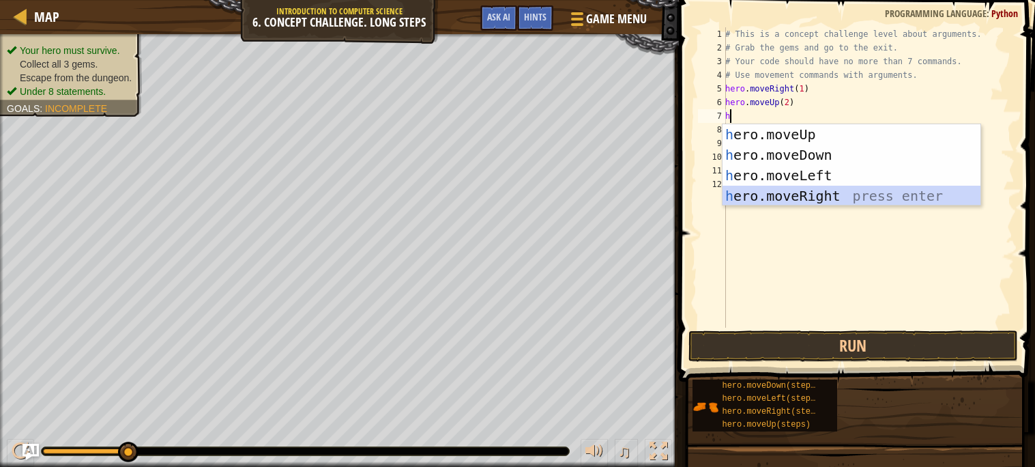
click at [793, 196] on div "h ero.moveUp press enter h ero.moveDown press enter h ero.moveLeft press enter …" at bounding box center [851, 185] width 258 height 123
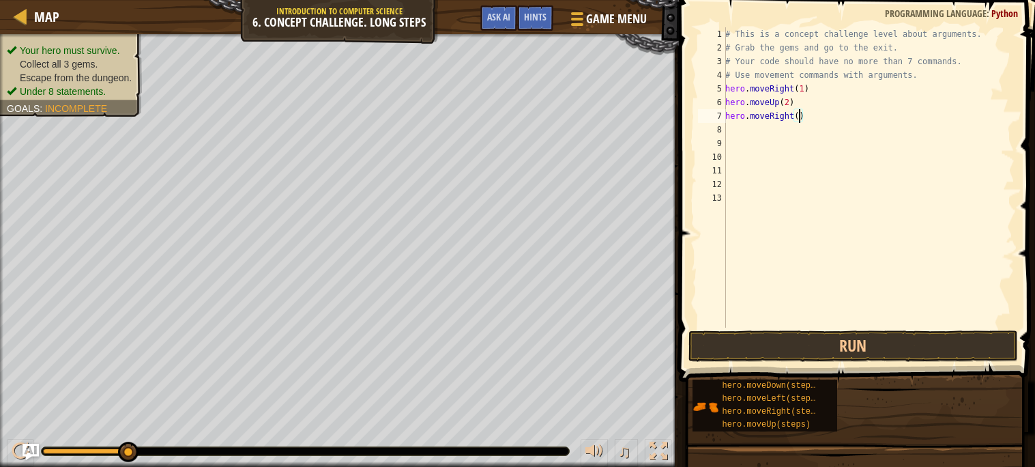
click at [799, 115] on div "# This is a concept challenge level about arguments. # Grab the gems and go to …" at bounding box center [868, 190] width 292 height 327
click at [857, 349] on button "Run" at bounding box center [852, 345] width 329 height 31
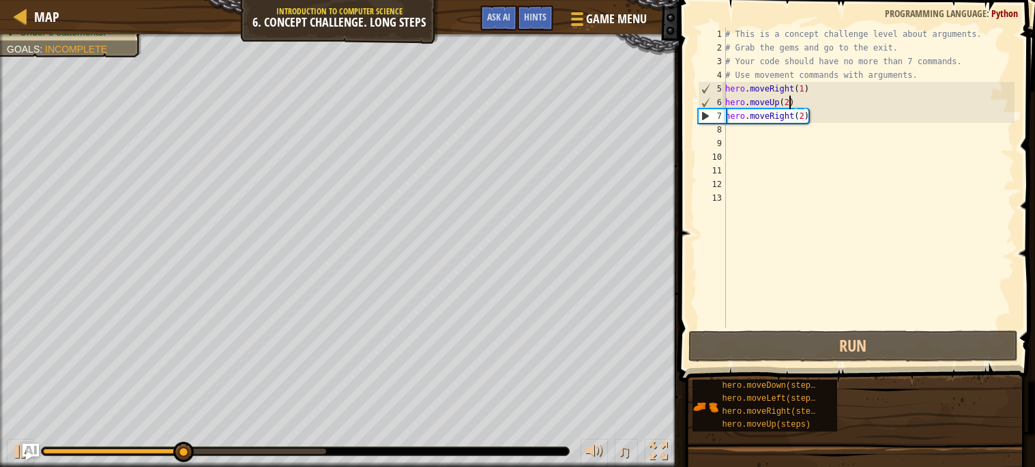
click at [787, 103] on div "# This is a concept challenge level about arguments. # Grab the gems and go to …" at bounding box center [868, 190] width 292 height 327
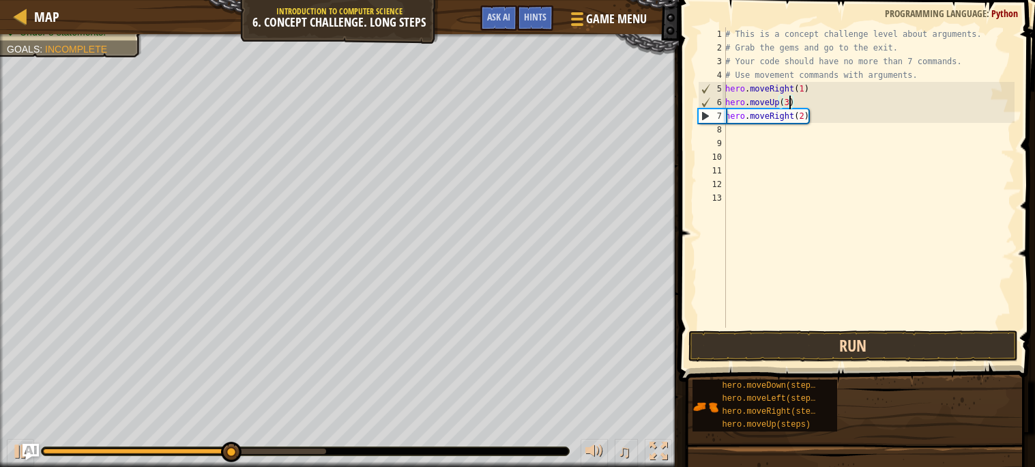
type textarea "hero.moveUp(3)"
click at [835, 337] on button "Run" at bounding box center [852, 345] width 329 height 31
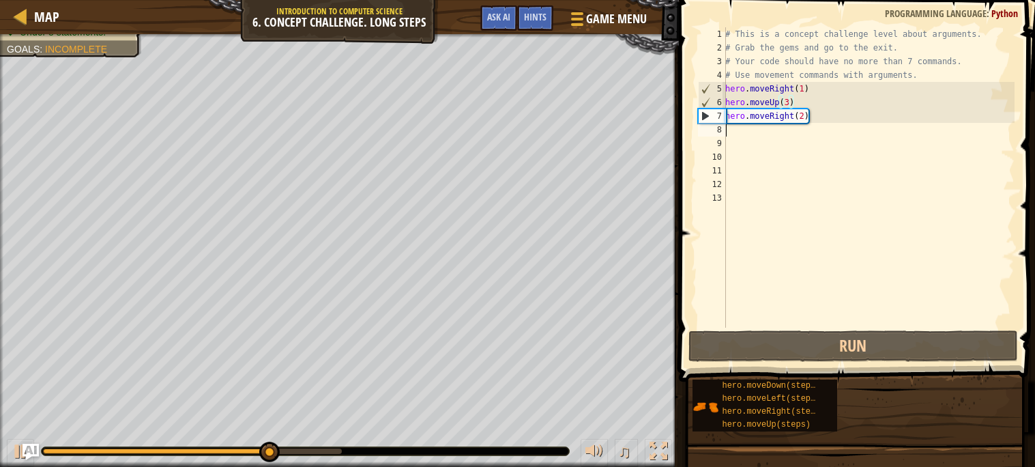
click at [756, 132] on div "# This is a concept challenge level about arguments. # Grab the gems and go to …" at bounding box center [868, 190] width 292 height 327
type textarea "h"
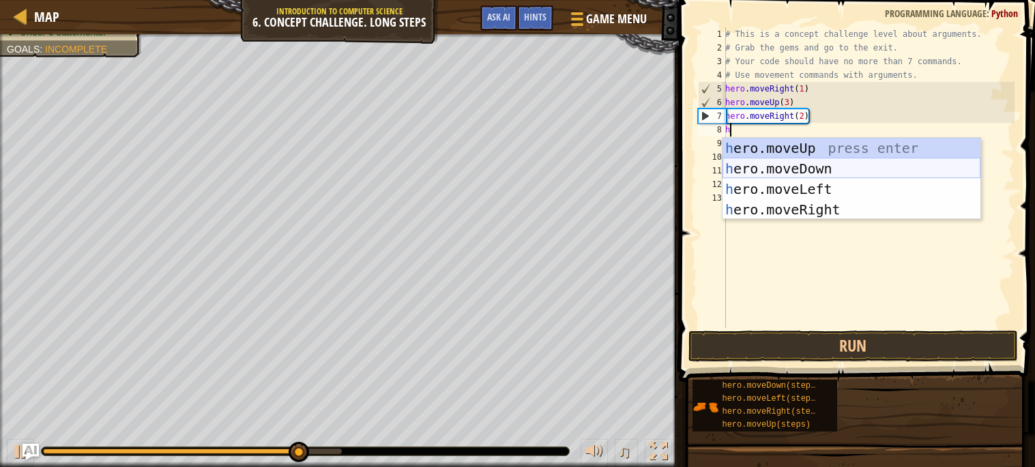
click at [791, 173] on div "h ero.moveUp press enter h ero.moveDown press enter h ero.moveLeft press enter …" at bounding box center [851, 199] width 258 height 123
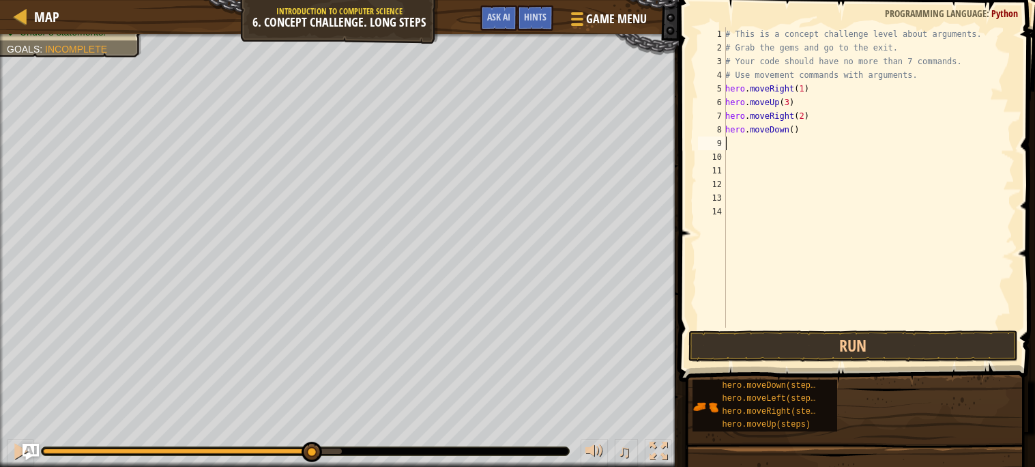
click at [793, 130] on div "# This is a concept challenge level about arguments. # Grab the gems and go to …" at bounding box center [868, 190] width 292 height 327
type textarea "hero.moveDown(1)"
click at [754, 139] on div "# This is a concept challenge level about arguments. # Grab the gems and go to …" at bounding box center [868, 190] width 292 height 327
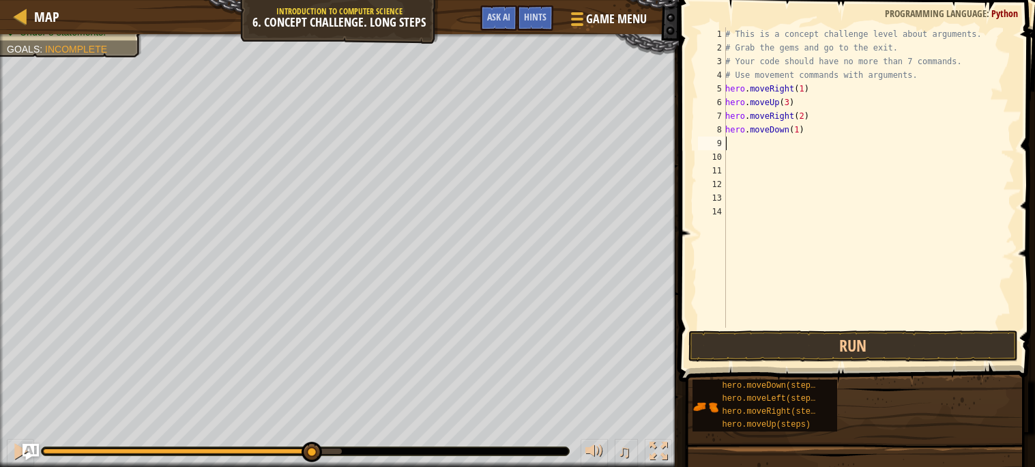
type textarea "h"
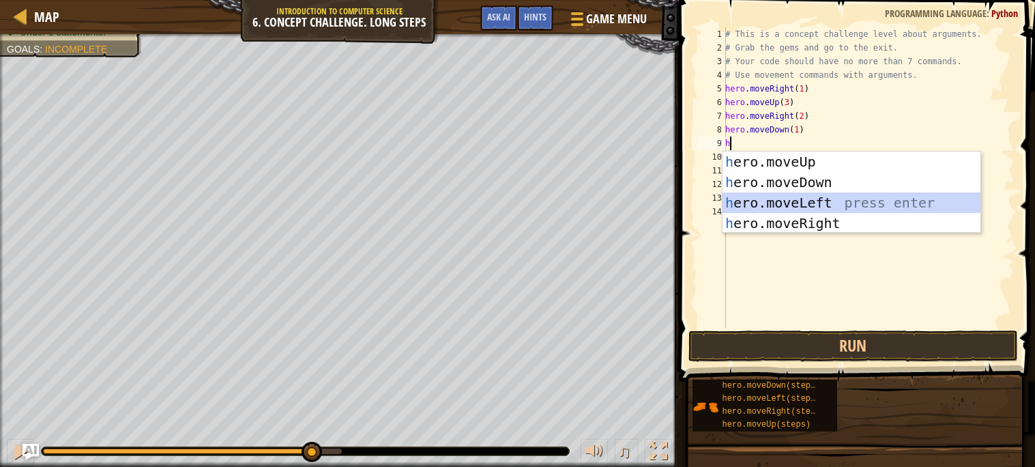
click at [786, 205] on div "h ero.moveUp press enter h ero.moveDown press enter h ero.moveLeft press enter …" at bounding box center [851, 212] width 258 height 123
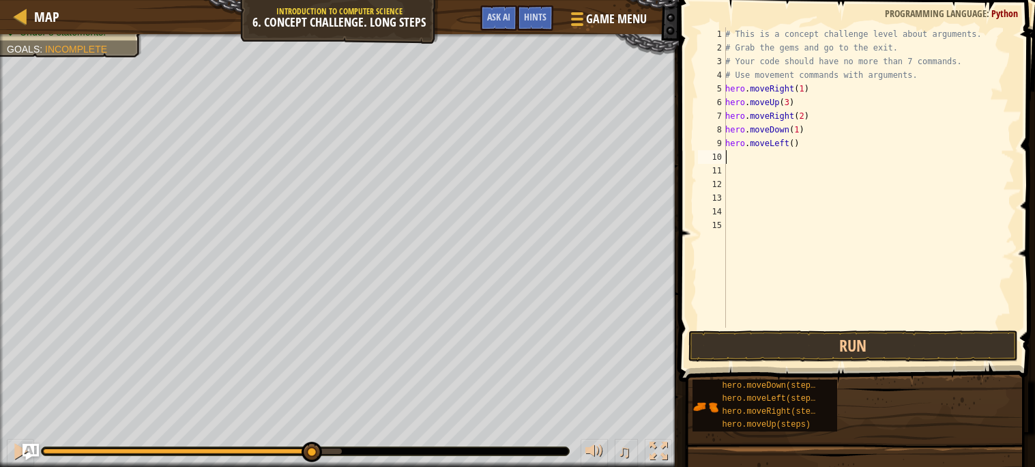
click at [794, 141] on div "# This is a concept challenge level about arguments. # Grab the gems and go to …" at bounding box center [868, 190] width 292 height 327
type textarea "hero.moveLeft(1)"
click at [737, 152] on div "# This is a concept challenge level about arguments. # Grab the gems and go to …" at bounding box center [868, 190] width 292 height 327
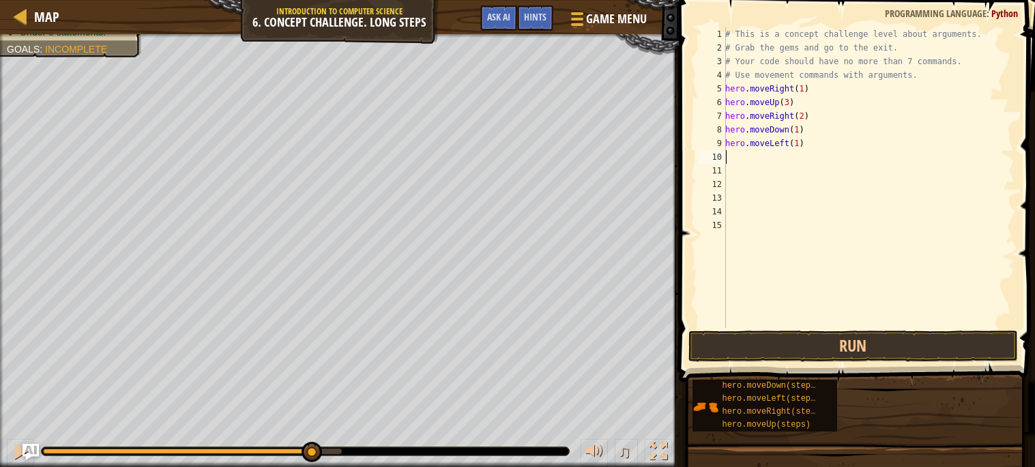
type textarea "h"
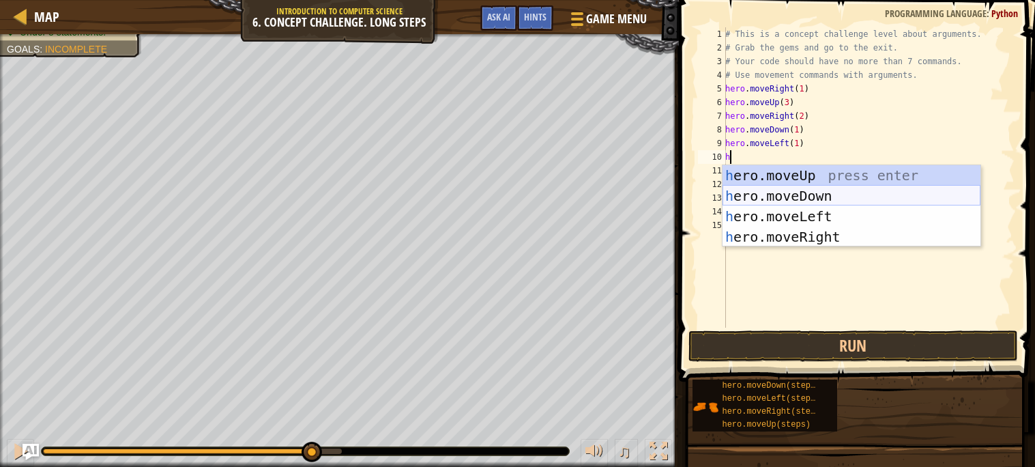
click at [781, 197] on div "h ero.moveUp press enter h ero.moveDown press enter h ero.moveLeft press enter …" at bounding box center [851, 226] width 258 height 123
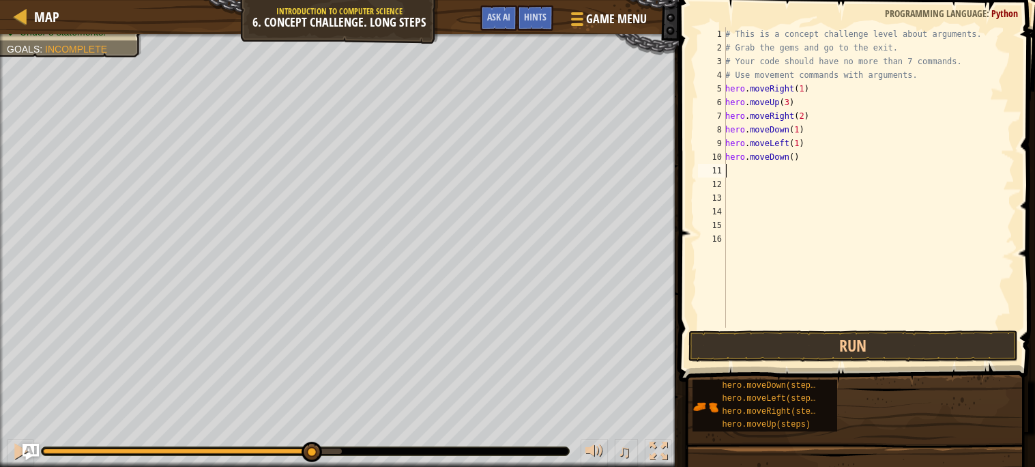
click at [793, 154] on div "# This is a concept challenge level about arguments. # Grab the gems and go to …" at bounding box center [868, 190] width 292 height 327
type textarea "hero.moveDown(2)"
click at [741, 173] on div "# This is a concept challenge level about arguments. # Grab the gems and go to …" at bounding box center [868, 190] width 292 height 327
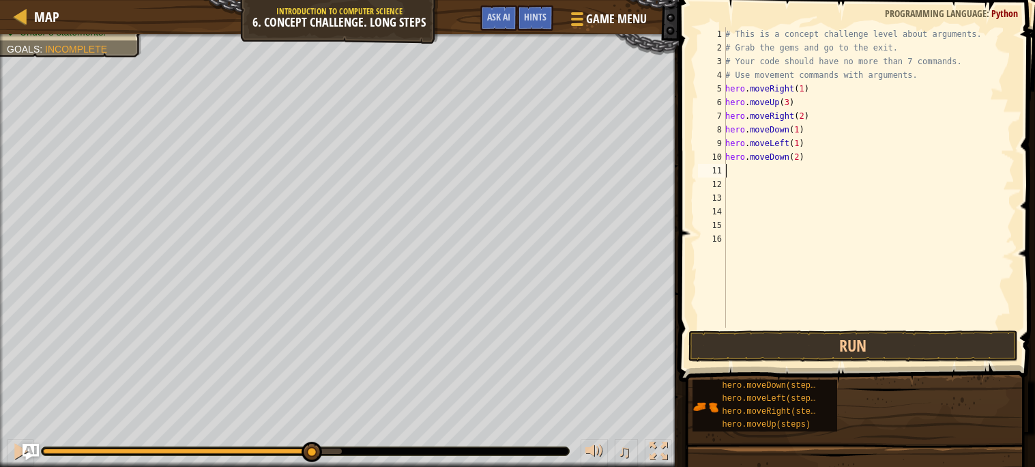
type textarea "h"
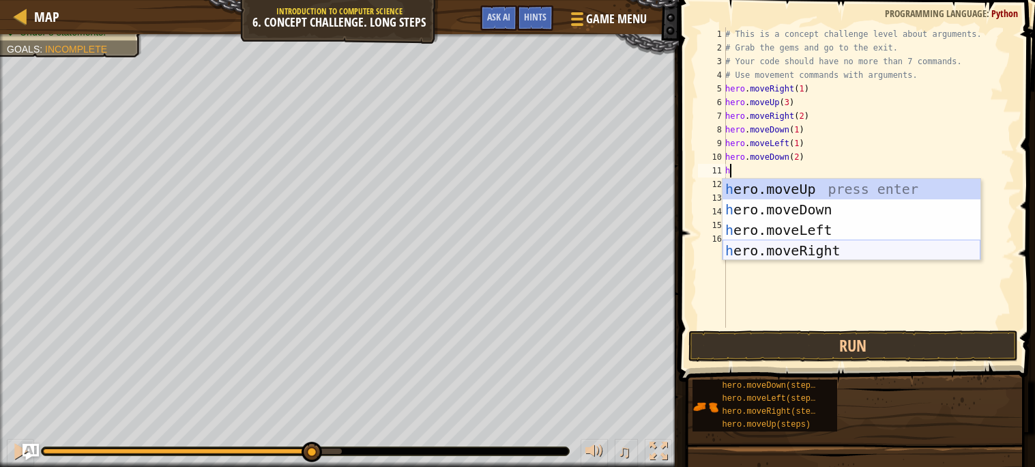
click at [797, 252] on div "h ero.moveUp press enter h ero.moveDown press enter h ero.moveLeft press enter …" at bounding box center [851, 240] width 258 height 123
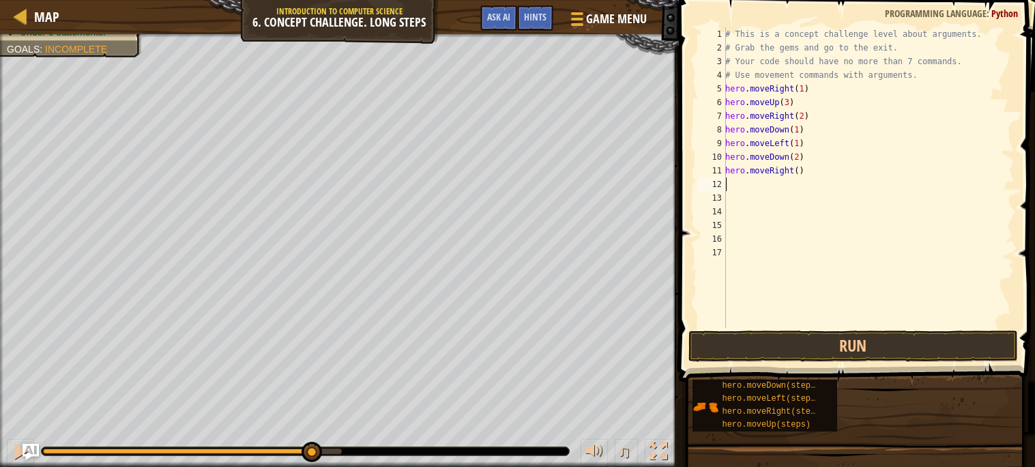
click at [798, 171] on div "# This is a concept challenge level about arguments. # Grab the gems and go to …" at bounding box center [868, 190] width 292 height 327
type textarea "hero.moveRight(2)"
click at [739, 183] on div "# This is a concept challenge level about arguments. # Grab the gems and go to …" at bounding box center [868, 190] width 292 height 327
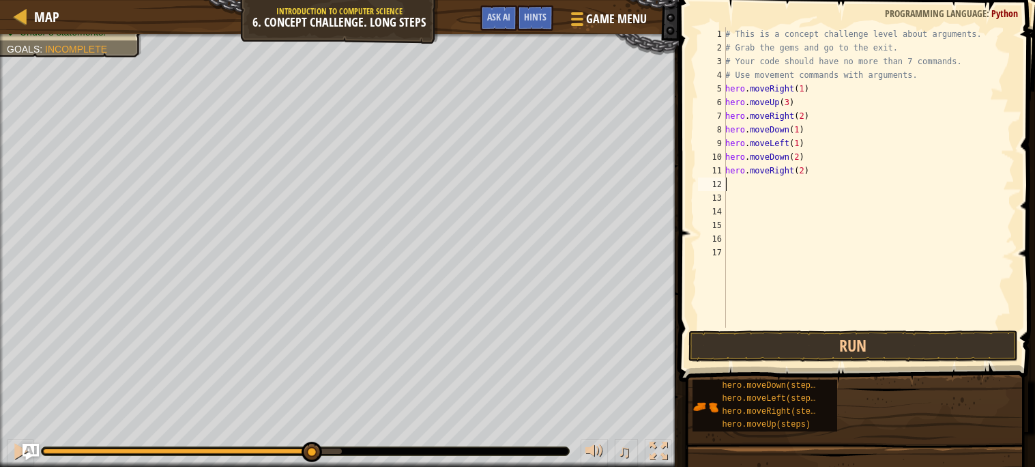
type textarea "h"
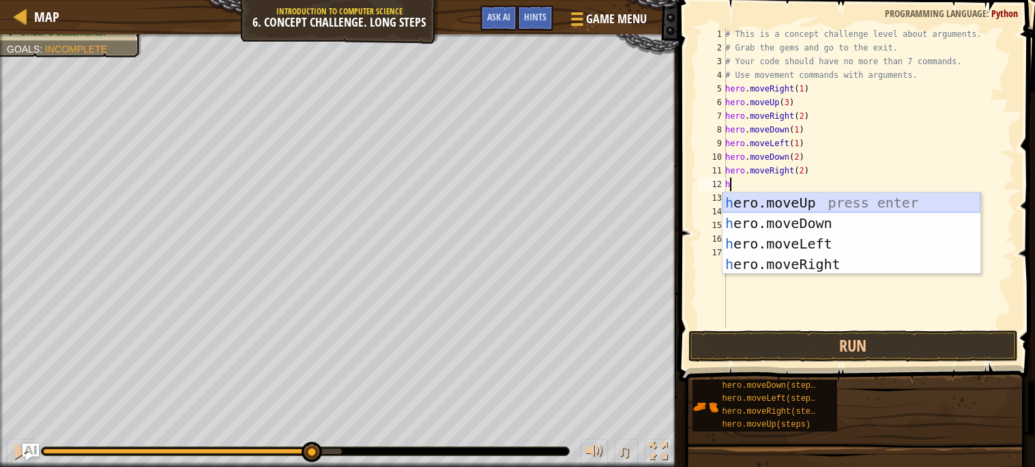
click at [760, 211] on div "h ero.moveUp press enter h ero.moveDown press enter h ero.moveLeft press enter …" at bounding box center [851, 253] width 258 height 123
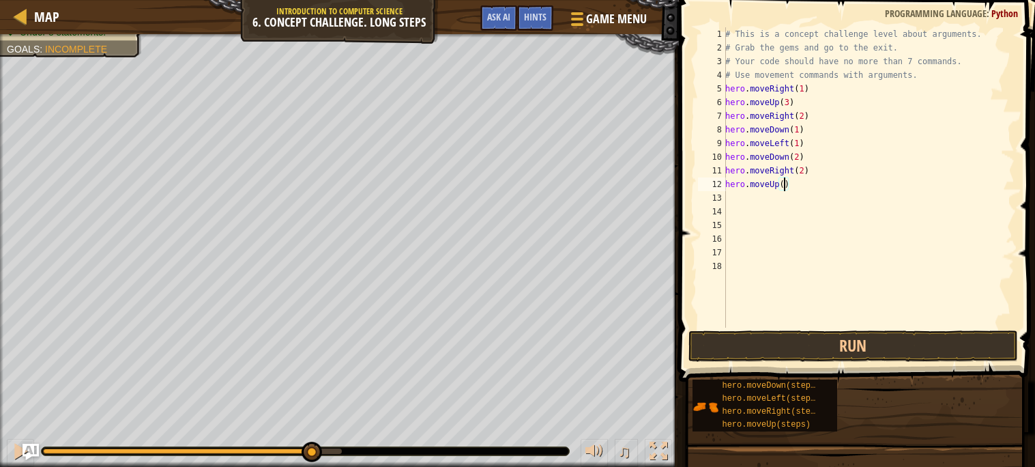
click at [783, 183] on div "# This is a concept challenge level about arguments. # Grab the gems and go to …" at bounding box center [868, 190] width 292 height 327
type textarea "hero.moveUp(2)"
click at [743, 191] on div "# This is a concept challenge level about arguments. # Grab the gems and go to …" at bounding box center [868, 190] width 292 height 327
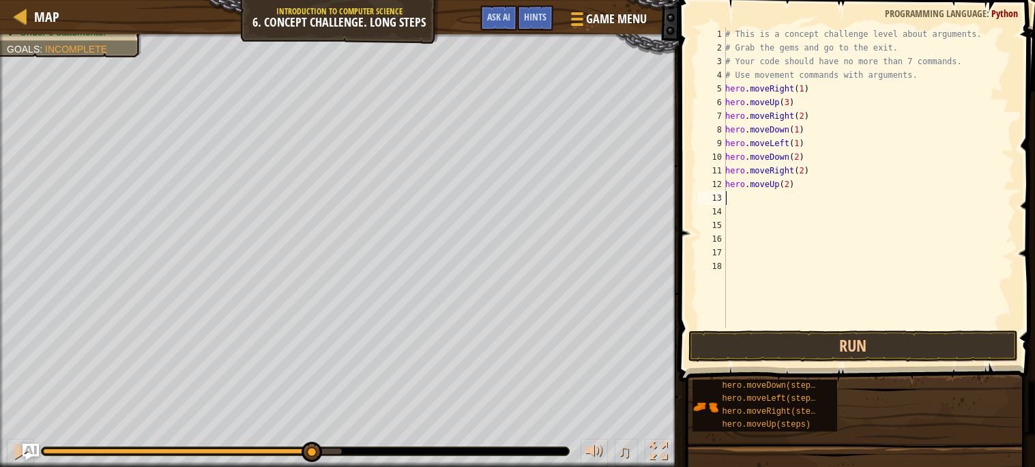
type textarea "h"
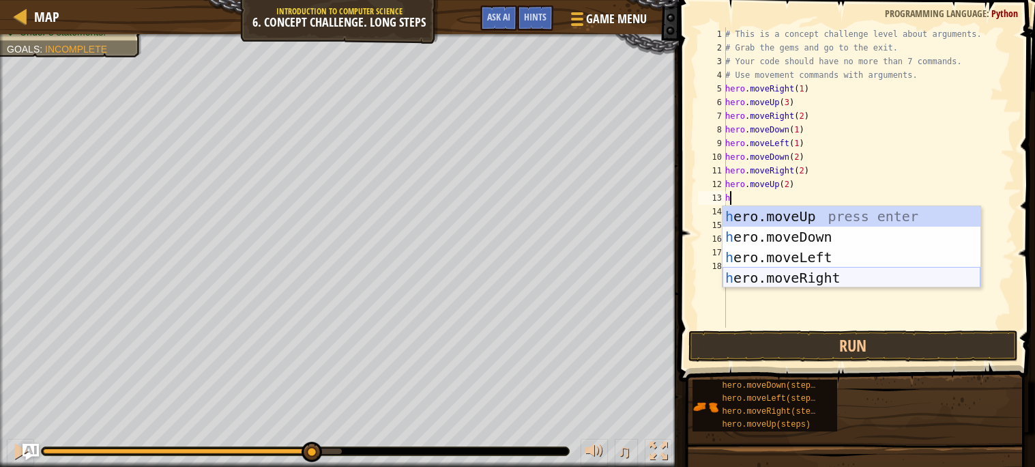
click at [794, 277] on div "h ero.moveUp press enter h ero.moveDown press enter h ero.moveLeft press enter …" at bounding box center [851, 267] width 258 height 123
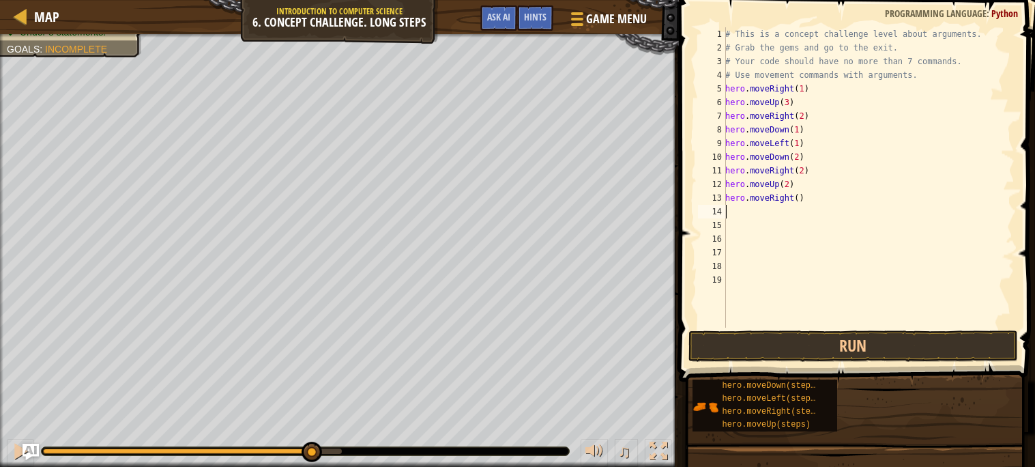
click at [799, 194] on div "# This is a concept challenge level about arguments. # Grab the gems and go to …" at bounding box center [868, 190] width 292 height 327
click at [833, 330] on button "Run" at bounding box center [852, 345] width 329 height 31
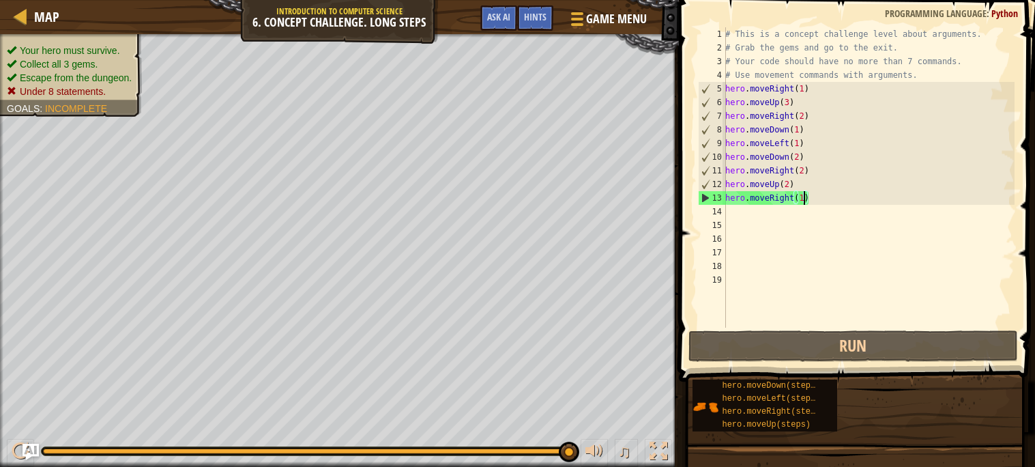
click at [820, 195] on div "# This is a concept challenge level about arguments. # Grab the gems and go to …" at bounding box center [868, 190] width 292 height 327
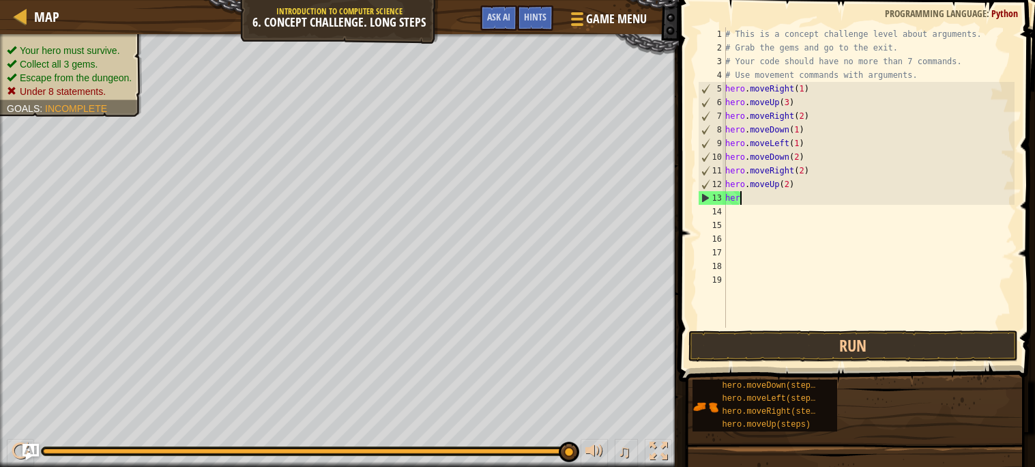
scroll to position [5, 0]
type textarea "h"
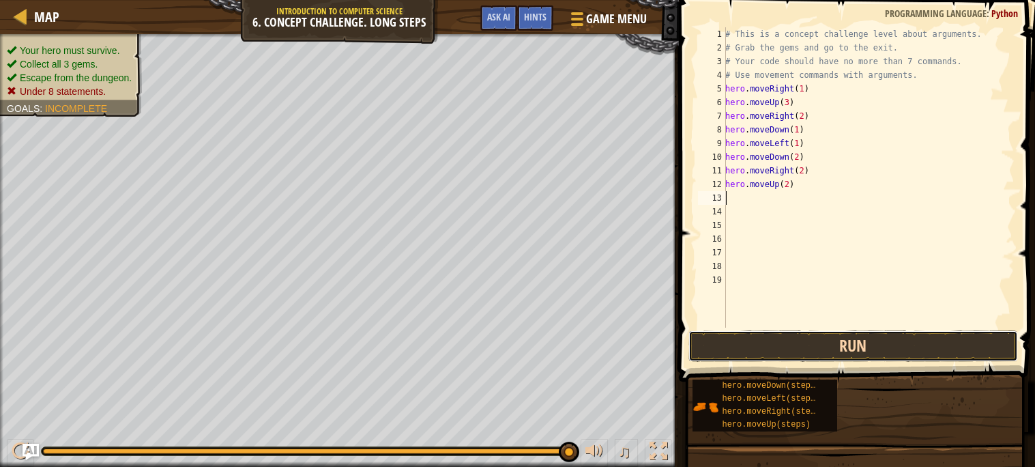
click at [883, 340] on button "Run" at bounding box center [852, 345] width 329 height 31
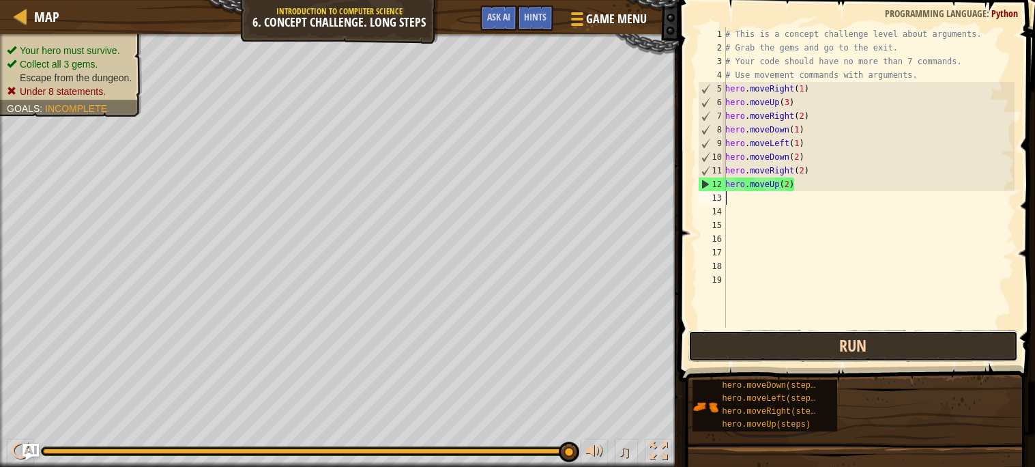
click at [883, 340] on button "Run" at bounding box center [852, 345] width 329 height 31
